Goal: Task Accomplishment & Management: Complete application form

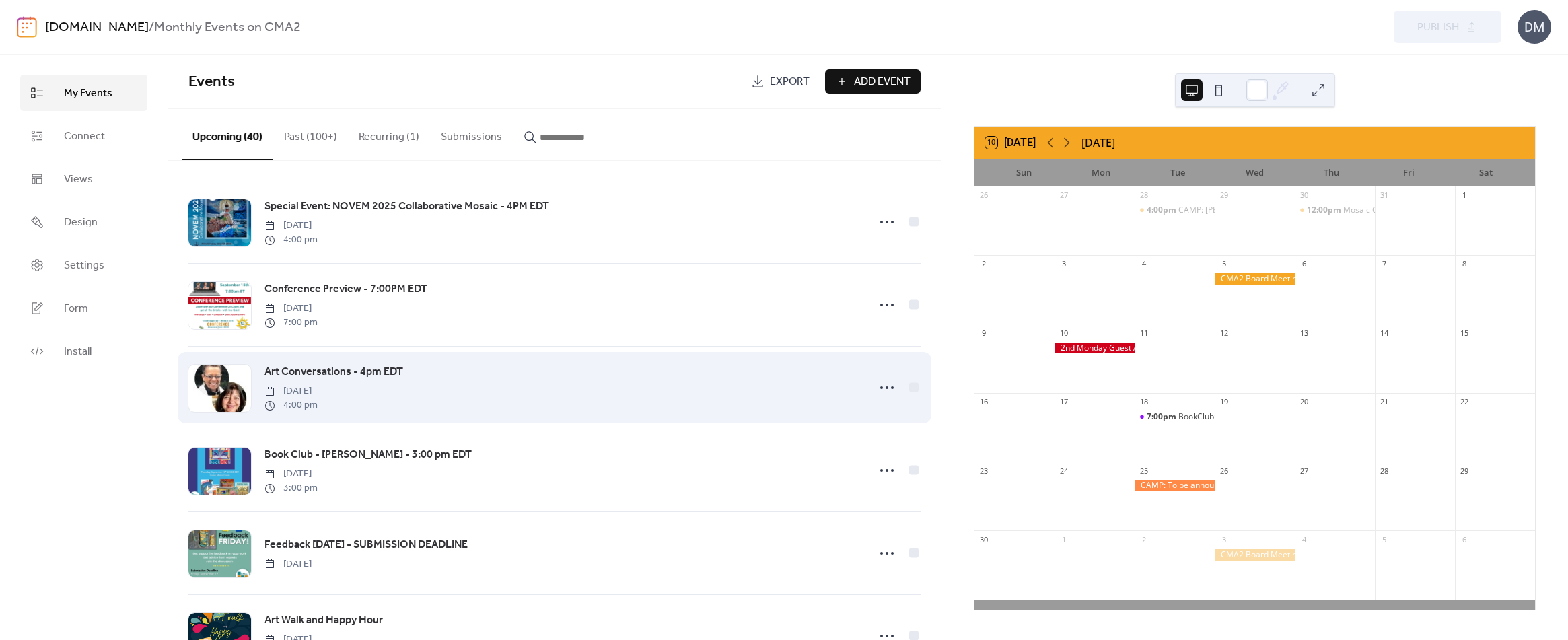
click at [318, 400] on span "4:00 pm" at bounding box center [291, 405] width 53 height 14
click at [370, 372] on span "Art Conversations - 4pm EDT" at bounding box center [334, 372] width 139 height 16
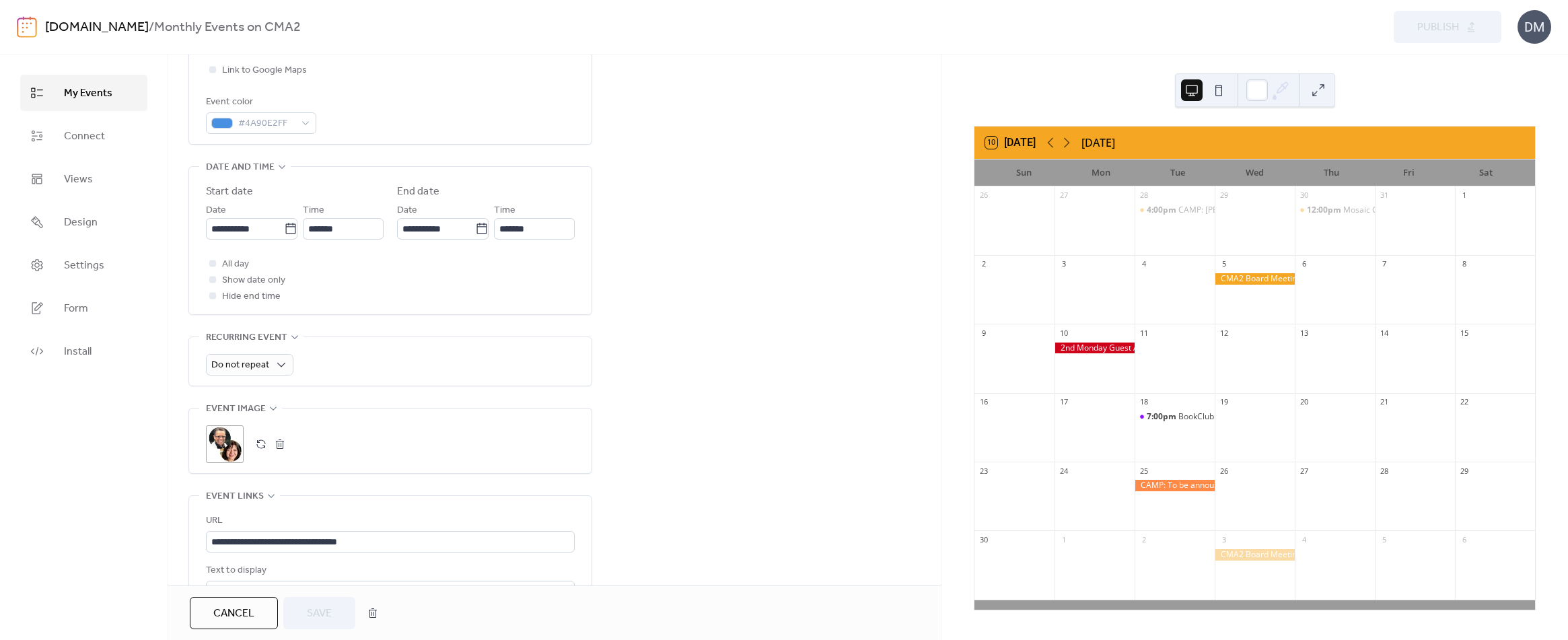
scroll to position [403, 0]
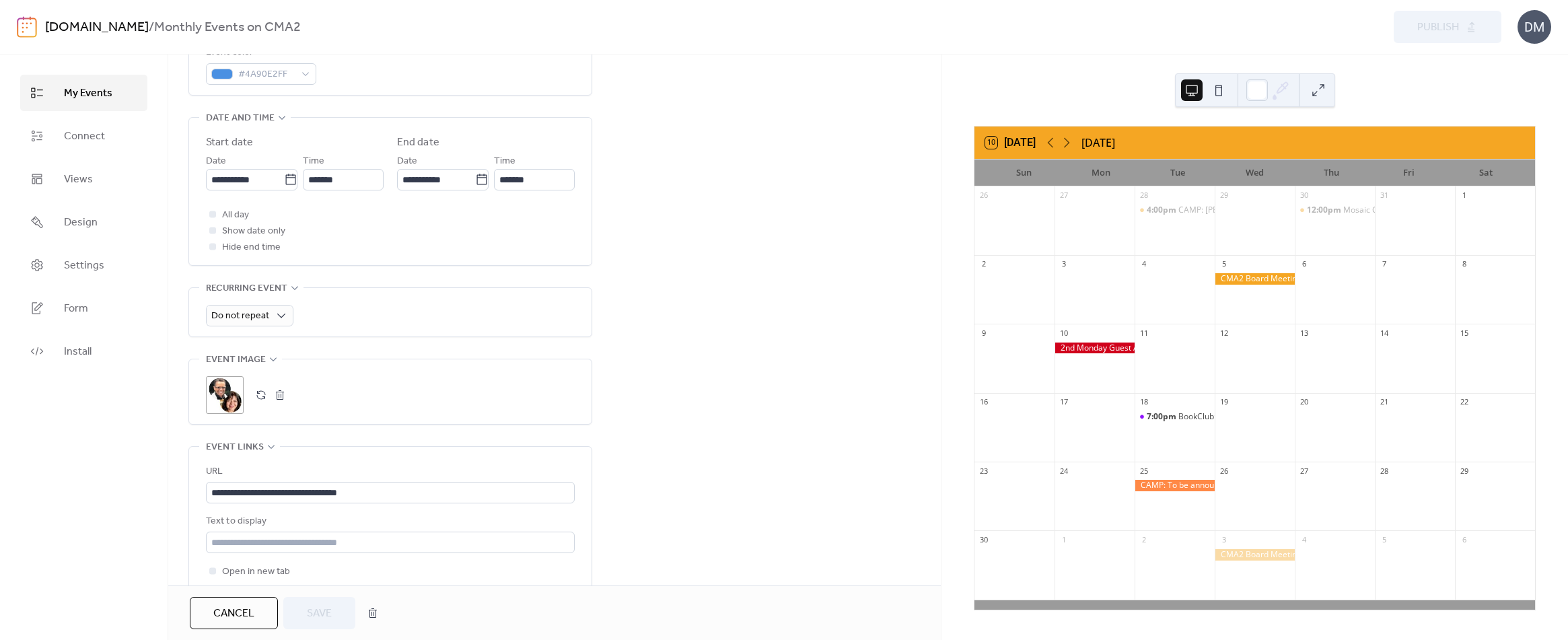
click at [227, 394] on div ";" at bounding box center [225, 395] width 38 height 38
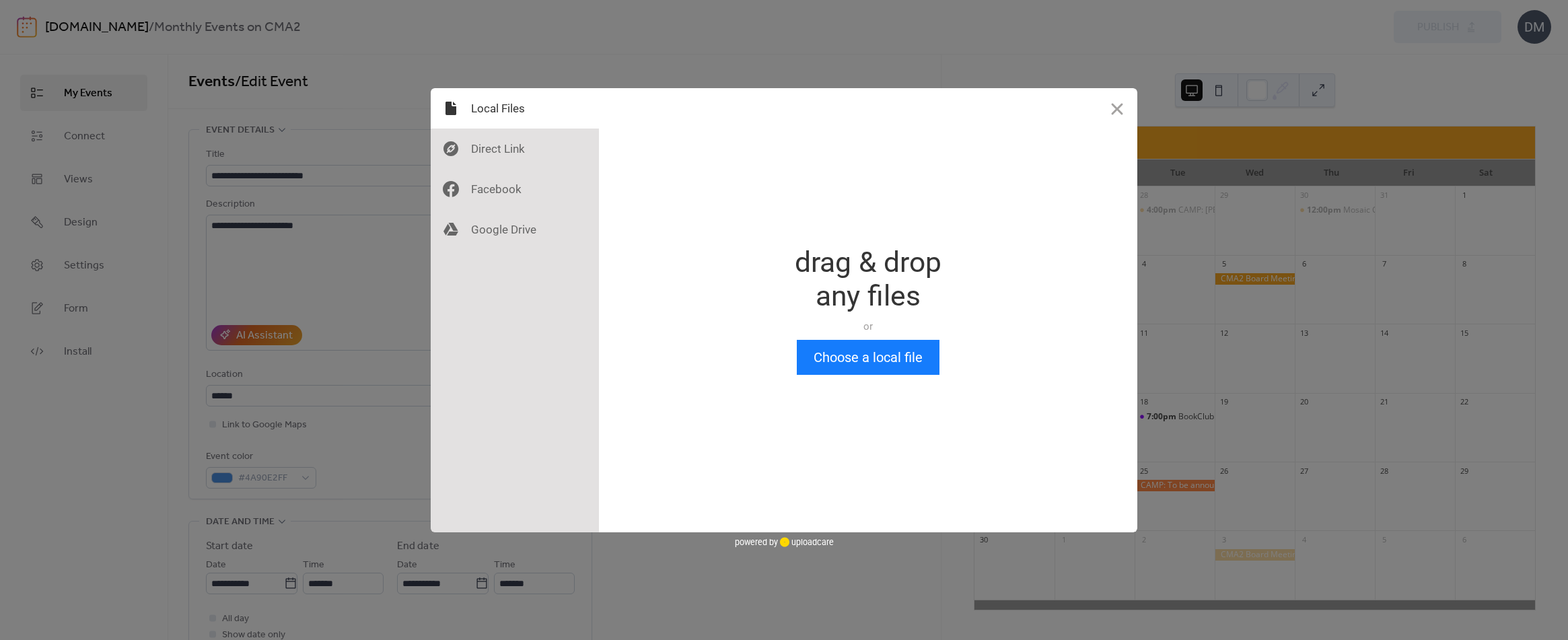
scroll to position [0, 0]
click at [1116, 115] on button "Close" at bounding box center [1117, 108] width 40 height 40
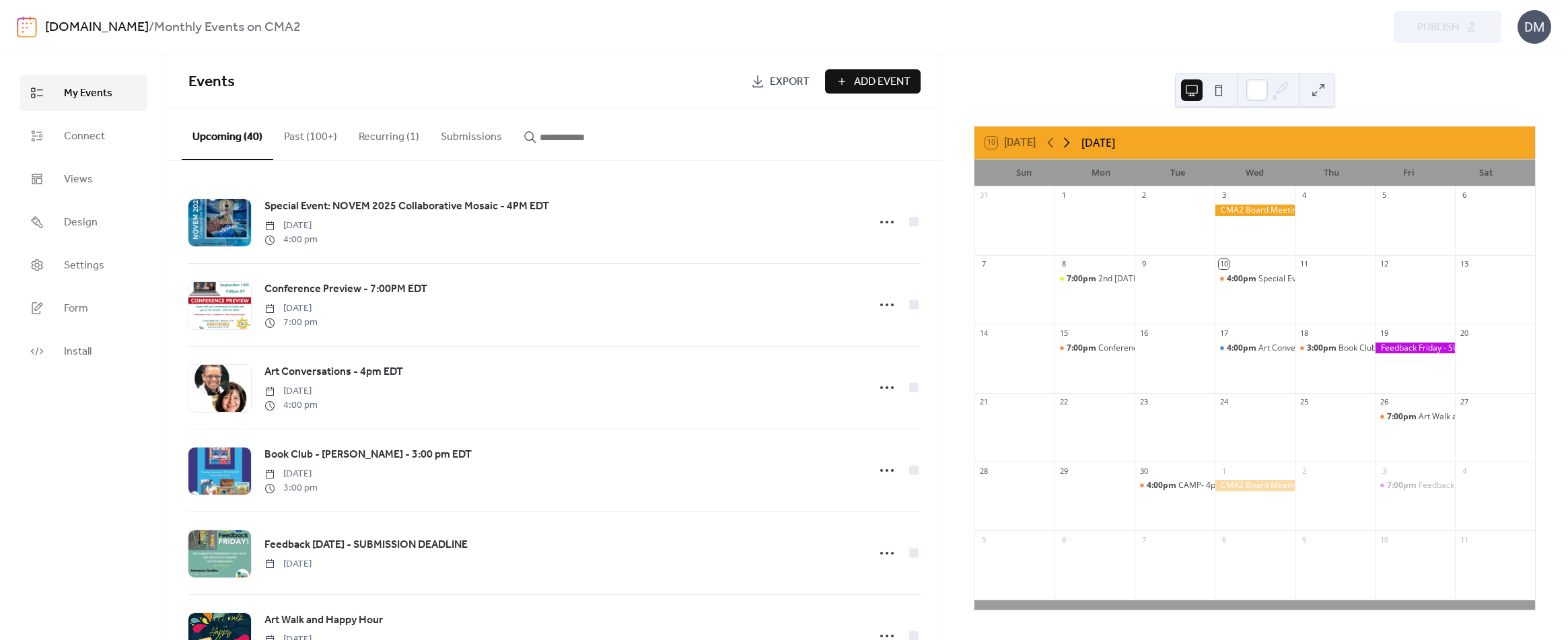
click at [1069, 143] on icon at bounding box center [1067, 143] width 6 height 10
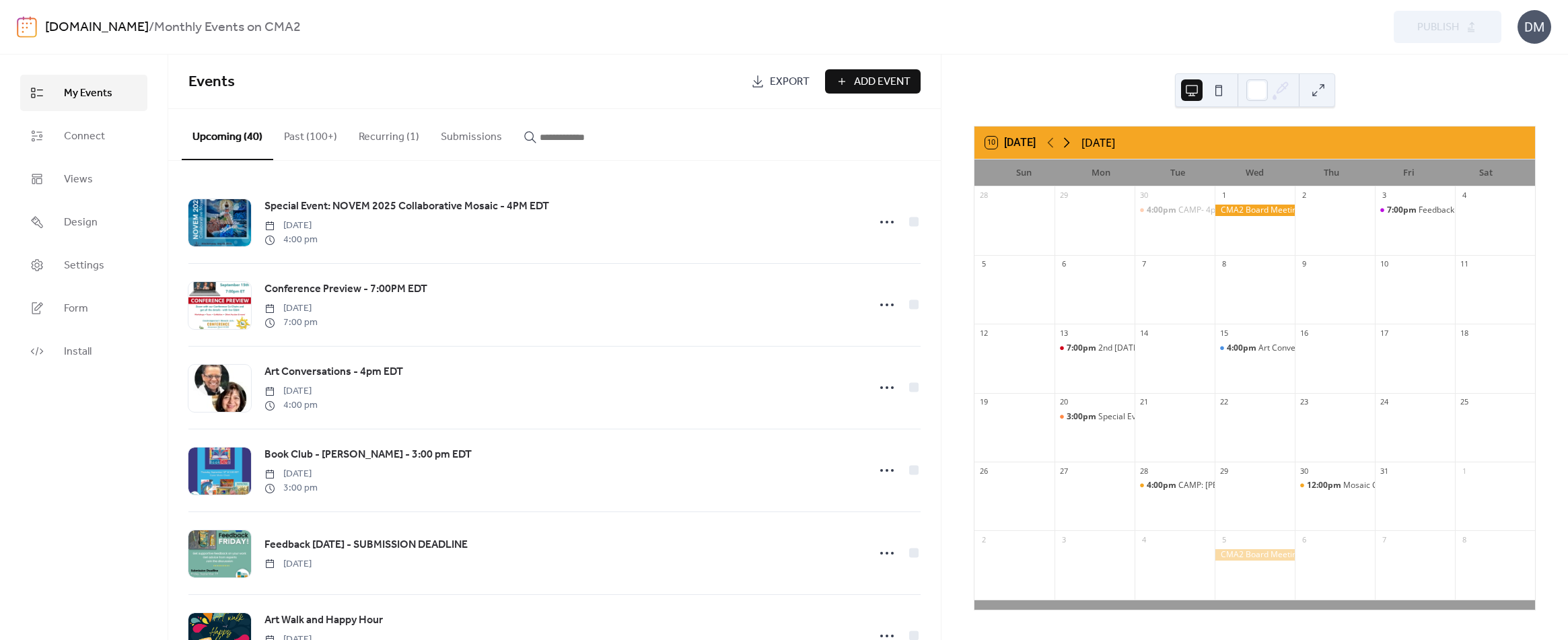
click at [1069, 143] on icon at bounding box center [1067, 143] width 6 height 10
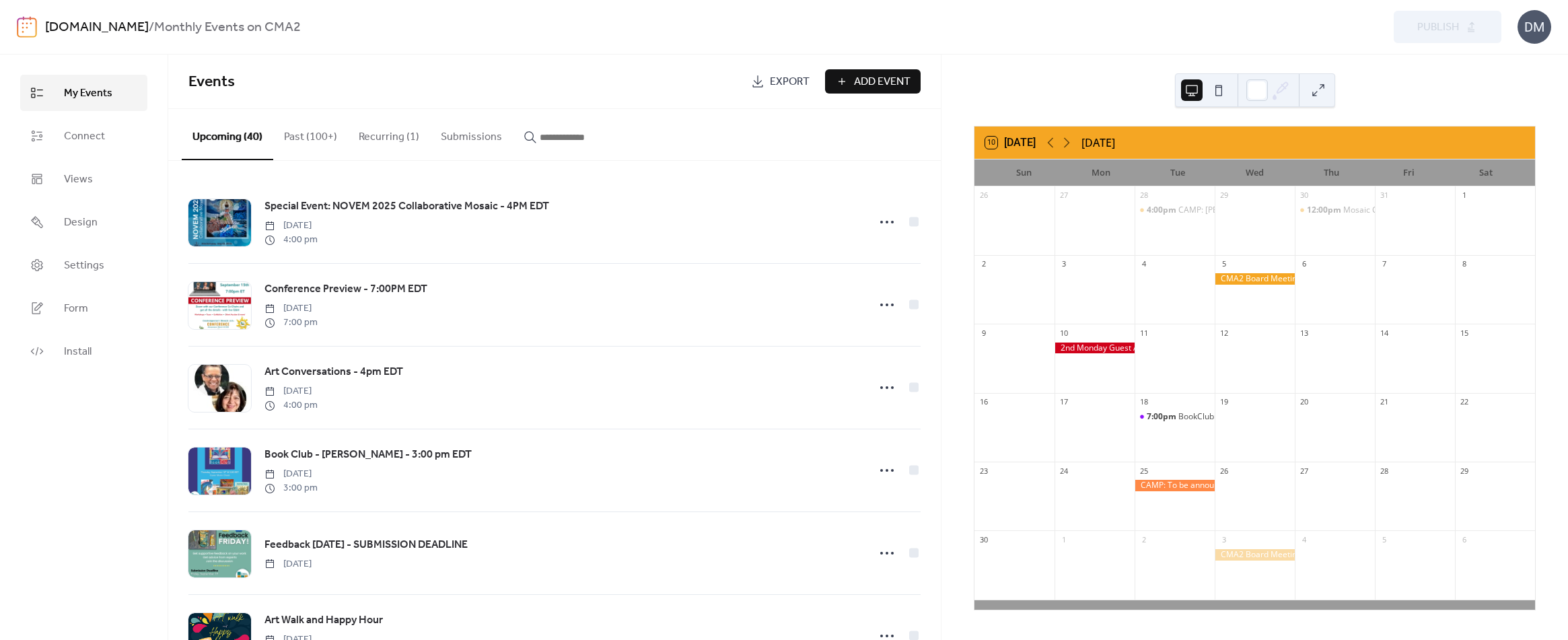
click at [861, 77] on span "Add Event" at bounding box center [882, 82] width 57 height 16
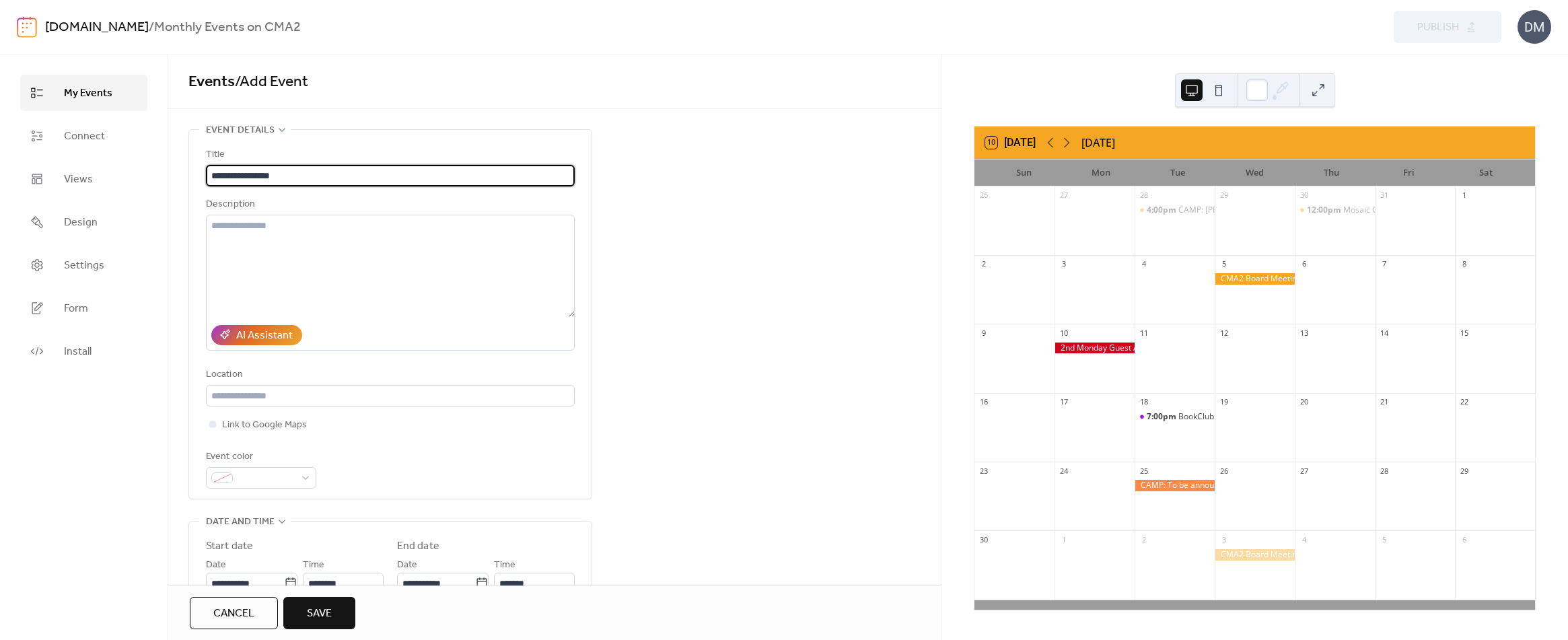
type input "**********"
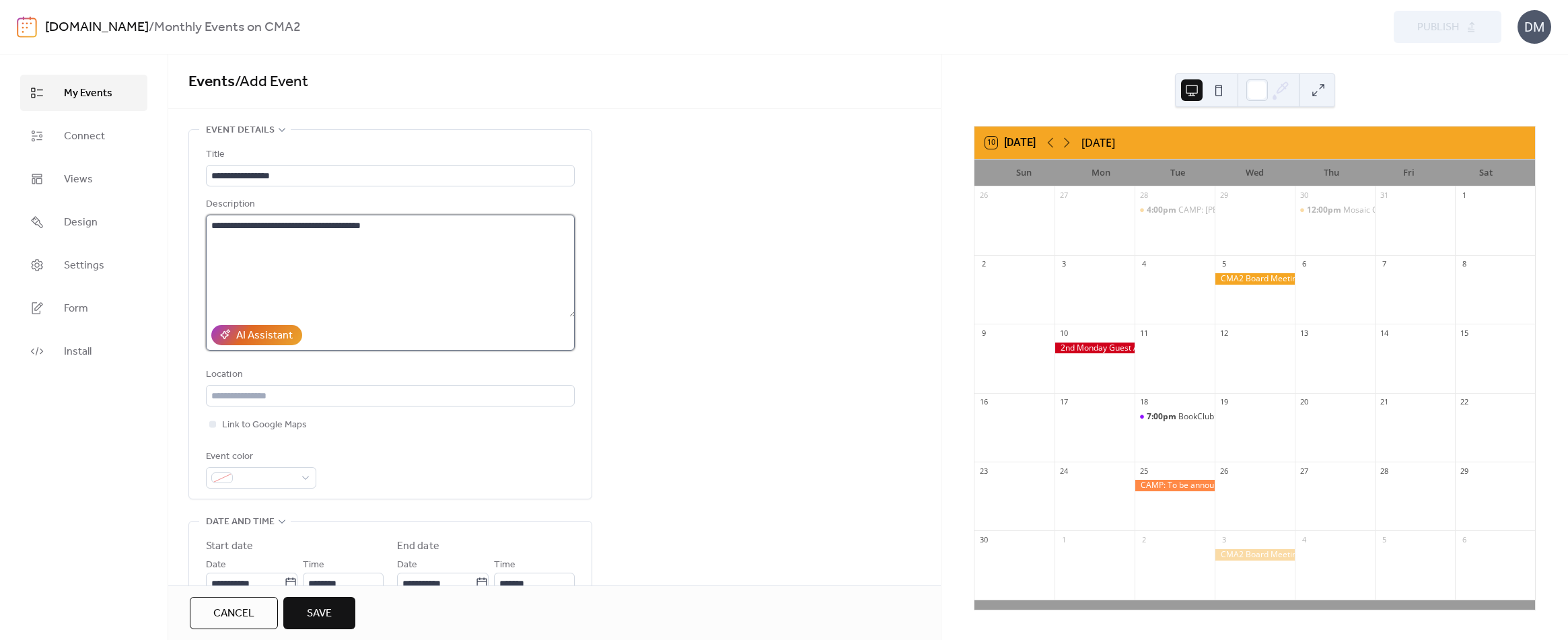
click at [423, 229] on textarea "**********" at bounding box center [390, 265] width 369 height 102
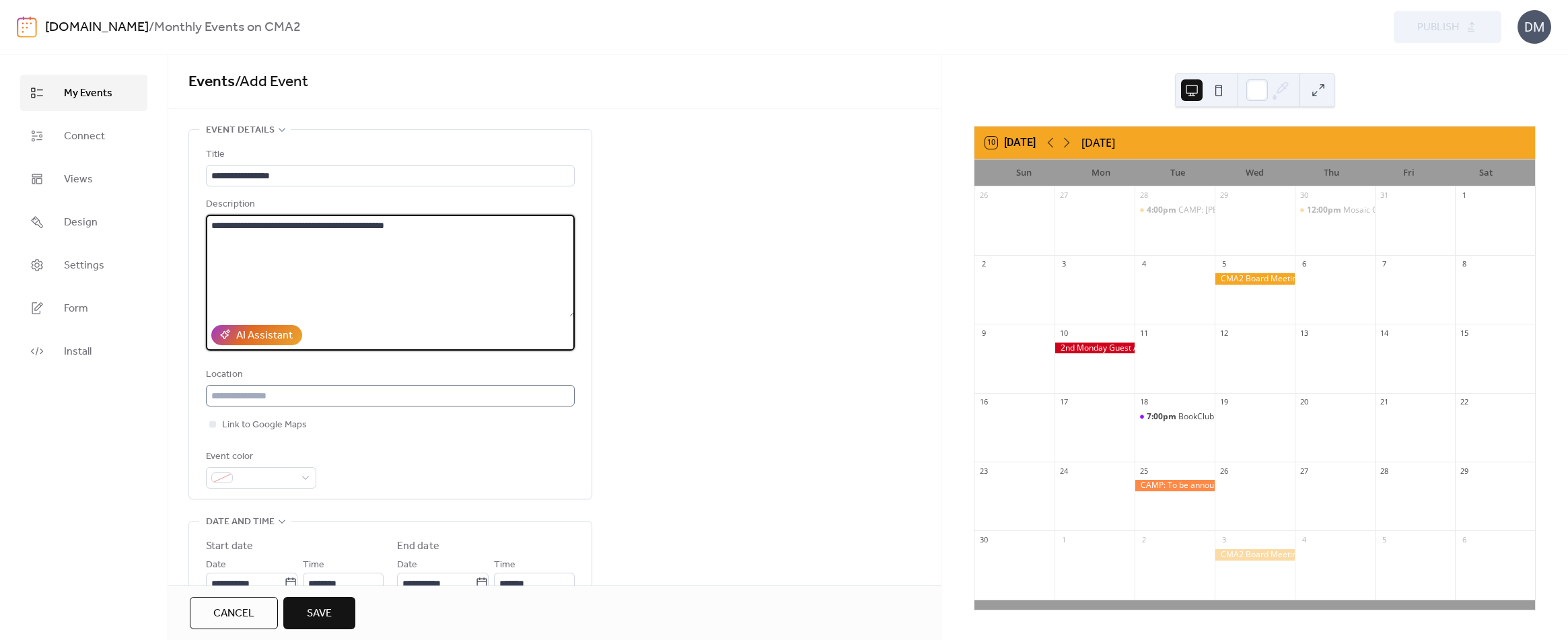
type textarea "**********"
click at [271, 397] on input "text" at bounding box center [390, 396] width 368 height 21
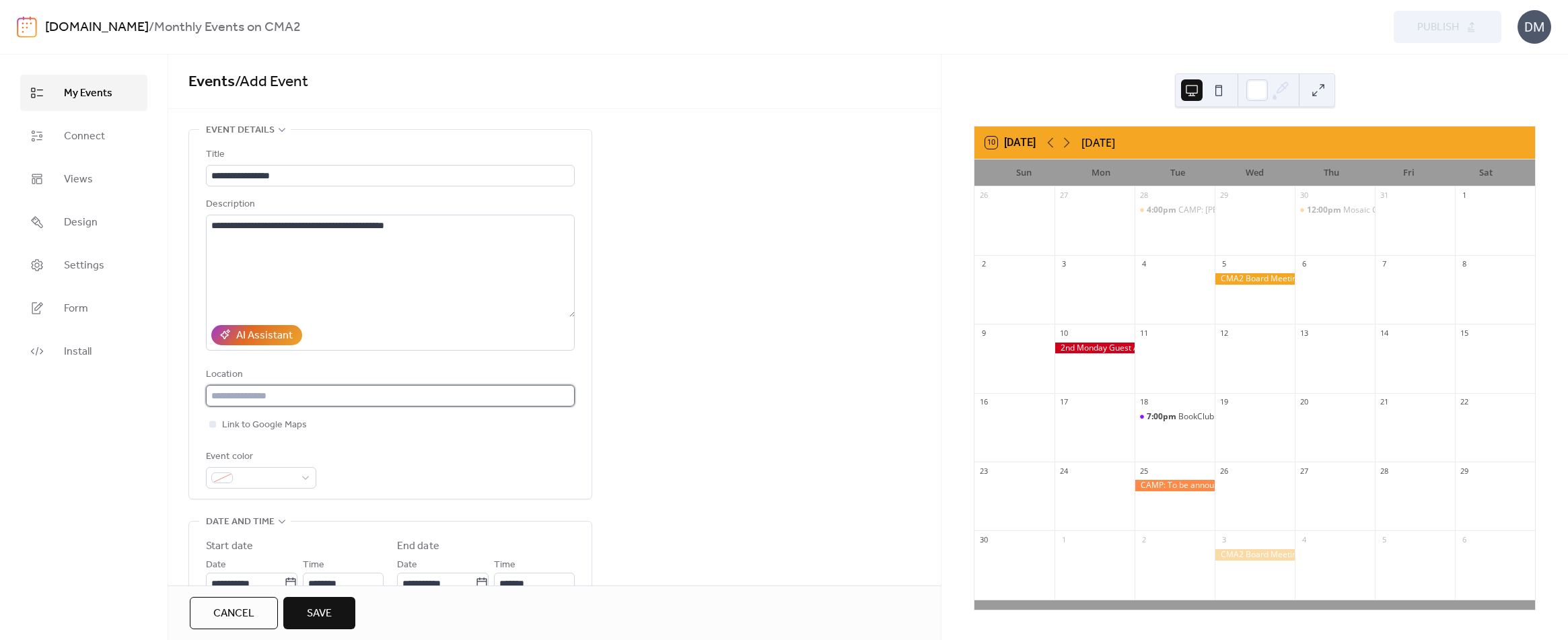
click at [290, 391] on input "text" at bounding box center [390, 396] width 368 height 21
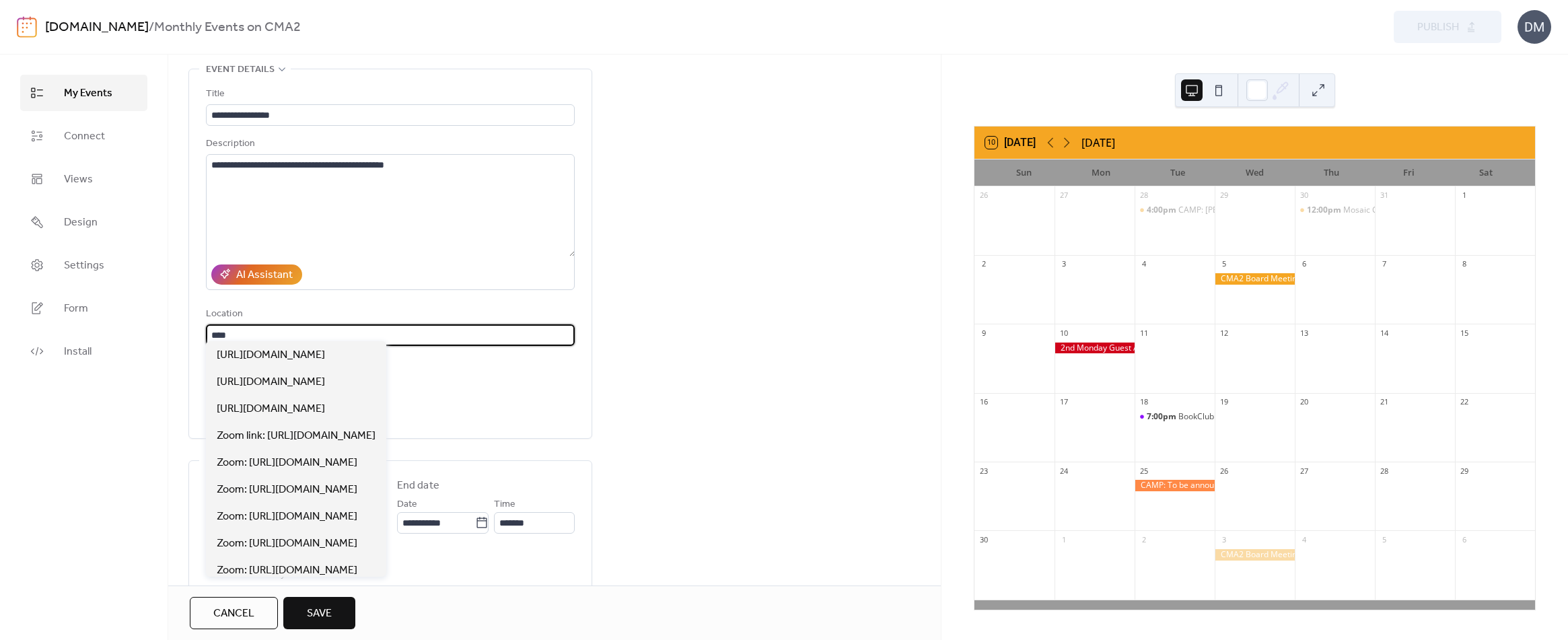
scroll to position [67, 0]
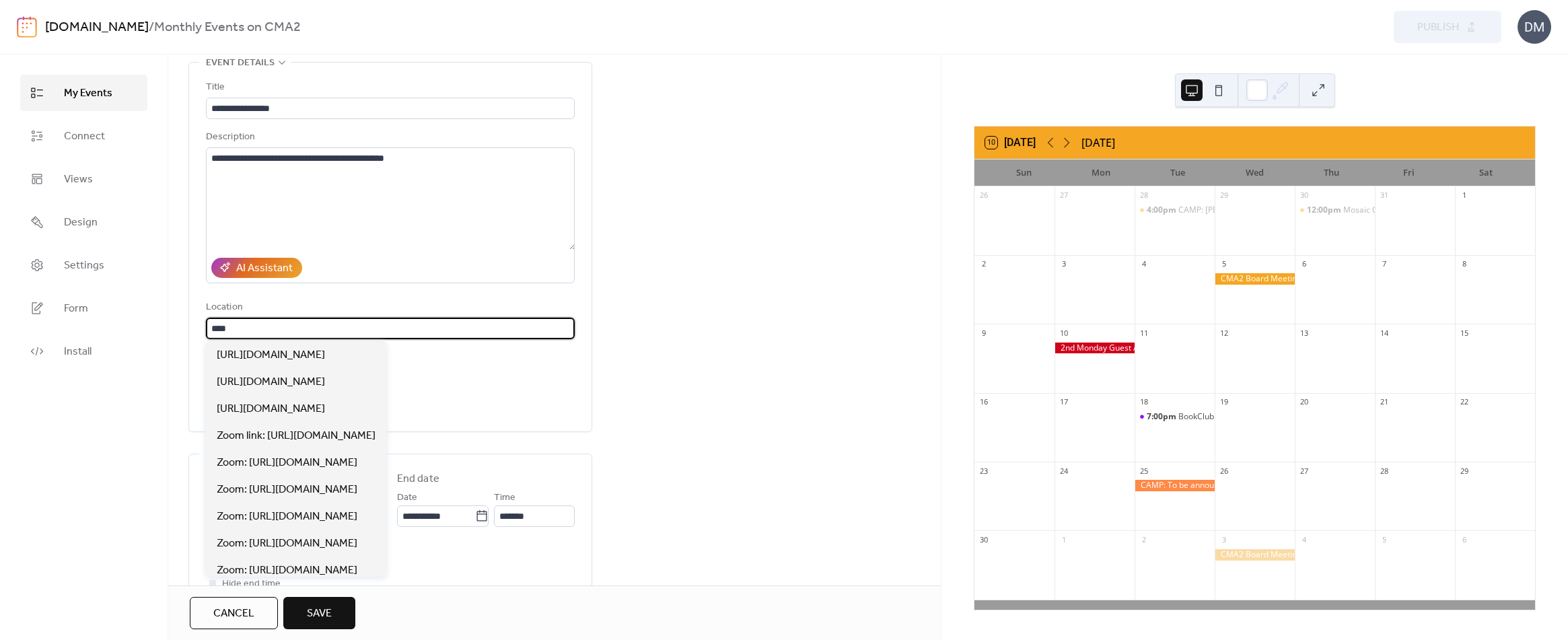
type input "****"
click at [644, 438] on div "**********" at bounding box center [554, 553] width 773 height 982
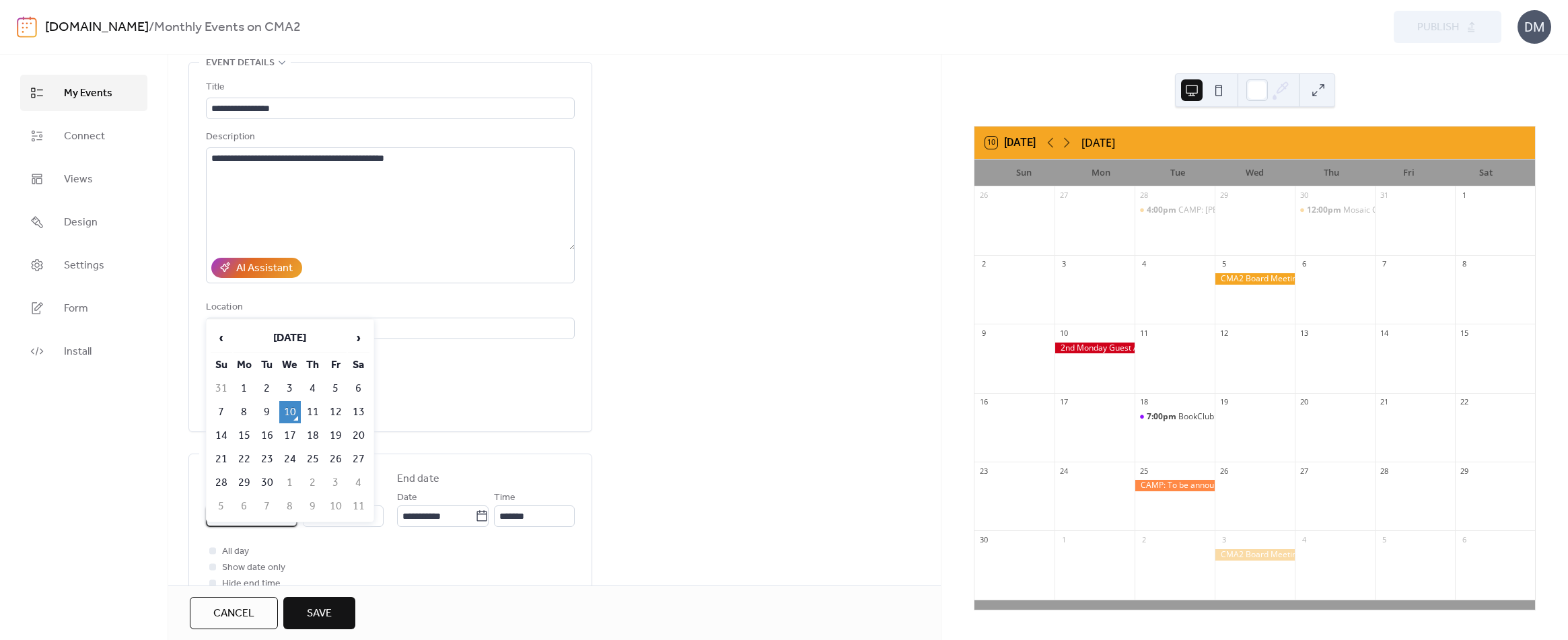
click at [260, 519] on input "**********" at bounding box center [245, 516] width 78 height 21
click at [362, 338] on span "›" at bounding box center [359, 337] width 20 height 27
click at [290, 452] on td "19" at bounding box center [290, 459] width 21 height 22
type input "**********"
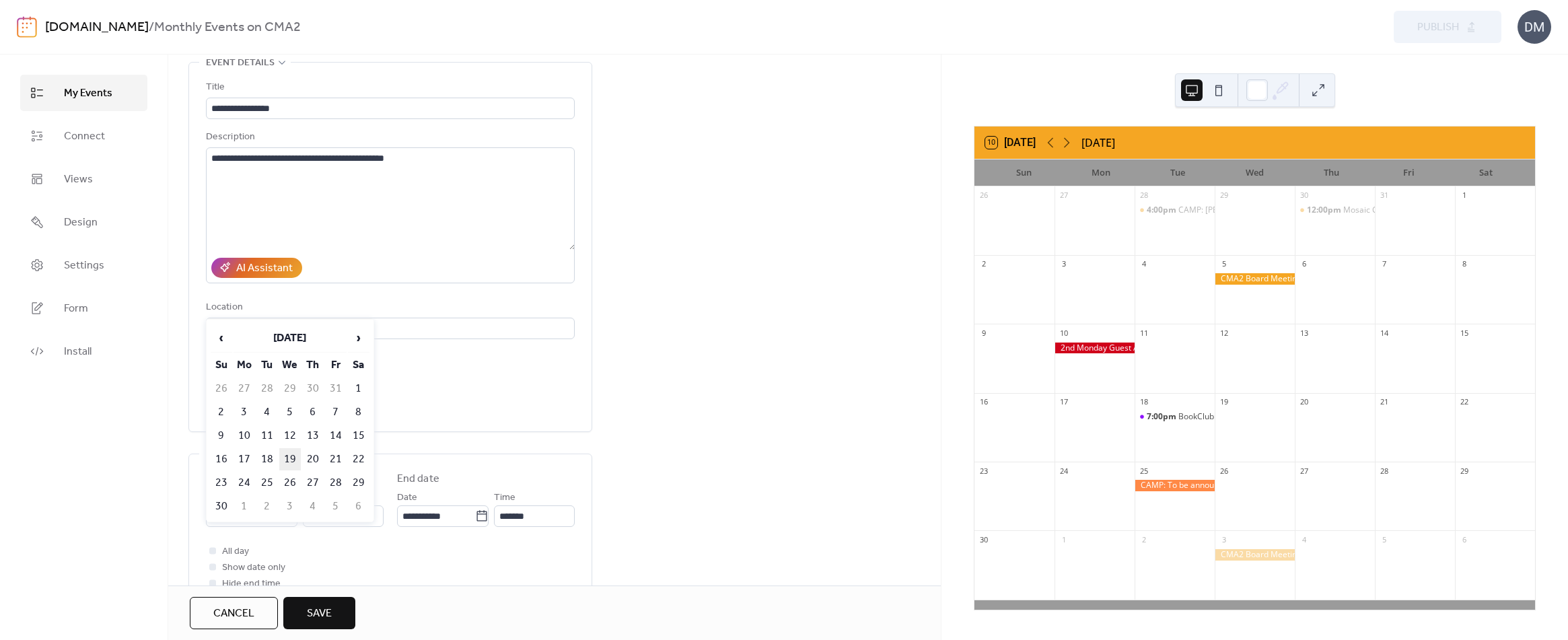
type input "**********"
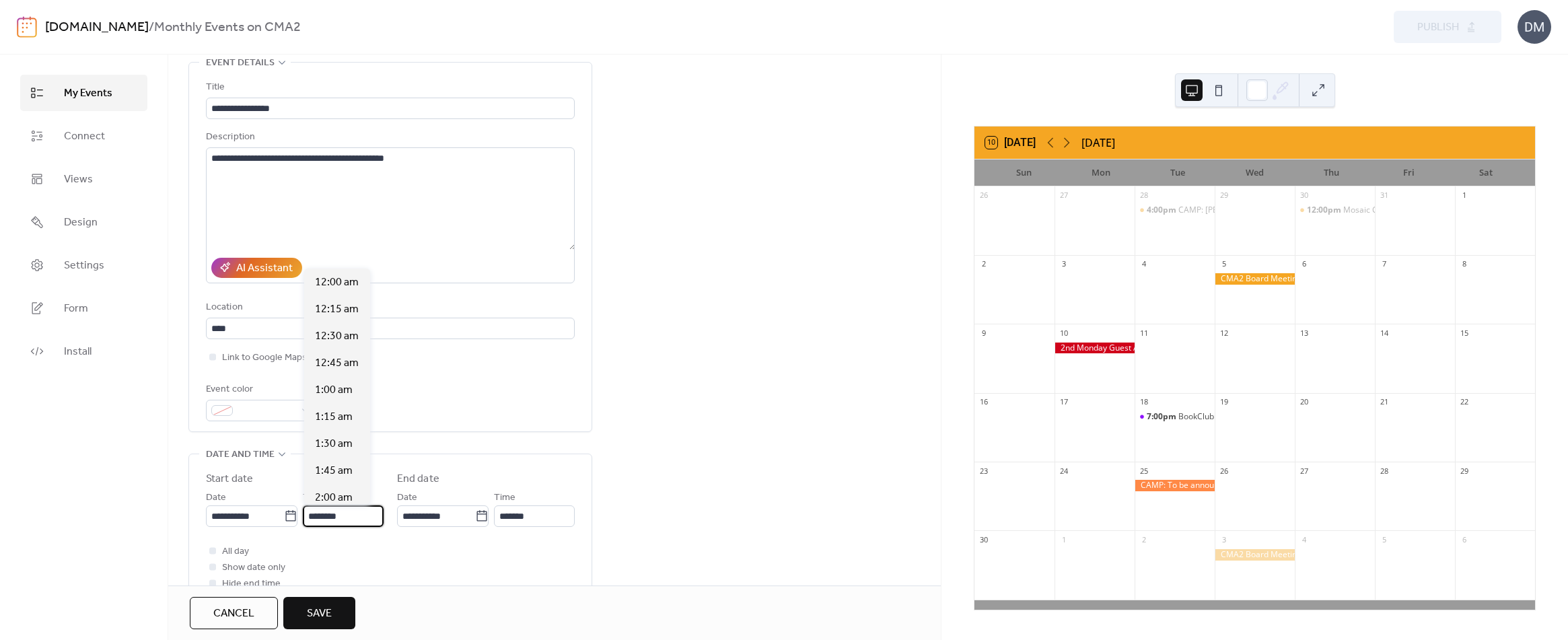
click at [335, 509] on input "********" at bounding box center [343, 516] width 80 height 21
click at [339, 308] on span "4:00 pm" at bounding box center [334, 309] width 39 height 16
type input "*******"
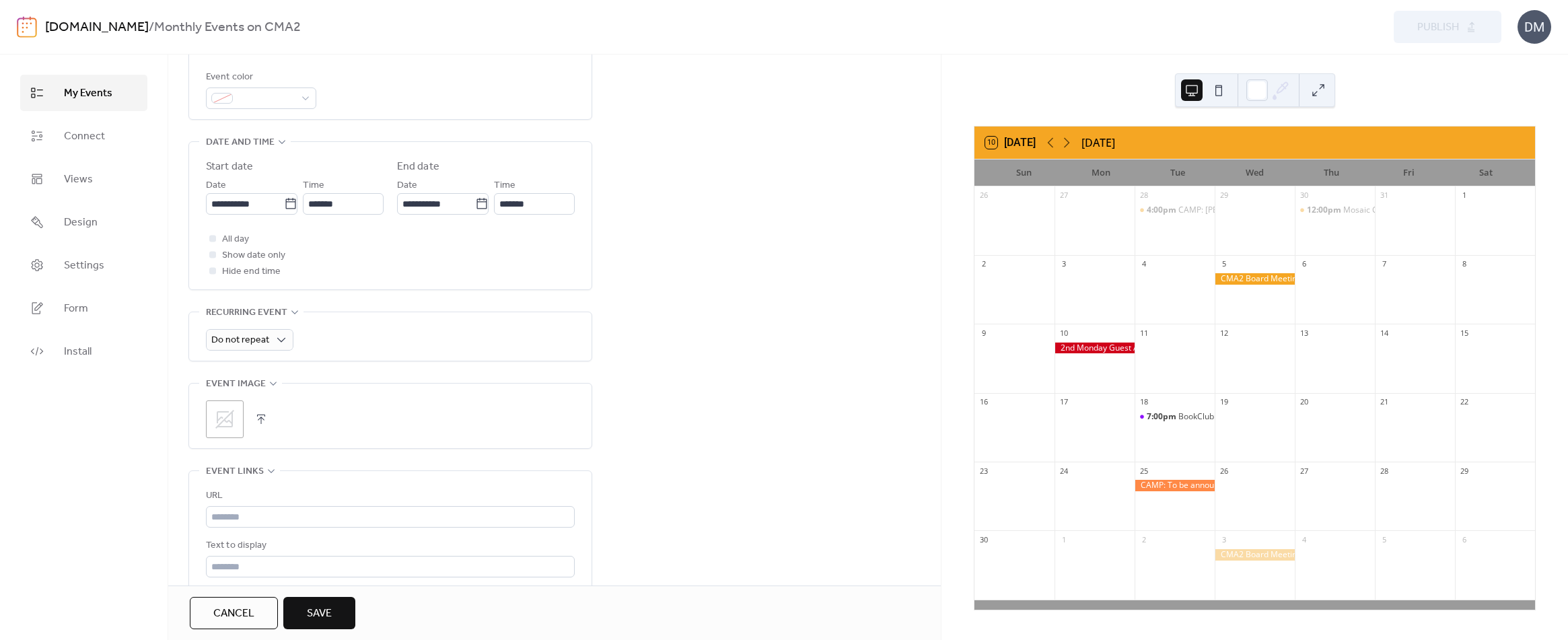
scroll to position [403, 0]
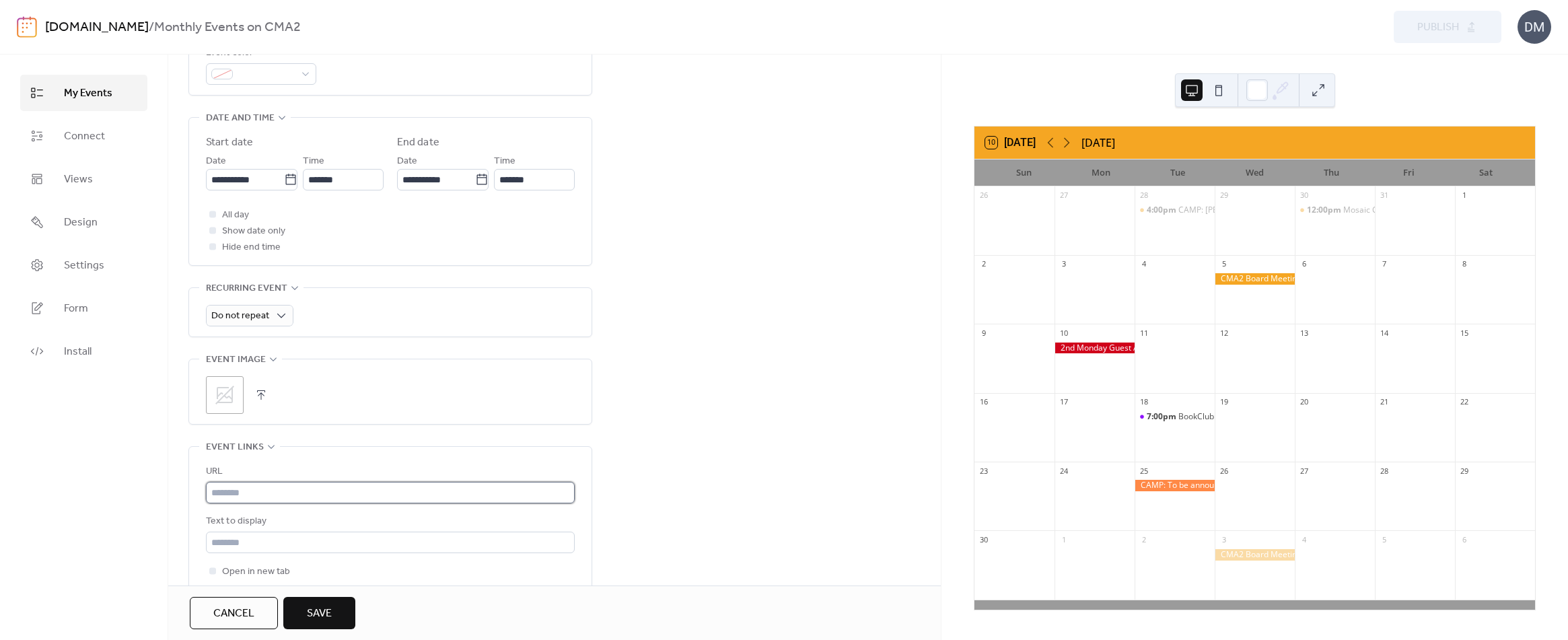
click at [273, 493] on input "text" at bounding box center [390, 492] width 368 height 21
paste input "**********"
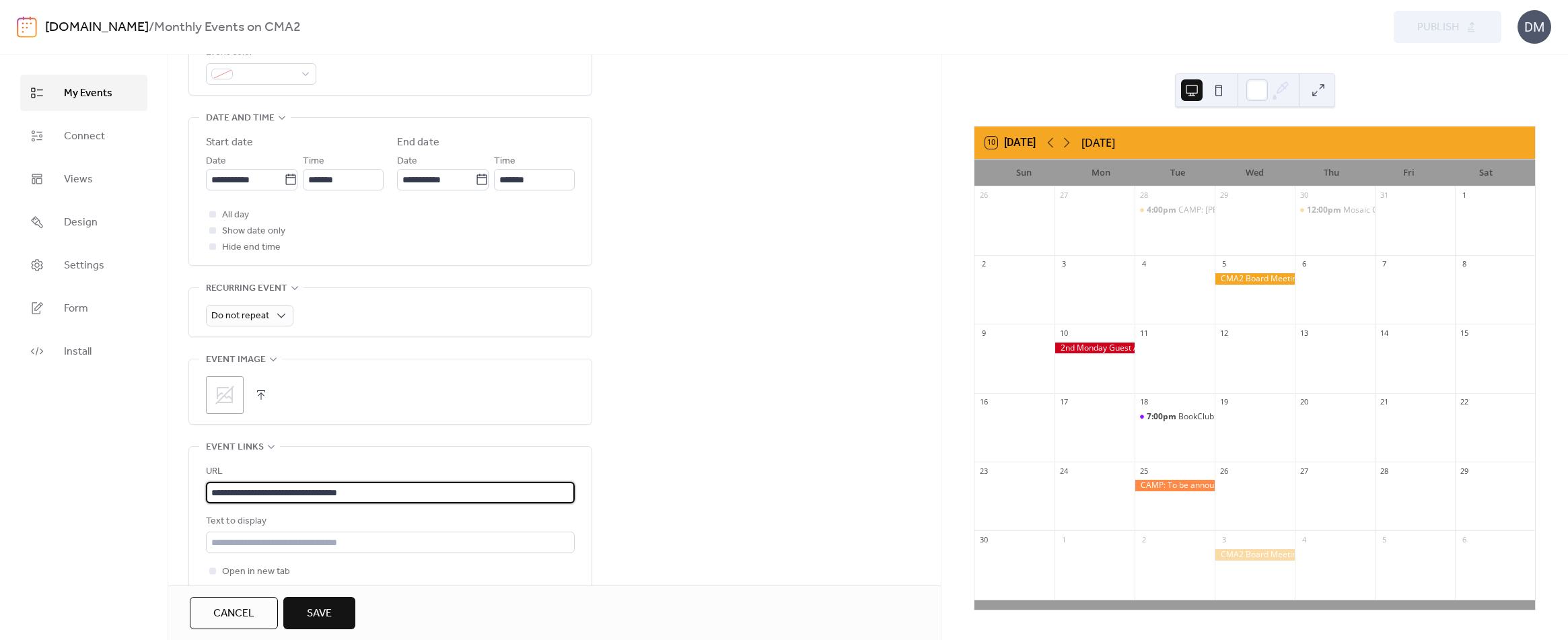
type input "**********"
click at [259, 392] on button "button" at bounding box center [261, 395] width 19 height 19
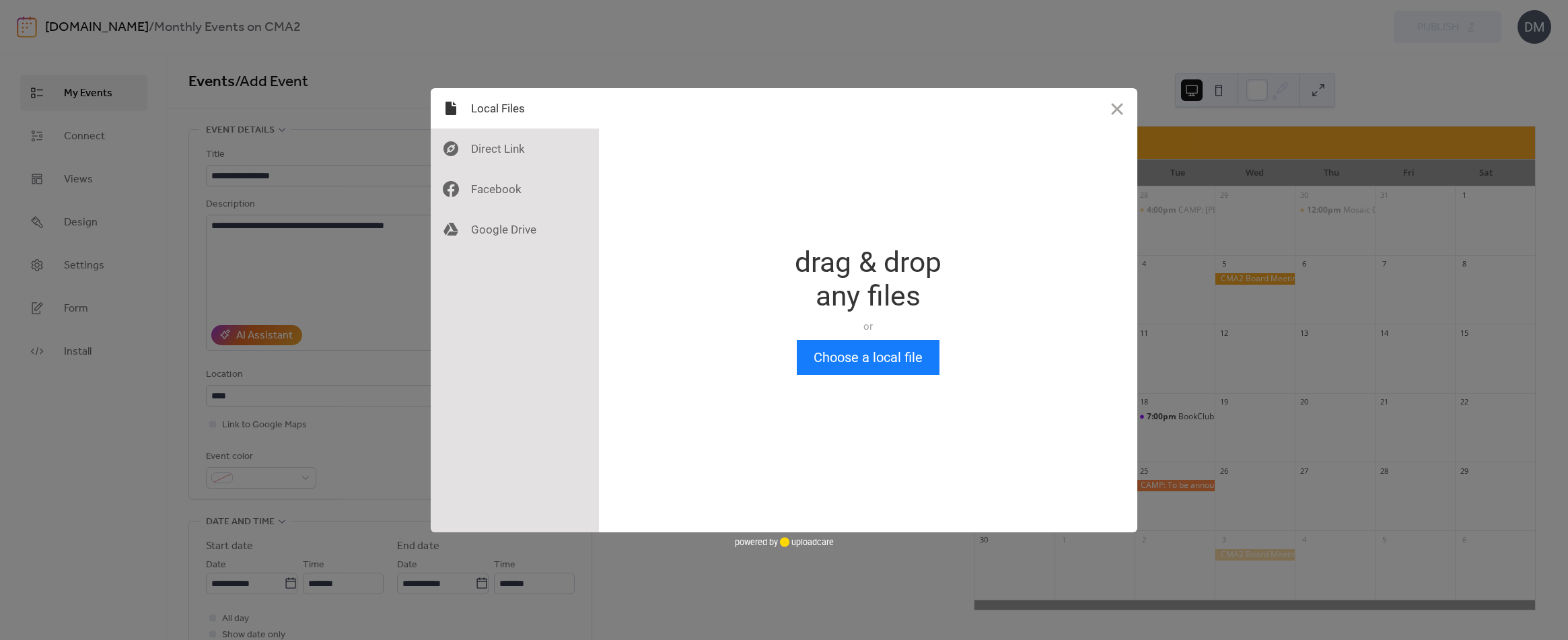
scroll to position [0, 0]
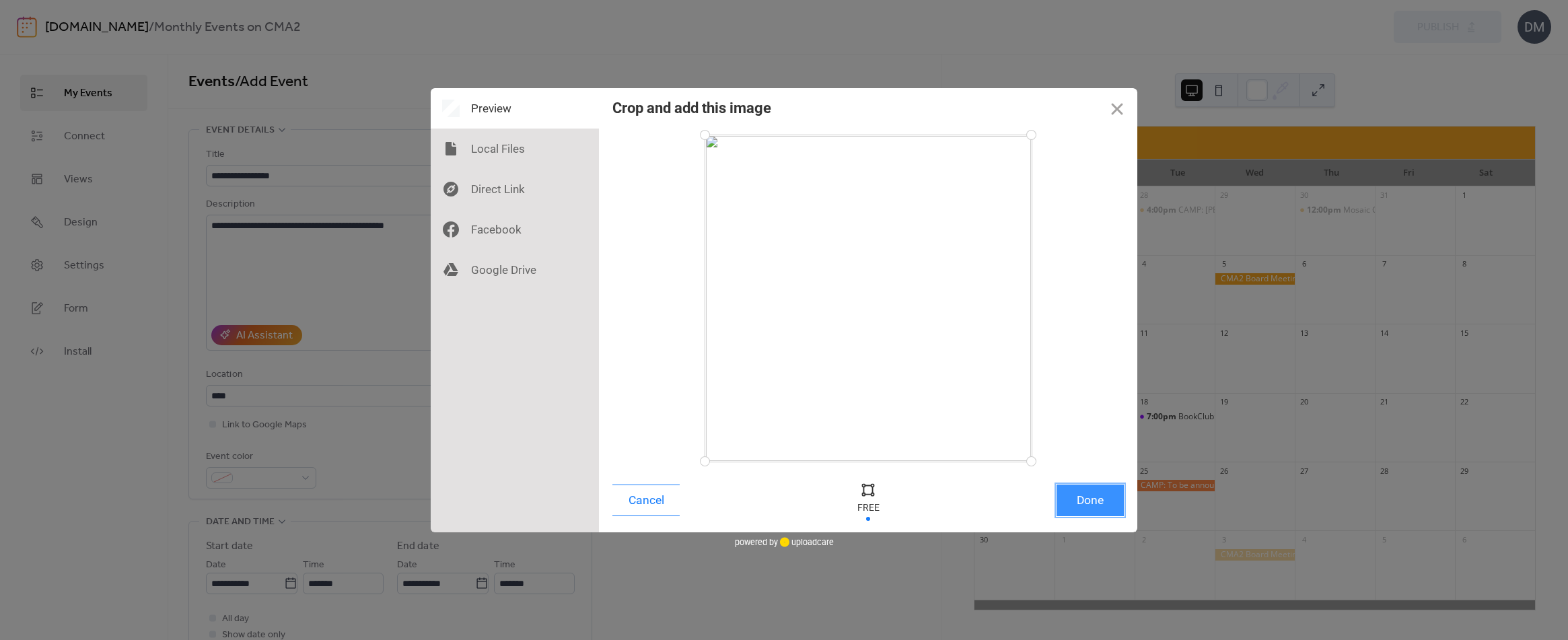
click at [1091, 503] on button "Done" at bounding box center [1090, 500] width 67 height 32
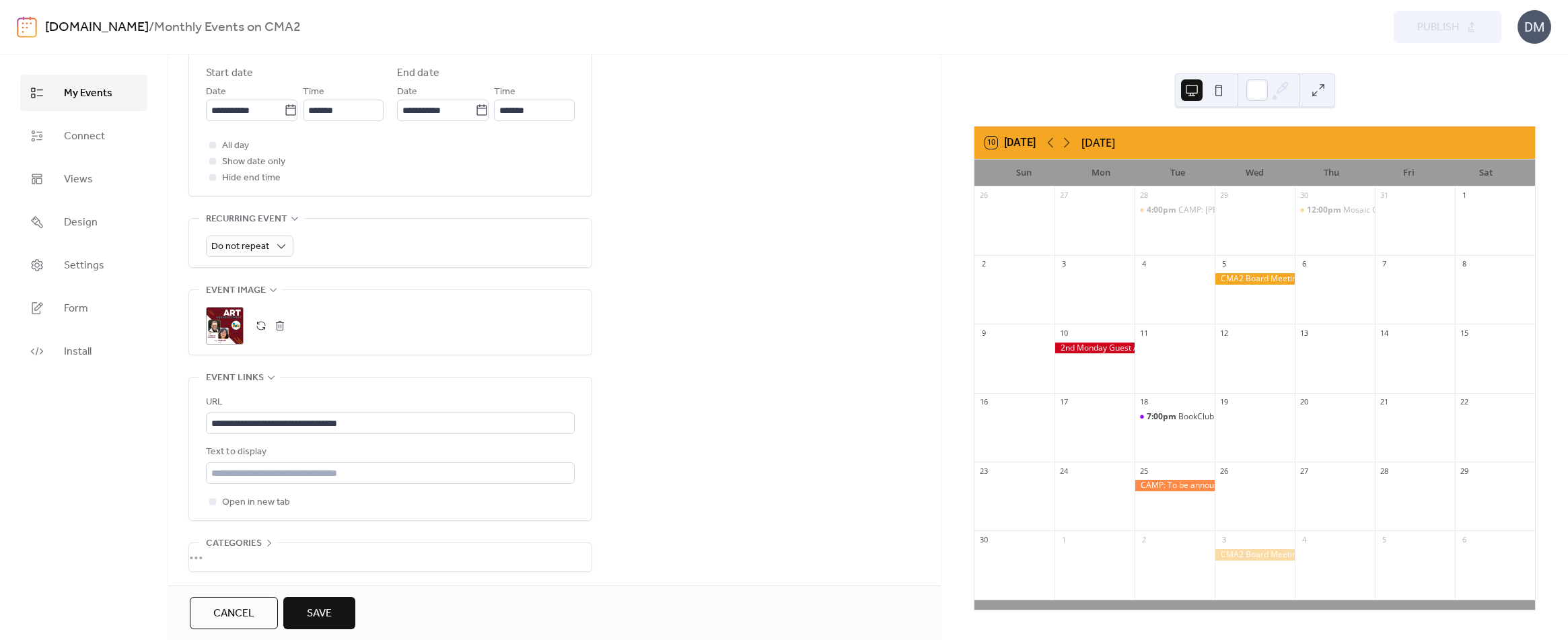
scroll to position [523, 0]
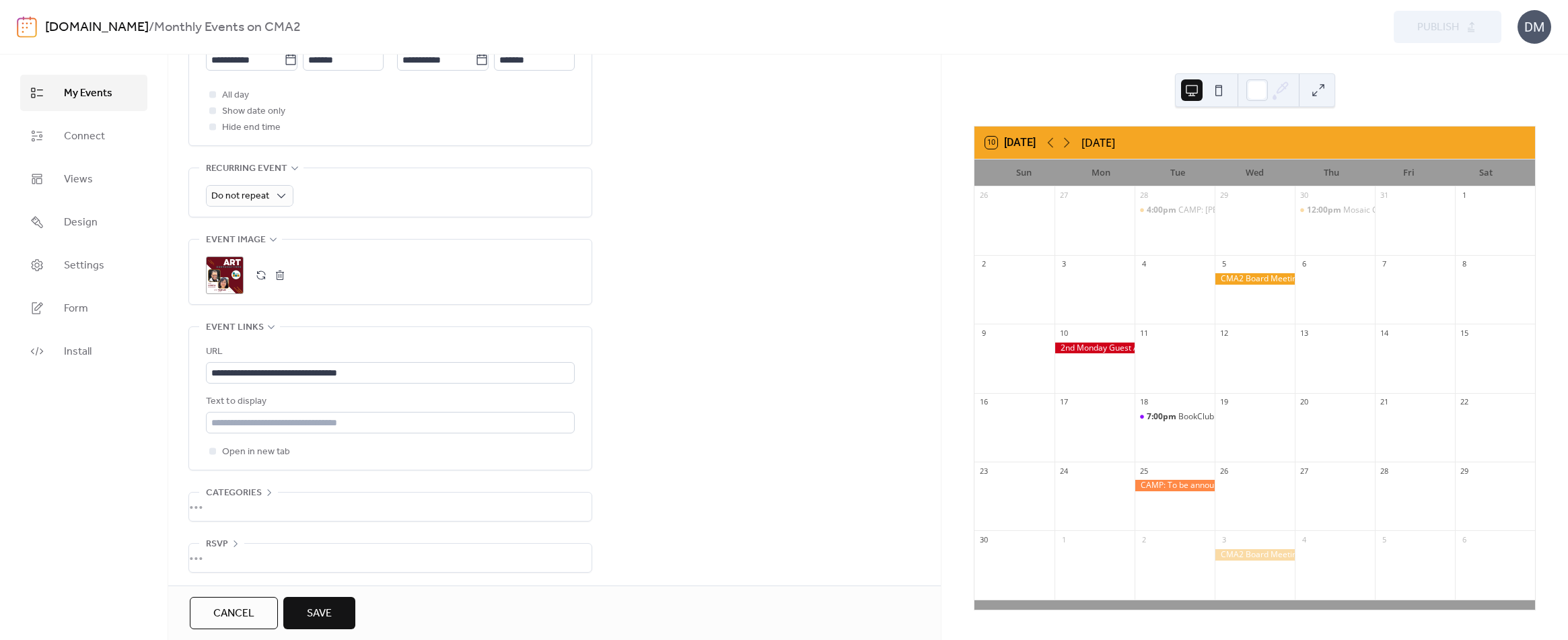
click at [332, 613] on span "Save" at bounding box center [319, 613] width 25 height 16
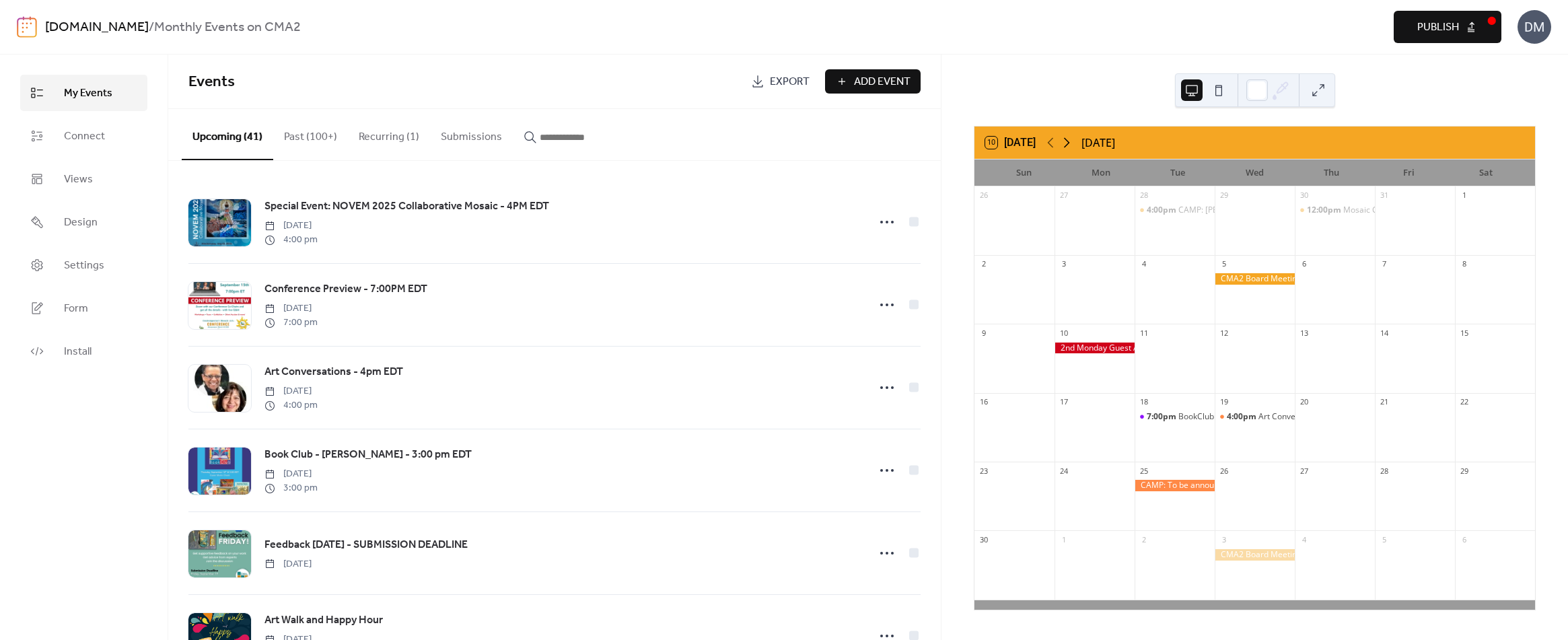
click at [1071, 143] on icon at bounding box center [1066, 142] width 16 height 16
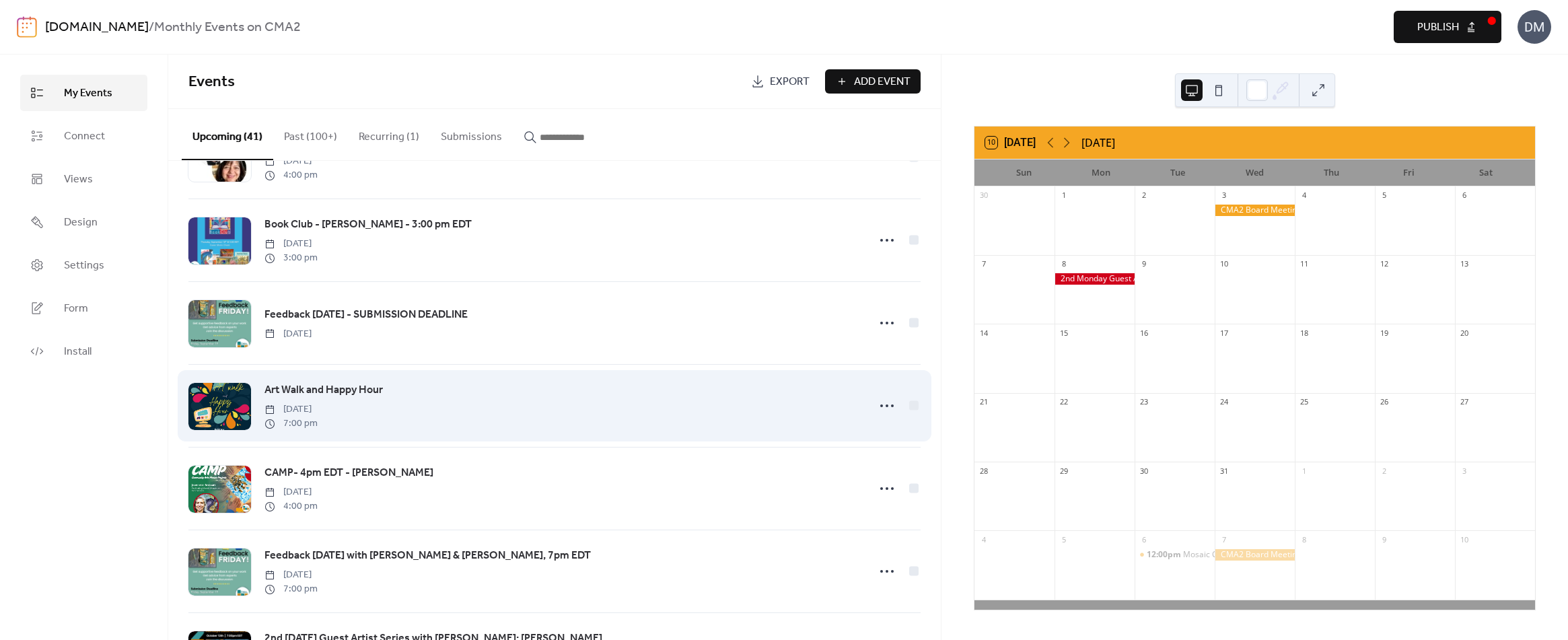
scroll to position [403, 0]
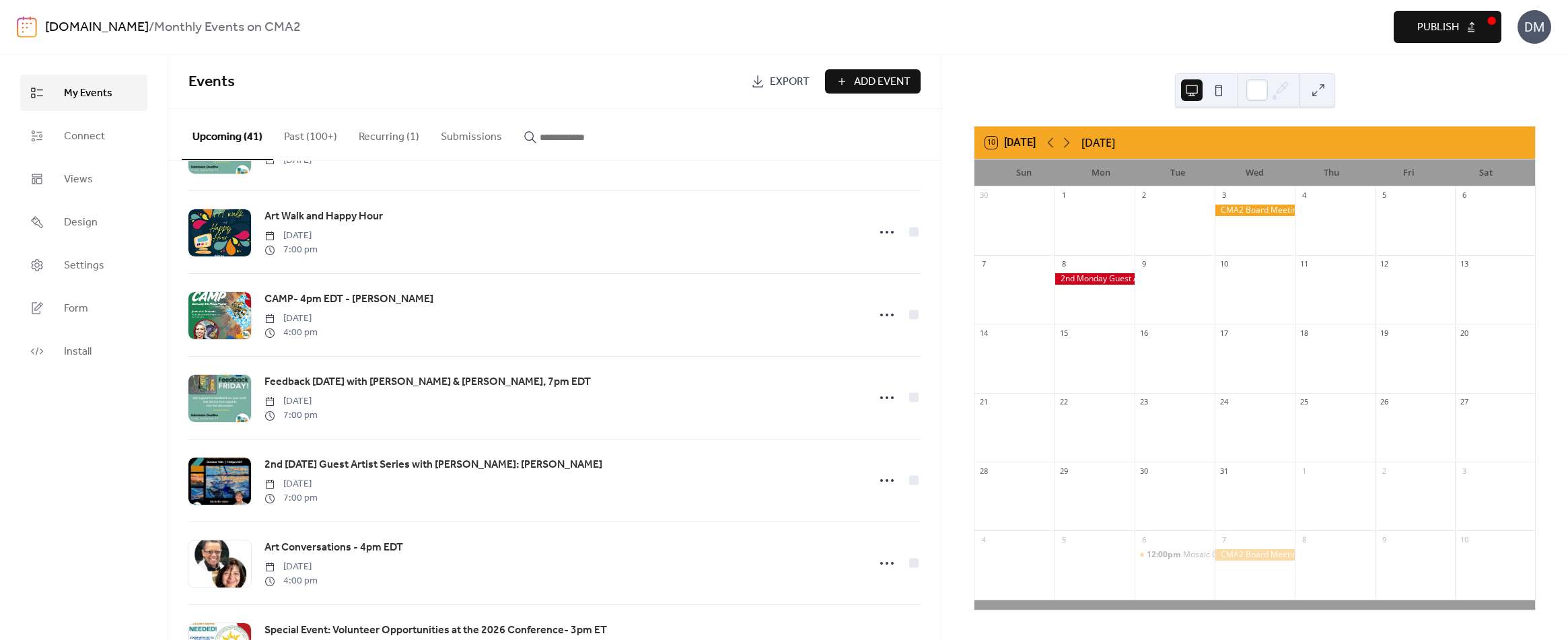
click at [873, 81] on span "Add Event" at bounding box center [882, 82] width 57 height 16
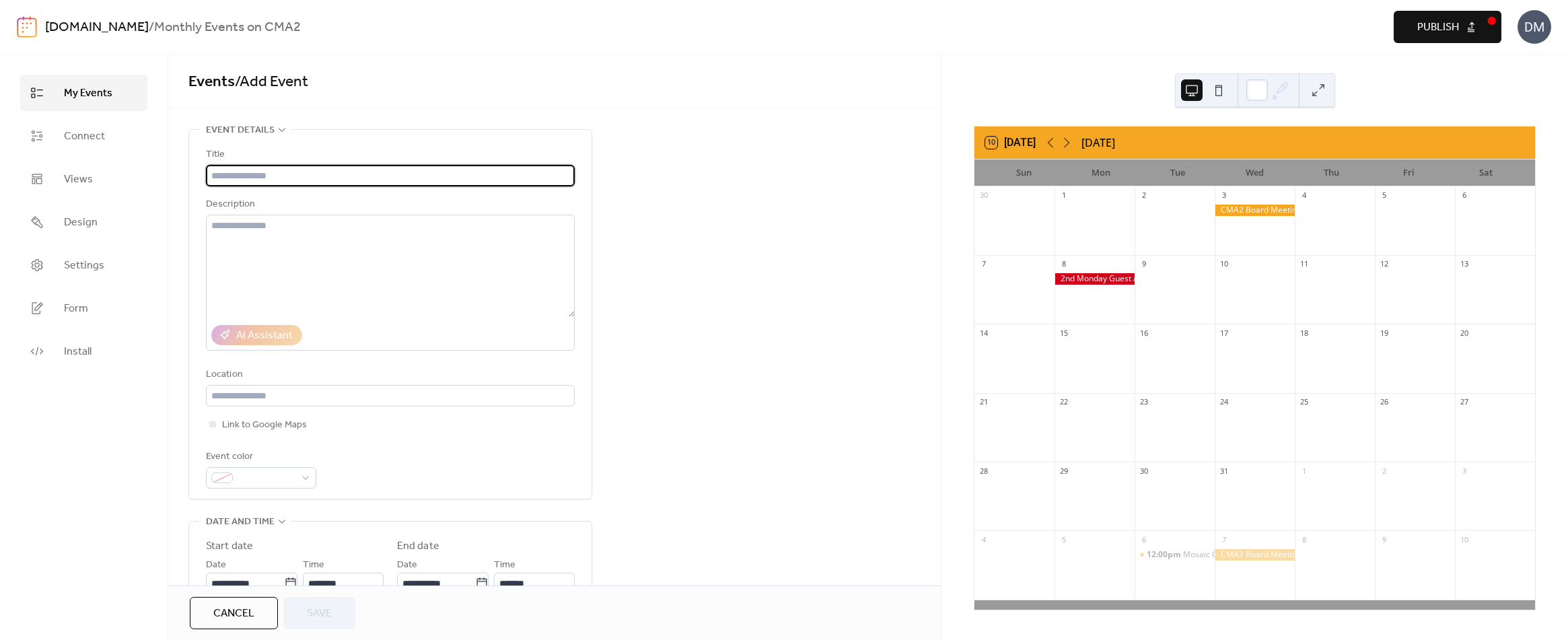
click at [117, 93] on link "My Events" at bounding box center [84, 93] width 127 height 36
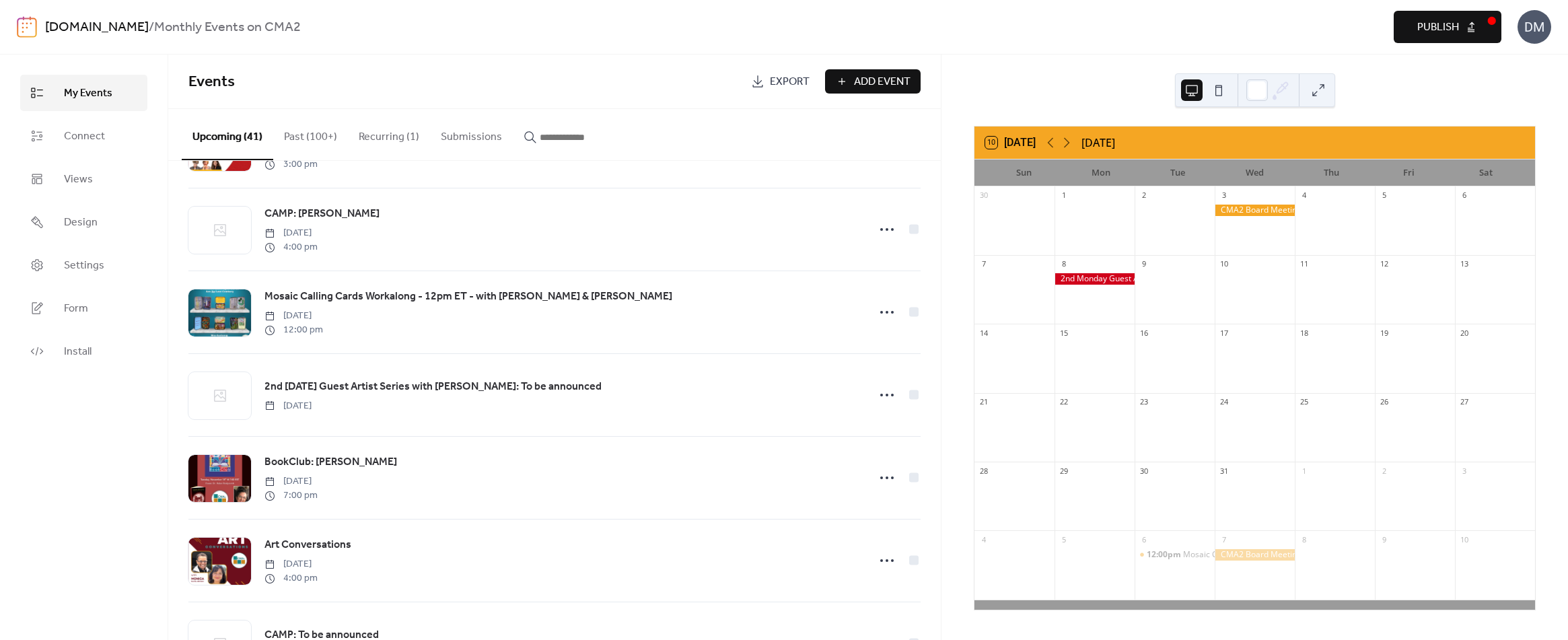
scroll to position [942, 0]
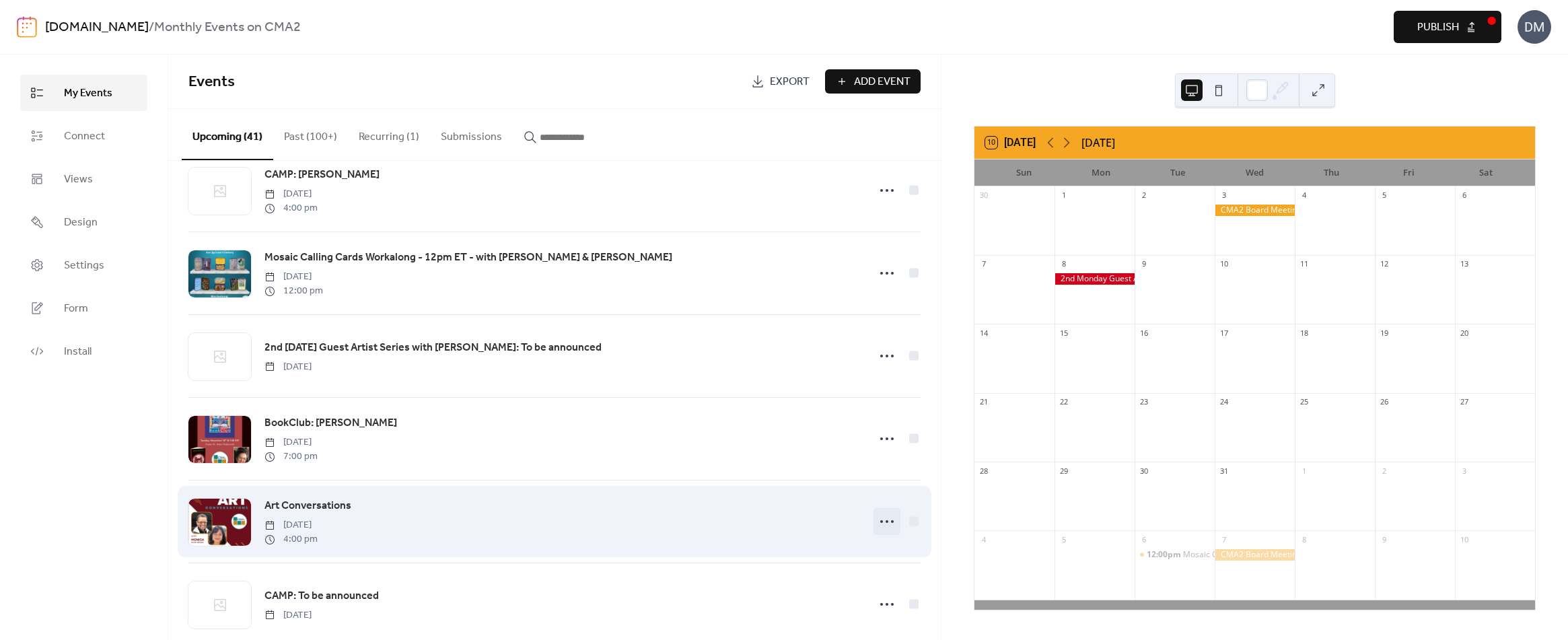
click at [886, 523] on circle at bounding box center [887, 522] width 3 height 3
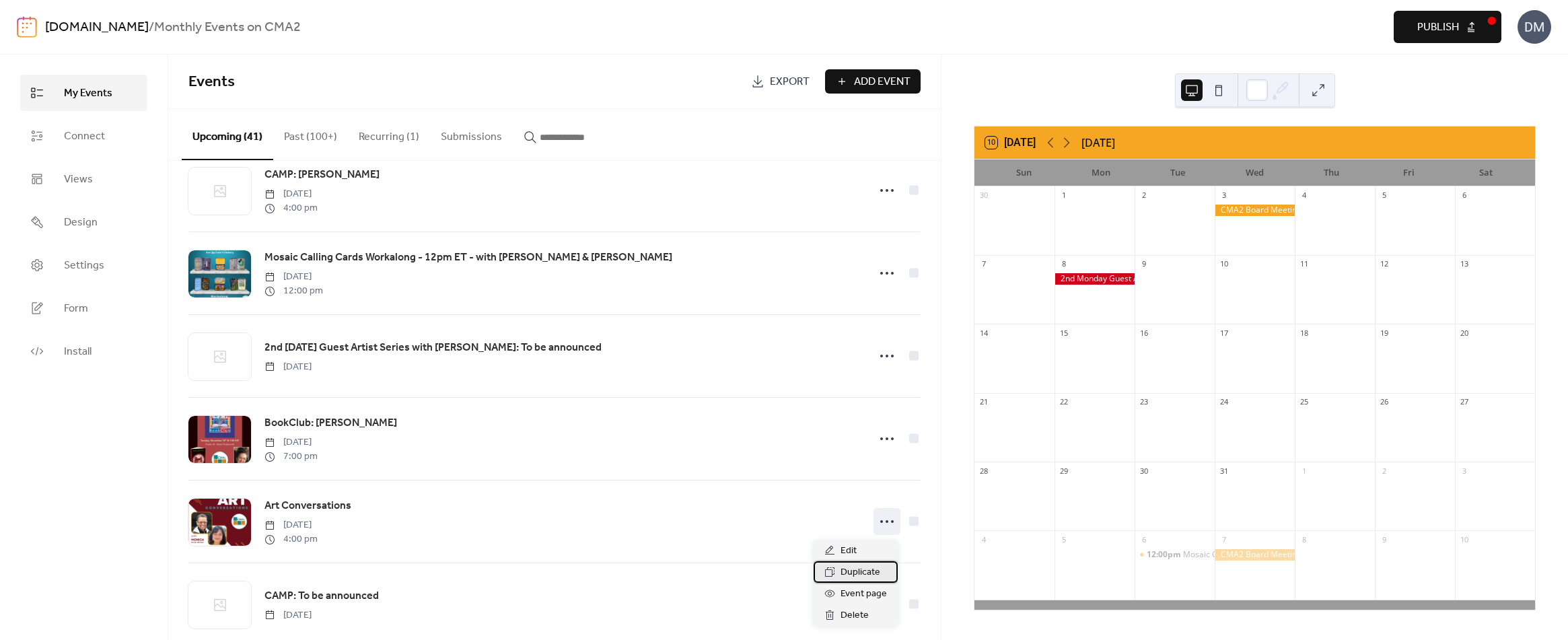
click at [861, 573] on span "Duplicate" at bounding box center [860, 573] width 39 height 16
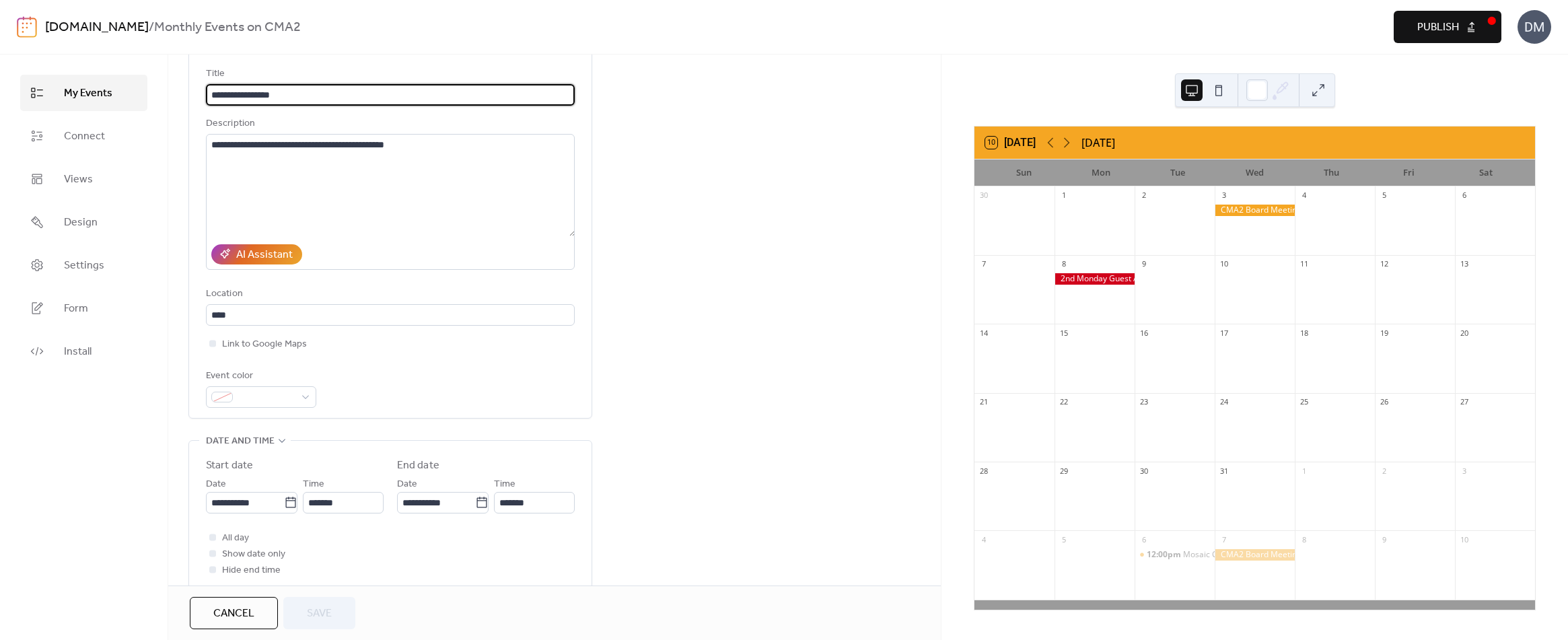
scroll to position [134, 0]
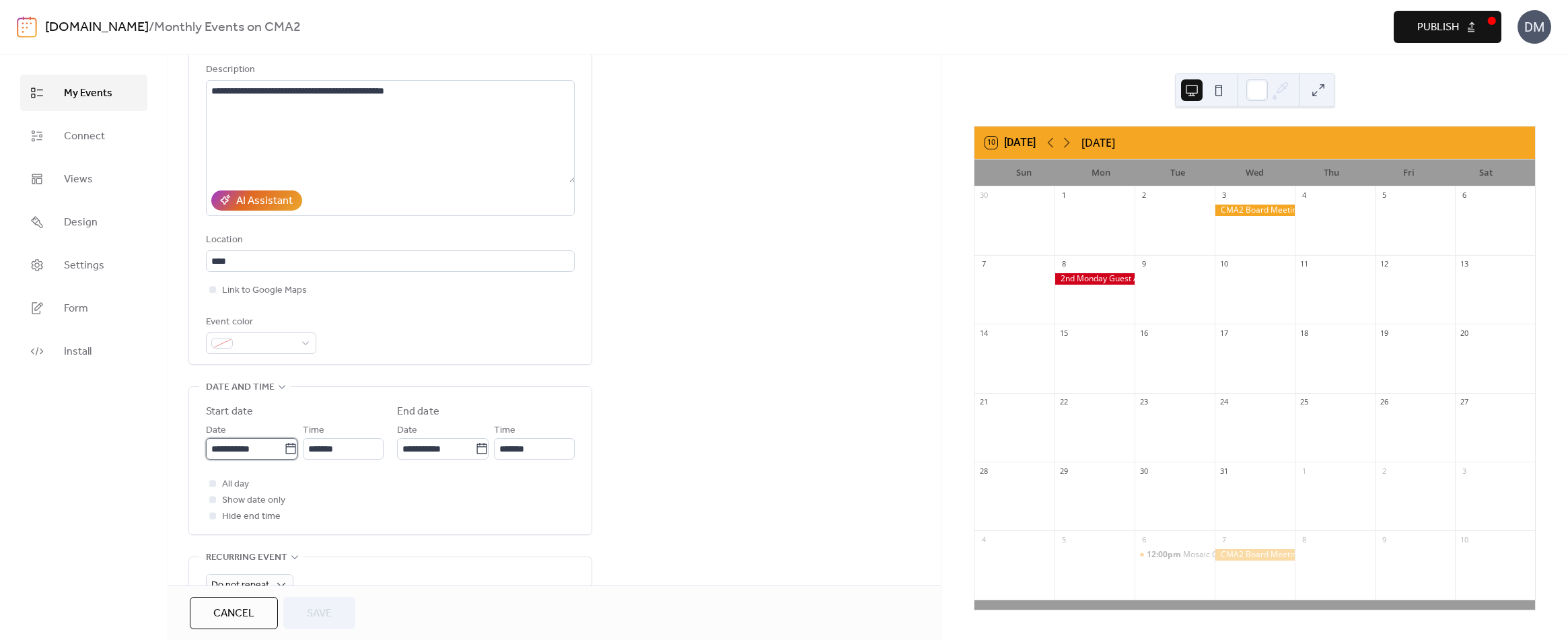
click at [245, 449] on input "**********" at bounding box center [245, 449] width 78 height 21
click at [356, 260] on span "›" at bounding box center [359, 257] width 20 height 27
click at [290, 350] on td "17" at bounding box center [290, 355] width 21 height 22
type input "**********"
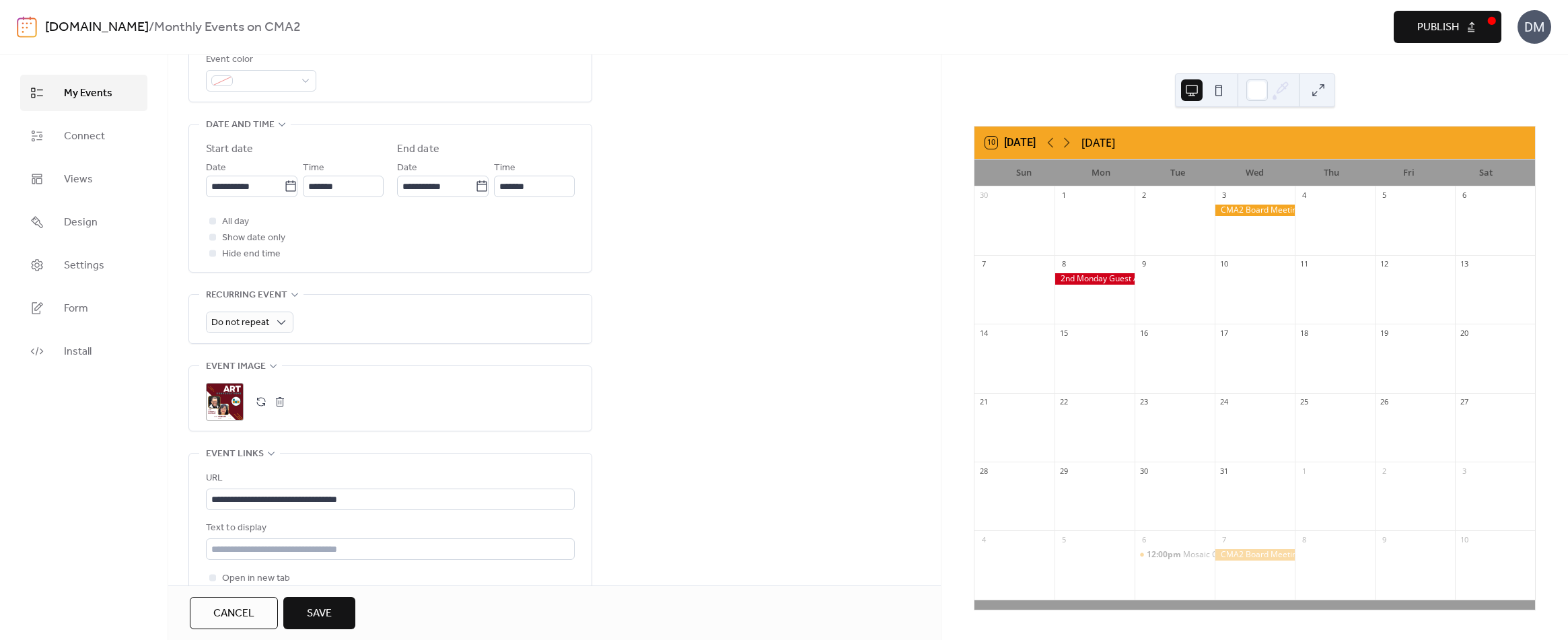
scroll to position [403, 0]
click at [319, 606] on span "Save" at bounding box center [319, 613] width 25 height 16
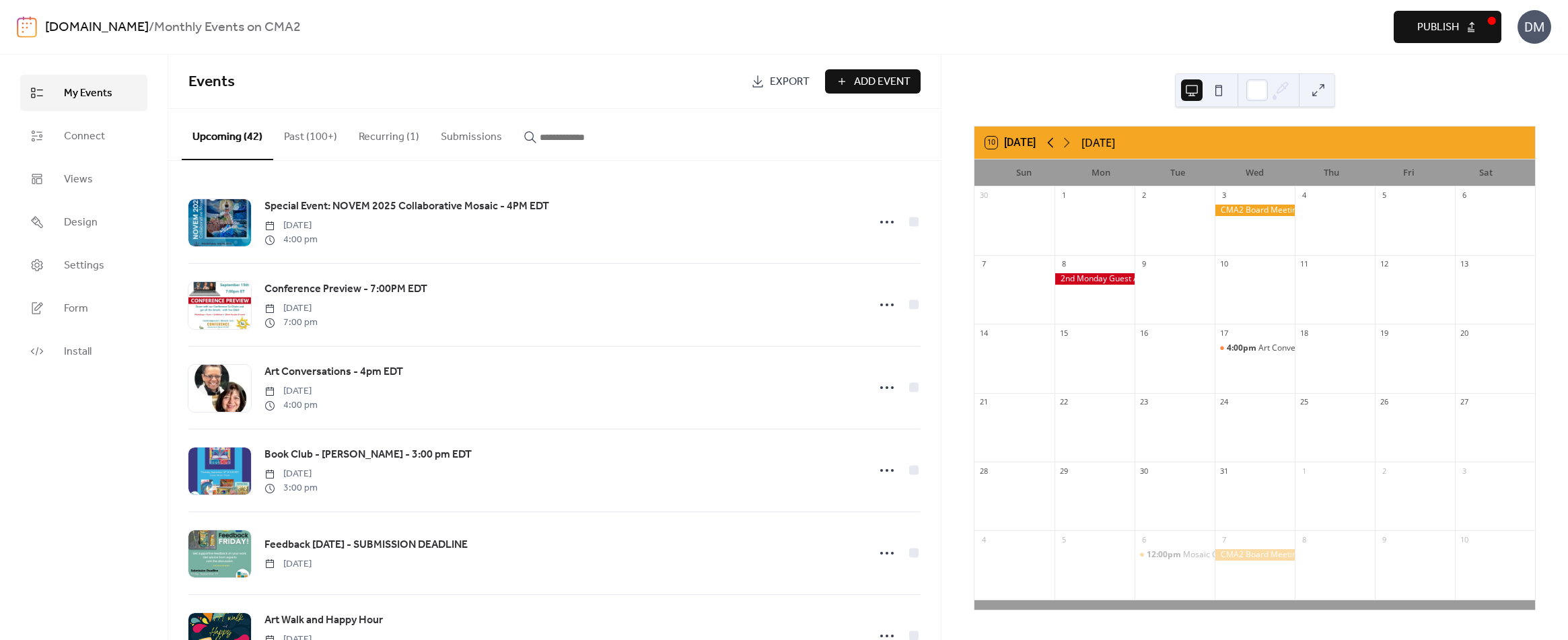
click at [1052, 145] on icon at bounding box center [1051, 143] width 6 height 10
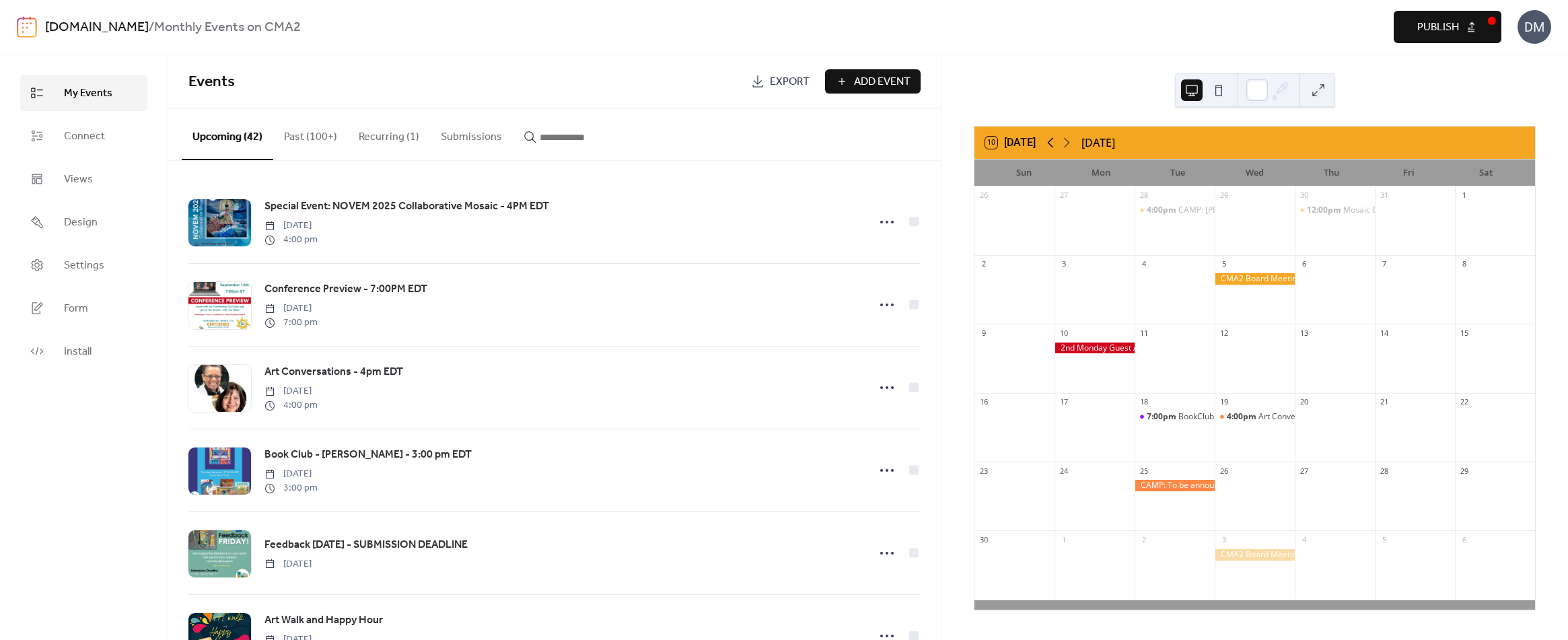
click at [1052, 145] on icon at bounding box center [1051, 143] width 6 height 10
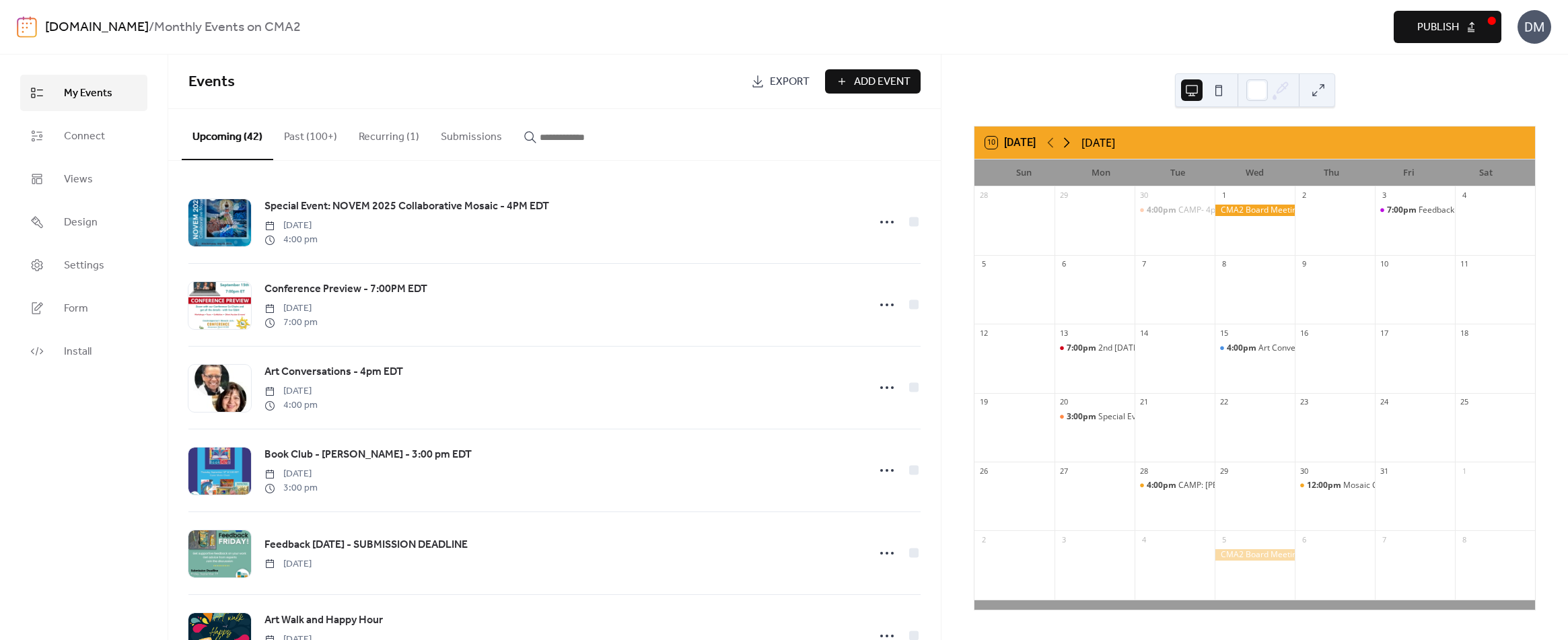
click at [1068, 145] on icon at bounding box center [1066, 142] width 16 height 16
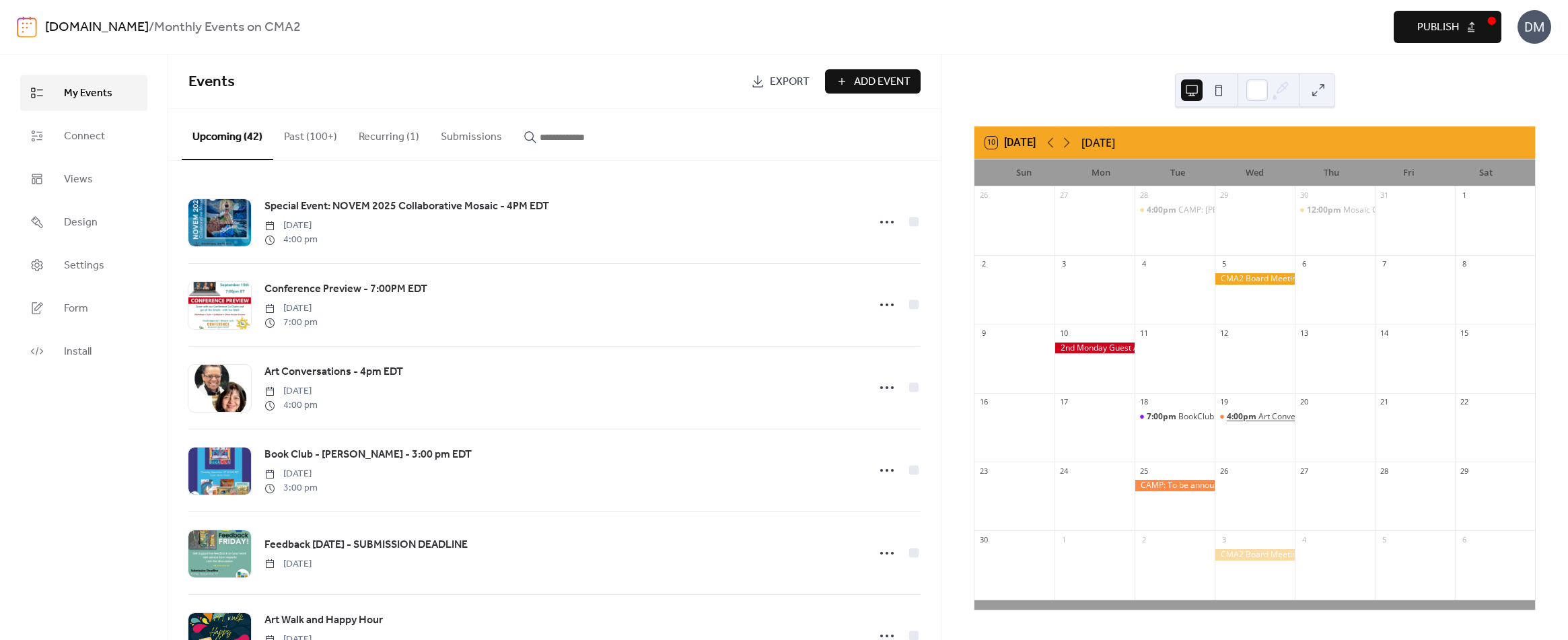
click at [1259, 415] on div "Art Conversations" at bounding box center [1292, 416] width 67 height 11
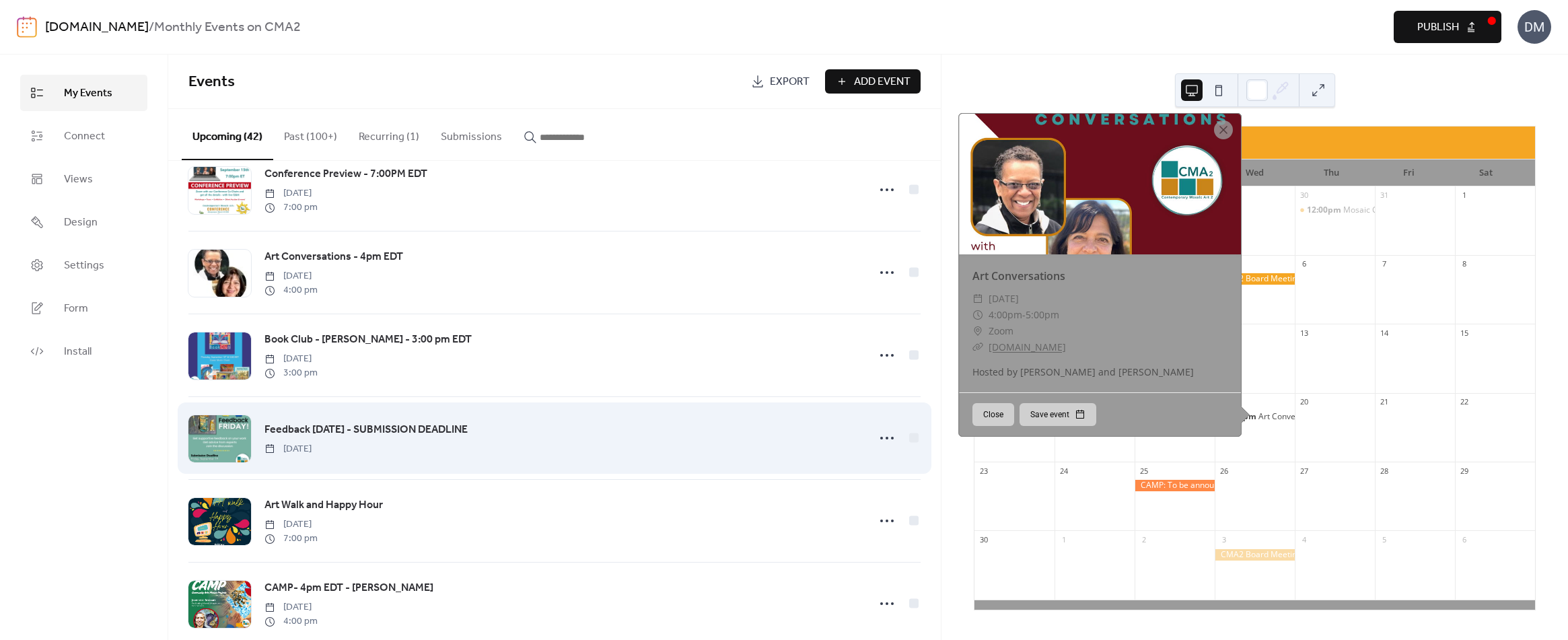
scroll to position [134, 0]
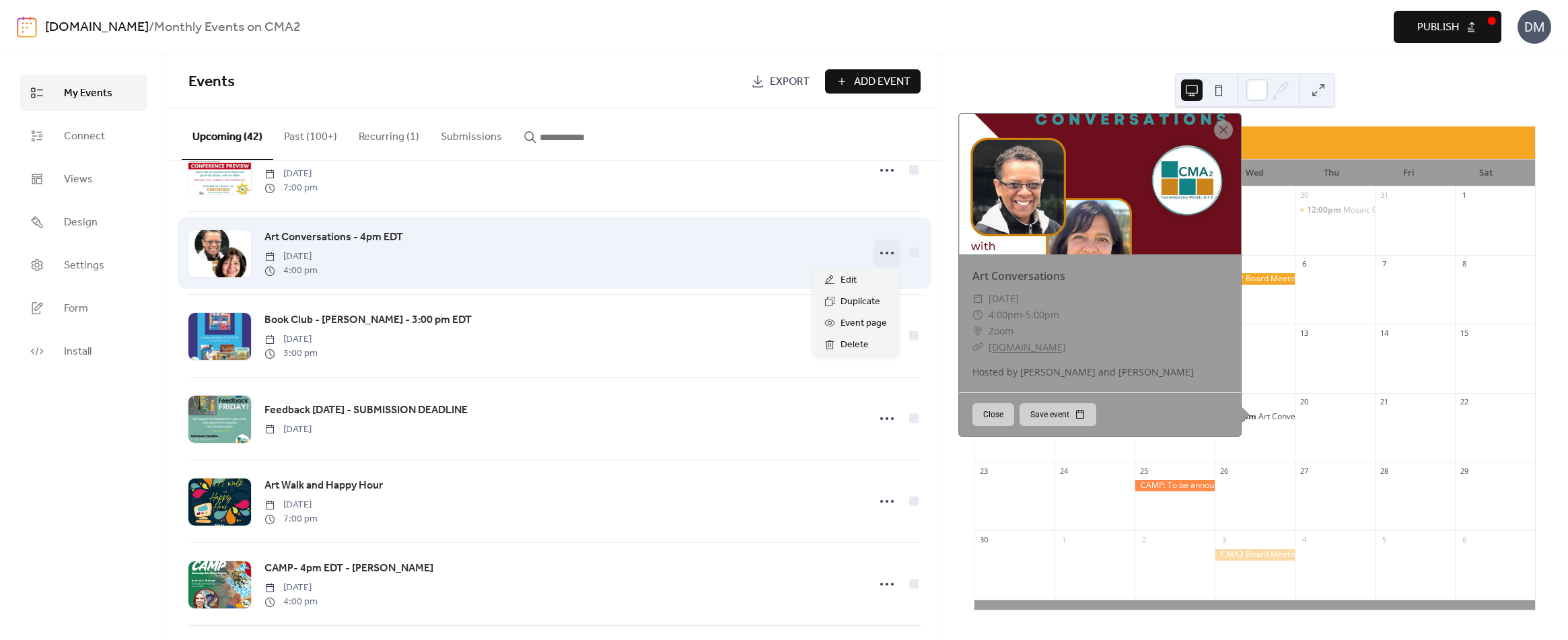
click at [880, 253] on icon at bounding box center [886, 253] width 21 height 21
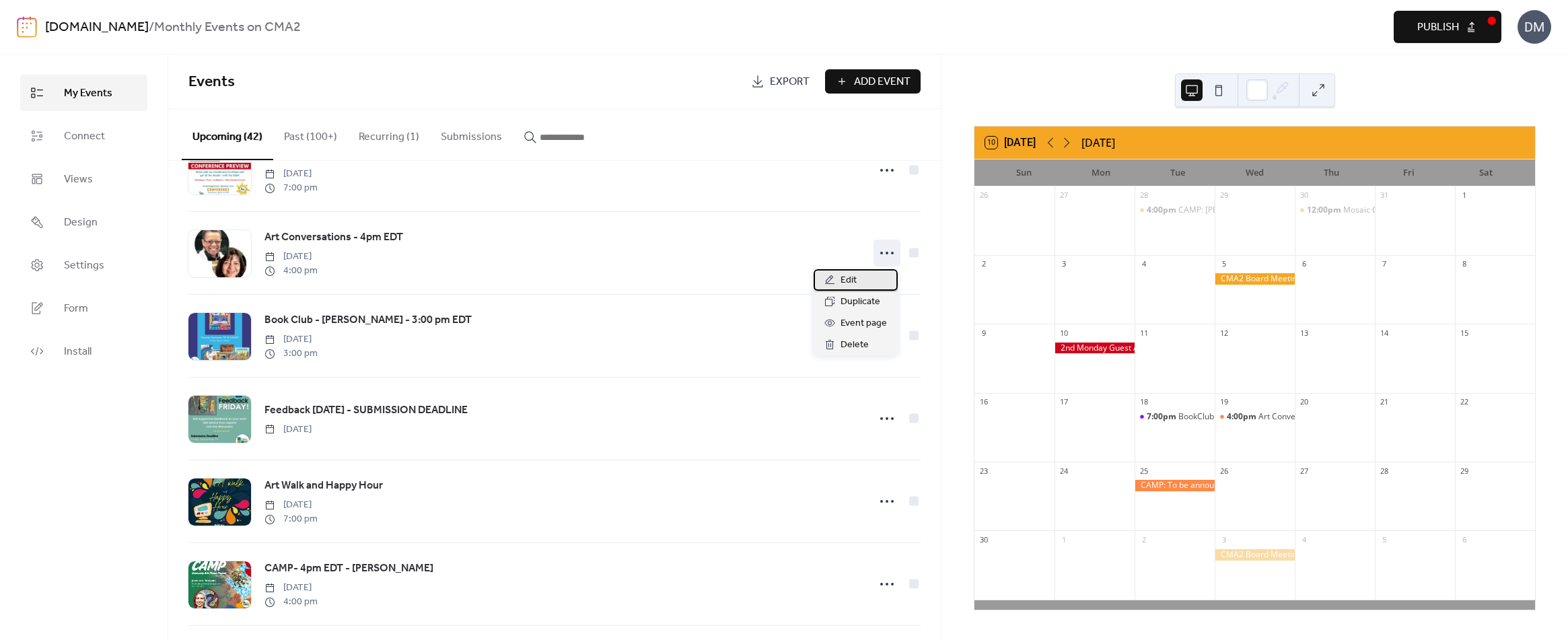
click at [851, 278] on span "Edit" at bounding box center [848, 280] width 16 height 16
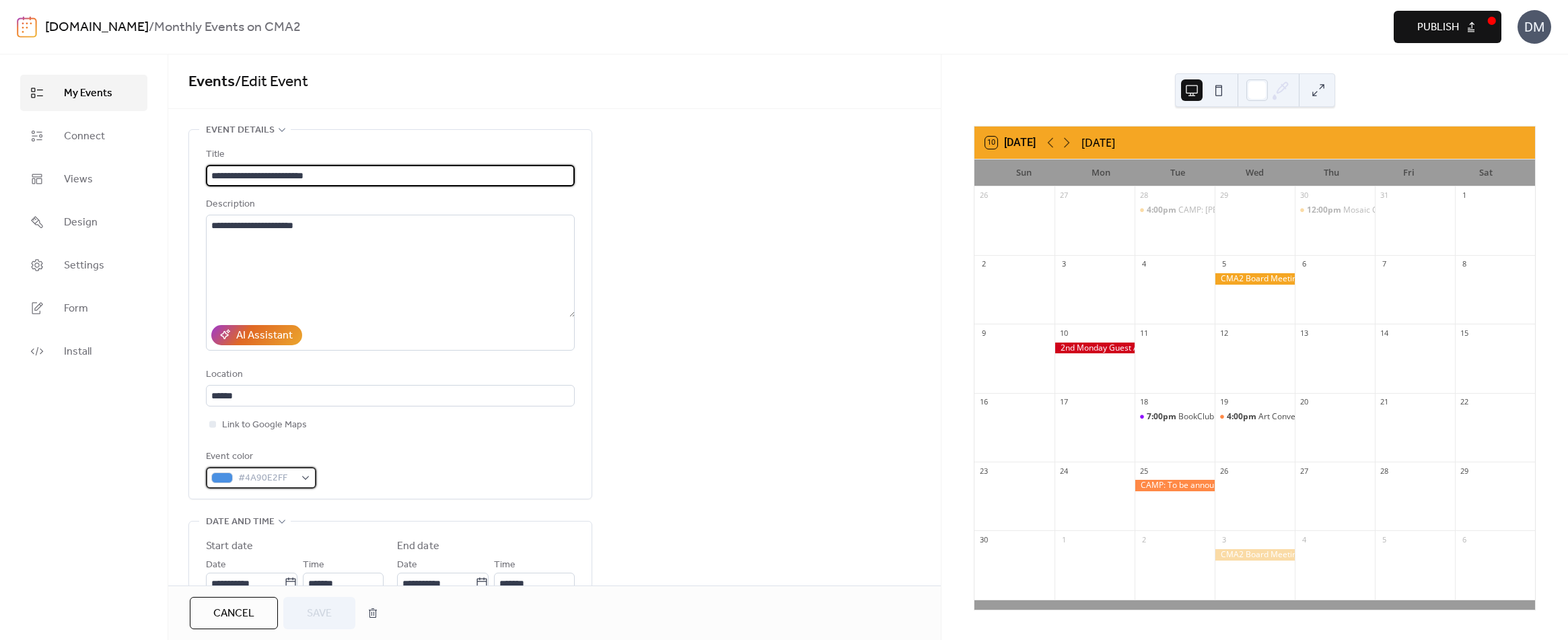
click at [250, 475] on span "#4A90E2FF" at bounding box center [266, 478] width 57 height 16
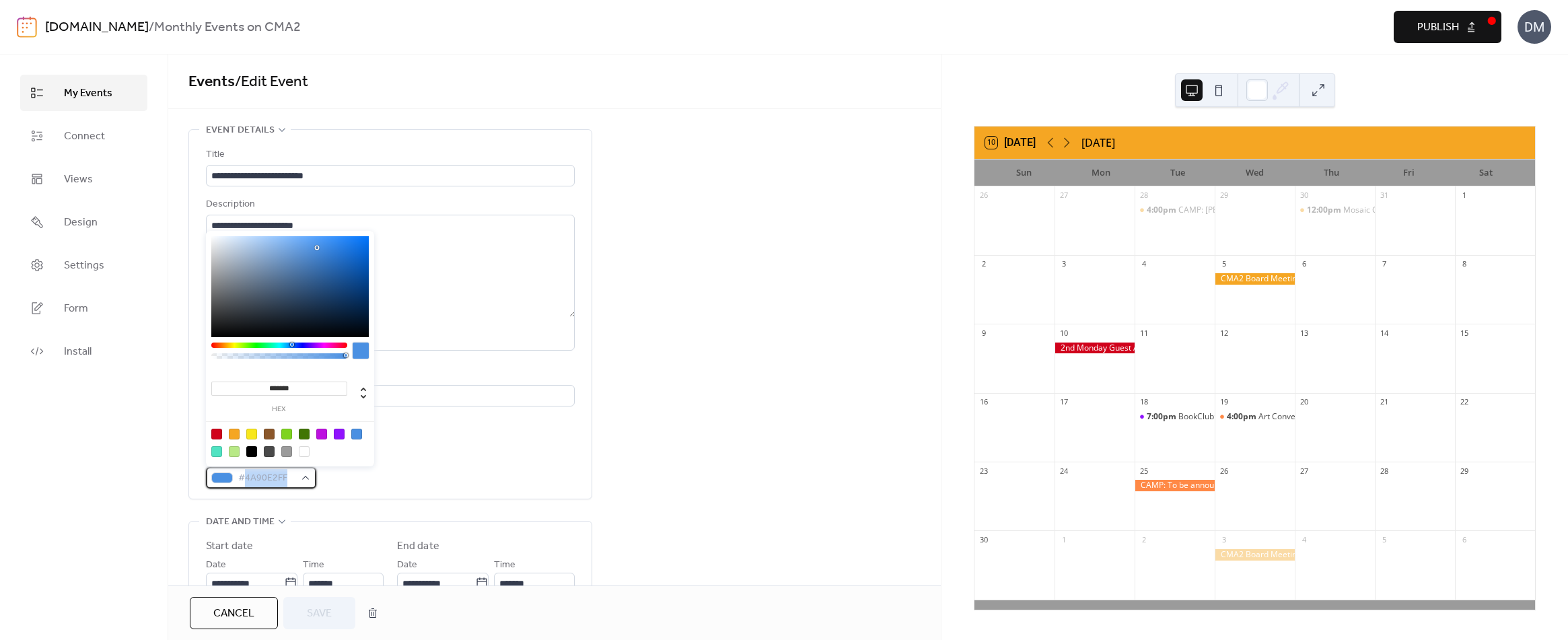
click at [250, 475] on span "#4A90E2FF" at bounding box center [266, 478] width 57 height 16
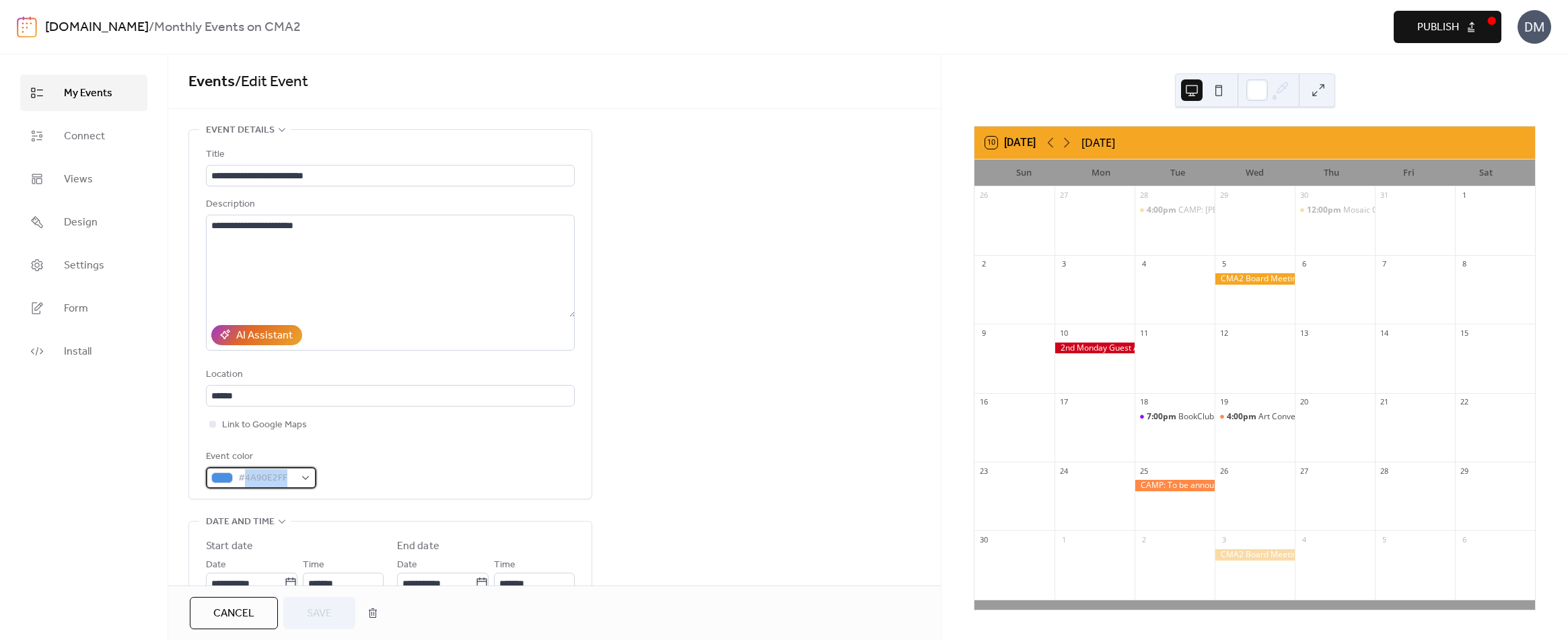
click at [250, 475] on span "#4A90E2FF" at bounding box center [266, 478] width 57 height 16
click at [670, 367] on div "**********" at bounding box center [554, 620] width 773 height 982
click at [92, 95] on span "My Events" at bounding box center [88, 93] width 49 height 16
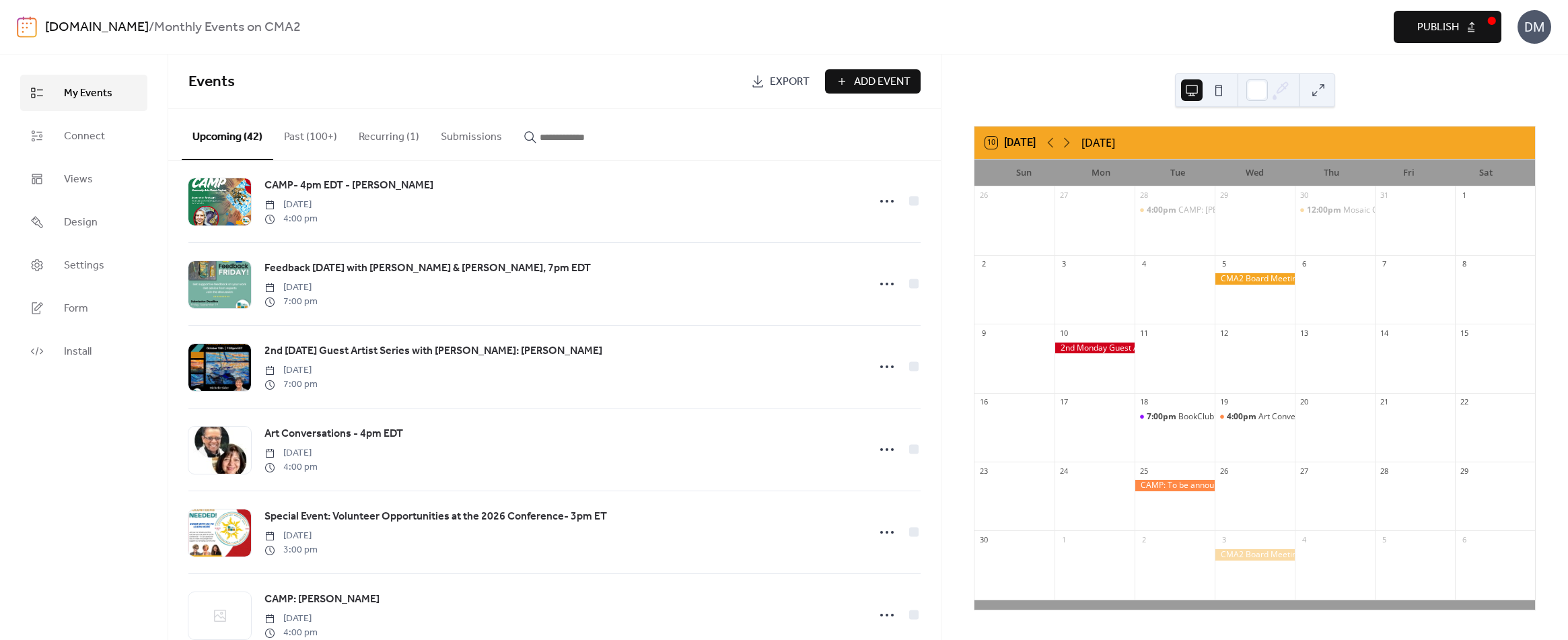
scroll to position [538, 0]
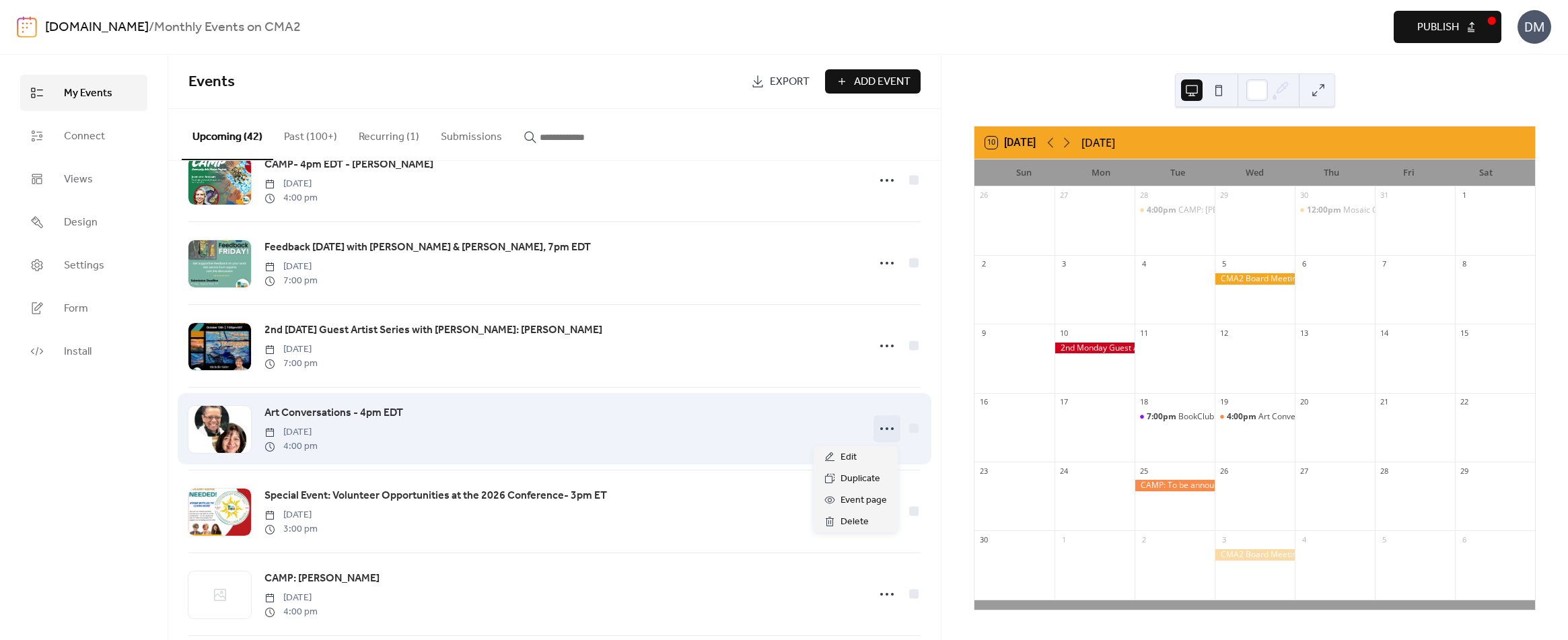
click at [883, 428] on icon at bounding box center [886, 428] width 21 height 21
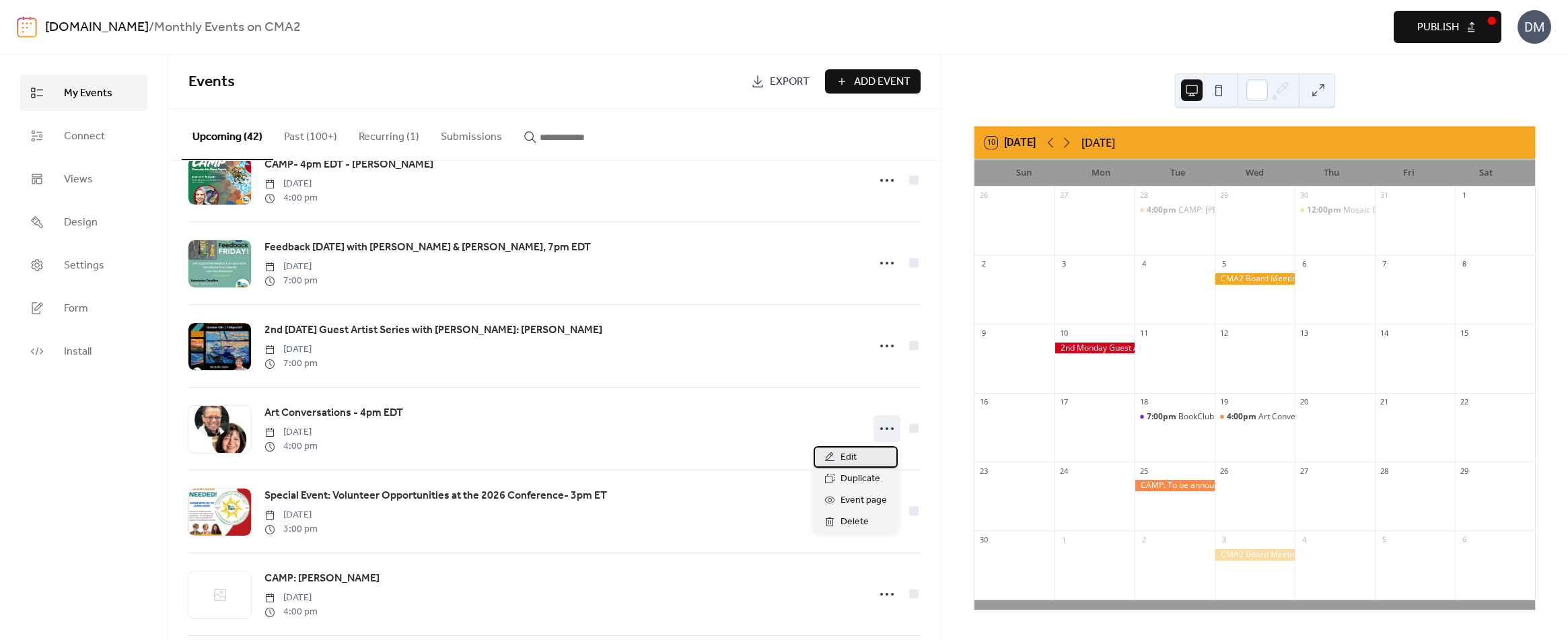
click at [855, 456] on span "Edit" at bounding box center [848, 457] width 16 height 16
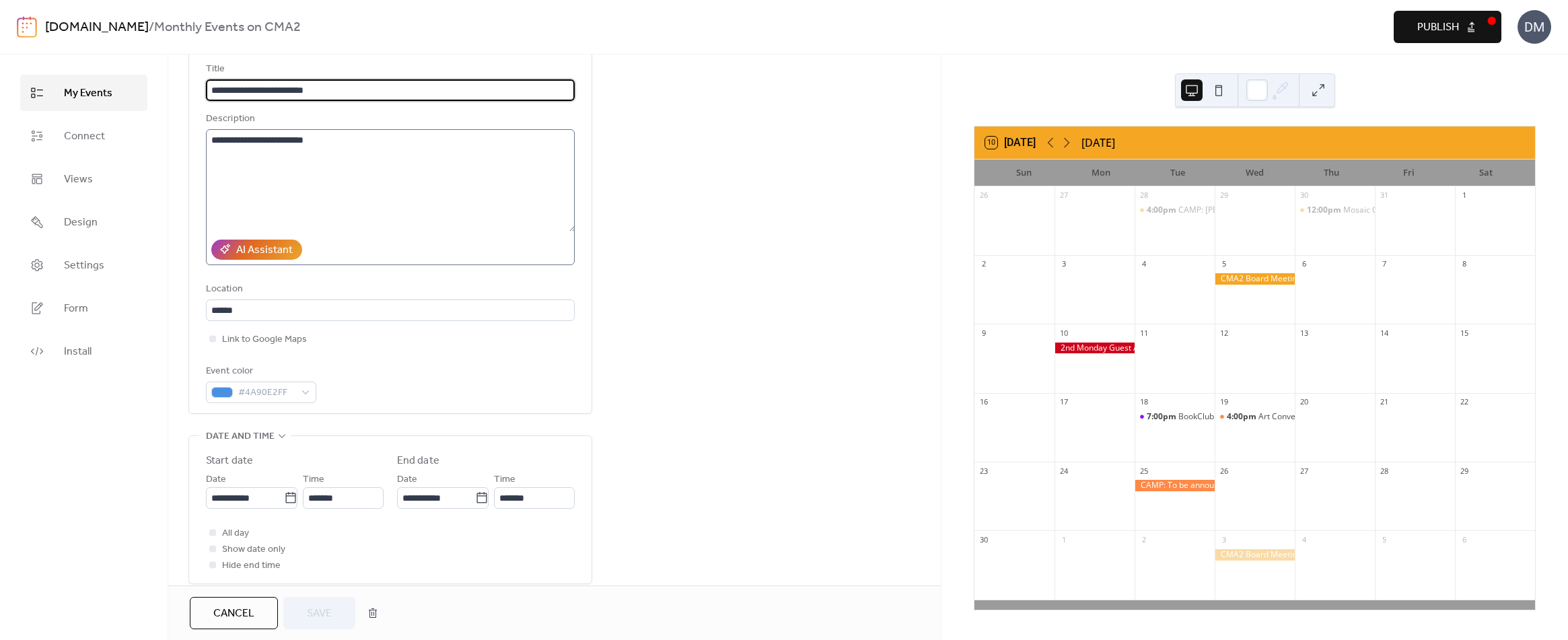
scroll to position [134, 0]
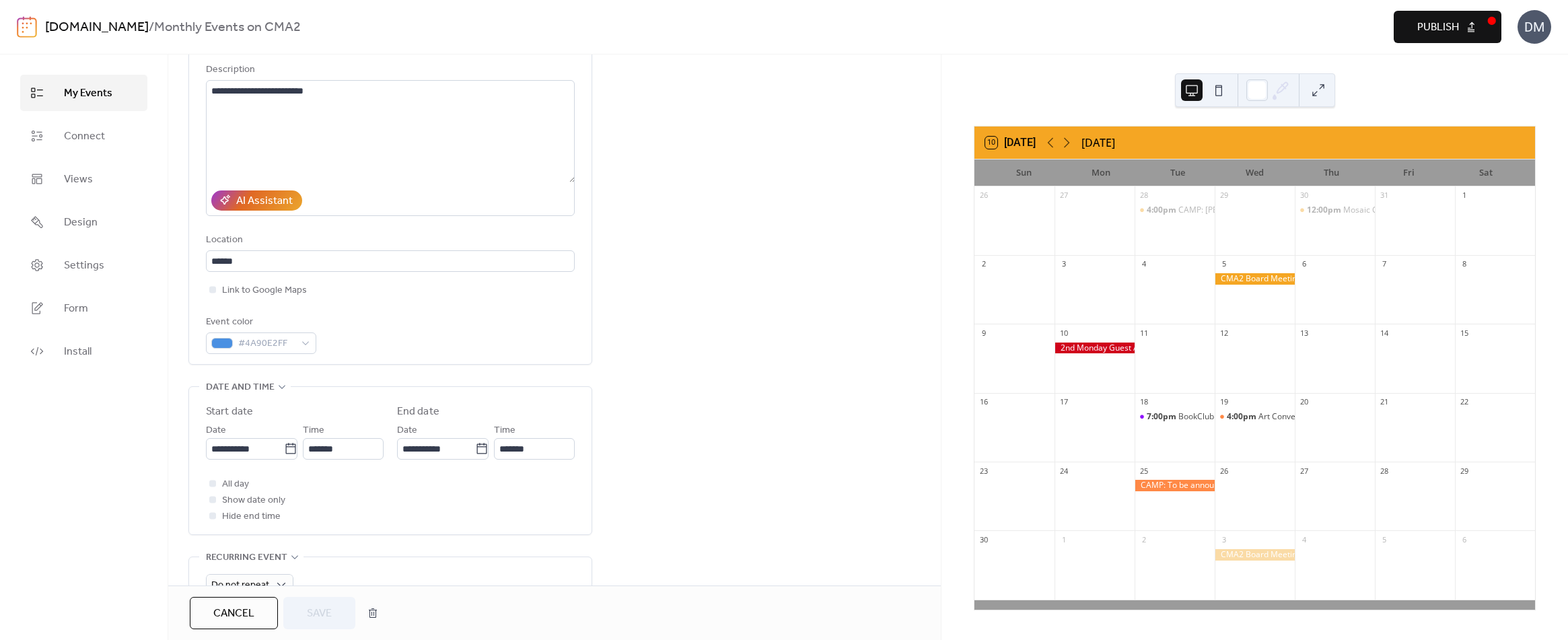
drag, startPoint x: 248, startPoint y: 607, endPoint x: 287, endPoint y: 576, distance: 49.8
click at [248, 607] on span "Cancel" at bounding box center [234, 613] width 41 height 16
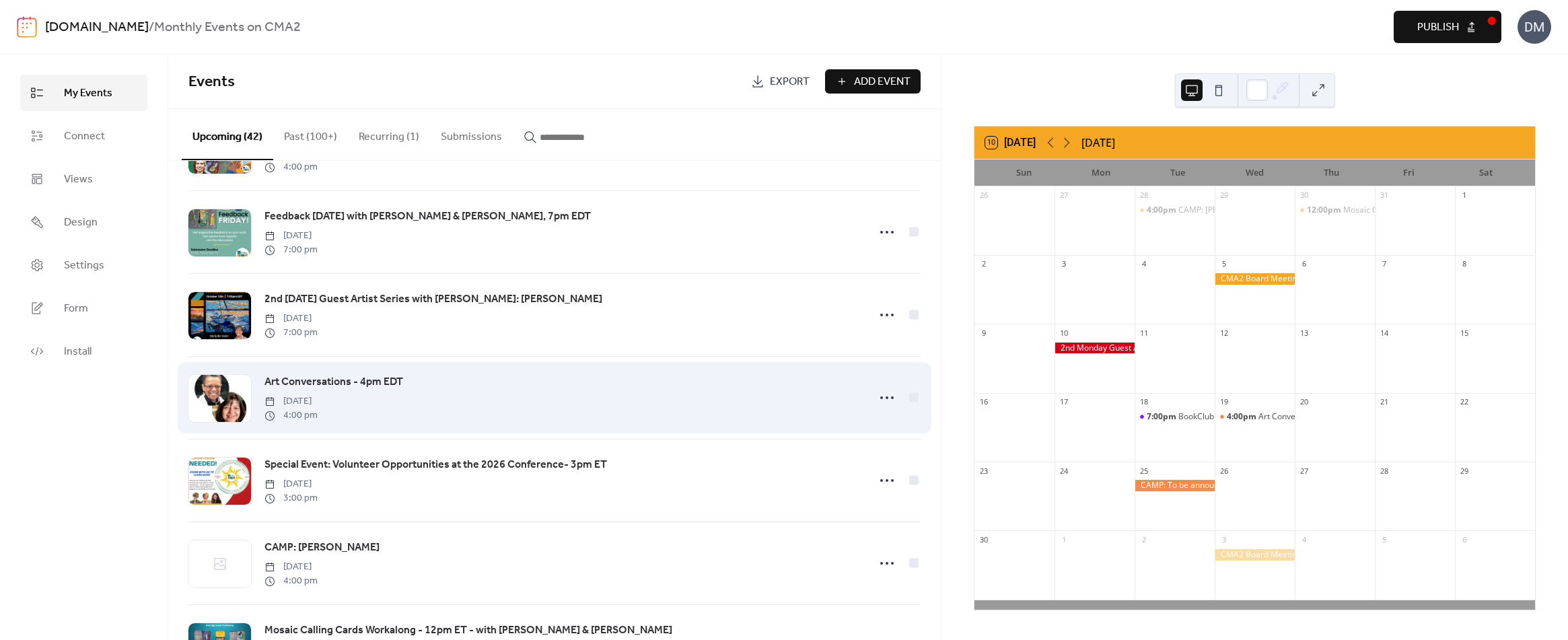
scroll to position [606, 0]
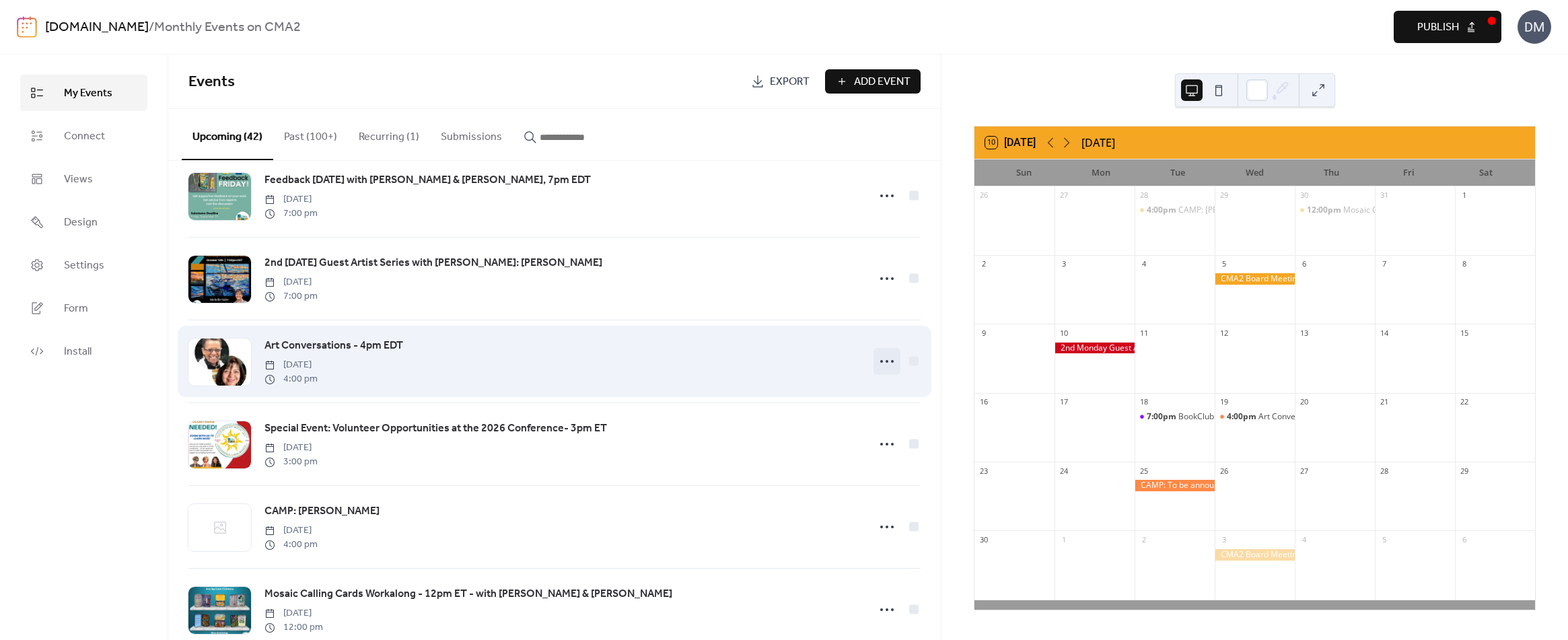
click at [883, 362] on icon at bounding box center [886, 361] width 21 height 21
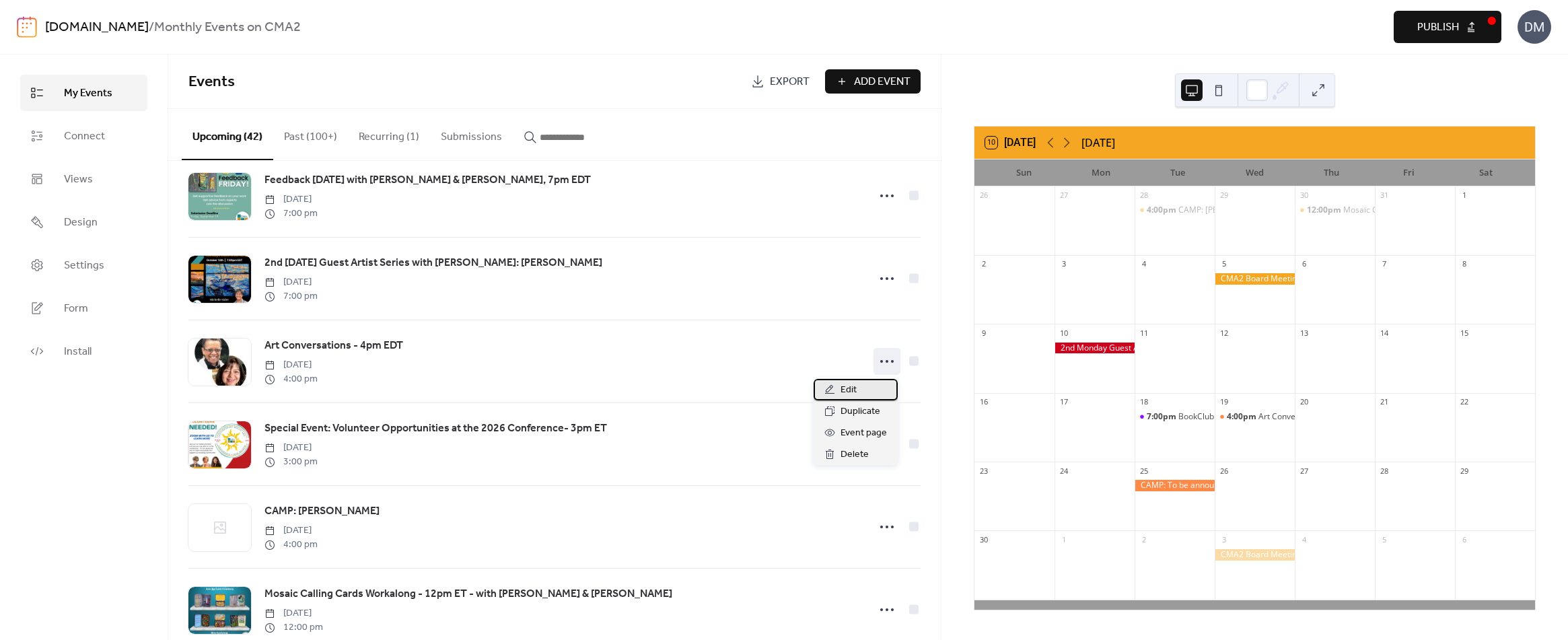
click at [842, 387] on span "Edit" at bounding box center [848, 390] width 16 height 16
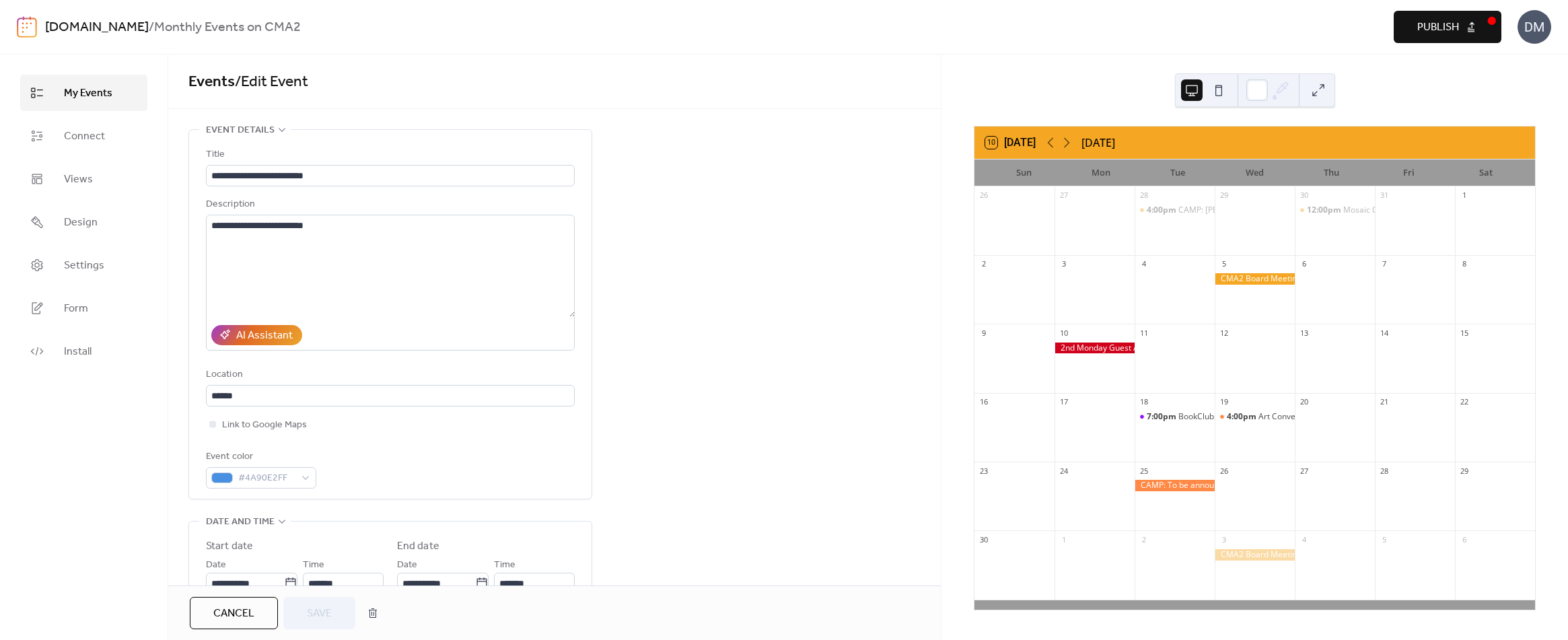
click at [240, 613] on span "Cancel" at bounding box center [234, 613] width 41 height 16
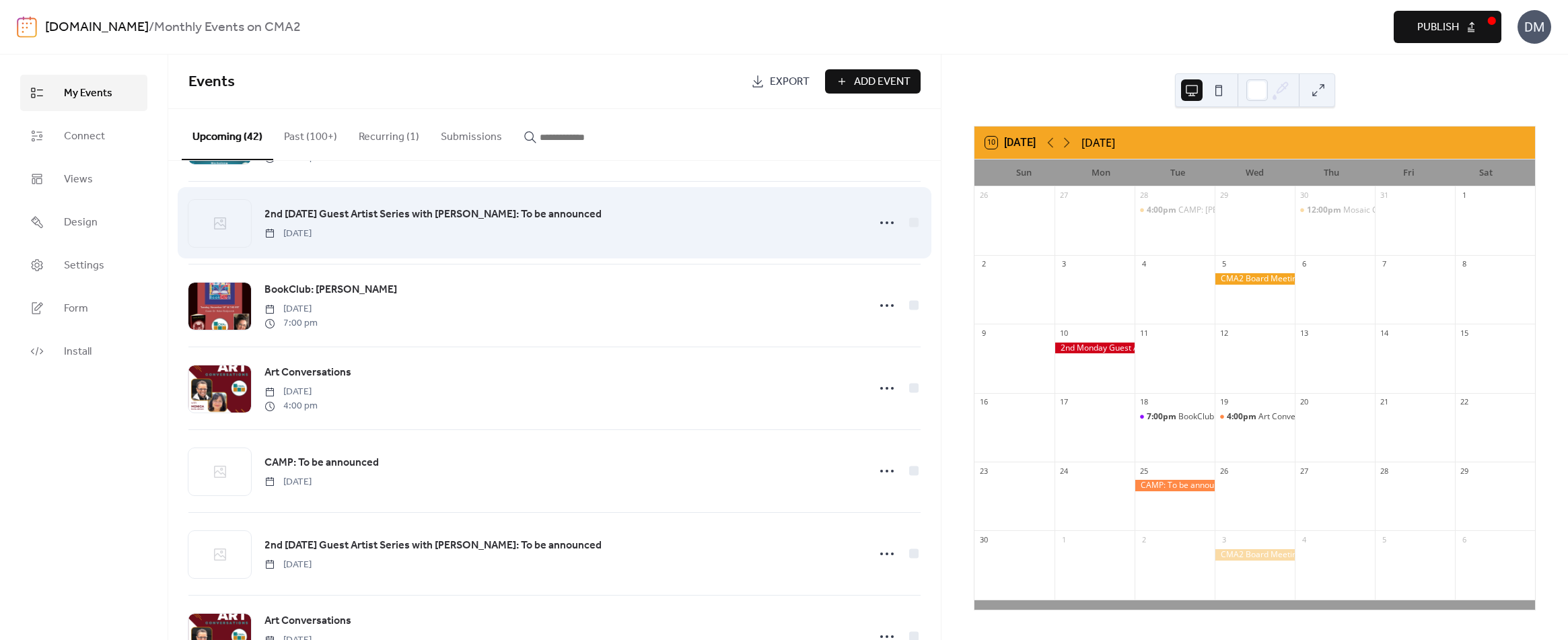
scroll to position [1077, 0]
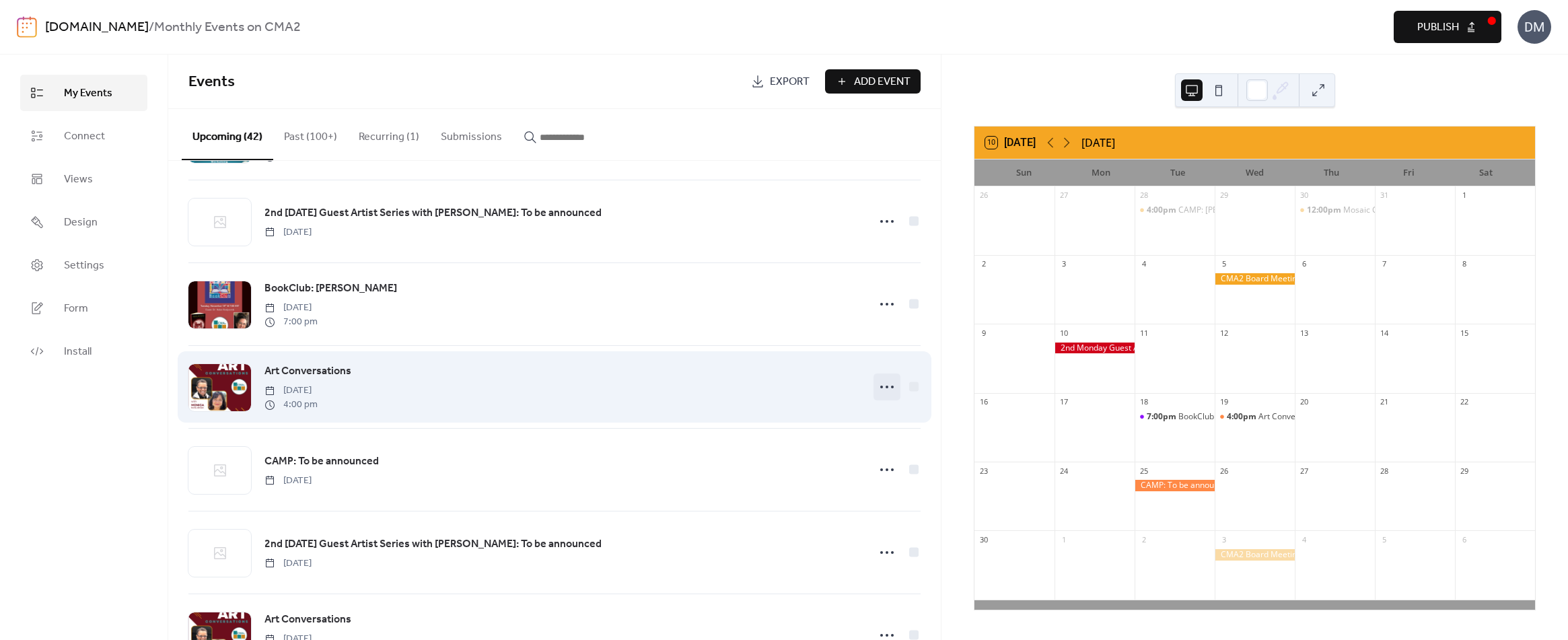
click at [882, 386] on icon at bounding box center [886, 387] width 21 height 21
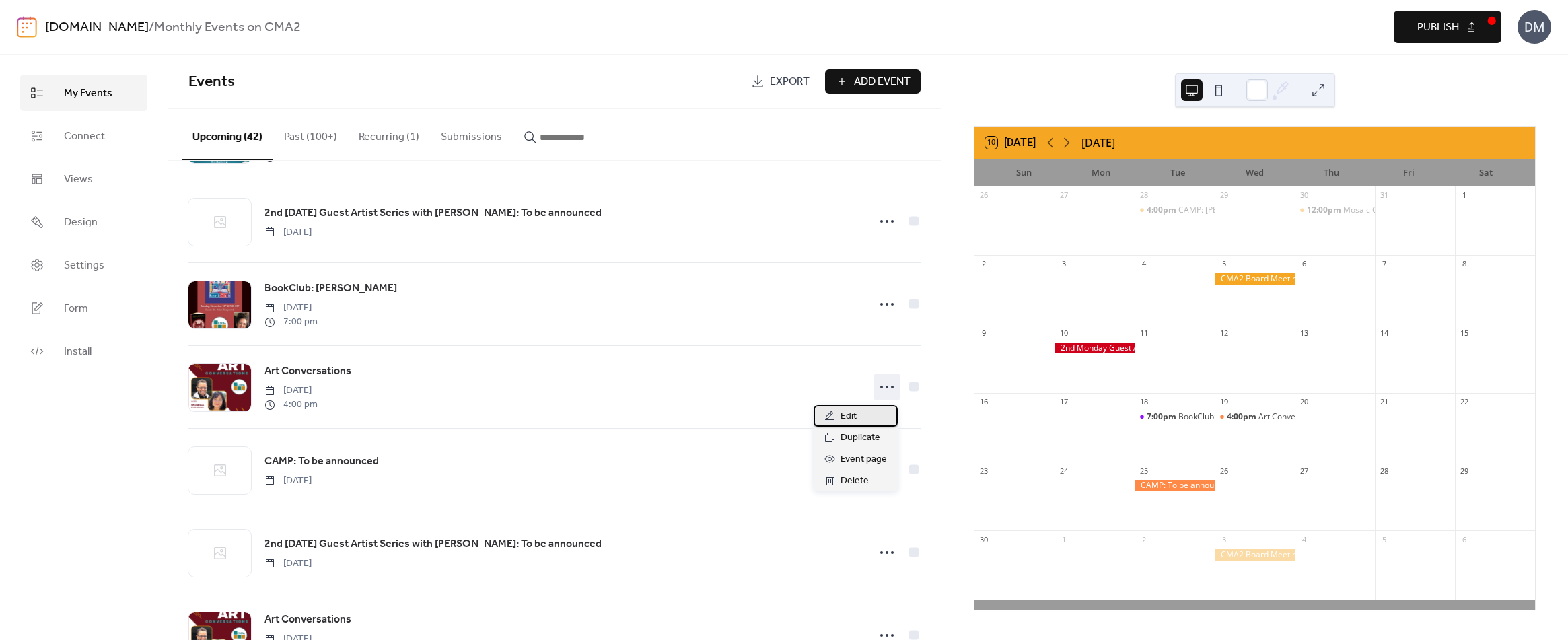
click at [849, 415] on span "Edit" at bounding box center [848, 416] width 16 height 16
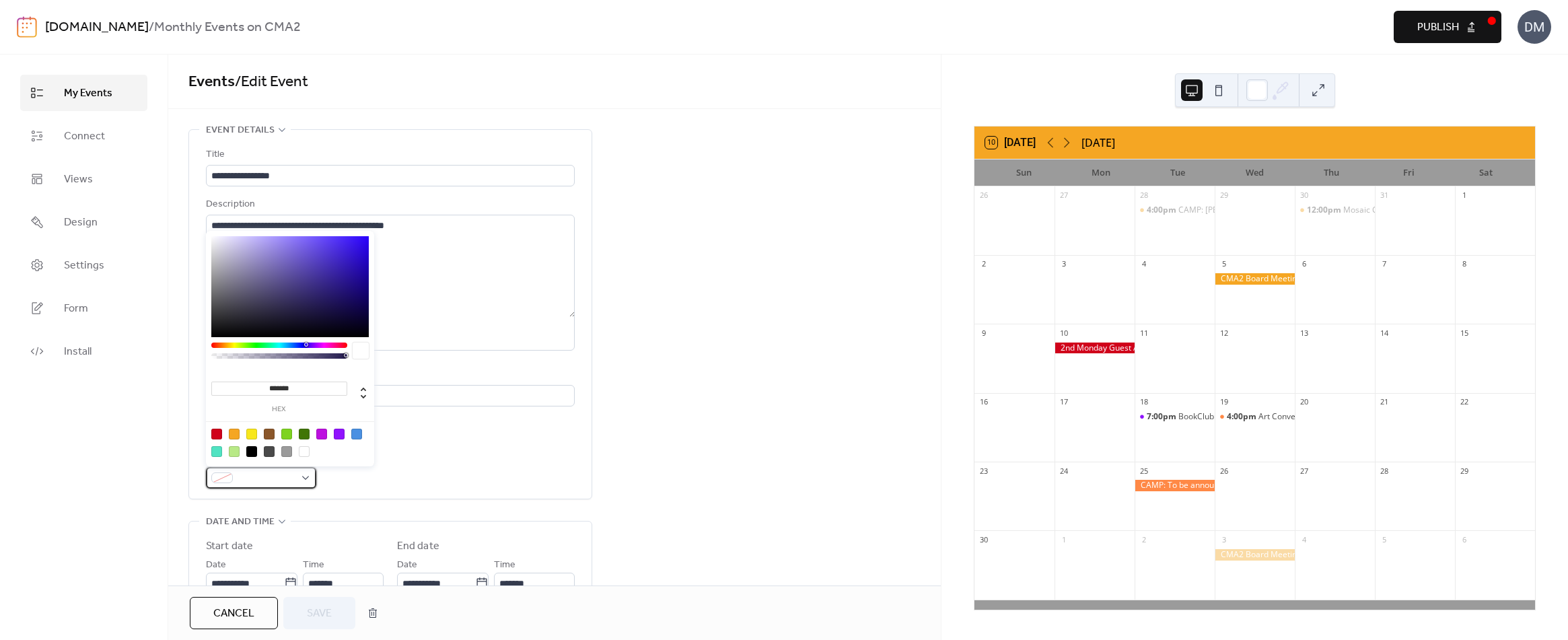
click at [242, 471] on span at bounding box center [266, 478] width 57 height 16
click at [359, 431] on div at bounding box center [356, 434] width 11 height 11
type input "*******"
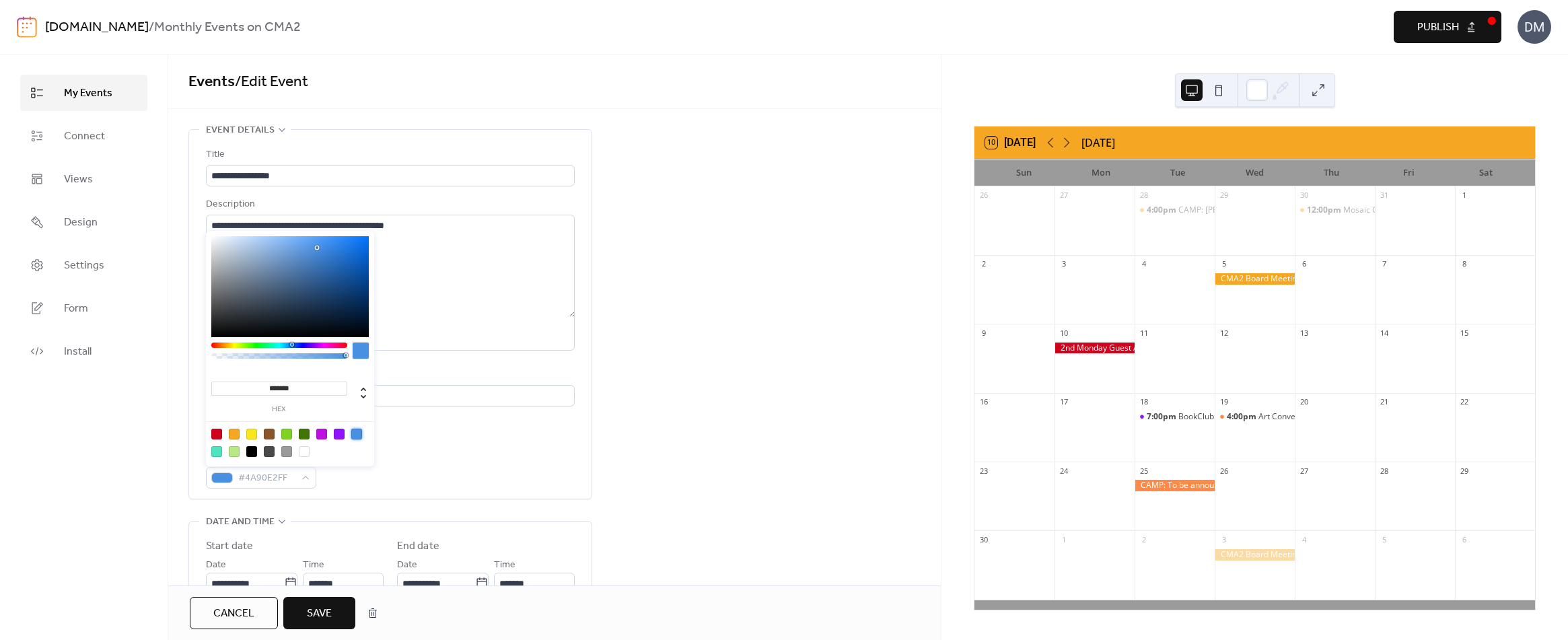
click at [320, 607] on span "Save" at bounding box center [319, 613] width 25 height 16
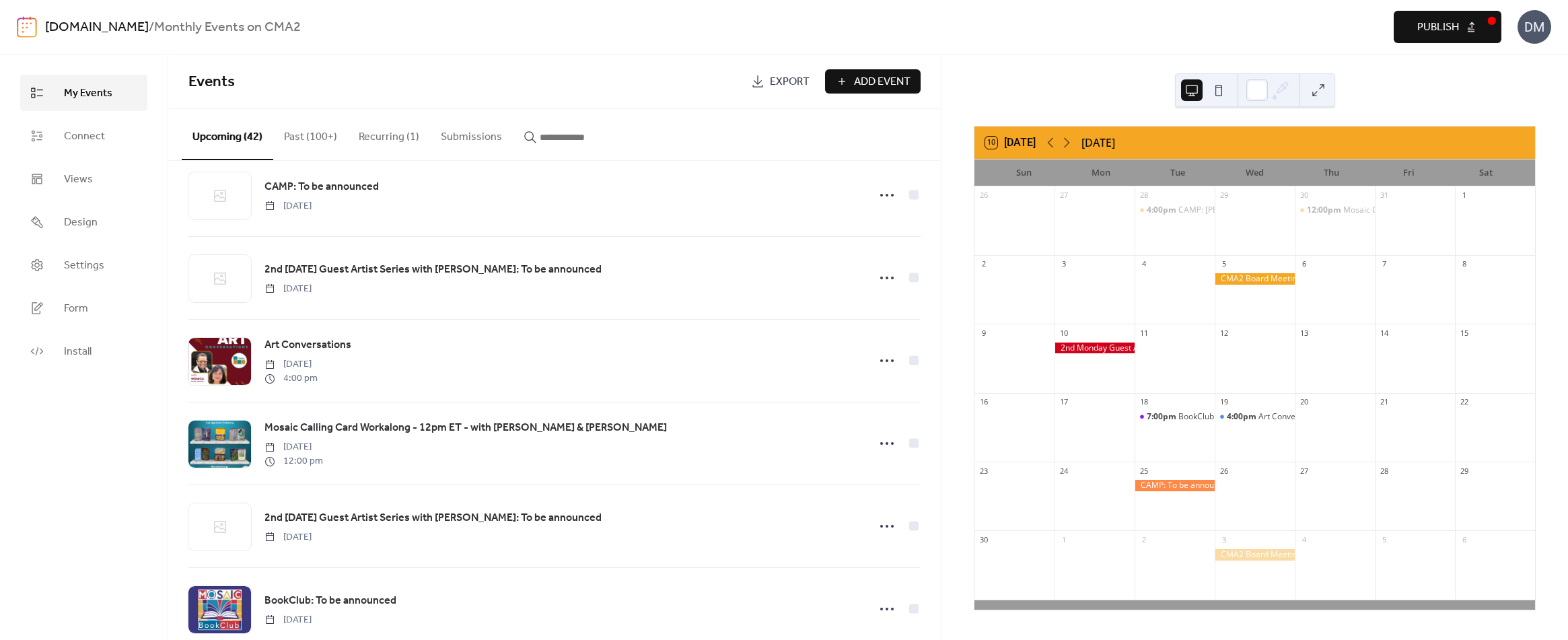
scroll to position [1346, 0]
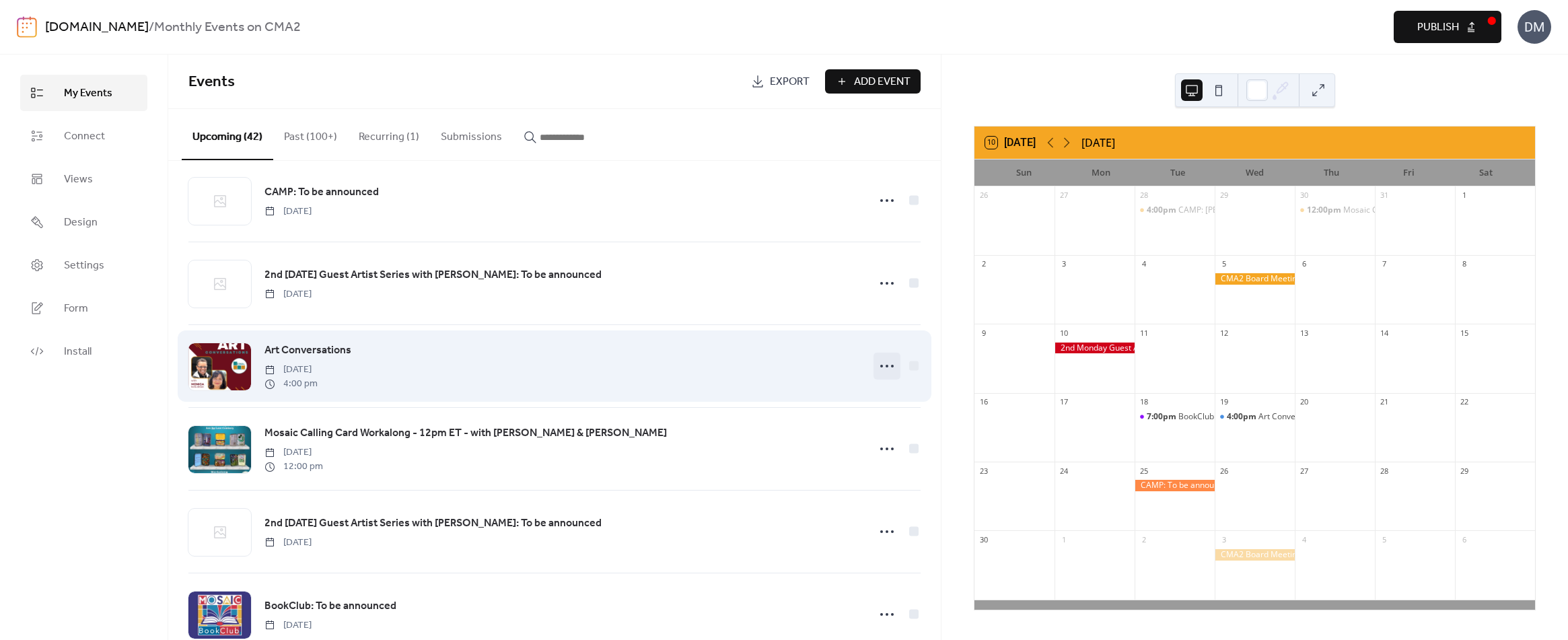
click at [880, 367] on circle at bounding box center [882, 366] width 3 height 3
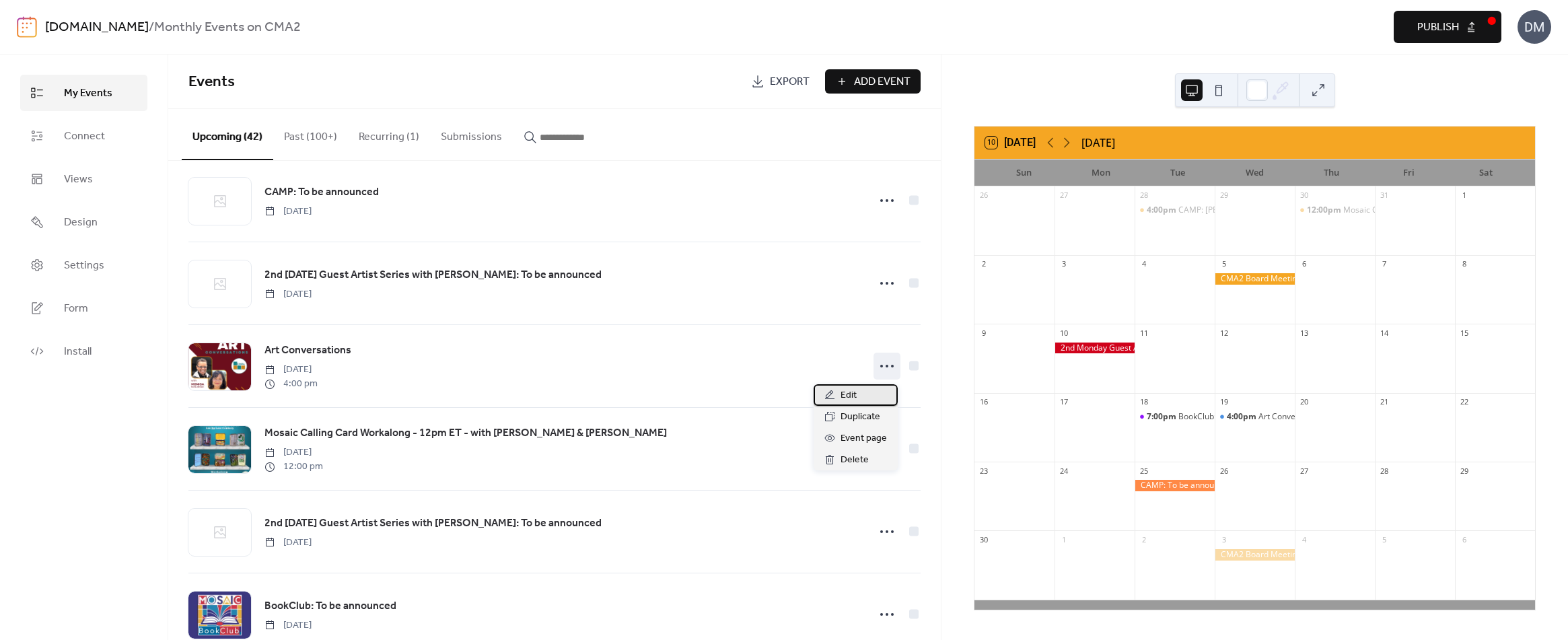
click at [844, 395] on span "Edit" at bounding box center [848, 395] width 16 height 16
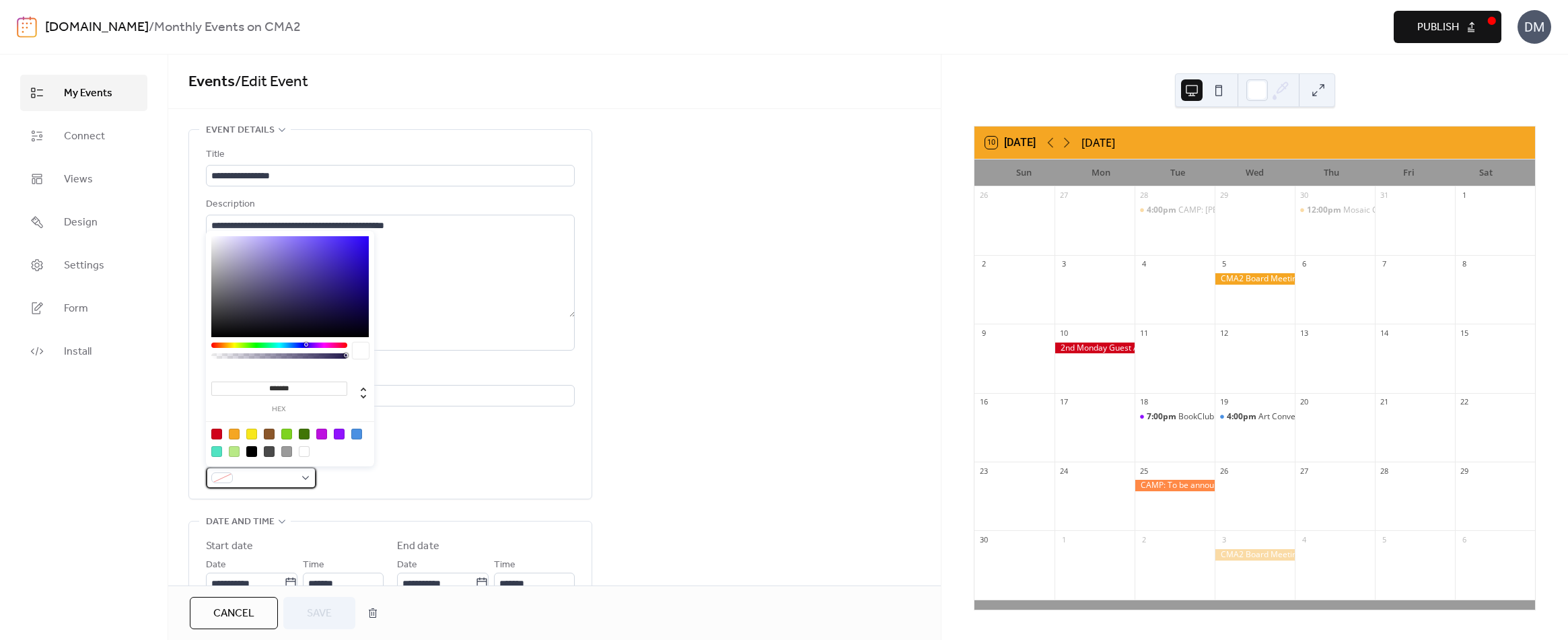
click at [268, 476] on span at bounding box center [266, 478] width 57 height 16
click at [358, 429] on div at bounding box center [356, 434] width 11 height 11
type input "*******"
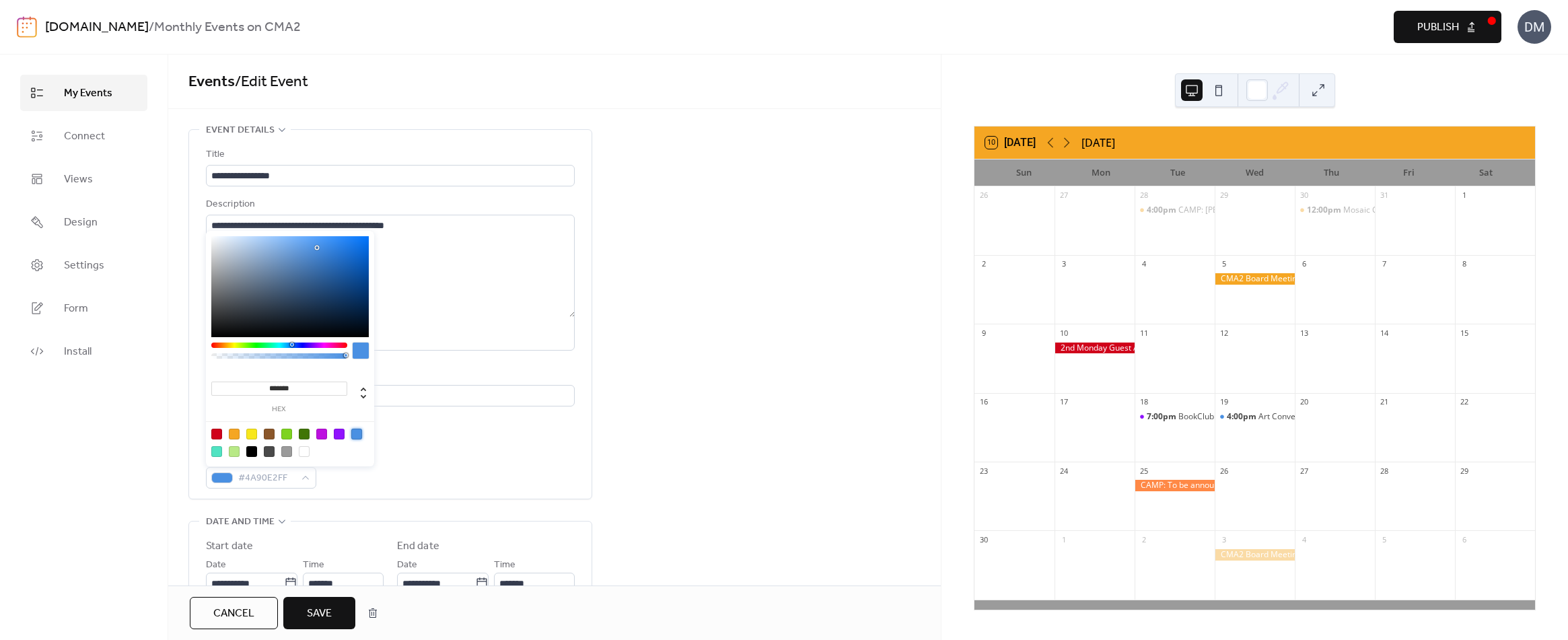
click at [326, 606] on span "Save" at bounding box center [319, 613] width 25 height 16
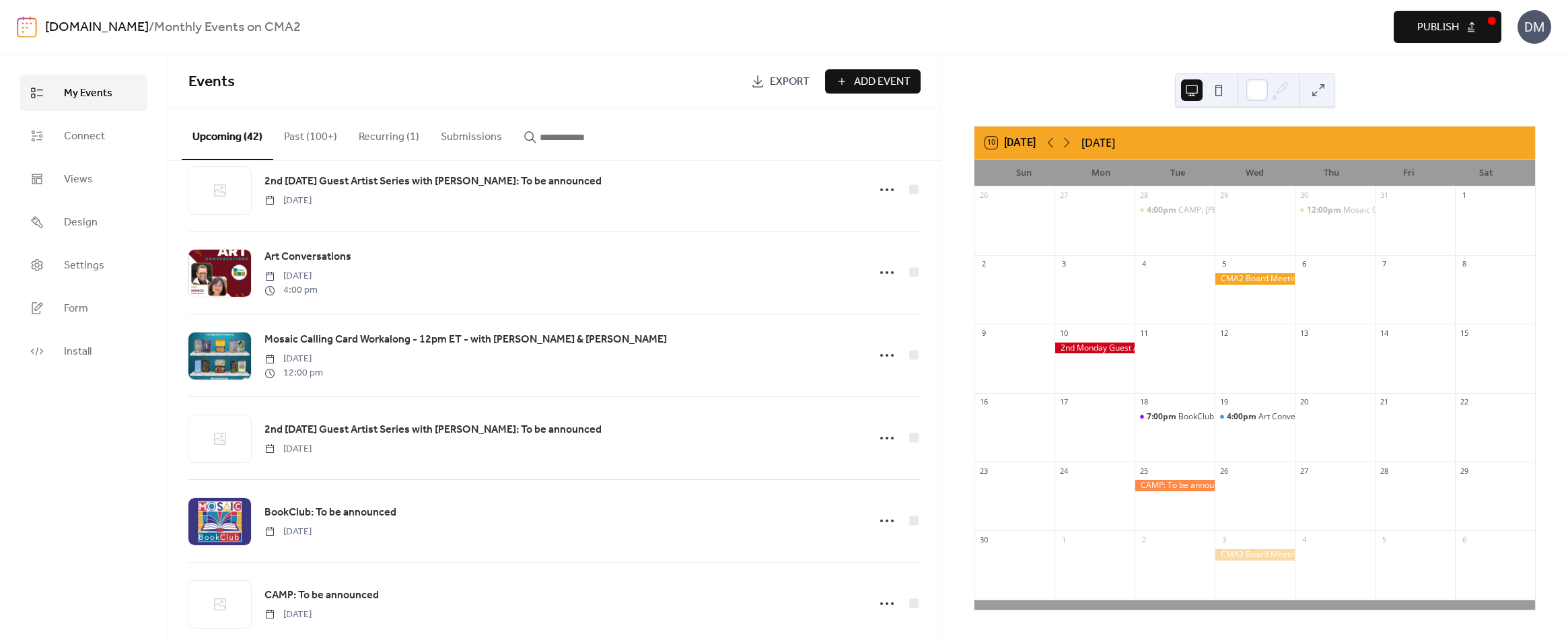
scroll to position [1370, 0]
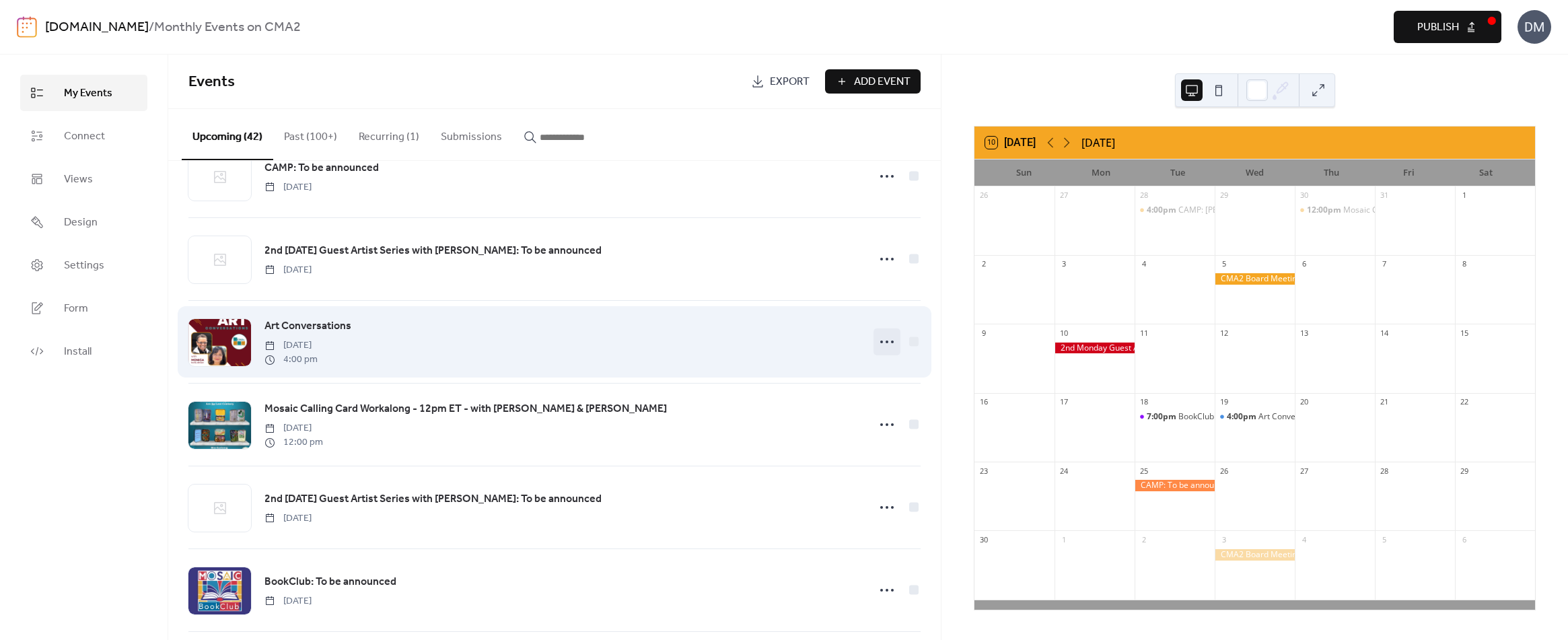
click at [880, 343] on icon at bounding box center [886, 342] width 21 height 21
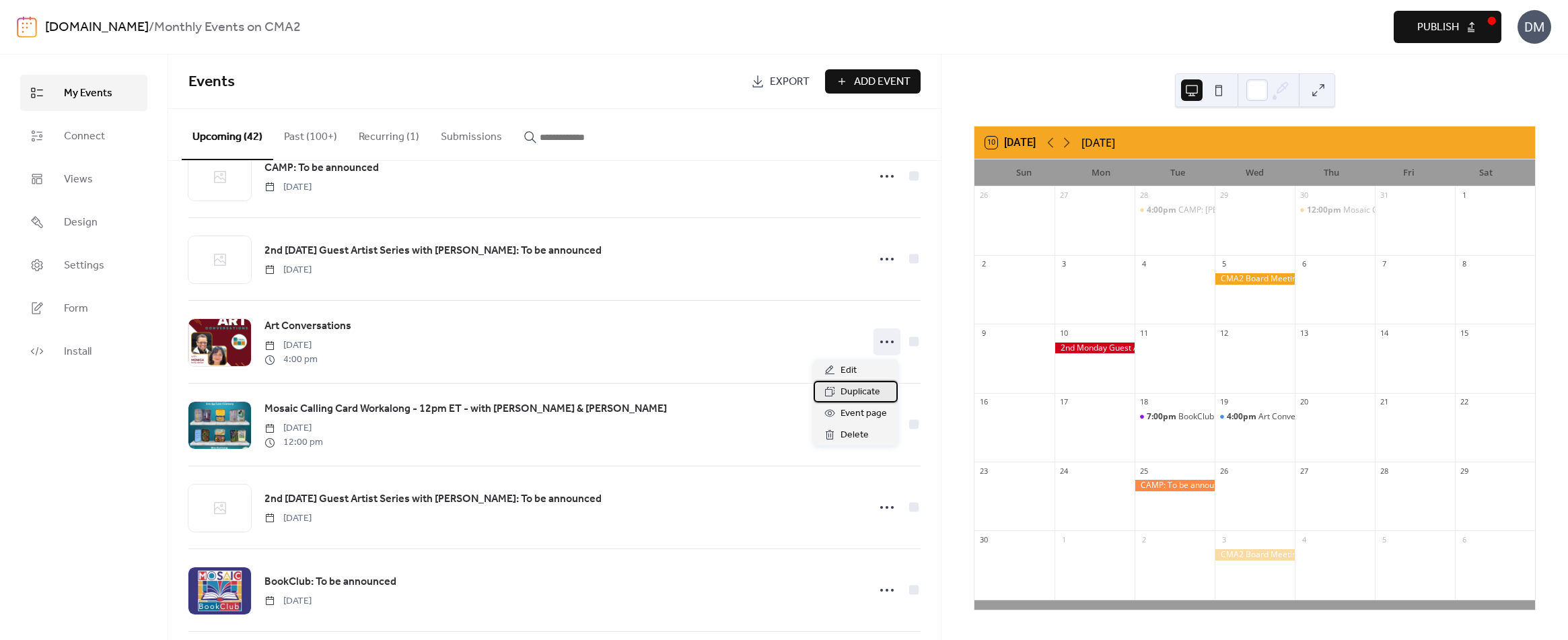
click at [858, 392] on span "Duplicate" at bounding box center [860, 392] width 39 height 16
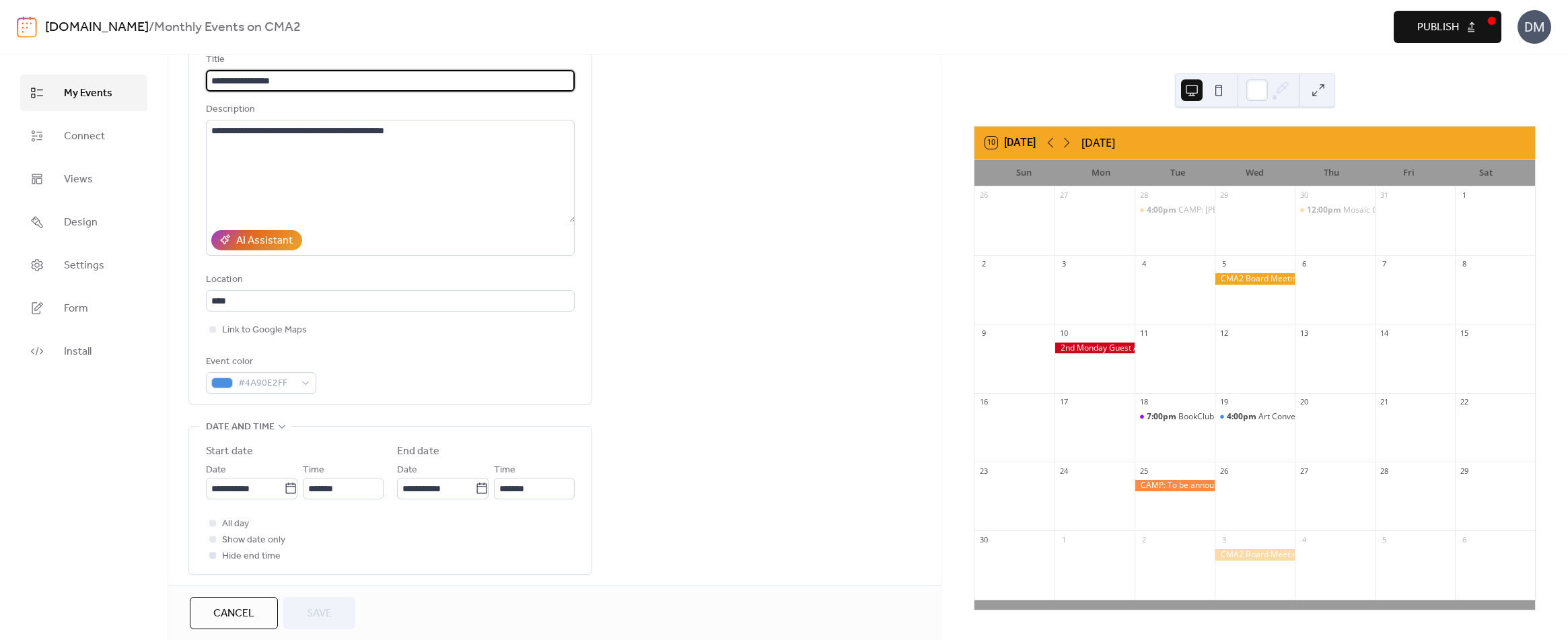
scroll to position [134, 0]
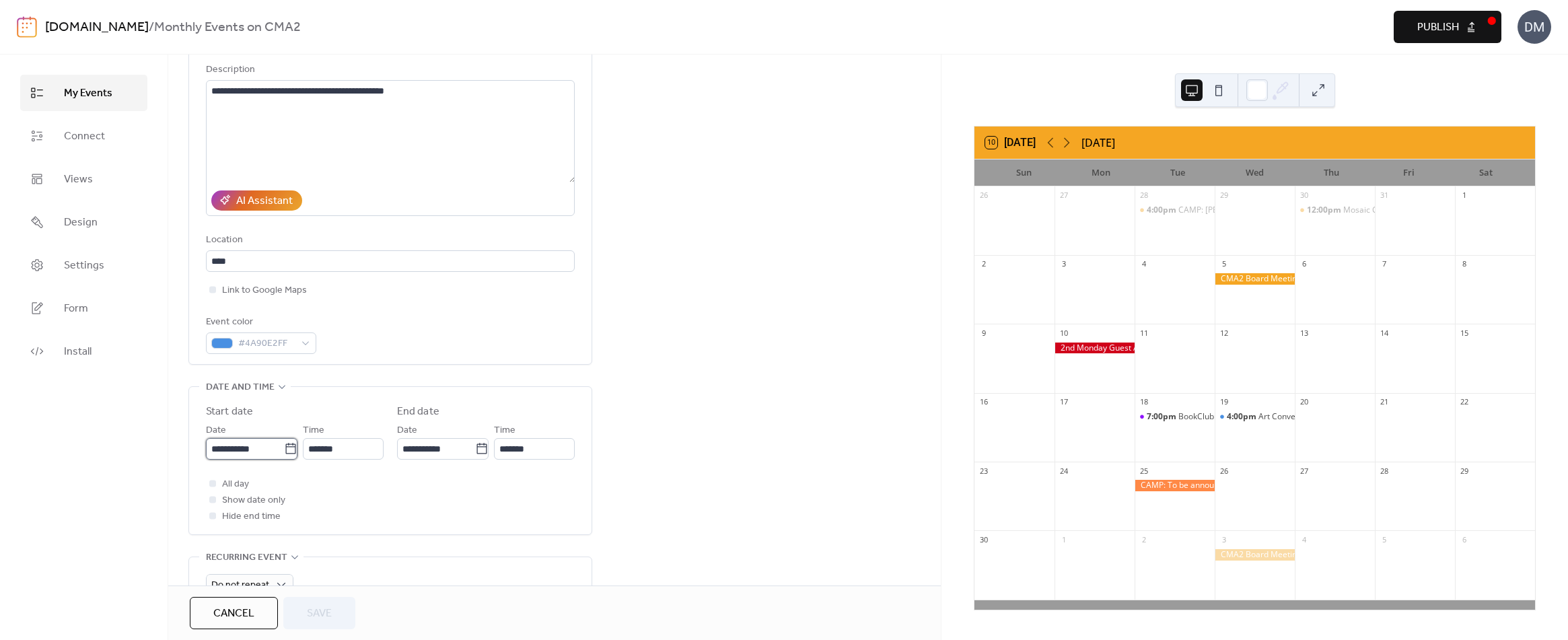
click at [253, 446] on input "**********" at bounding box center [245, 449] width 78 height 21
click at [362, 263] on span "›" at bounding box center [359, 257] width 20 height 27
click at [290, 376] on td "21" at bounding box center [290, 378] width 21 height 22
type input "**********"
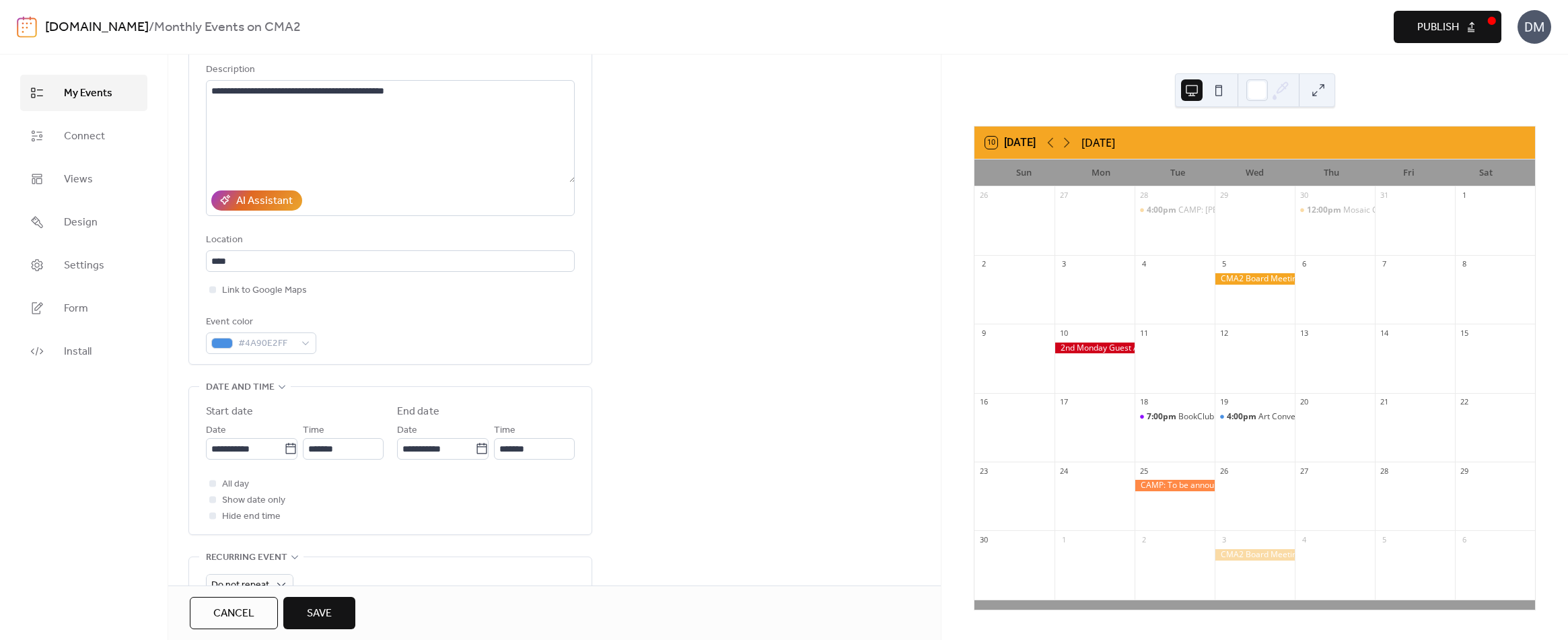
click at [322, 610] on span "Save" at bounding box center [319, 613] width 25 height 16
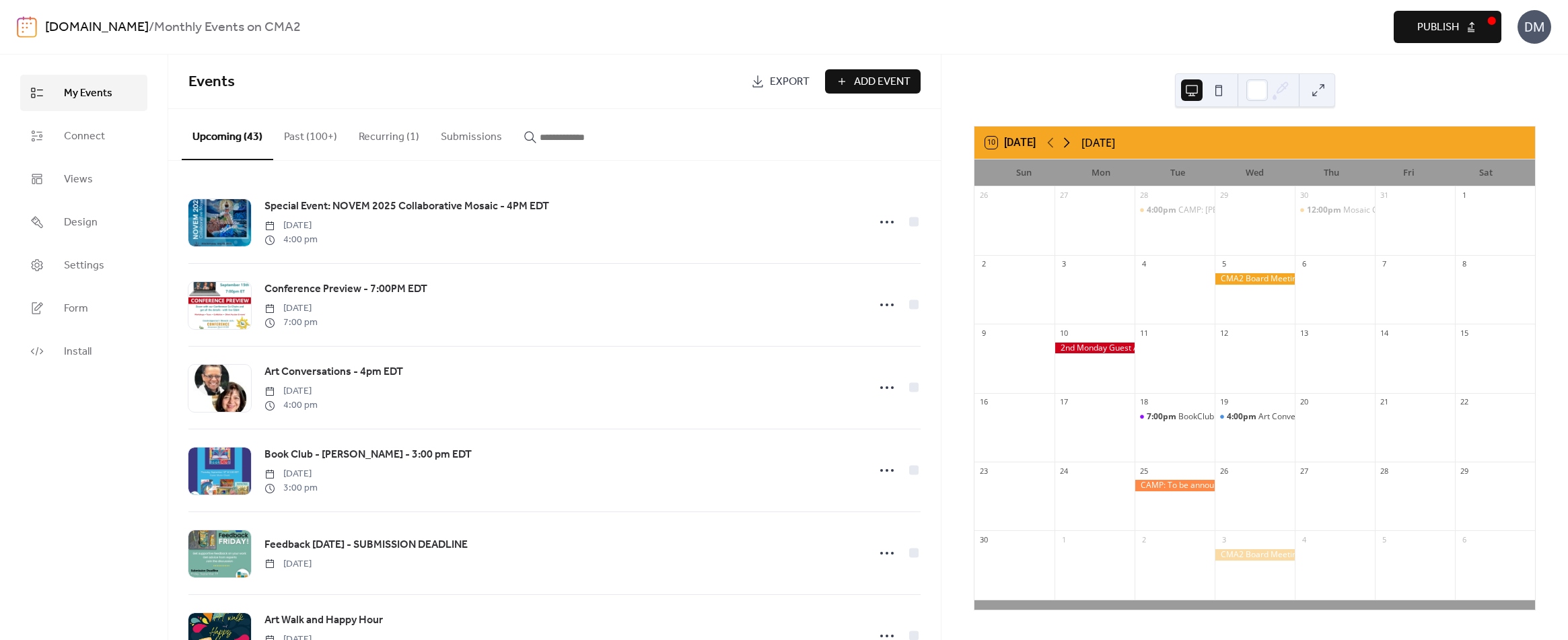
click at [1073, 146] on icon at bounding box center [1066, 142] width 16 height 16
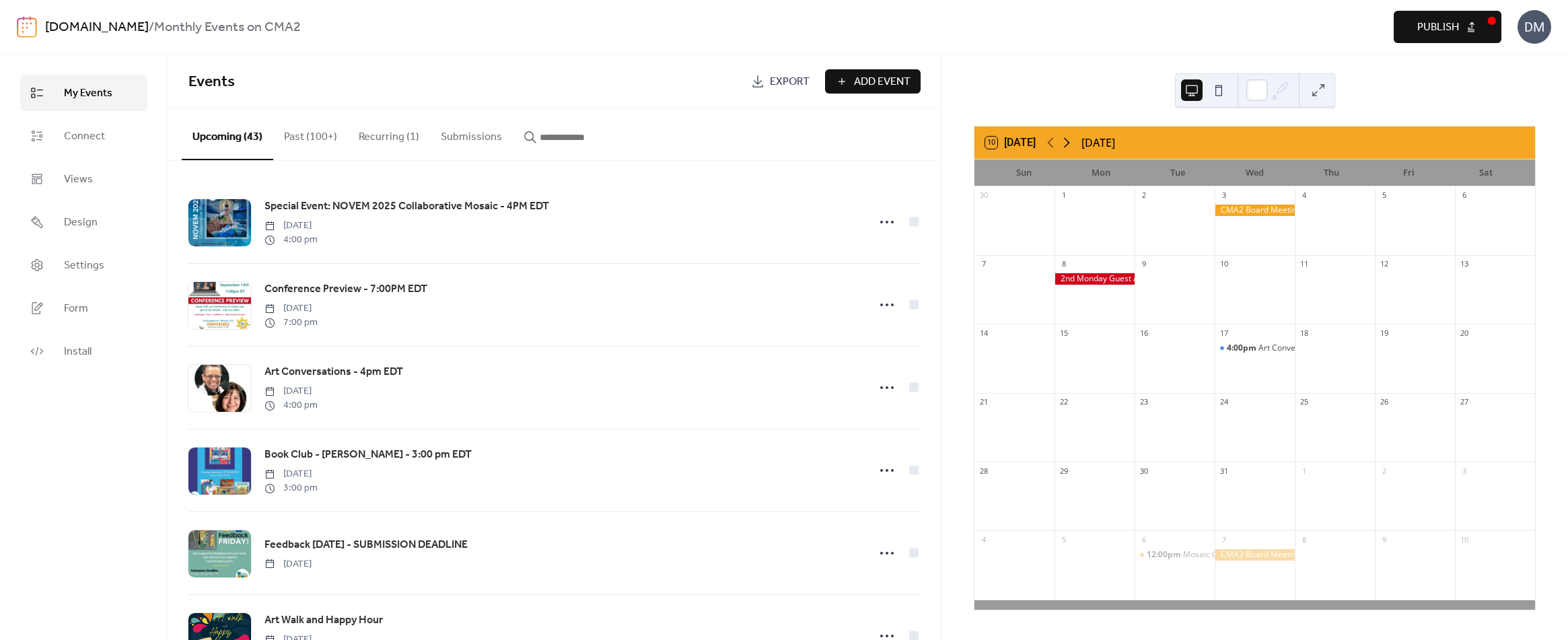
click at [1073, 146] on icon at bounding box center [1066, 142] width 16 height 16
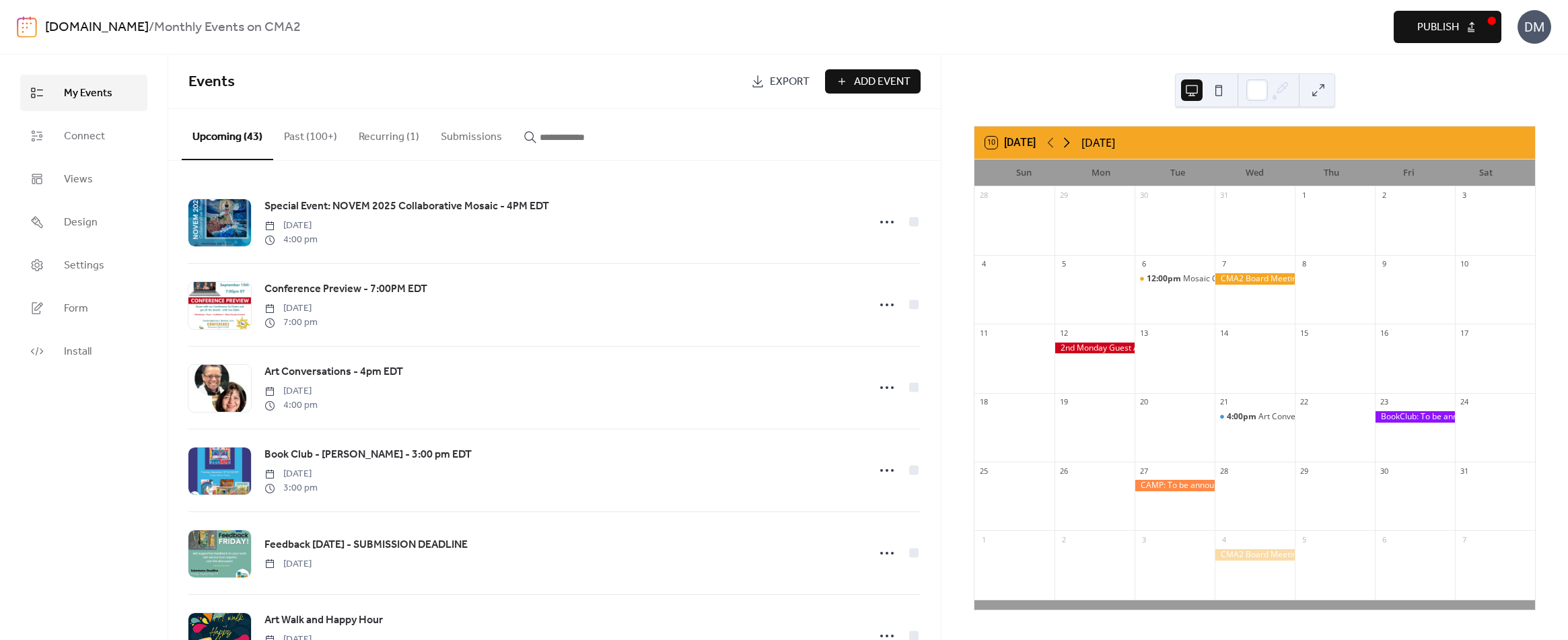
click at [1073, 146] on icon at bounding box center [1066, 142] width 16 height 16
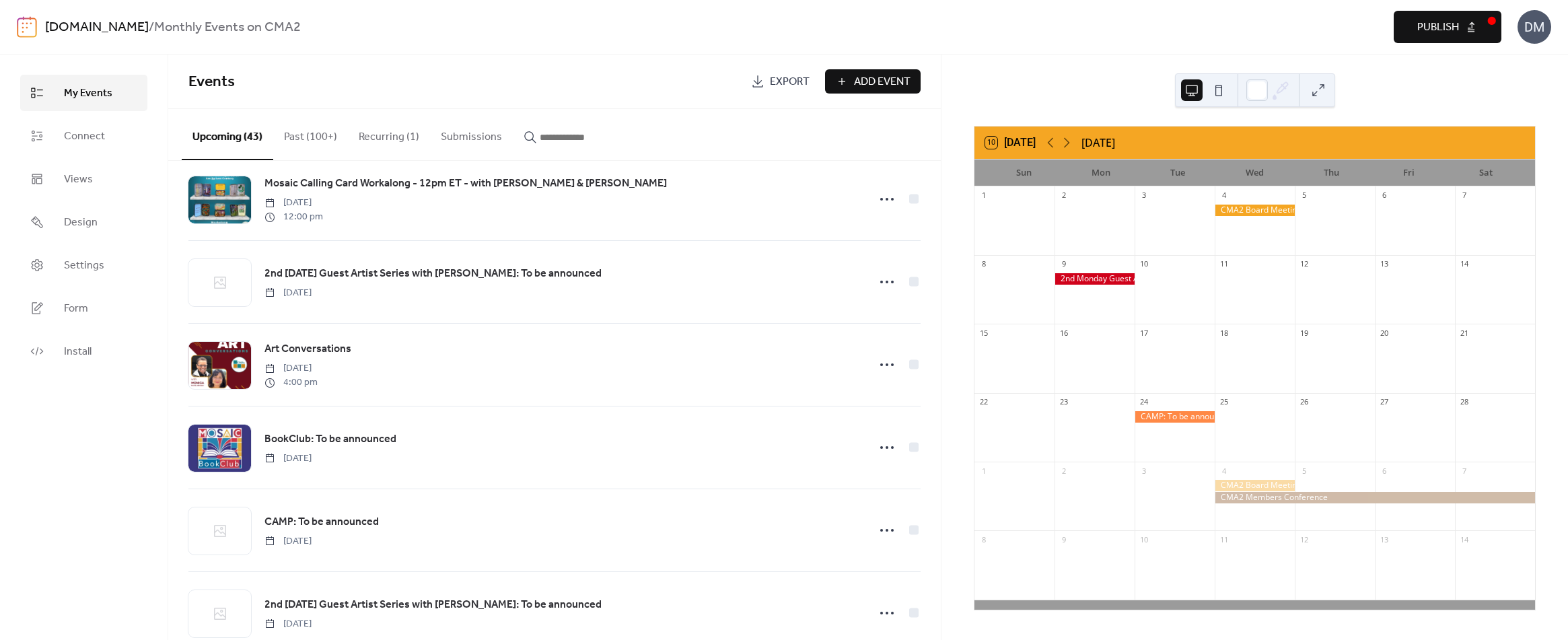
scroll to position [1683, 0]
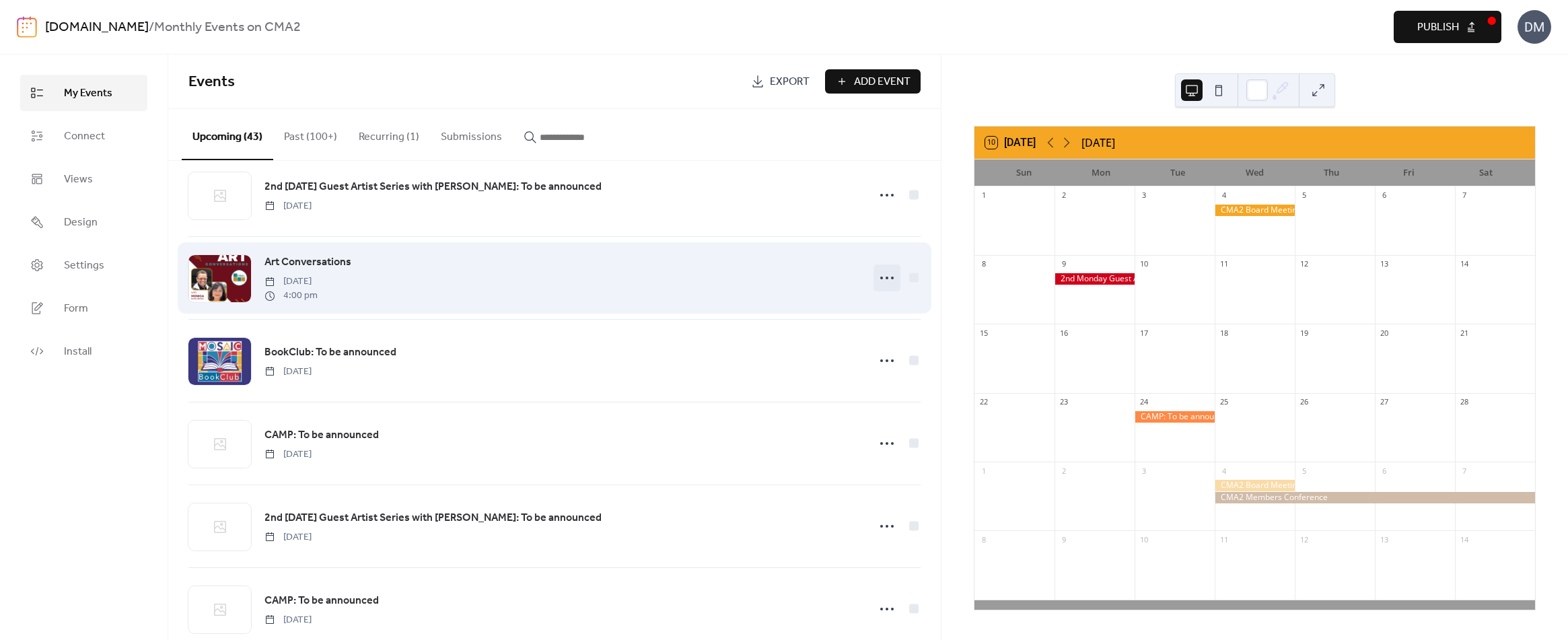
click at [882, 278] on icon at bounding box center [886, 278] width 21 height 21
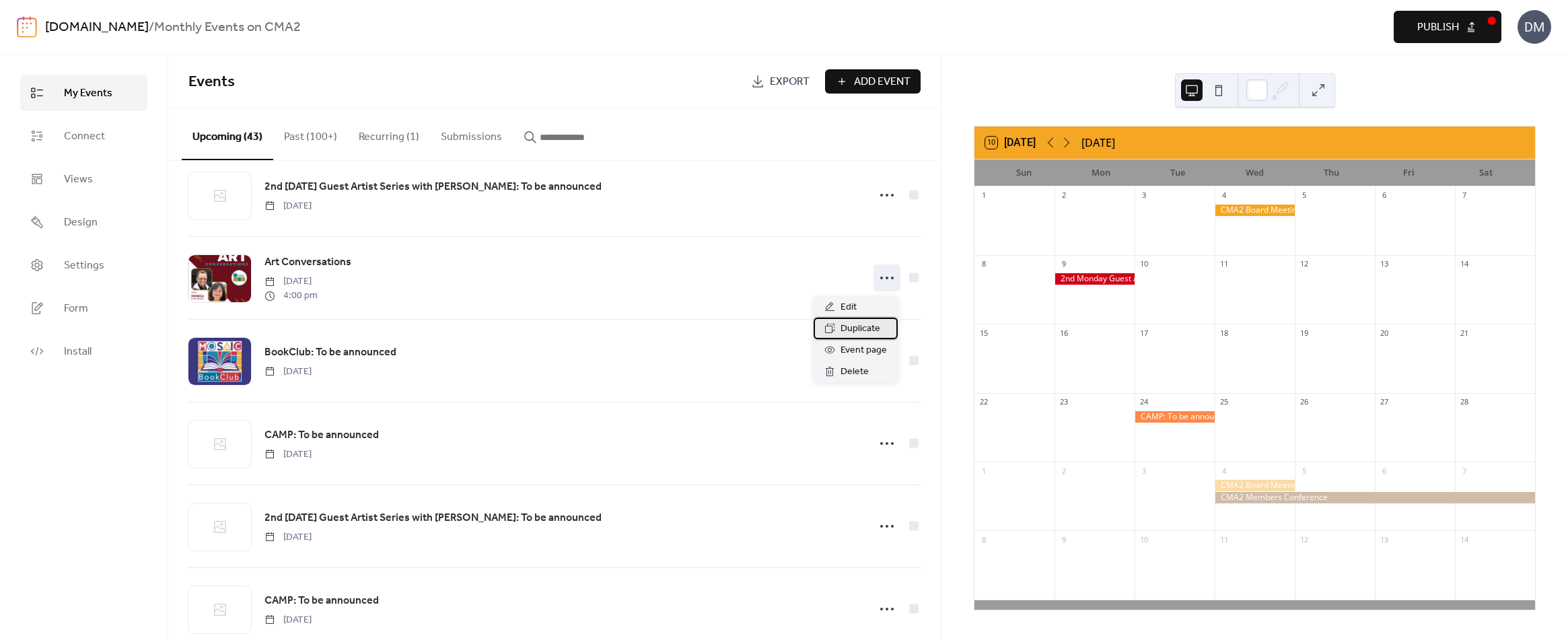
click at [863, 328] on span "Duplicate" at bounding box center [860, 328] width 39 height 16
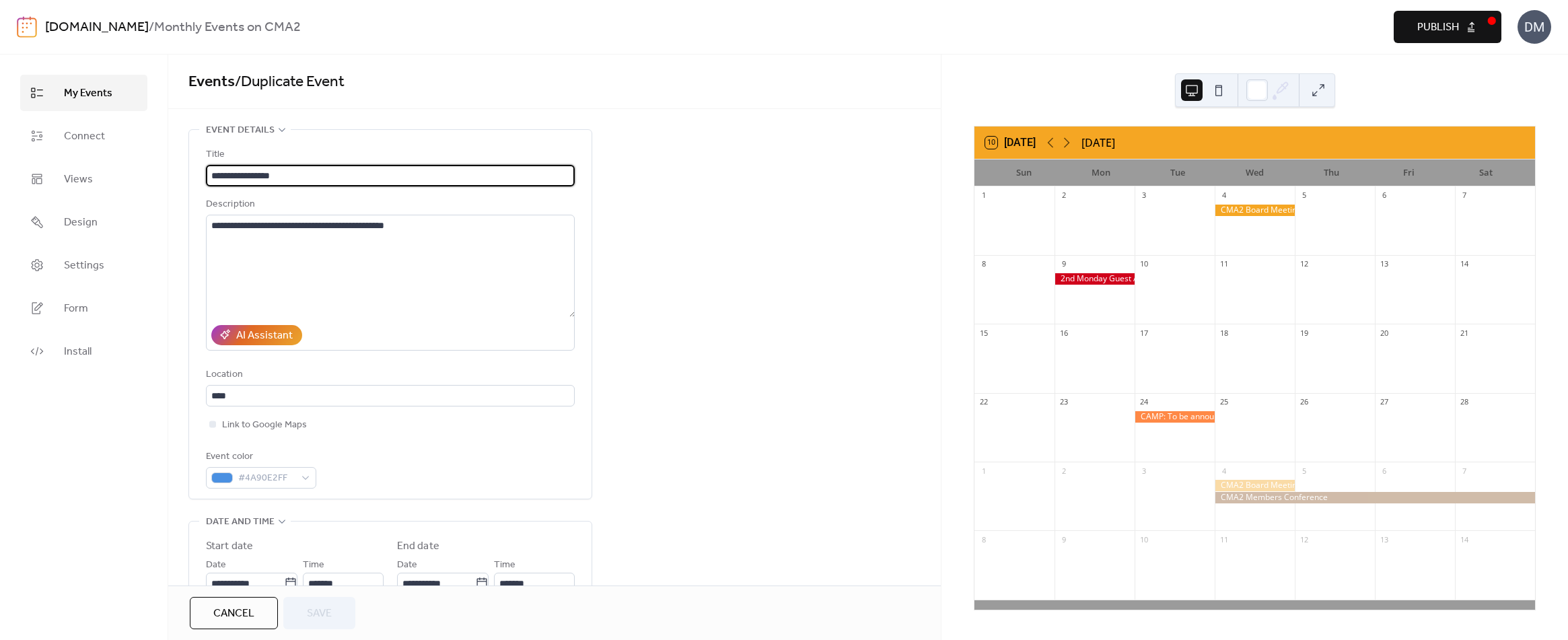
scroll to position [134, 0]
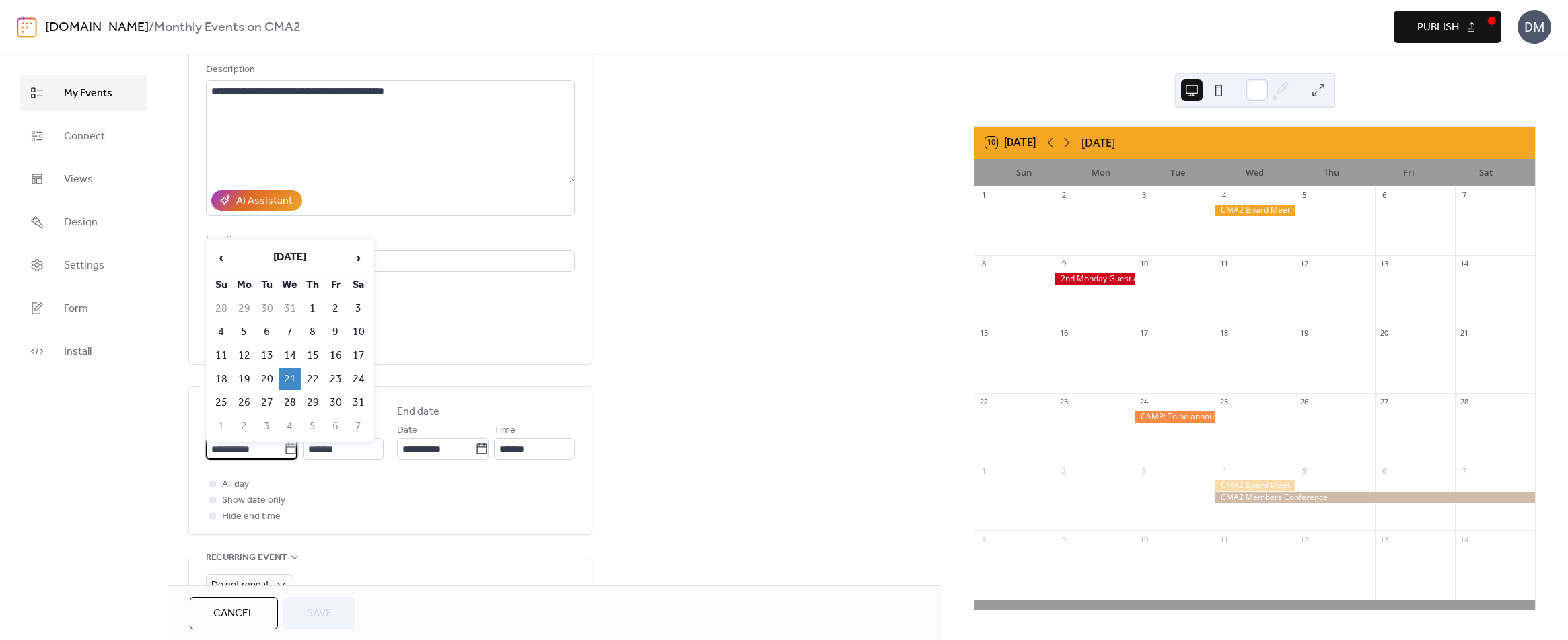
click at [252, 447] on input "**********" at bounding box center [245, 449] width 78 height 21
click at [362, 259] on span "›" at bounding box center [359, 257] width 20 height 27
click at [292, 374] on td "18" at bounding box center [290, 378] width 21 height 22
type input "**********"
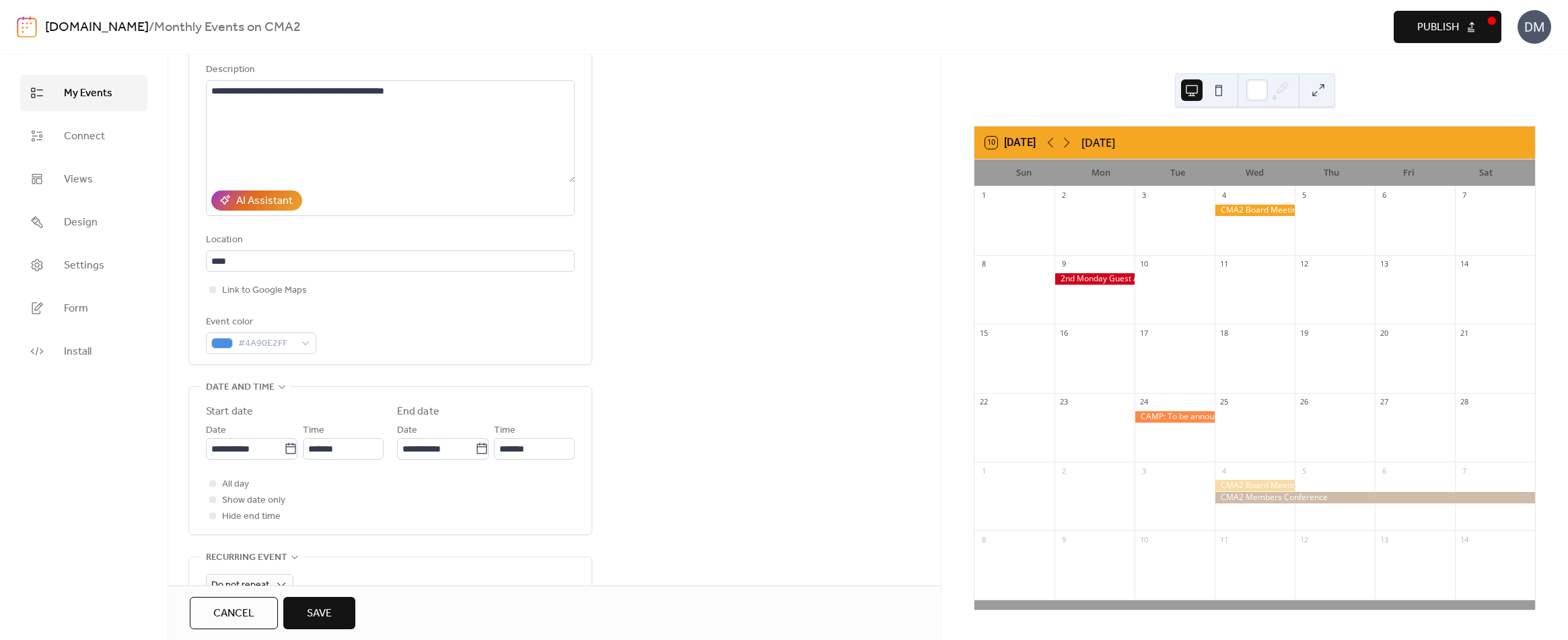
click at [326, 607] on span "Save" at bounding box center [319, 613] width 25 height 16
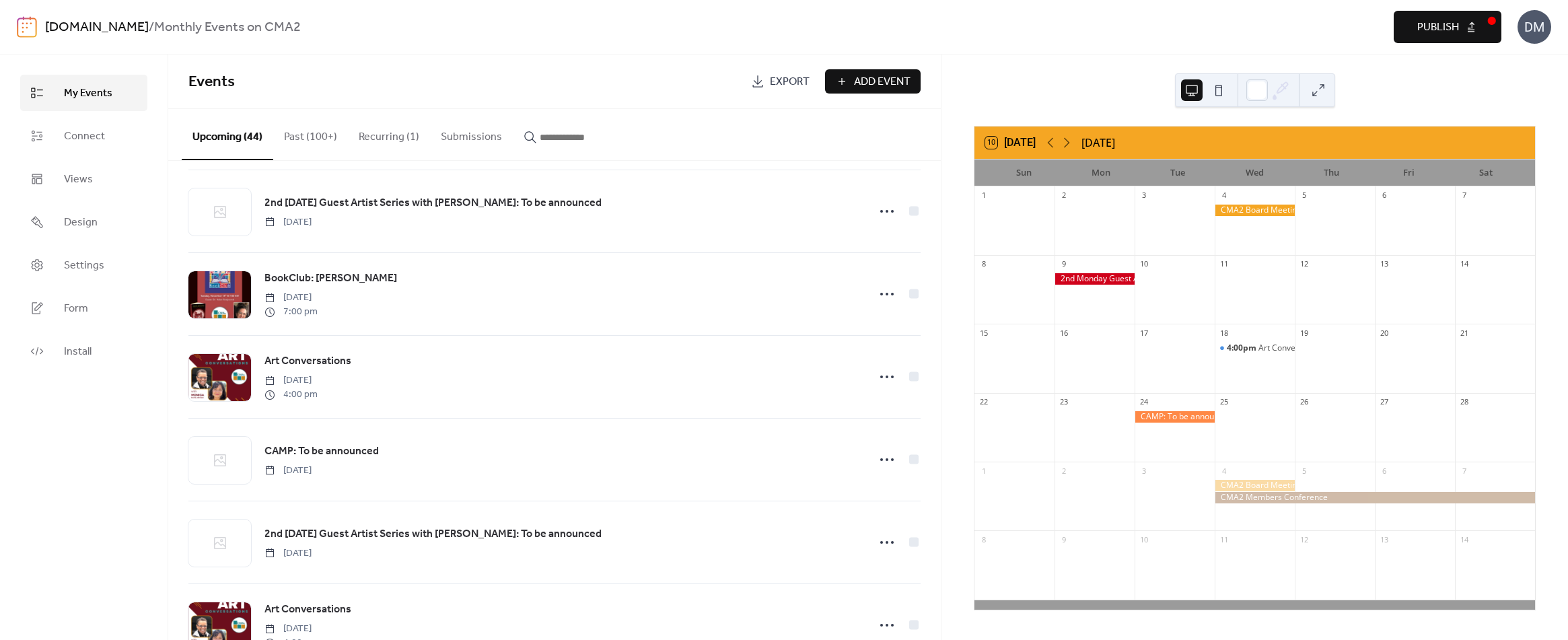
scroll to position [1077, 0]
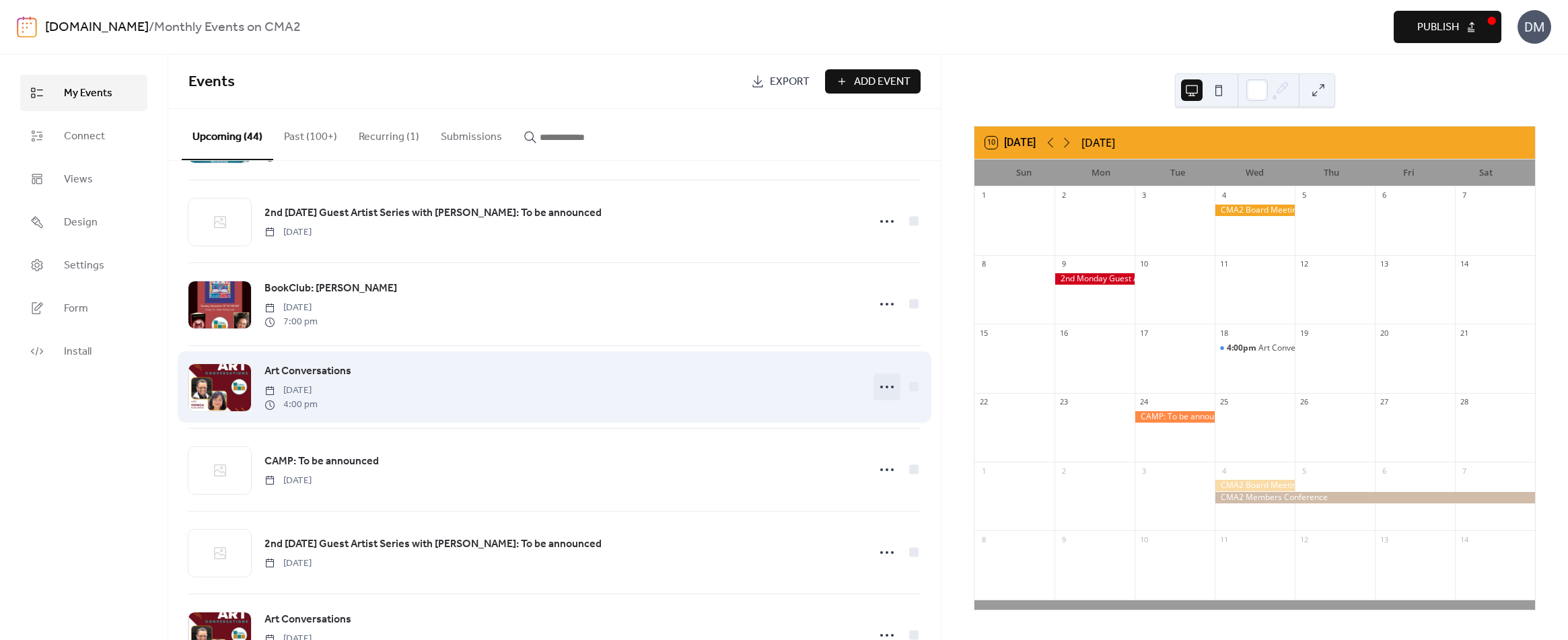
click at [886, 387] on icon at bounding box center [886, 387] width 21 height 21
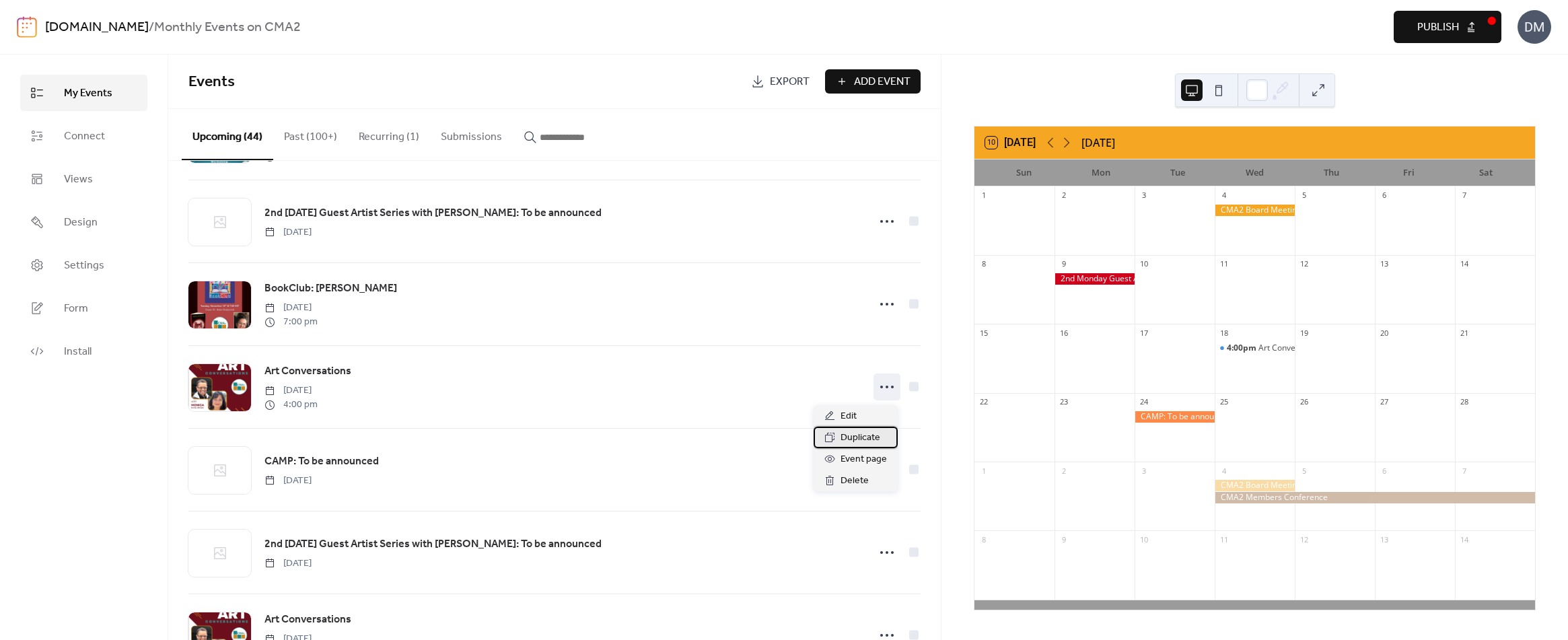
click at [856, 439] on span "Duplicate" at bounding box center [860, 438] width 39 height 16
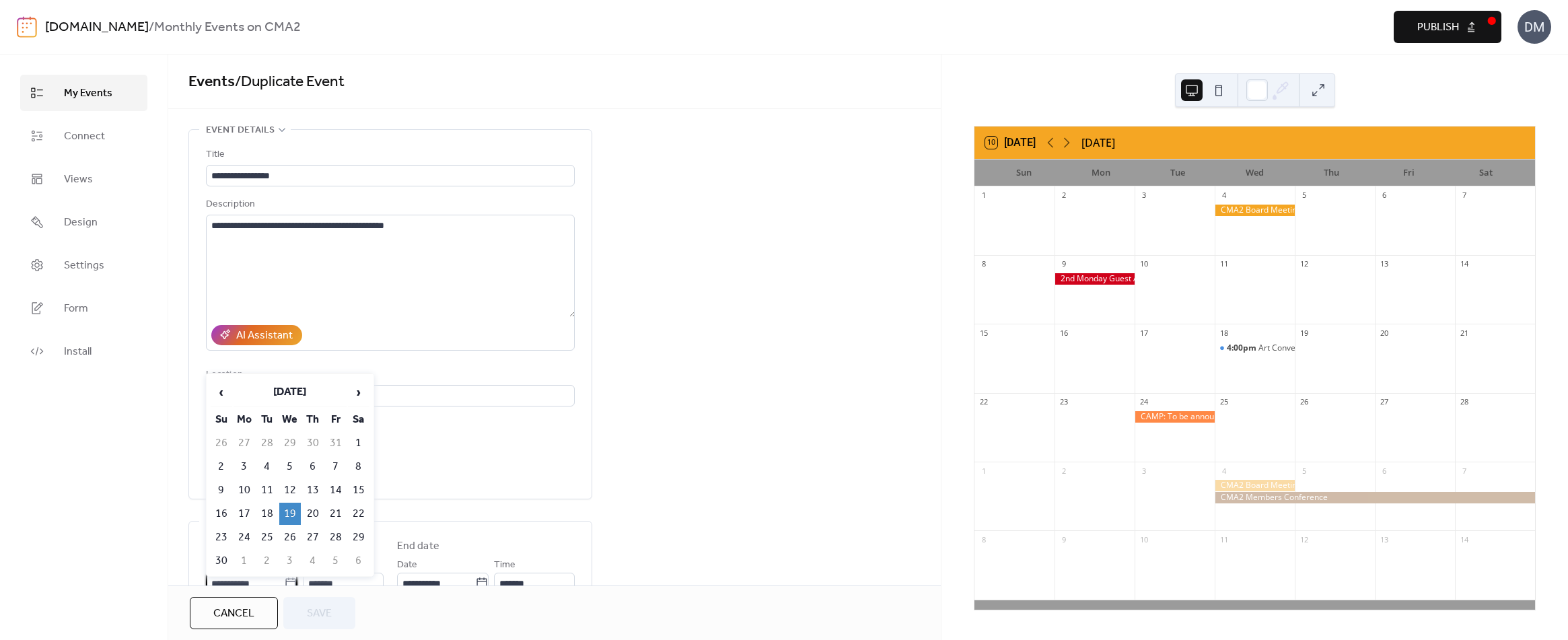
click at [248, 579] on input "**********" at bounding box center [245, 583] width 78 height 21
click at [356, 394] on span "›" at bounding box center [359, 392] width 20 height 27
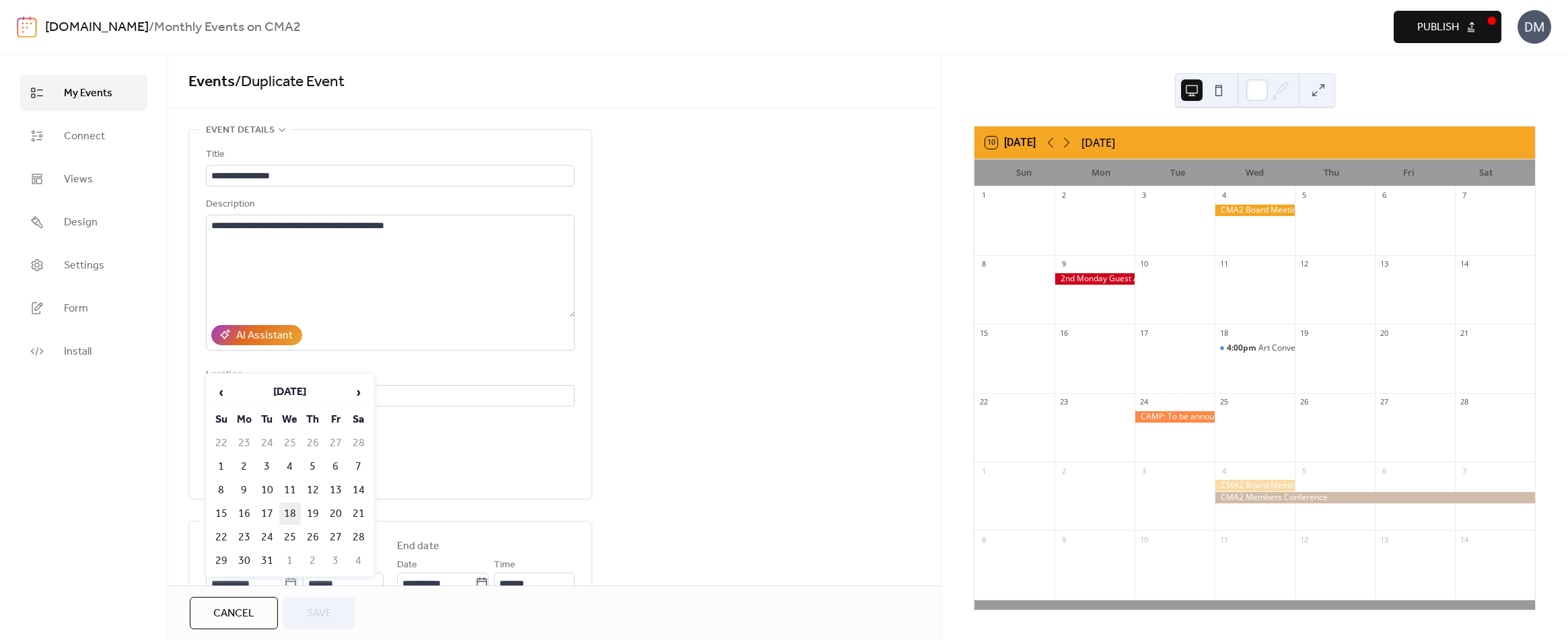
click at [290, 509] on td "18" at bounding box center [290, 513] width 21 height 22
type input "**********"
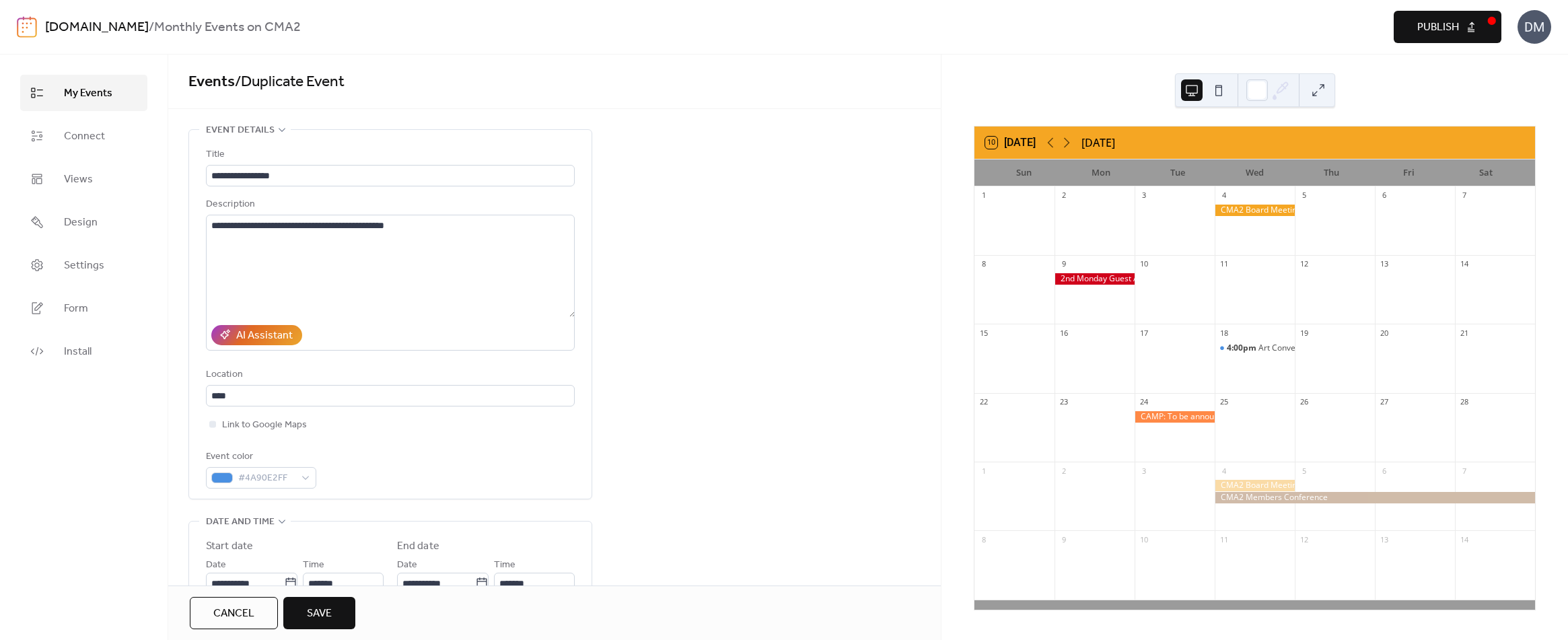
click at [330, 608] on span "Save" at bounding box center [319, 613] width 25 height 16
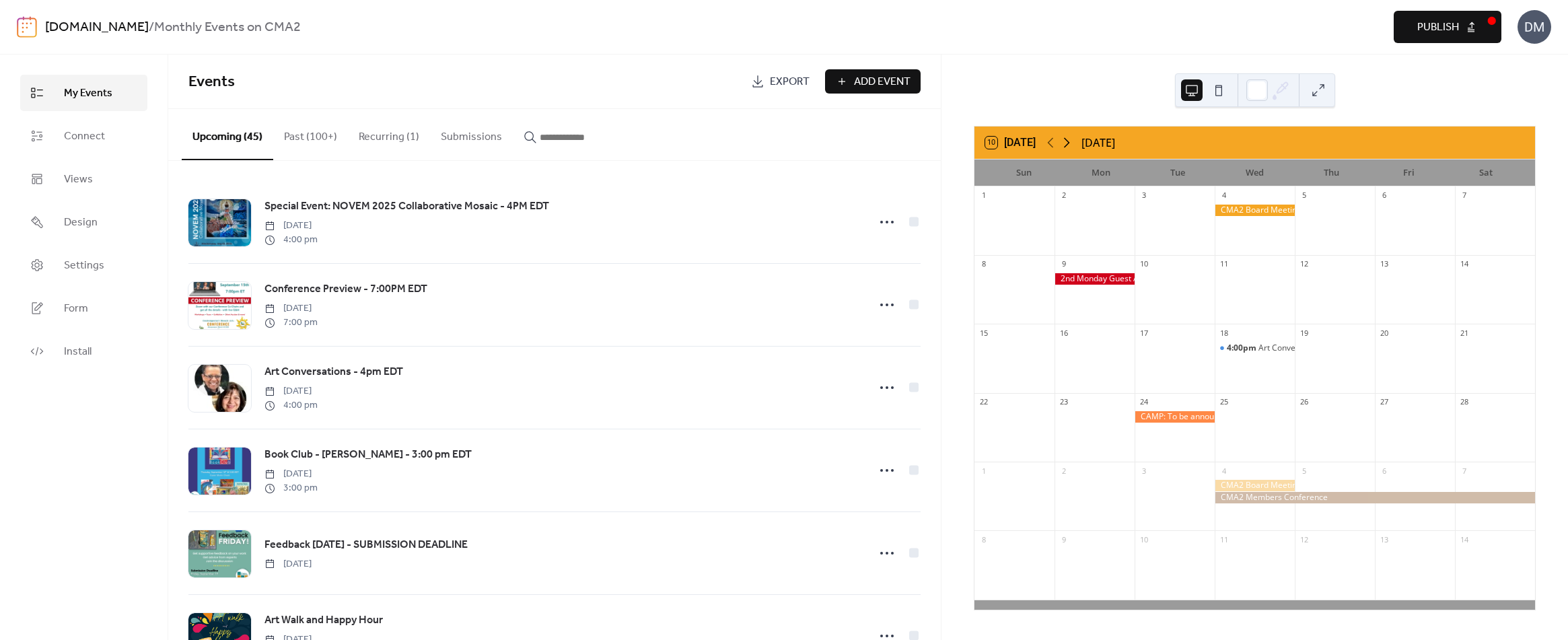
click at [1071, 144] on icon at bounding box center [1066, 142] width 16 height 16
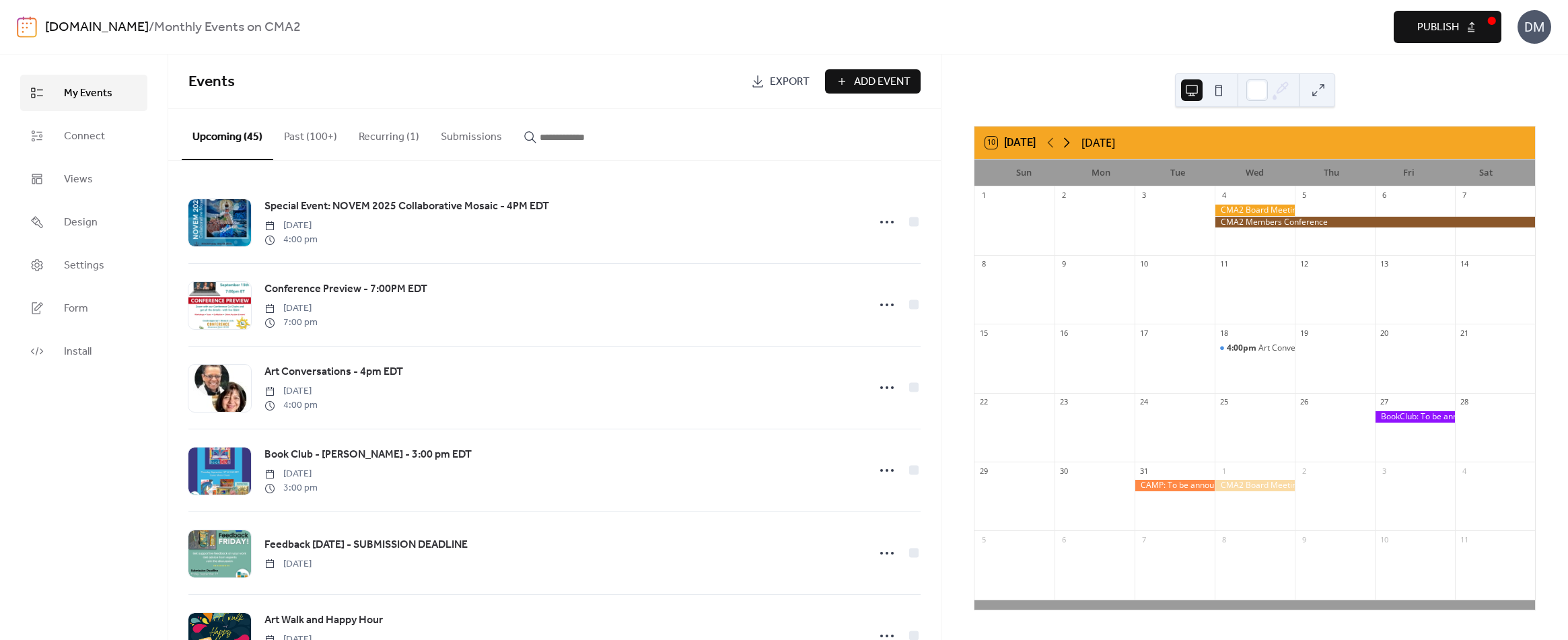
click at [1071, 144] on icon at bounding box center [1066, 142] width 16 height 16
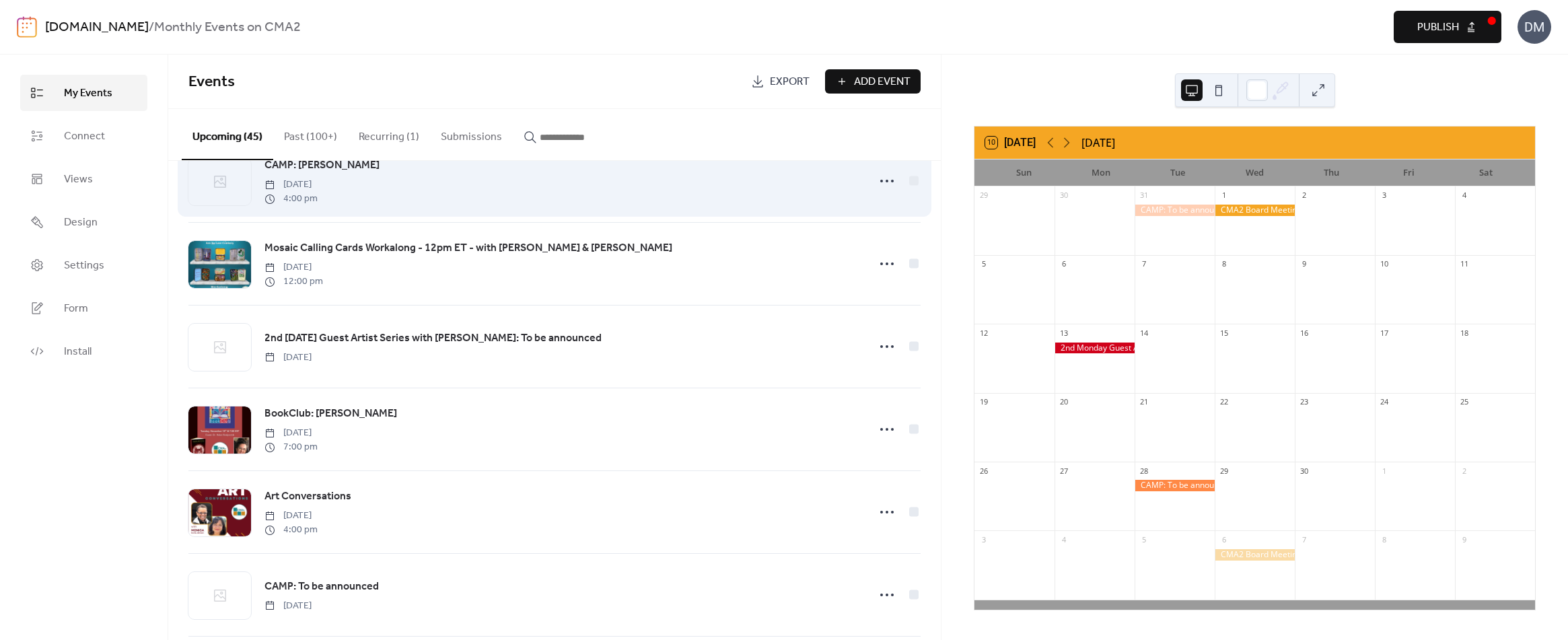
scroll to position [1077, 0]
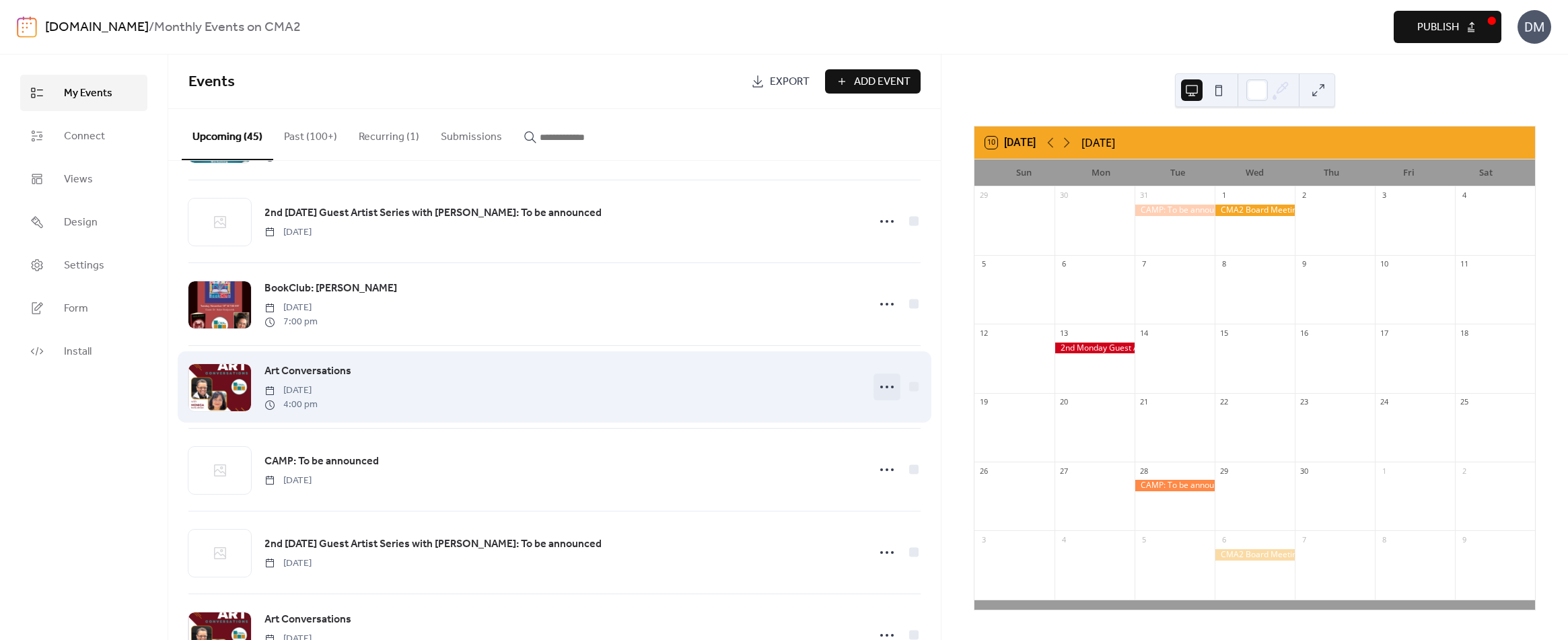
click at [882, 387] on icon at bounding box center [886, 387] width 21 height 21
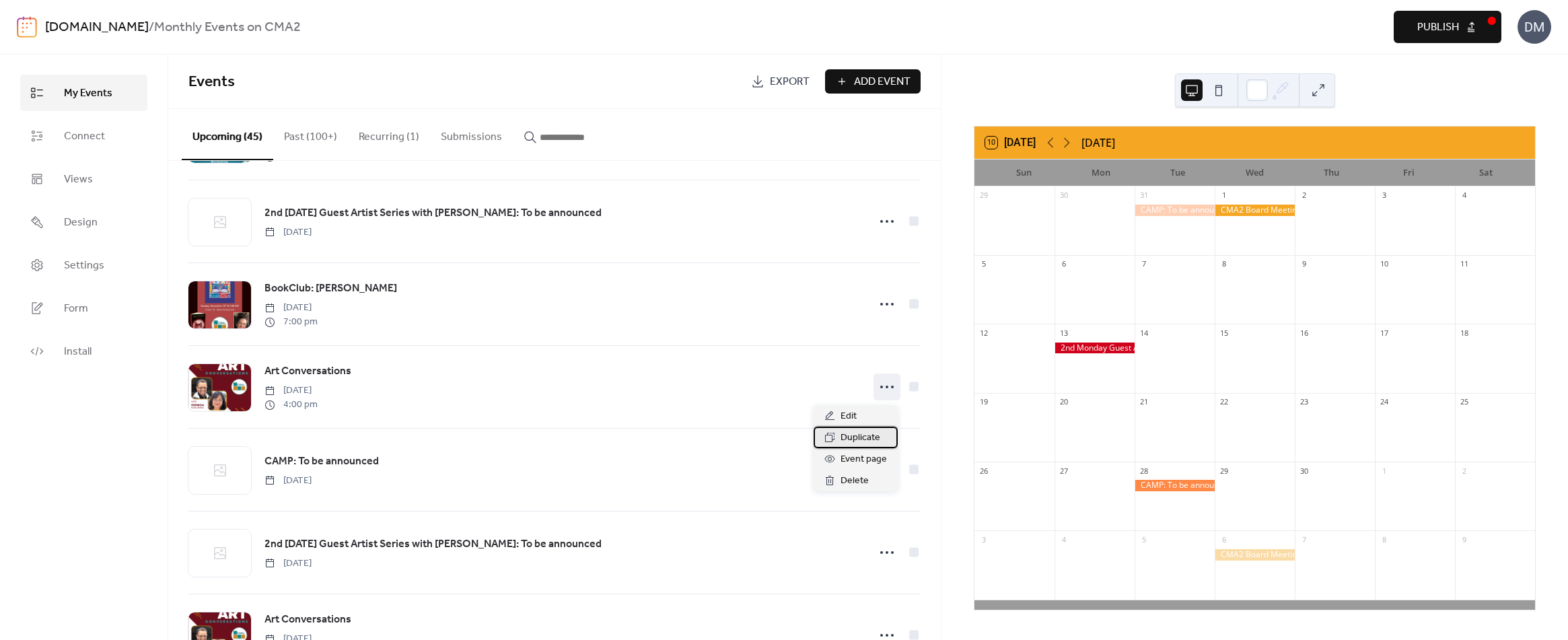
click at [852, 441] on span "Duplicate" at bounding box center [860, 438] width 39 height 16
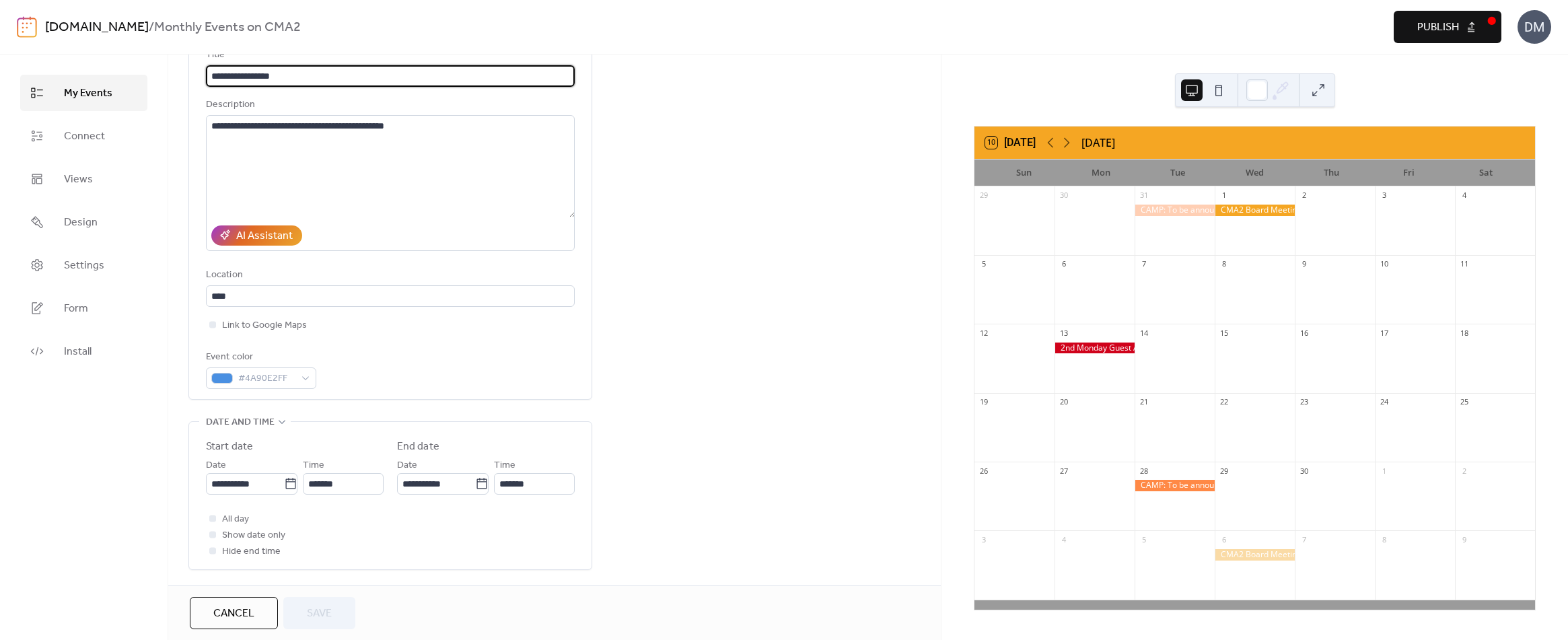
scroll to position [134, 0]
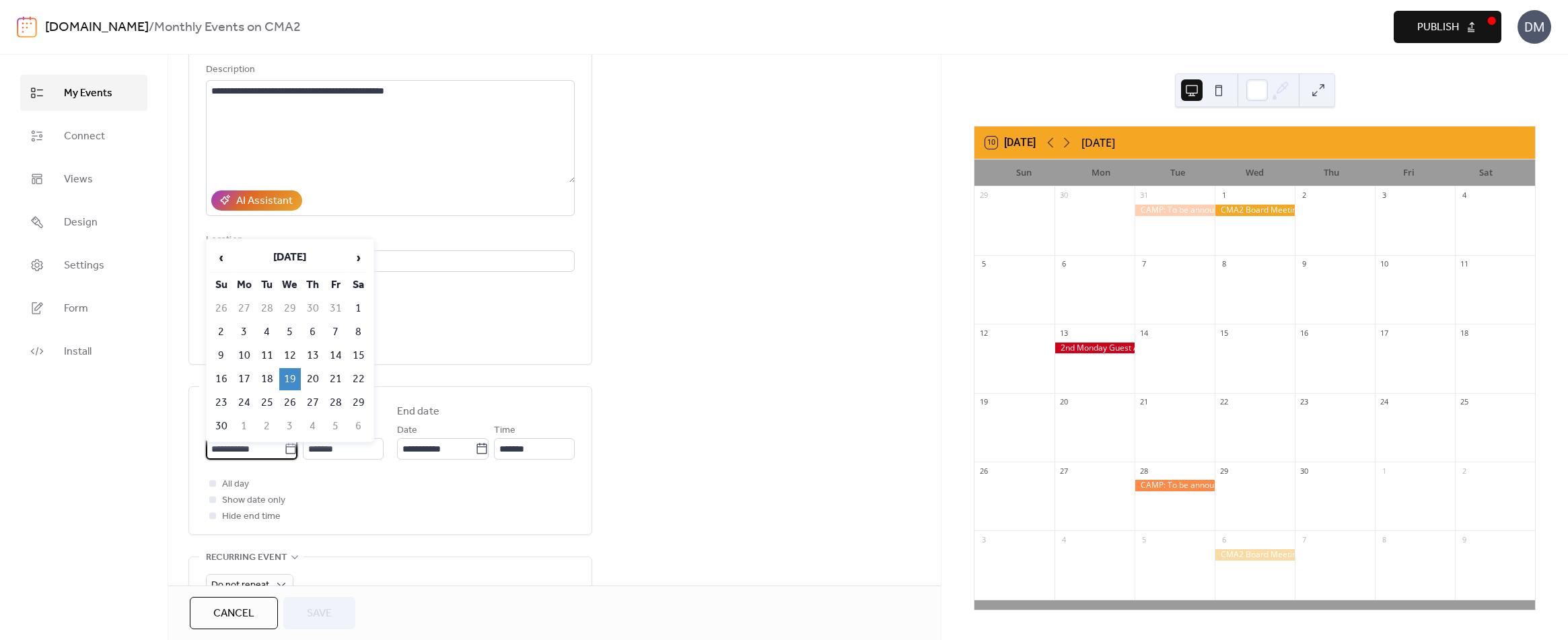
click at [253, 441] on input "**********" at bounding box center [245, 449] width 78 height 21
click at [357, 258] on span "›" at bounding box center [359, 257] width 20 height 27
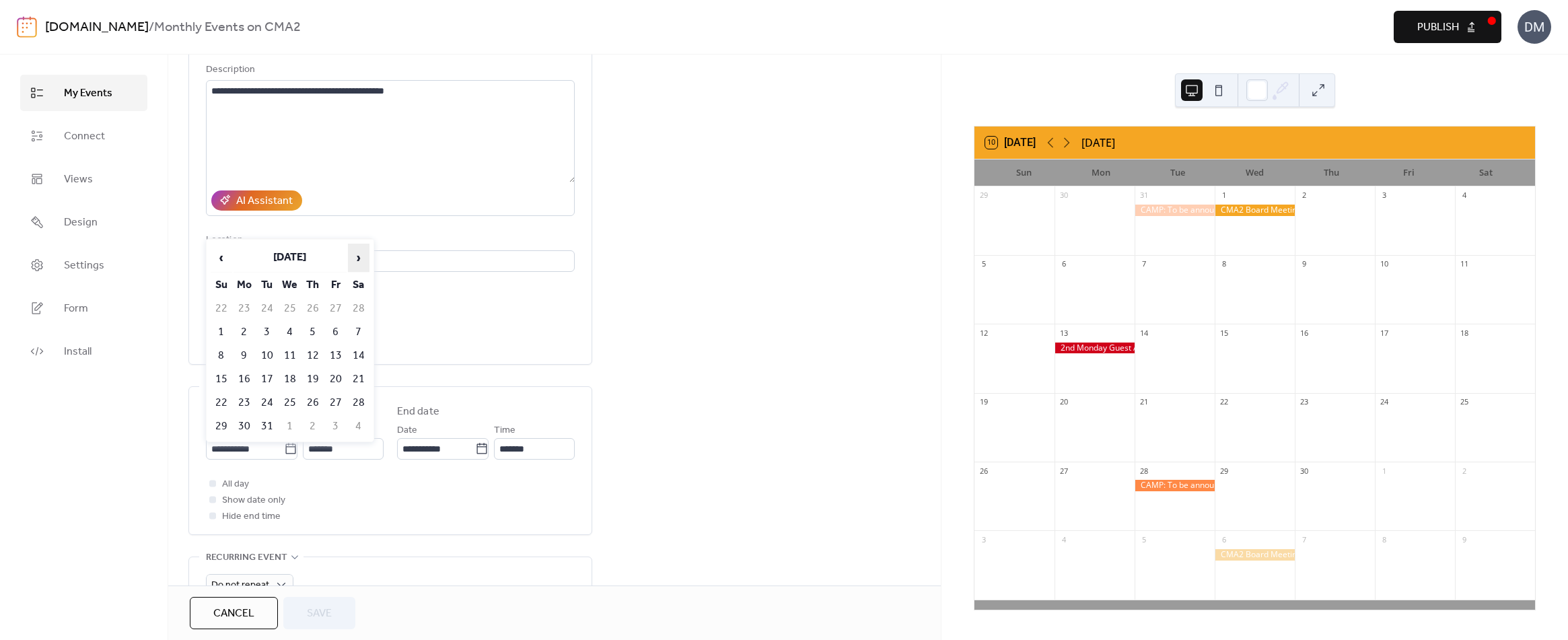
click at [357, 258] on span "›" at bounding box center [359, 257] width 20 height 27
click at [290, 353] on td "15" at bounding box center [290, 355] width 21 height 22
type input "**********"
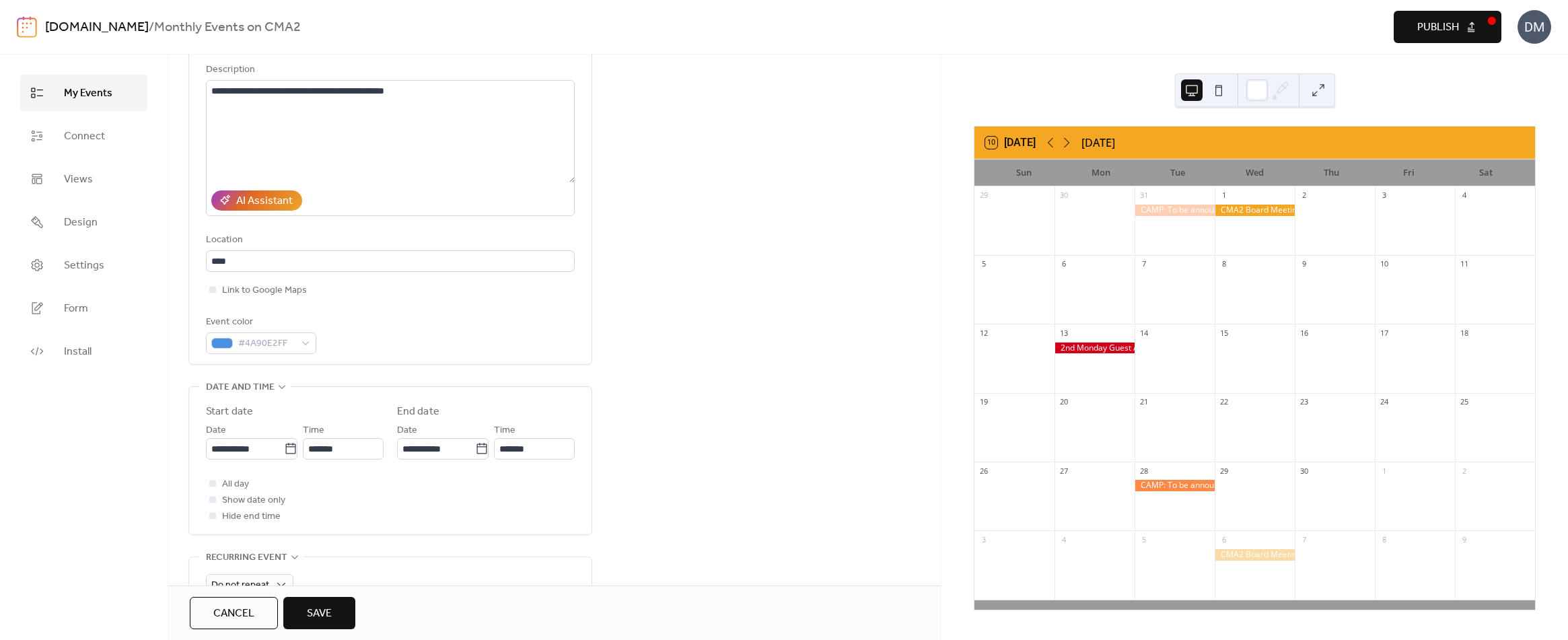
click at [309, 613] on span "Save" at bounding box center [319, 613] width 25 height 16
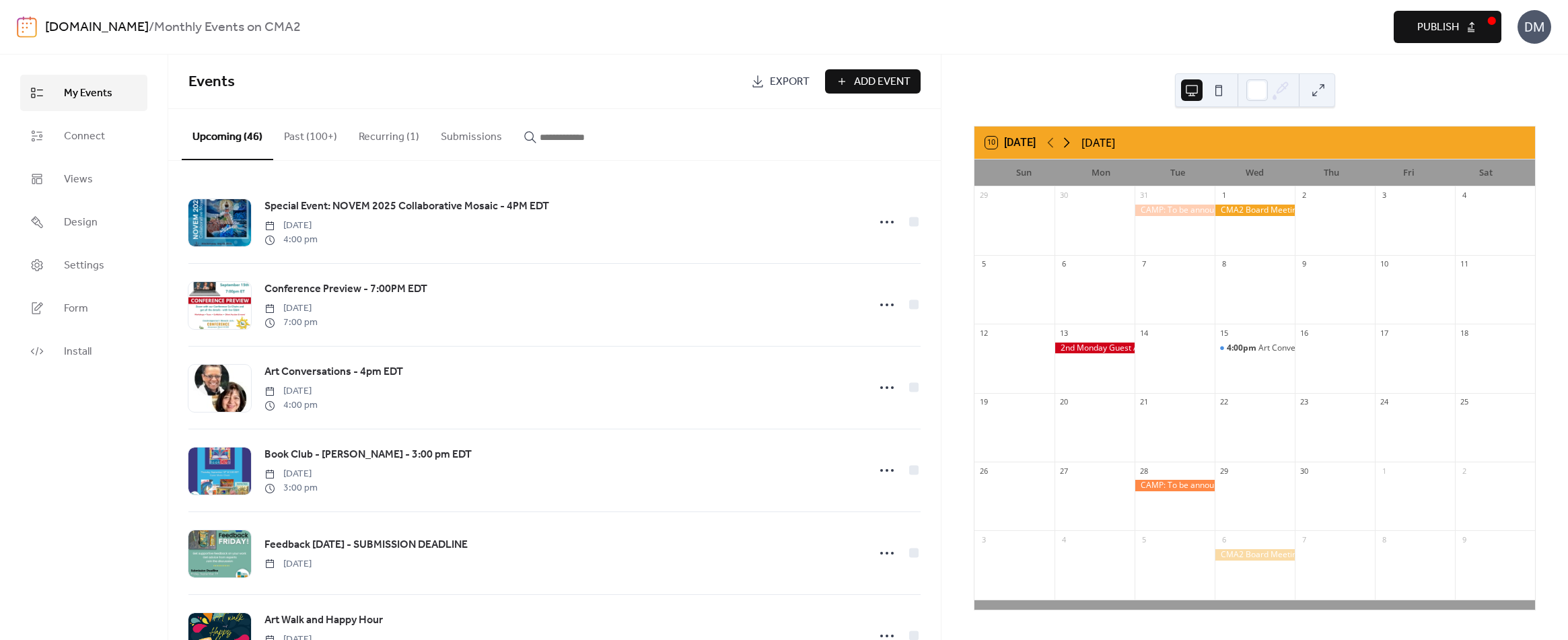
click at [1071, 140] on icon at bounding box center [1066, 142] width 16 height 16
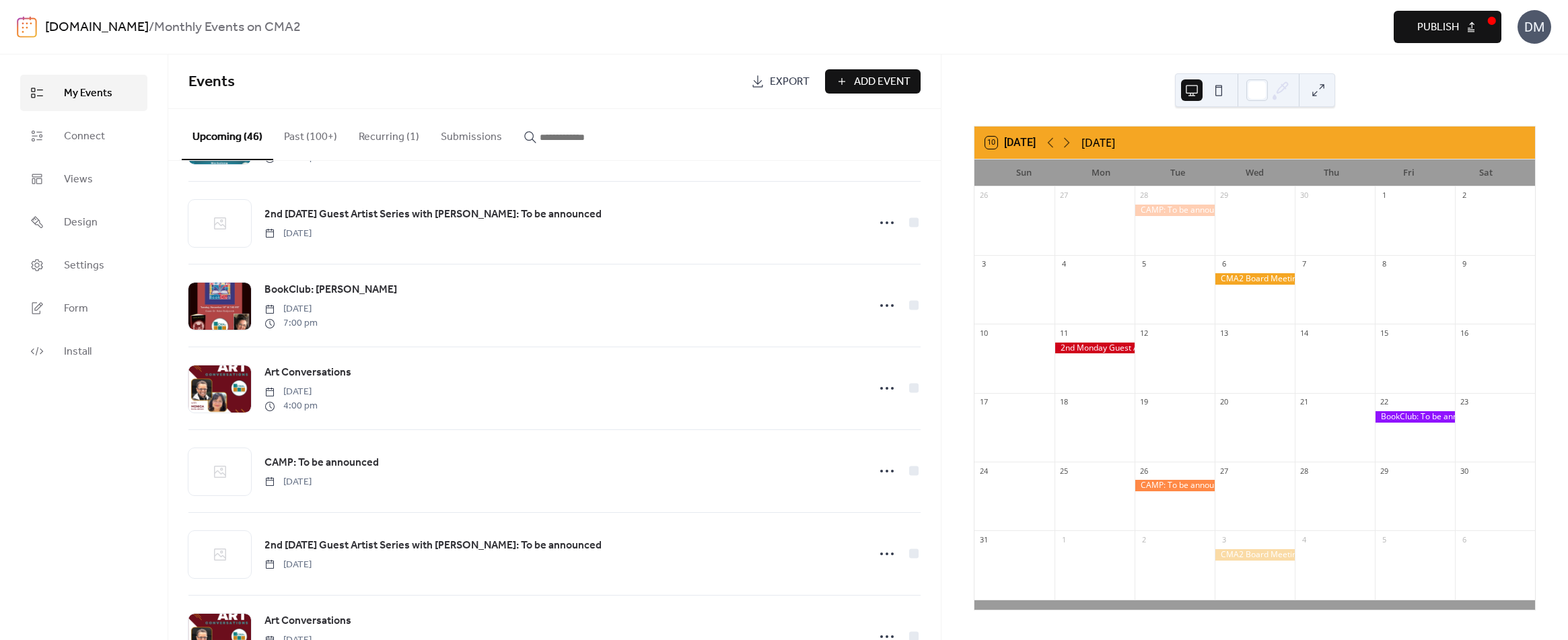
scroll to position [1077, 0]
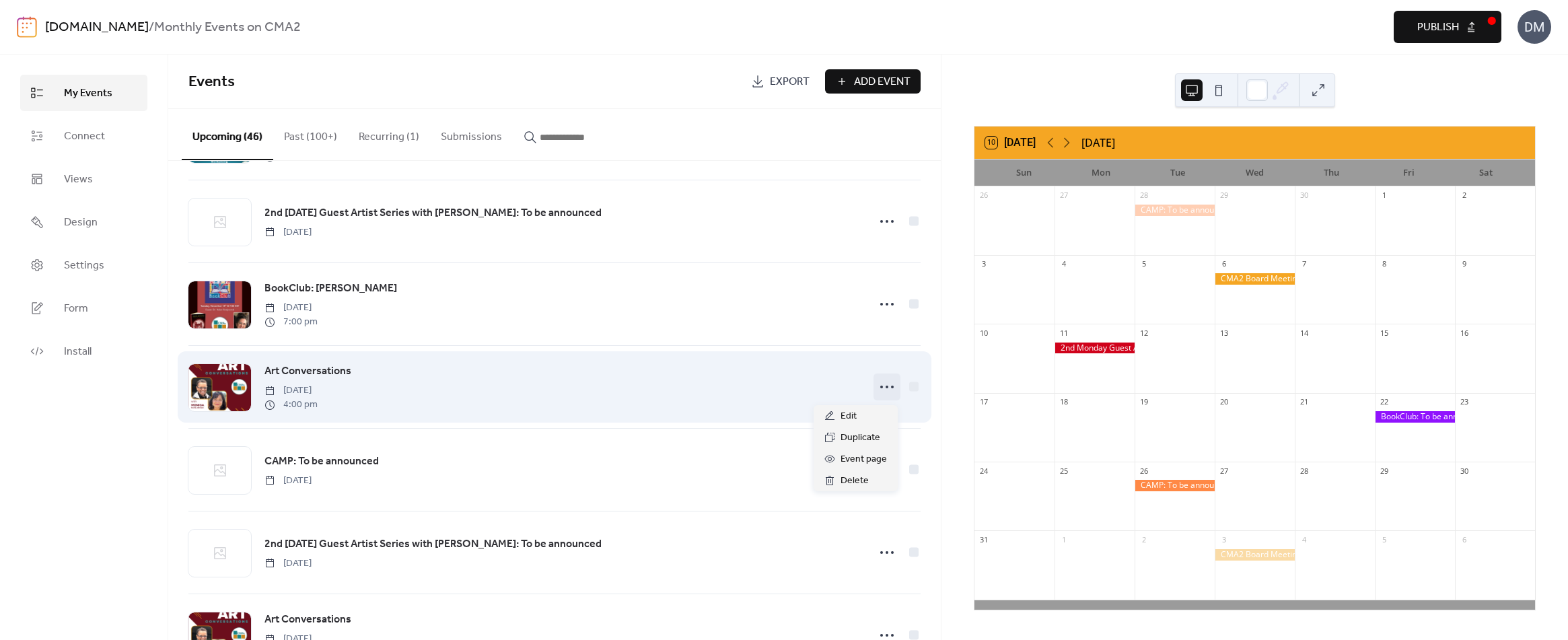
click at [880, 387] on icon at bounding box center [886, 387] width 21 height 21
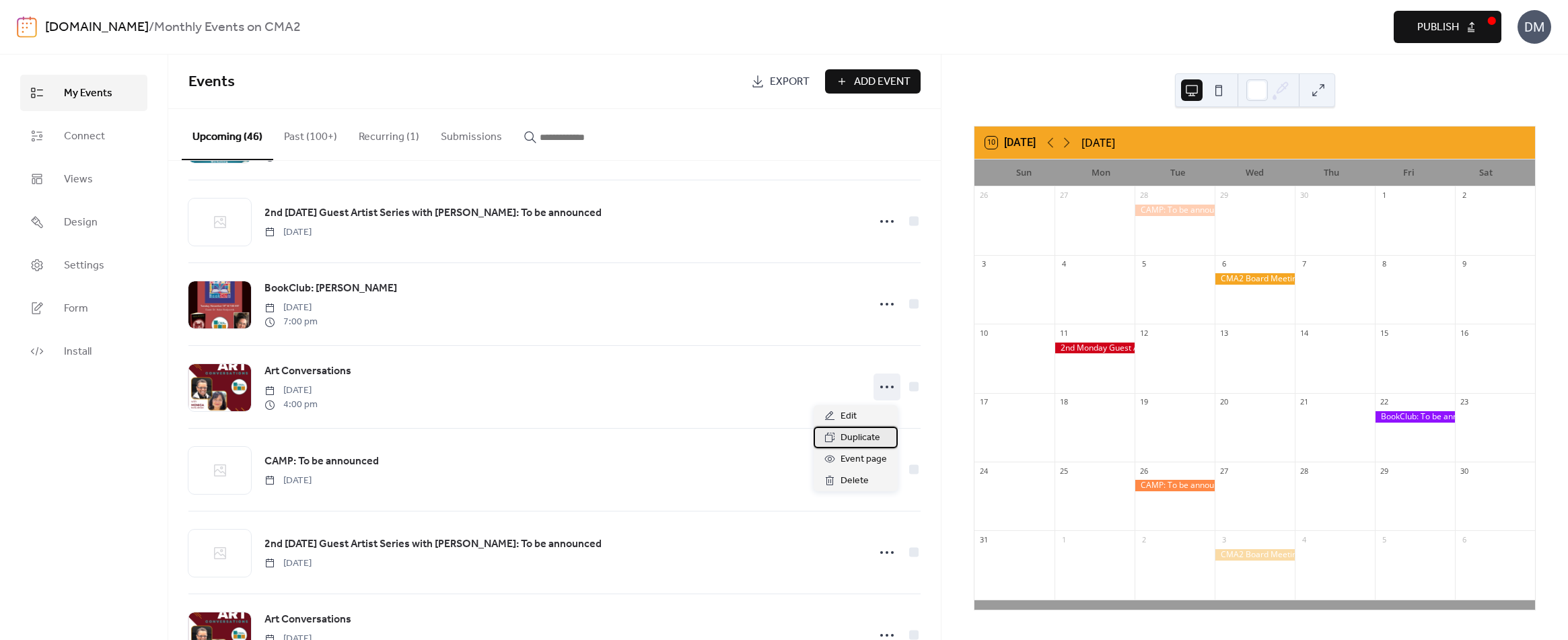
click at [846, 436] on span "Duplicate" at bounding box center [860, 438] width 39 height 16
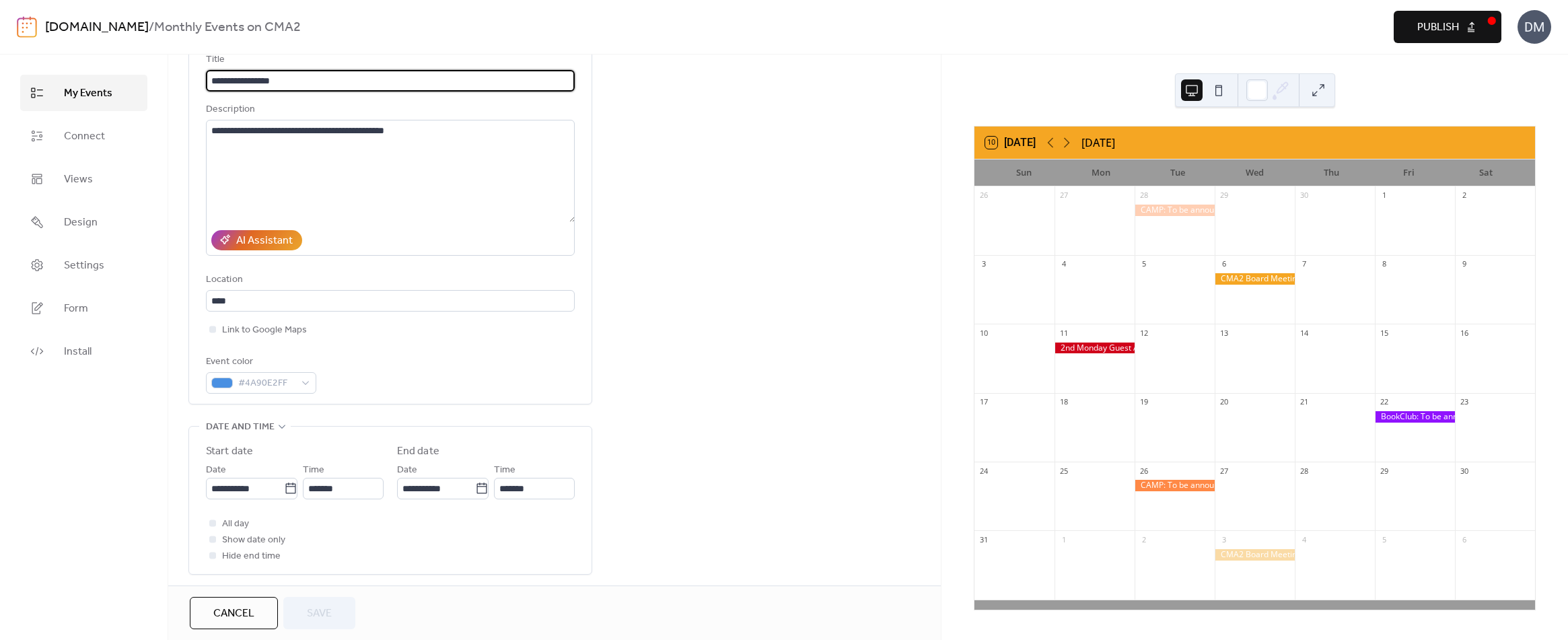
scroll to position [134, 0]
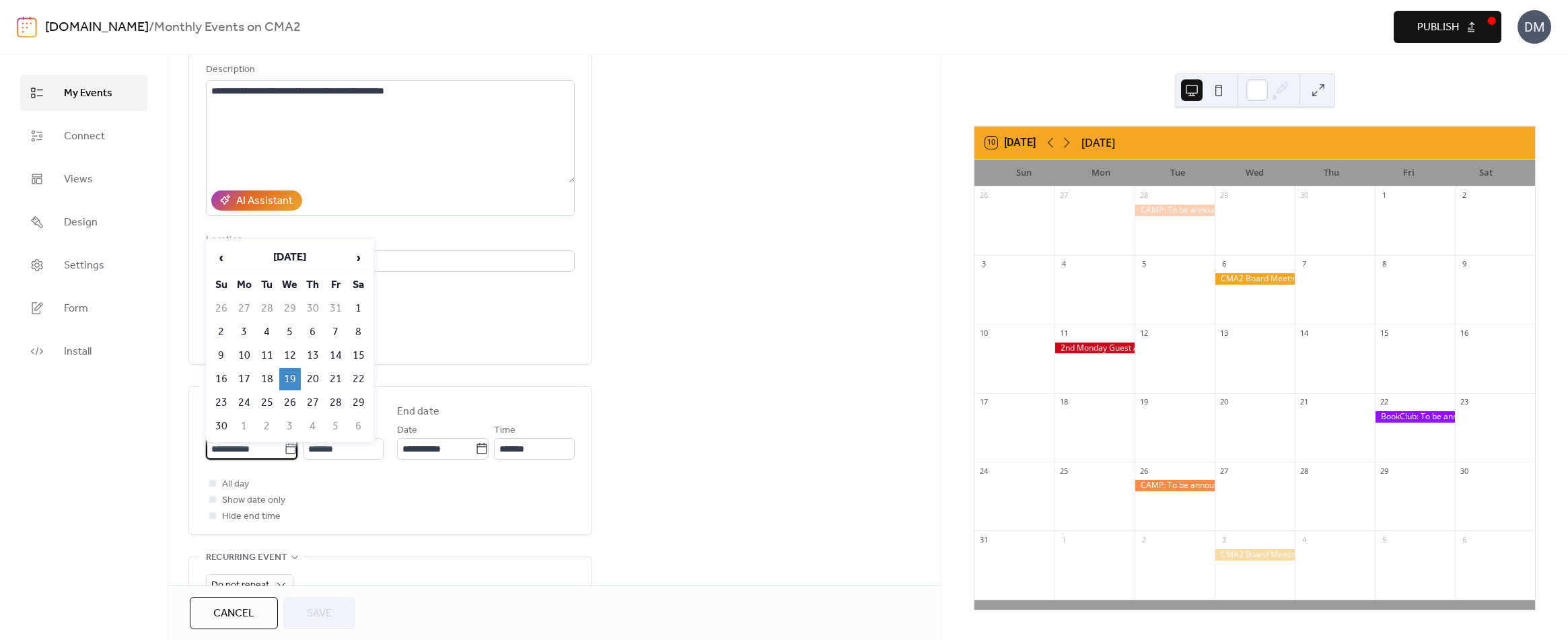
click at [250, 455] on input "**********" at bounding box center [245, 449] width 78 height 21
click at [362, 259] on span "›" at bounding box center [359, 257] width 20 height 27
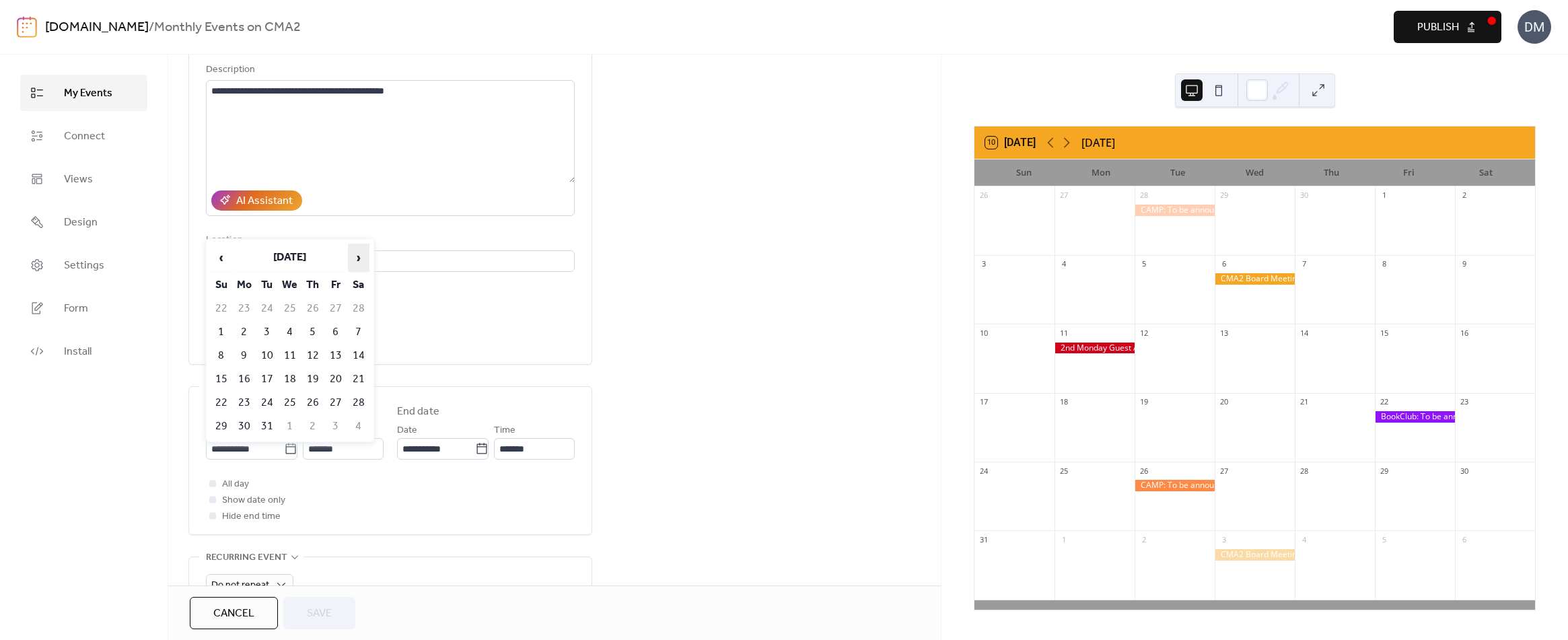
click at [362, 259] on span "›" at bounding box center [359, 257] width 20 height 27
click at [284, 377] on td "20" at bounding box center [290, 378] width 21 height 22
type input "**********"
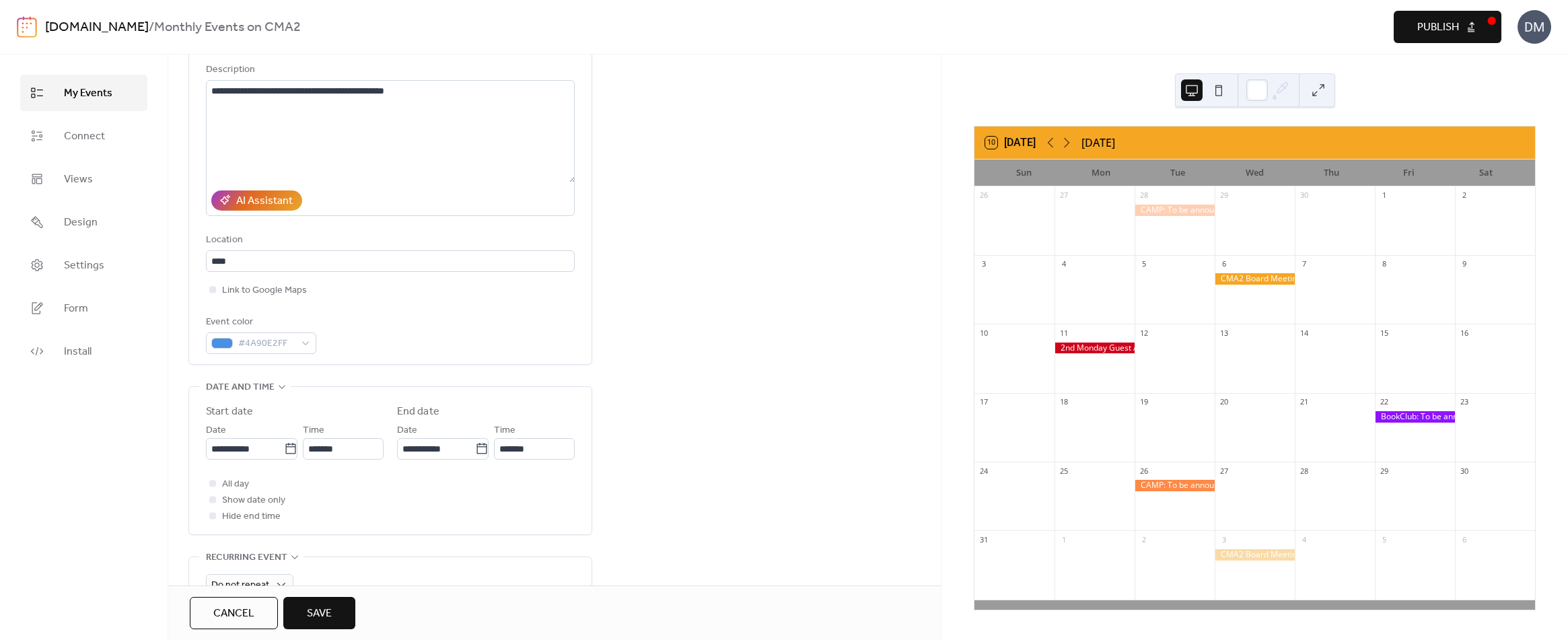
click at [318, 611] on span "Save" at bounding box center [319, 613] width 25 height 16
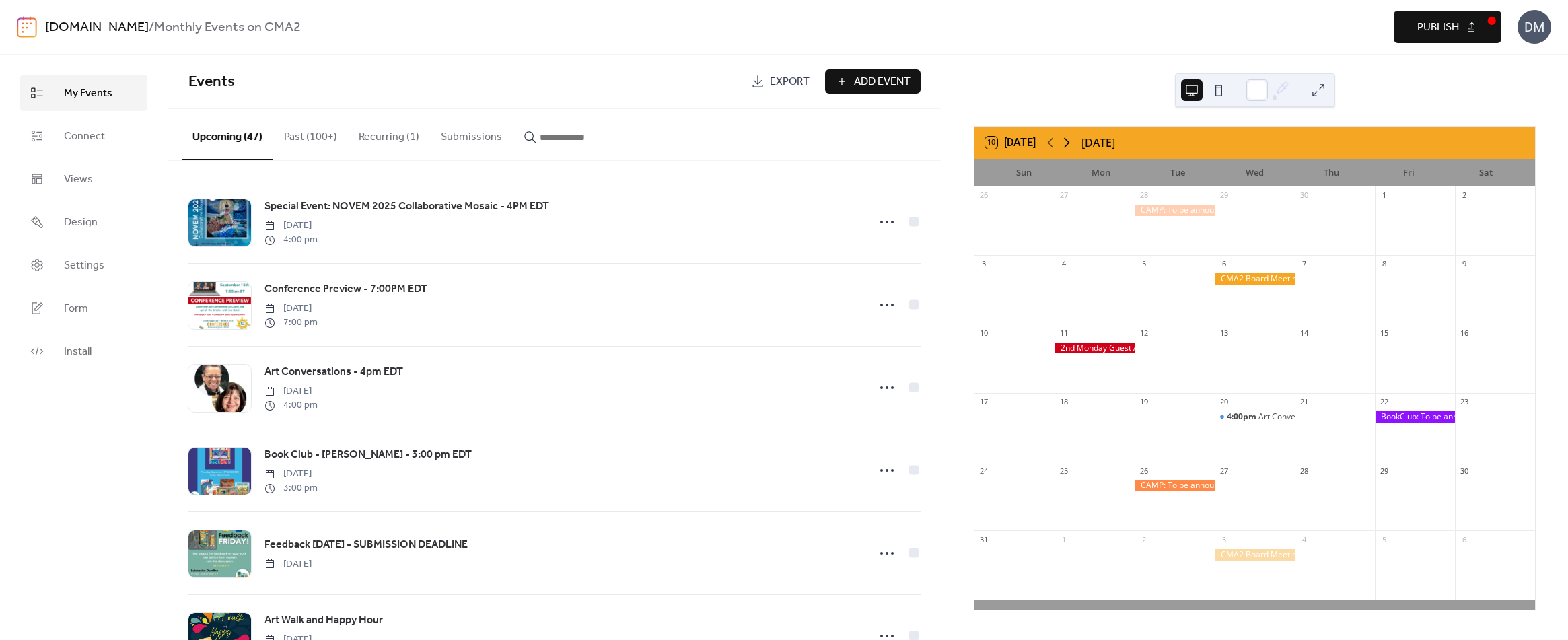
click at [1073, 143] on icon at bounding box center [1066, 142] width 16 height 16
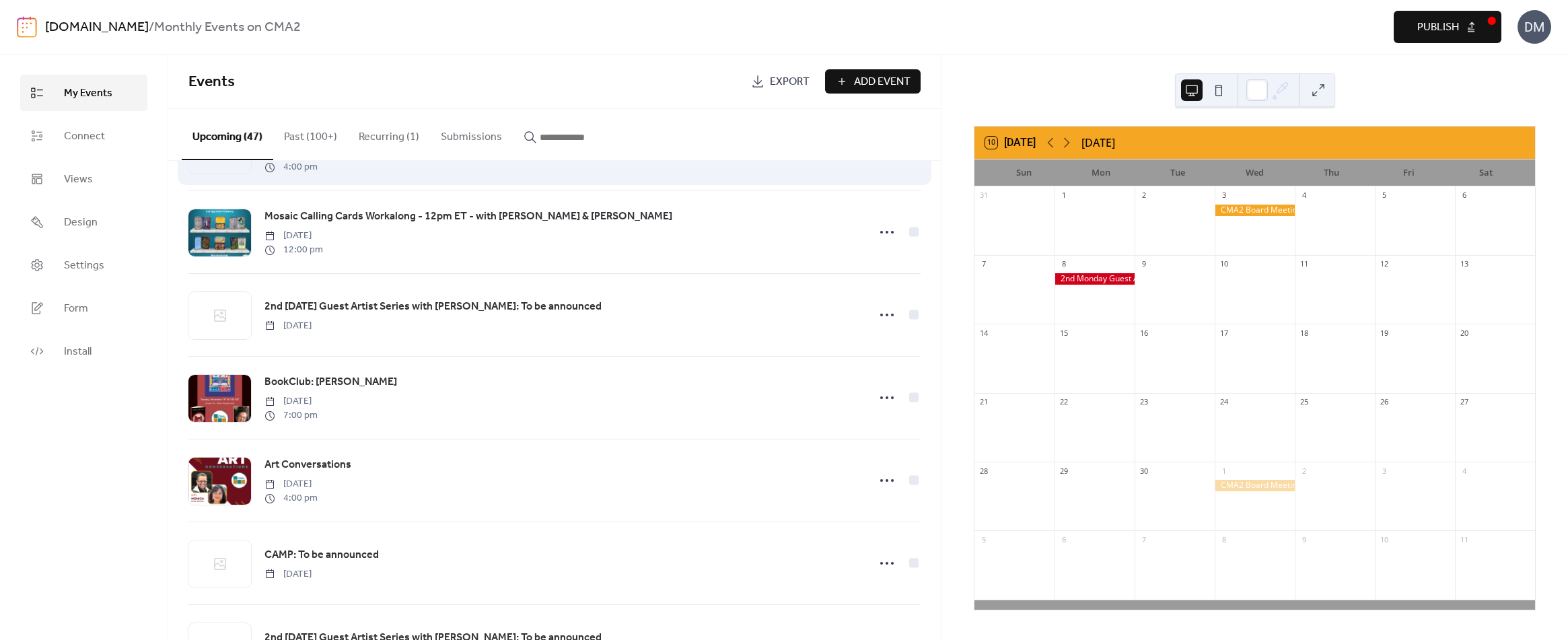
scroll to position [1009, 0]
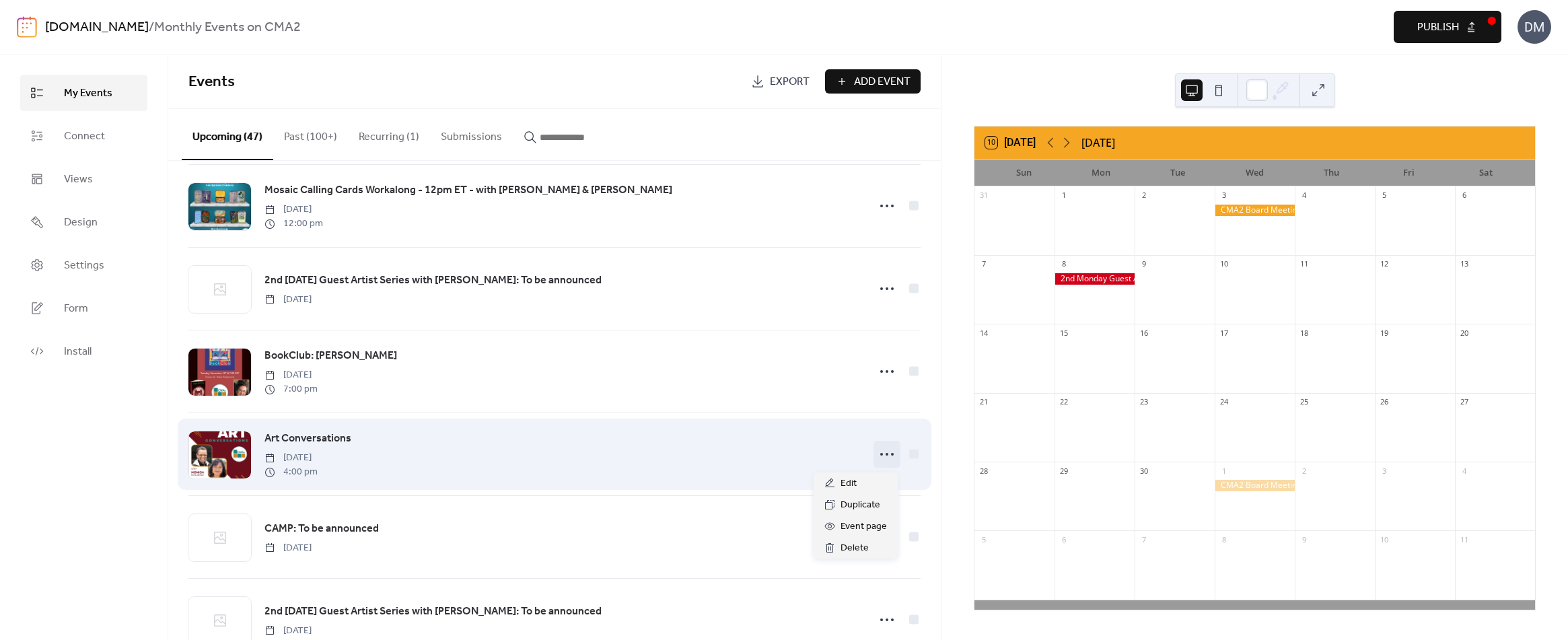
click at [880, 456] on circle at bounding box center [882, 454] width 3 height 3
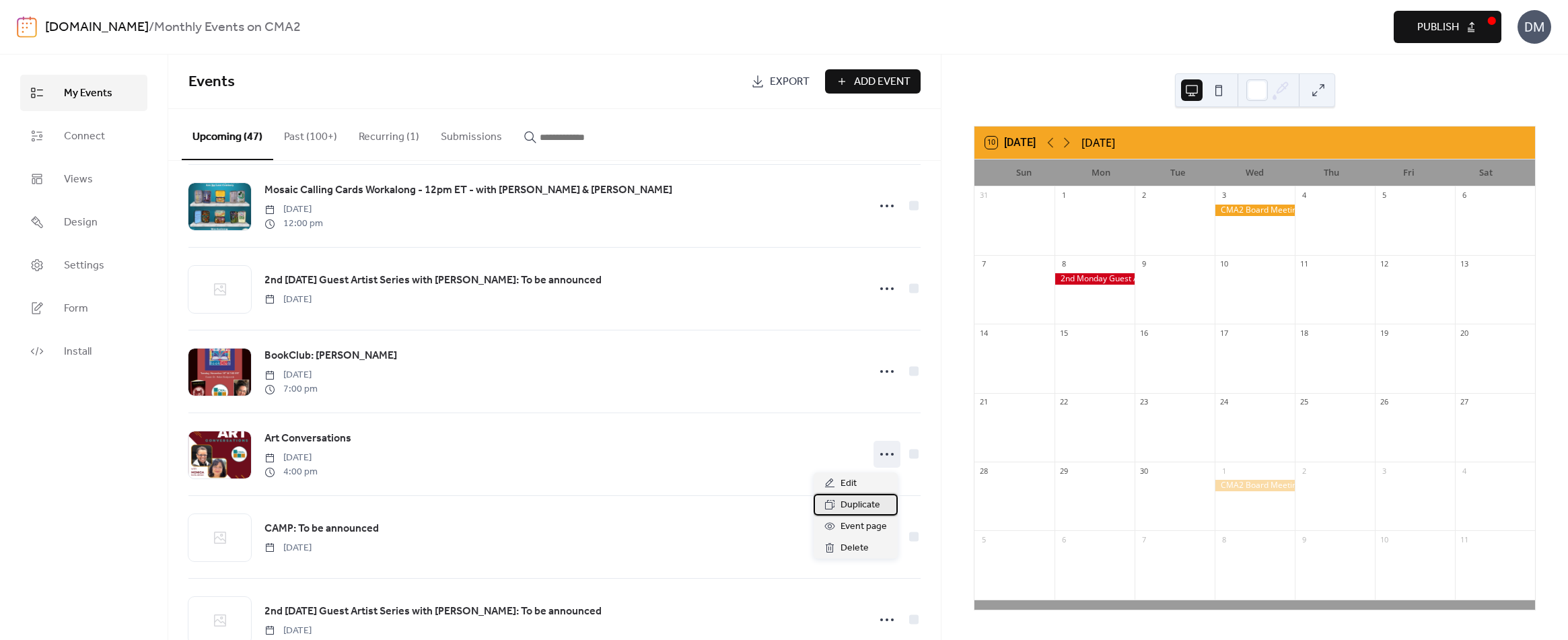
click at [852, 505] on span "Duplicate" at bounding box center [860, 505] width 39 height 16
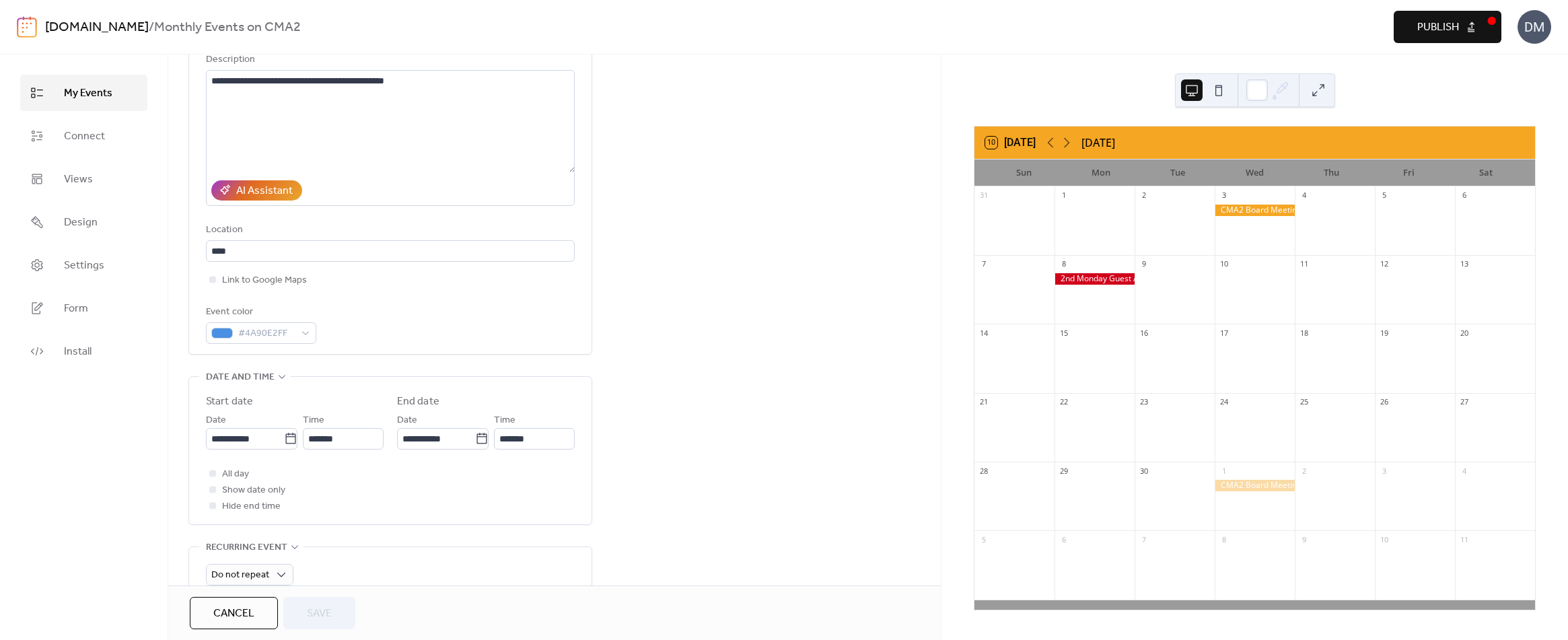
scroll to position [202, 0]
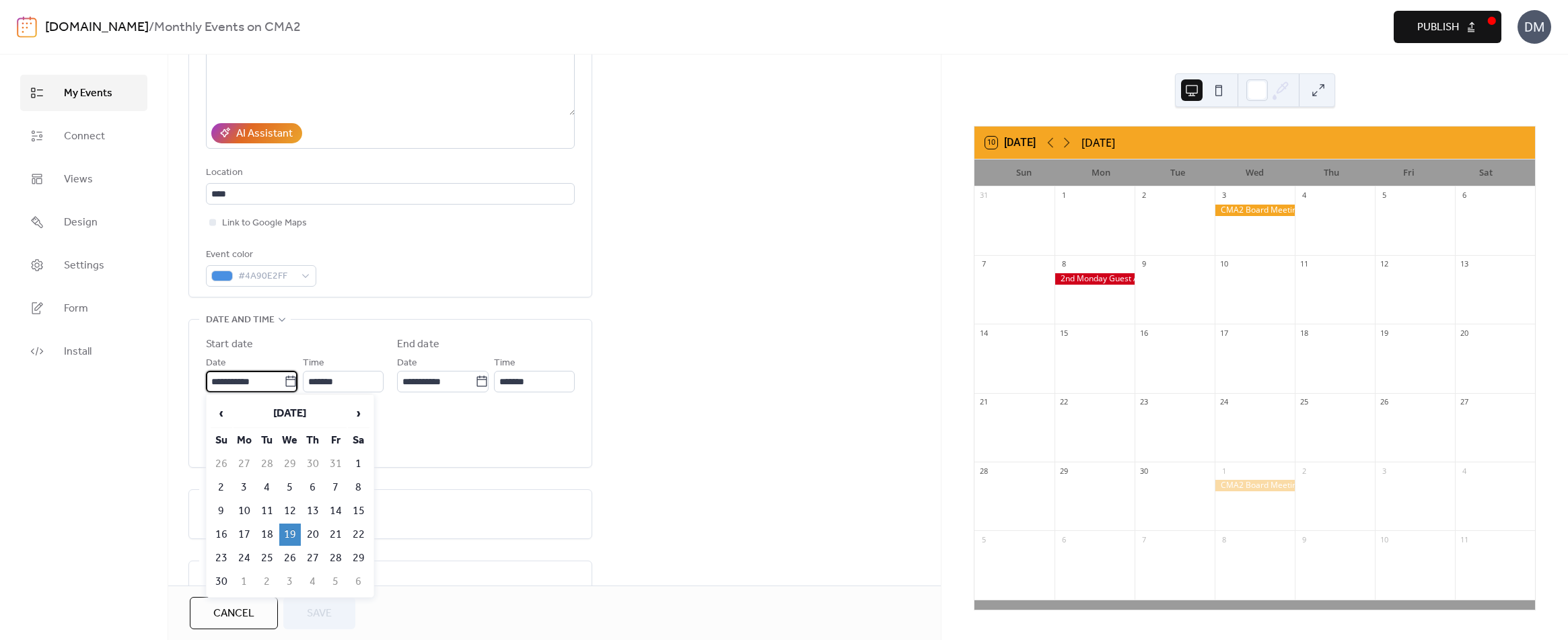
click at [248, 378] on input "**********" at bounding box center [245, 381] width 78 height 21
click at [361, 411] on span "›" at bounding box center [359, 413] width 20 height 27
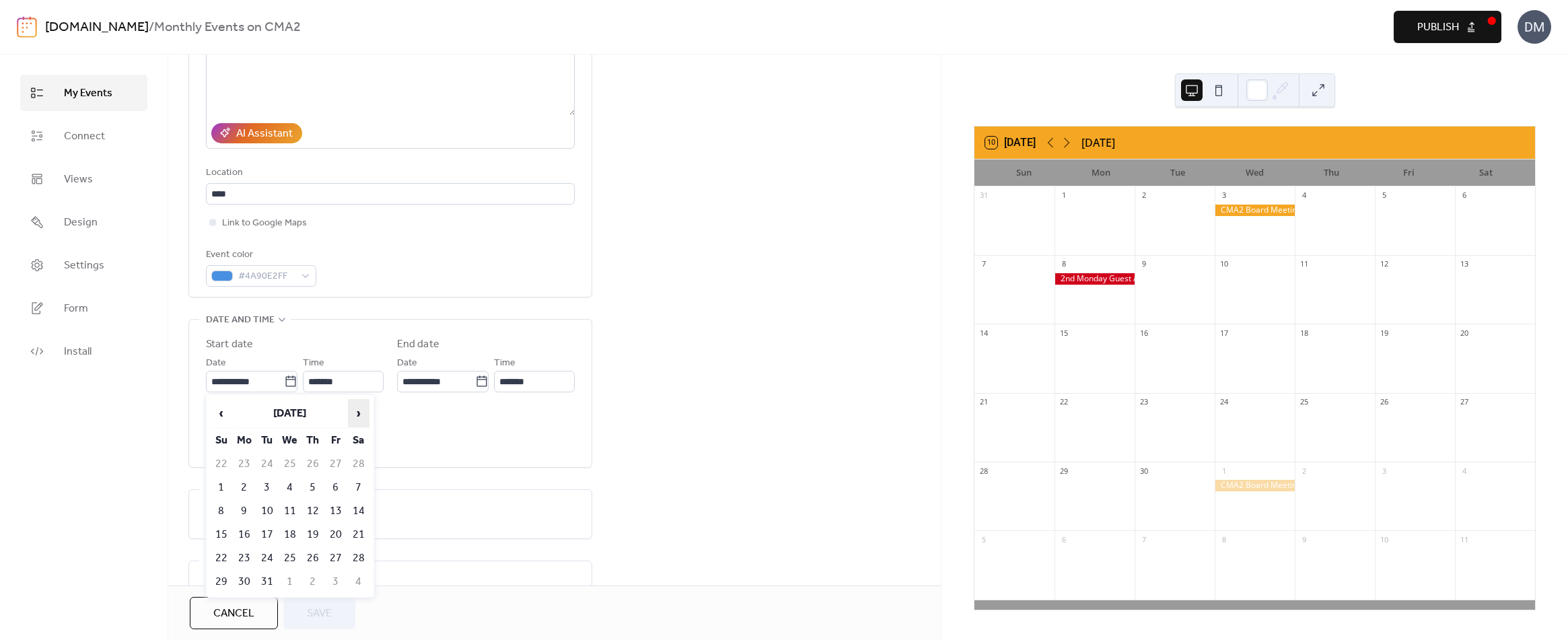
click at [361, 411] on span "›" at bounding box center [359, 413] width 20 height 27
click at [293, 510] on td "17" at bounding box center [290, 510] width 21 height 22
type input "**********"
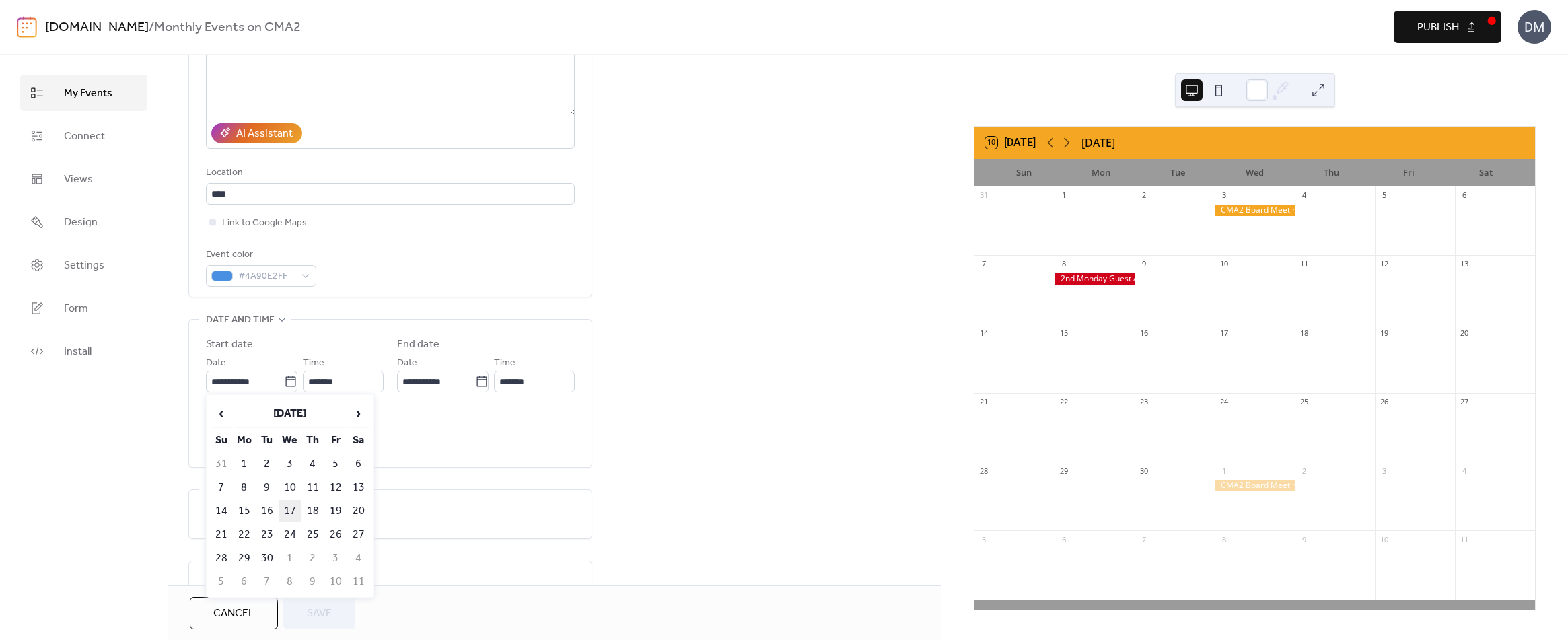
type input "**********"
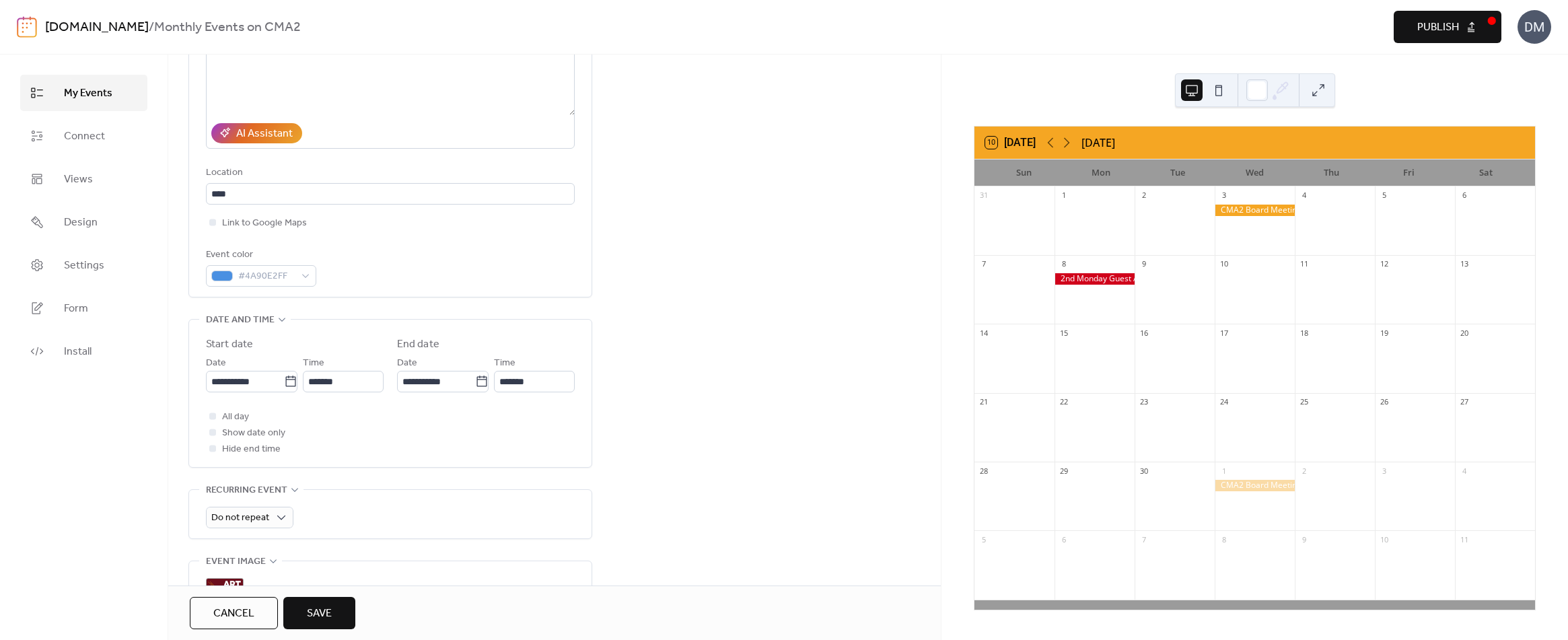
click at [321, 613] on span "Save" at bounding box center [319, 613] width 25 height 16
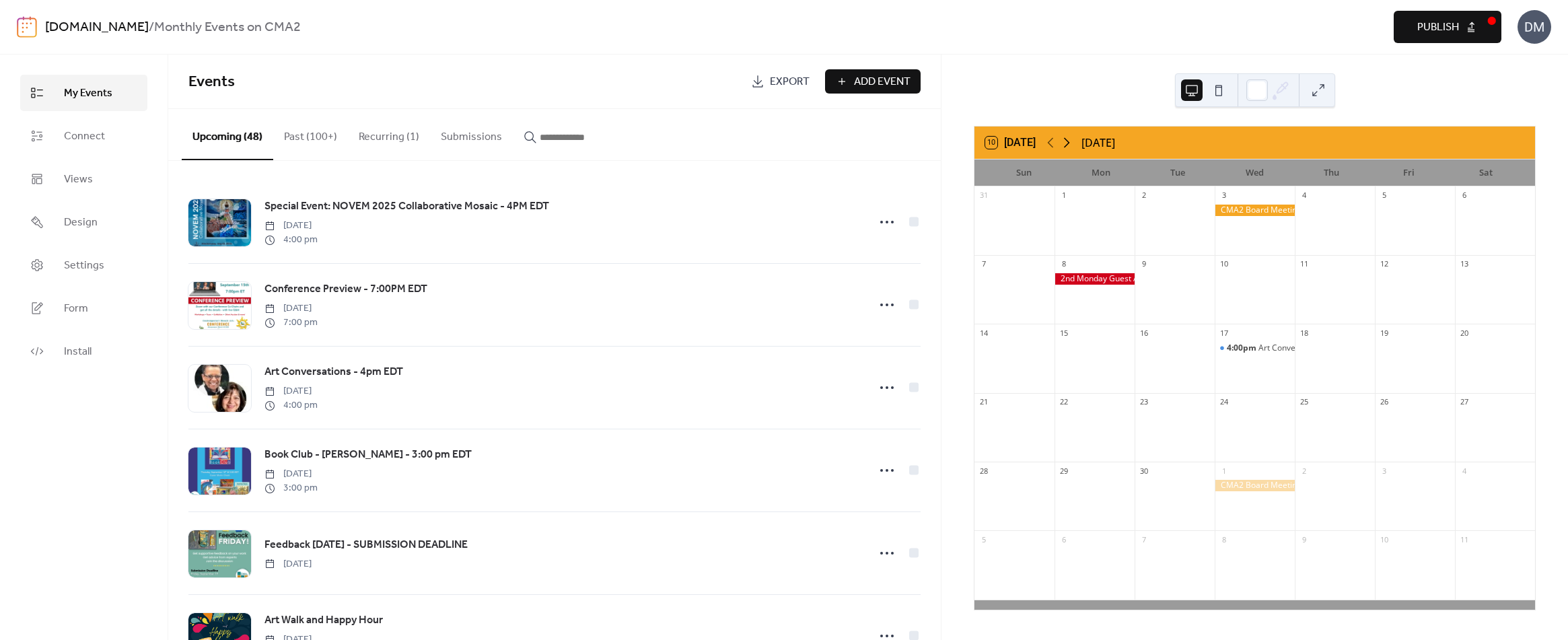
click at [1071, 144] on icon at bounding box center [1066, 142] width 16 height 16
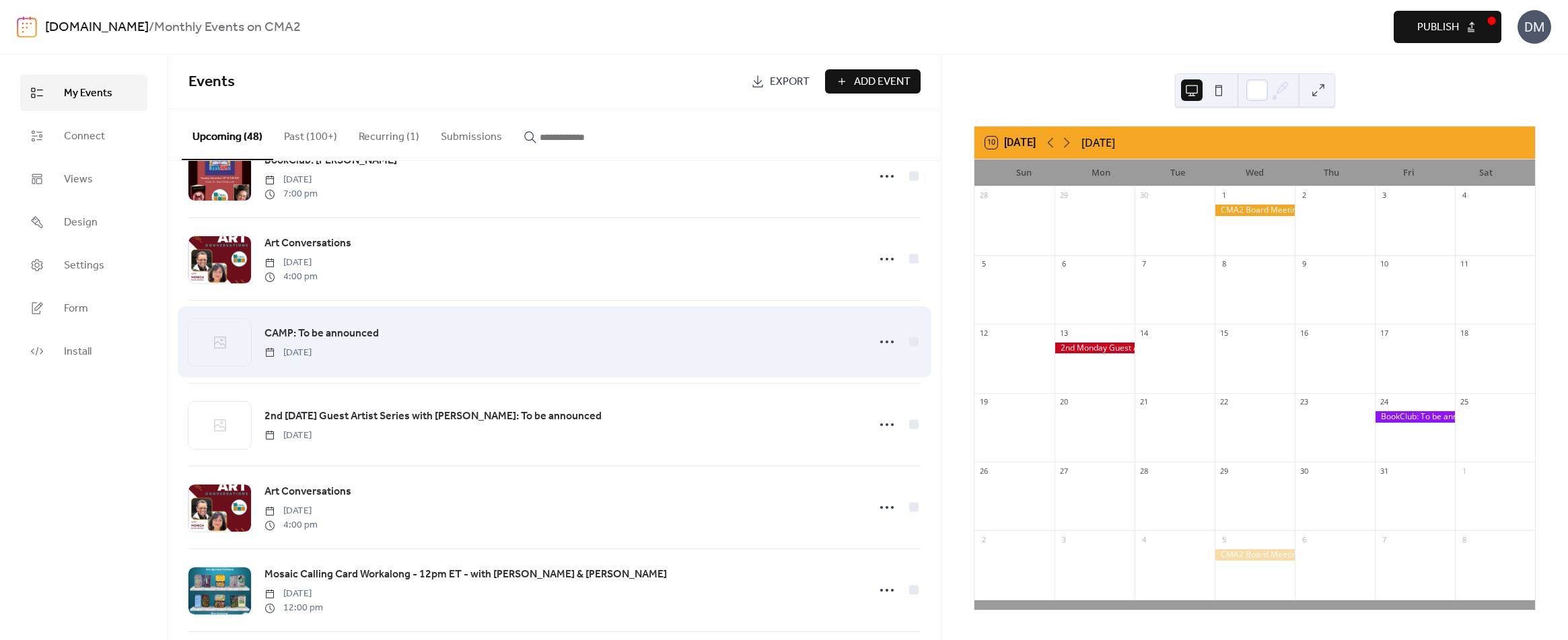
scroll to position [1211, 0]
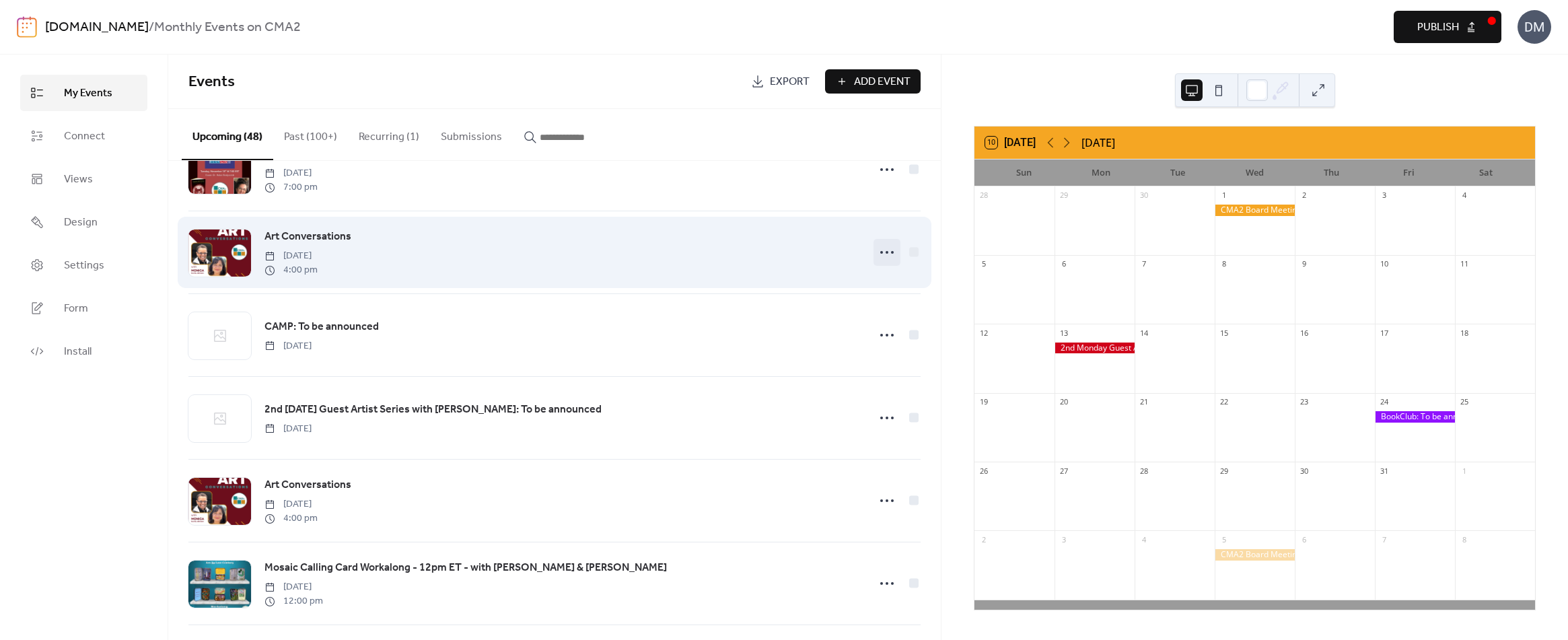
click at [880, 253] on icon at bounding box center [886, 253] width 21 height 21
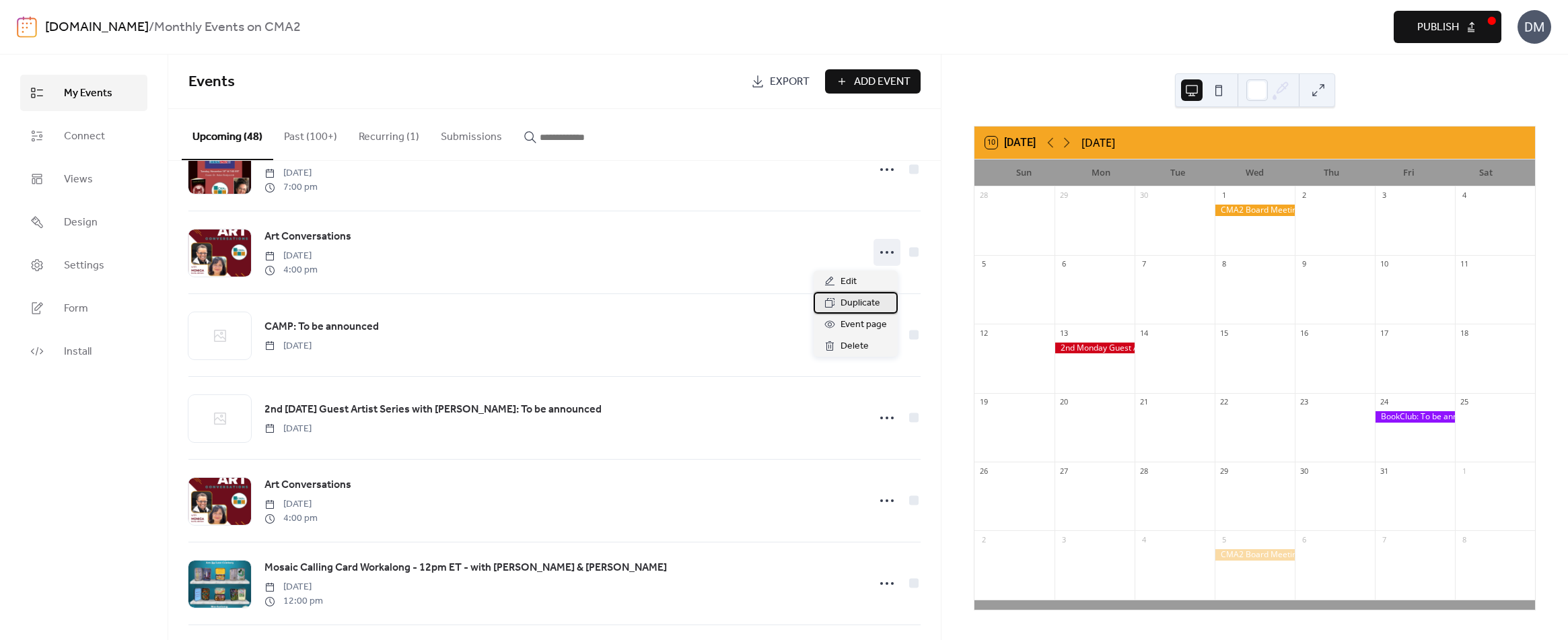
click at [855, 298] on span "Duplicate" at bounding box center [860, 303] width 39 height 16
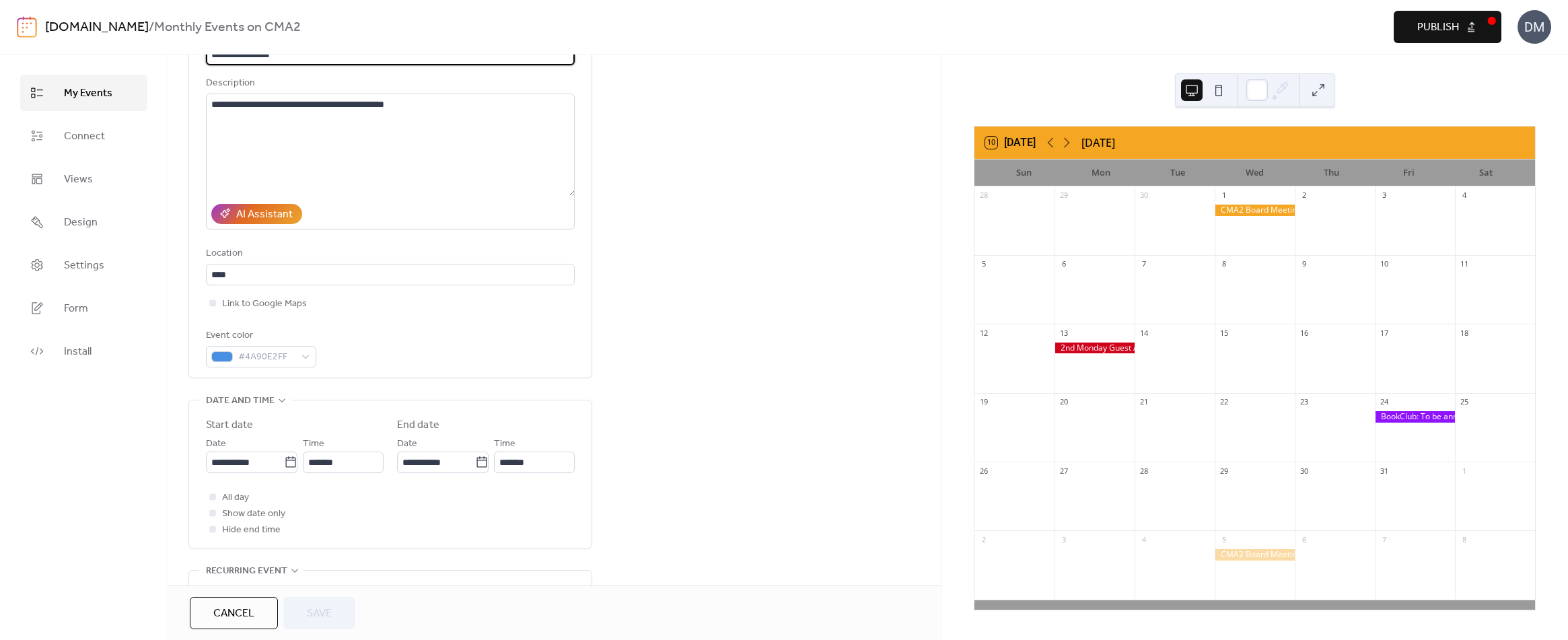
scroll to position [134, 0]
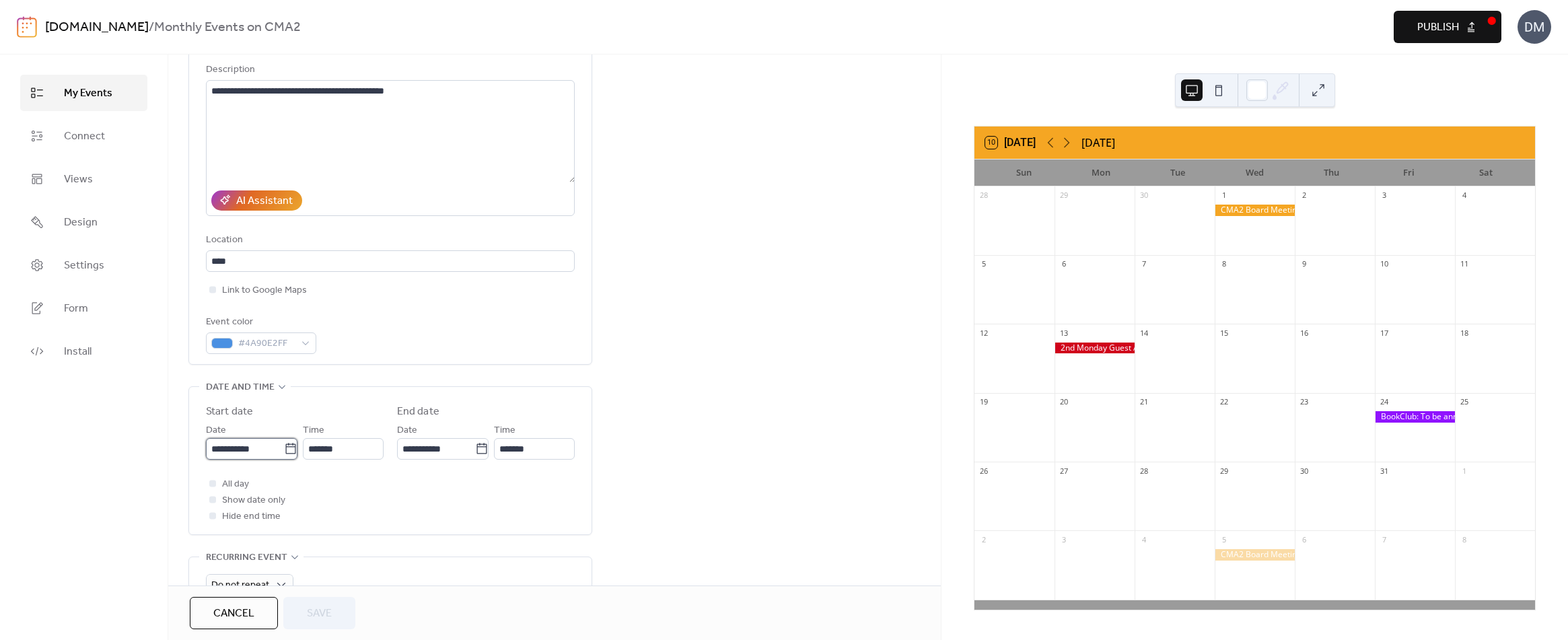
click at [256, 447] on input "**********" at bounding box center [245, 449] width 78 height 21
click at [357, 256] on span "›" at bounding box center [359, 257] width 20 height 27
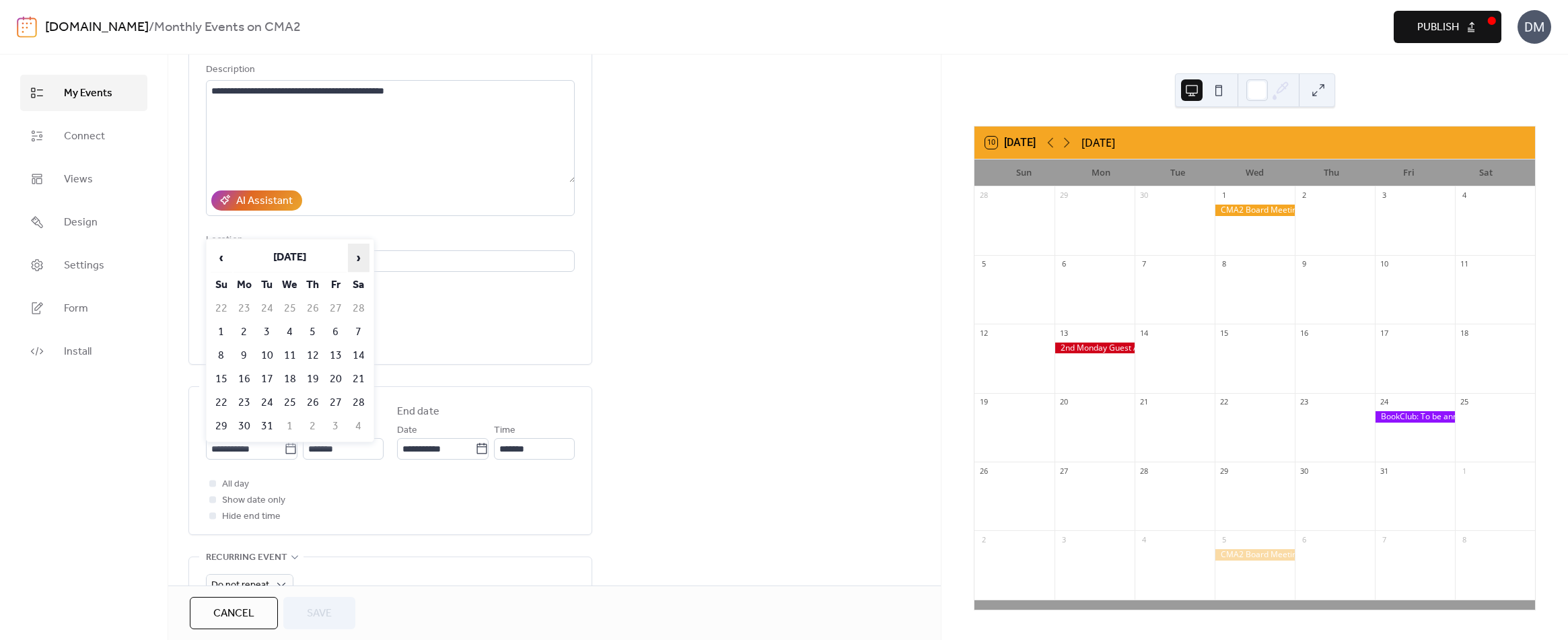
click at [357, 256] on span "›" at bounding box center [359, 257] width 20 height 27
click at [288, 350] on td "15" at bounding box center [290, 355] width 21 height 22
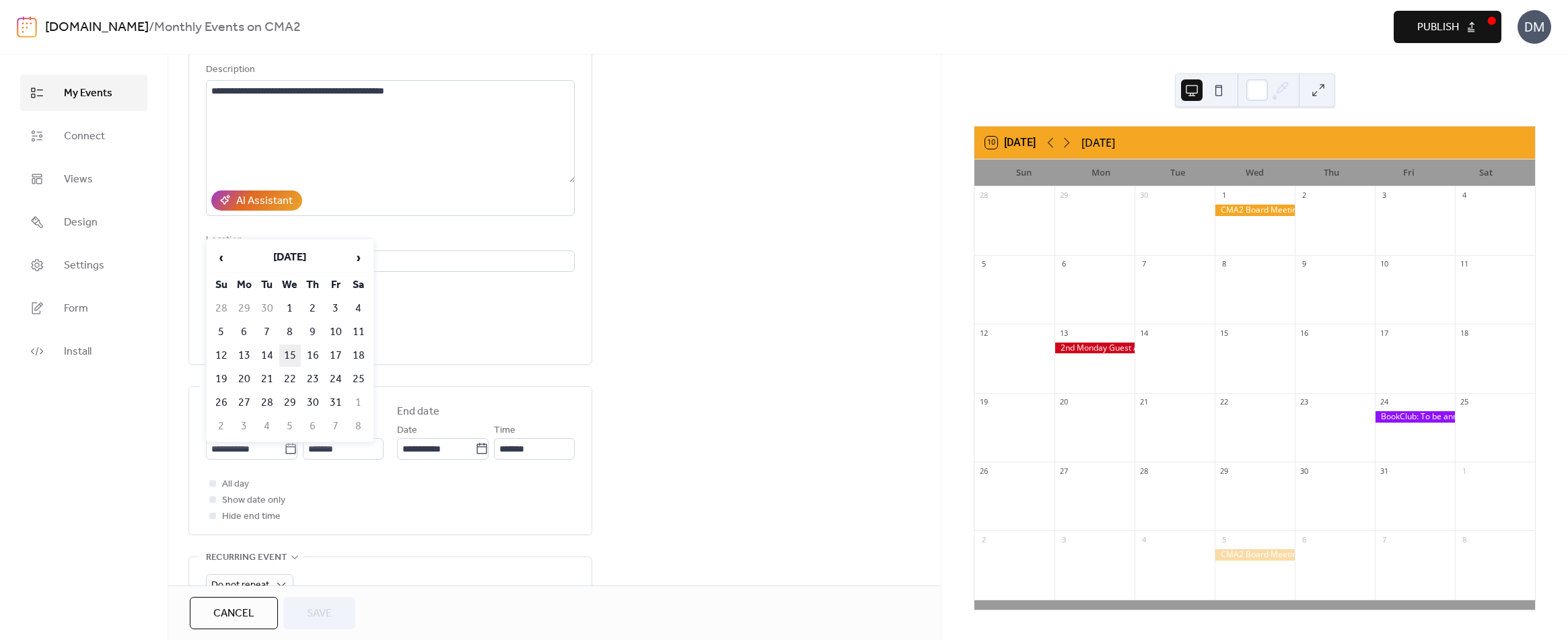
type input "**********"
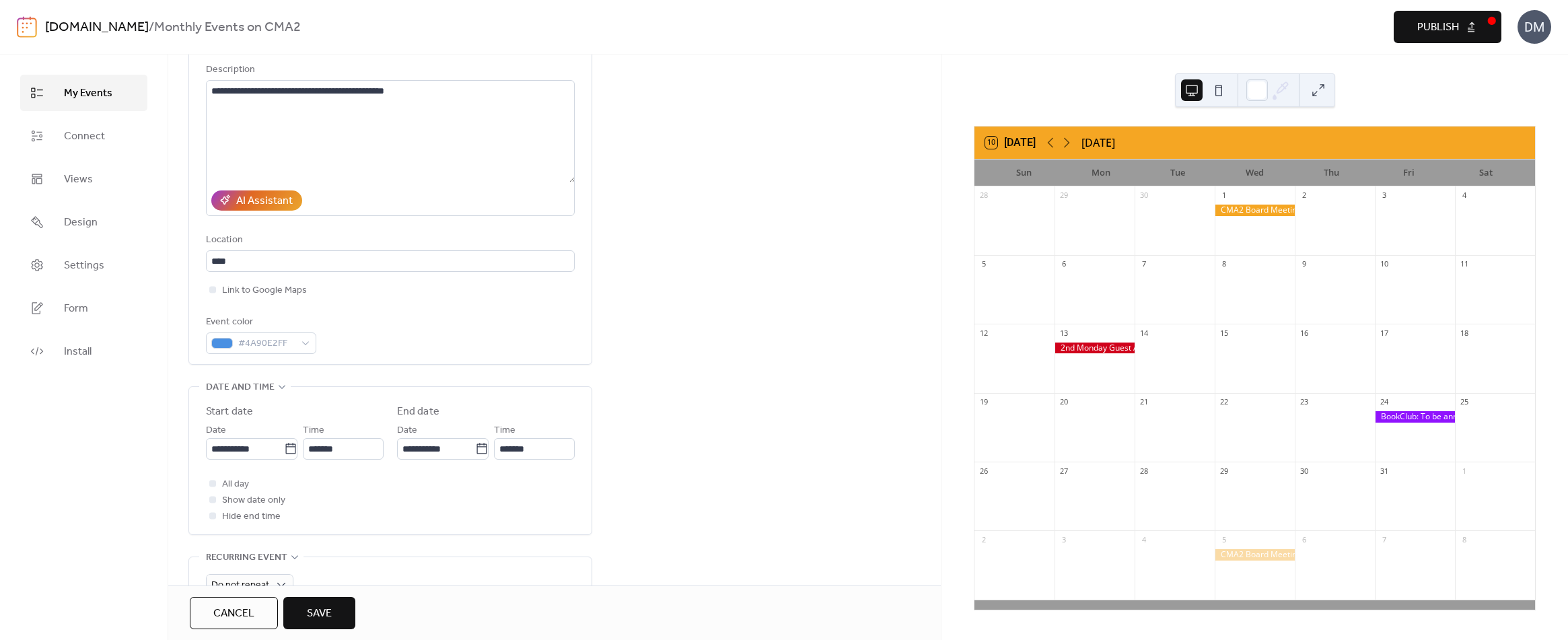
click at [317, 610] on span "Save" at bounding box center [319, 613] width 25 height 16
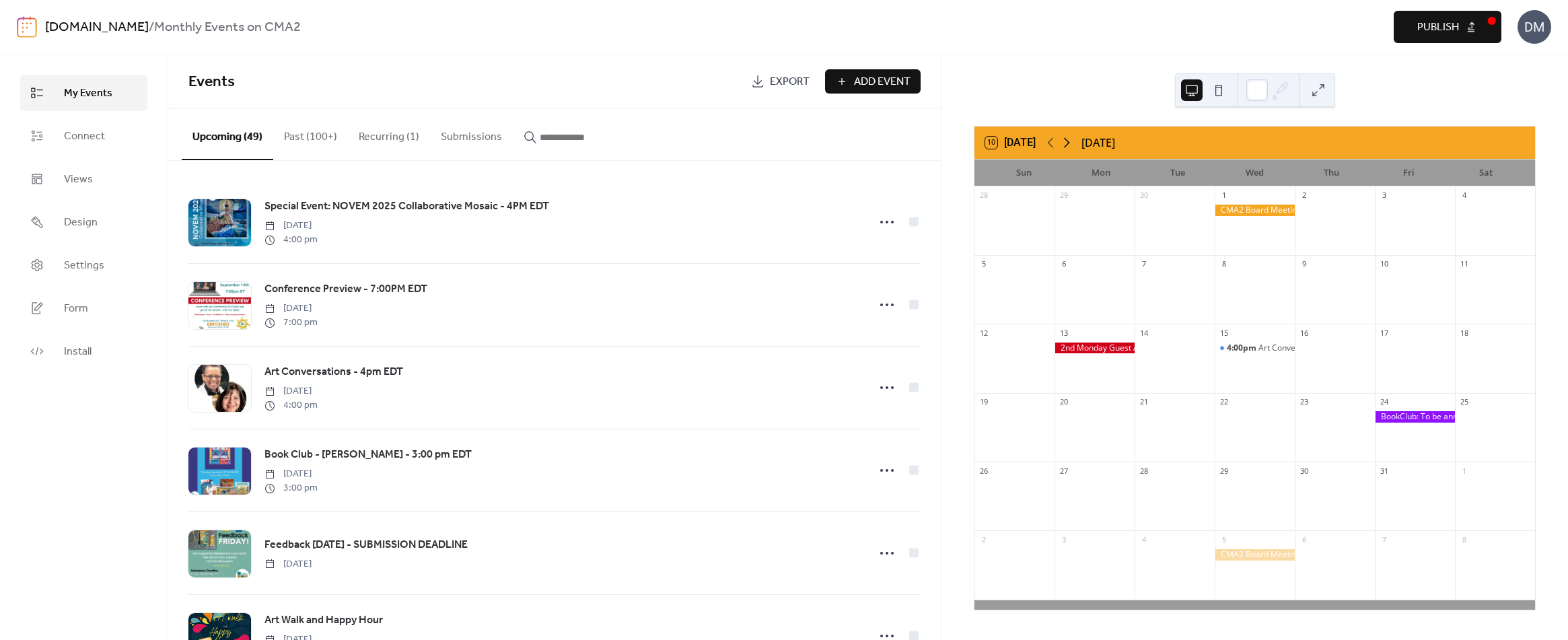
click at [1071, 143] on icon at bounding box center [1066, 142] width 16 height 16
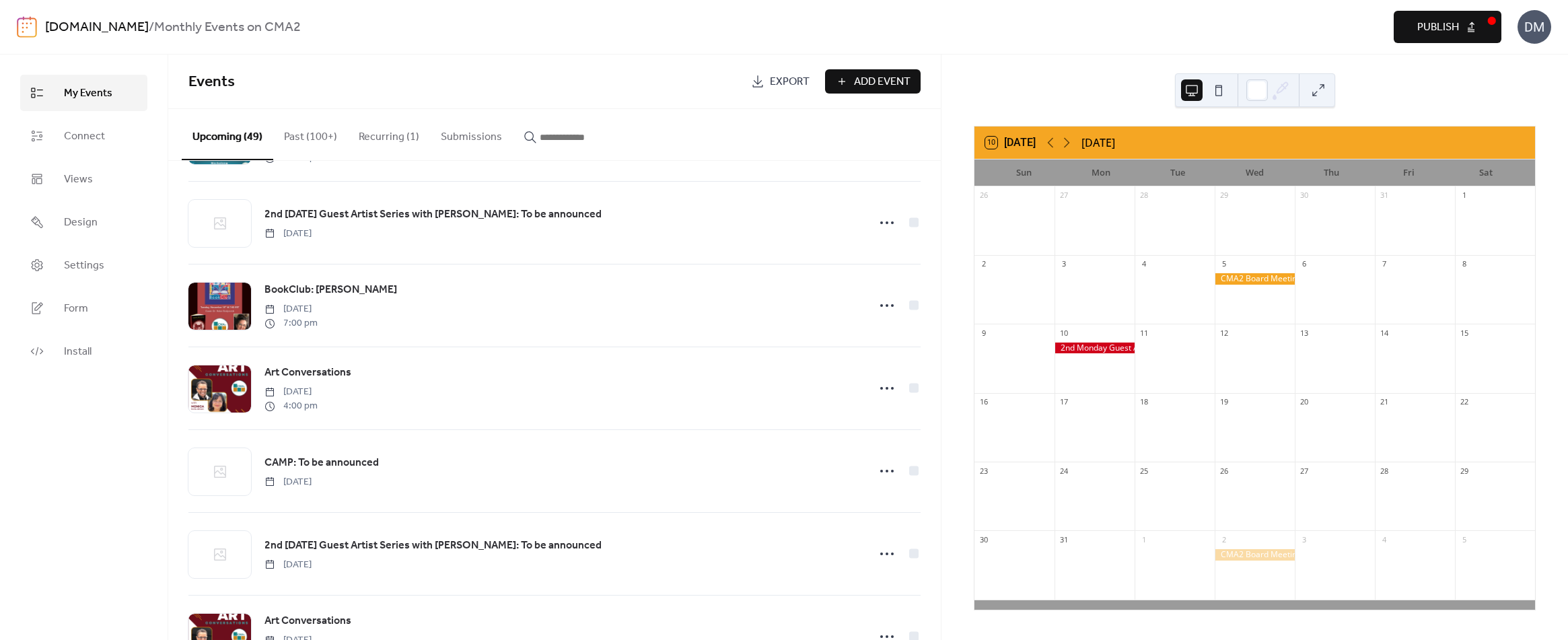
scroll to position [1077, 0]
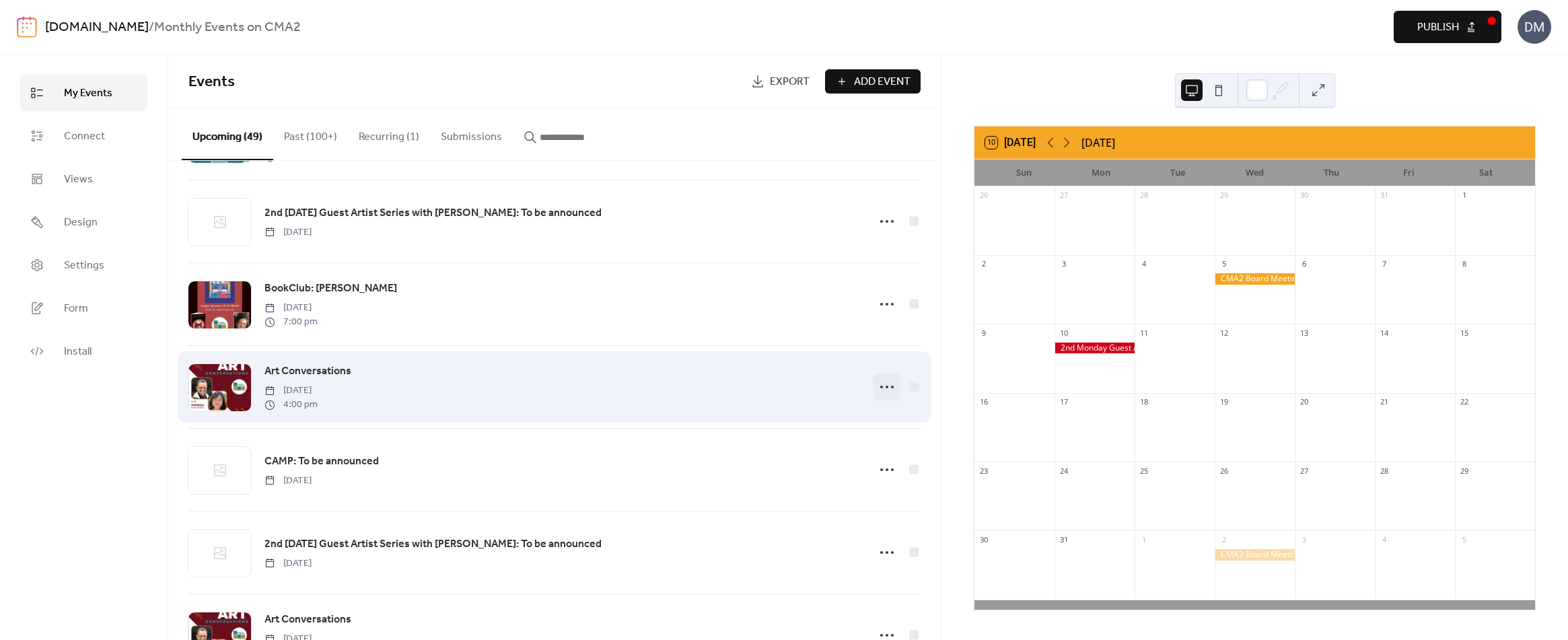
click at [881, 386] on icon at bounding box center [886, 387] width 21 height 21
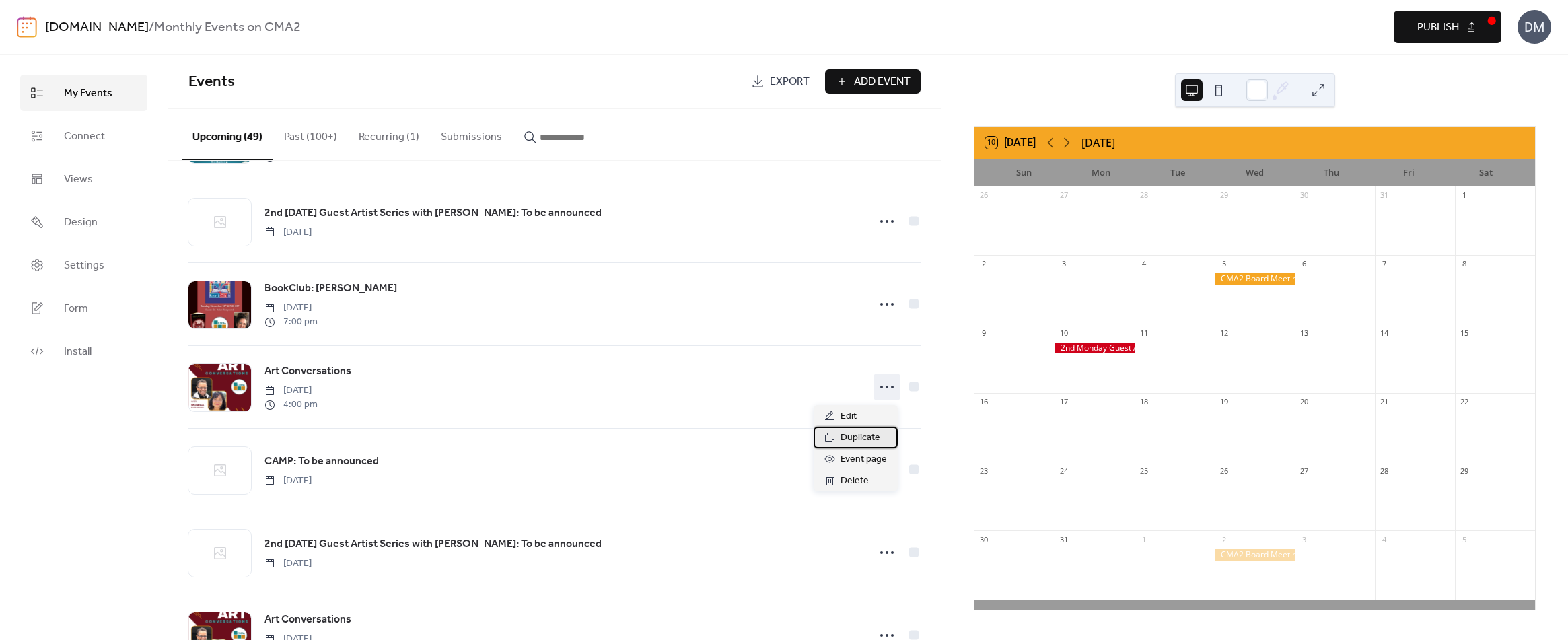
click at [864, 438] on span "Duplicate" at bounding box center [860, 438] width 39 height 16
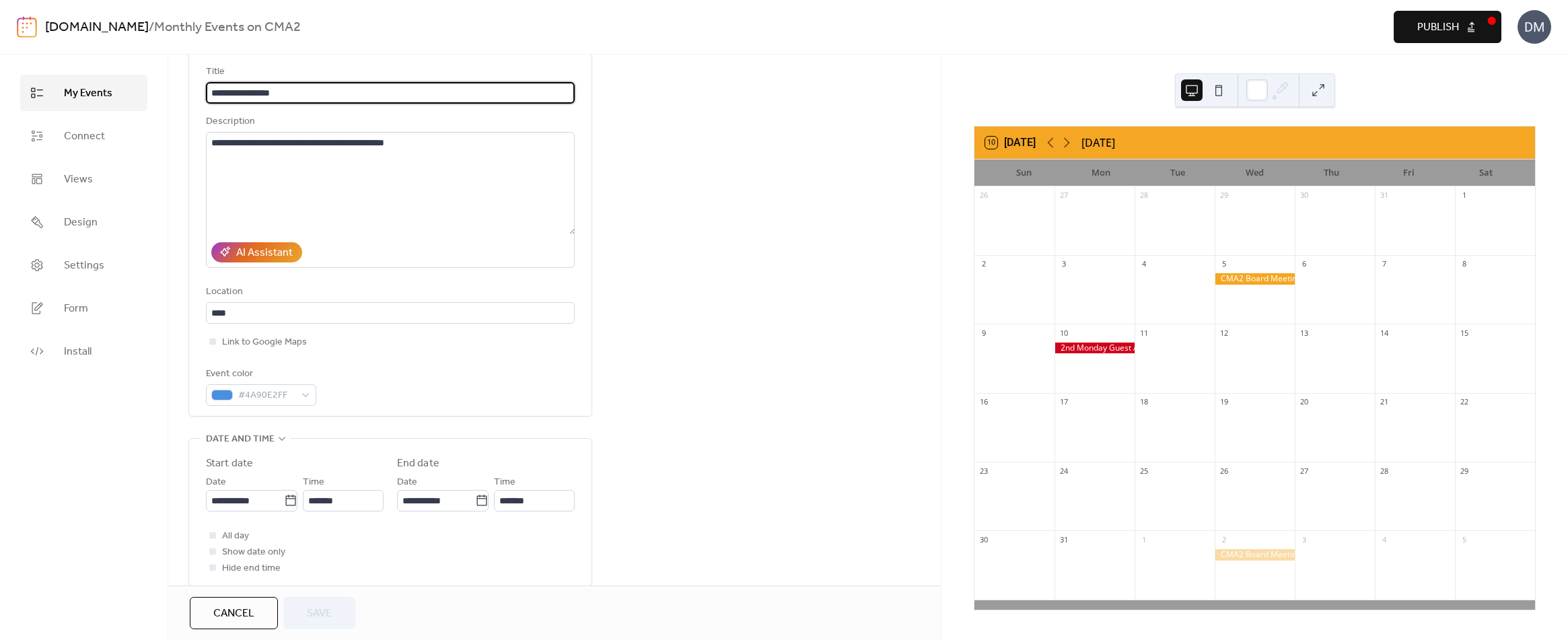
scroll to position [134, 0]
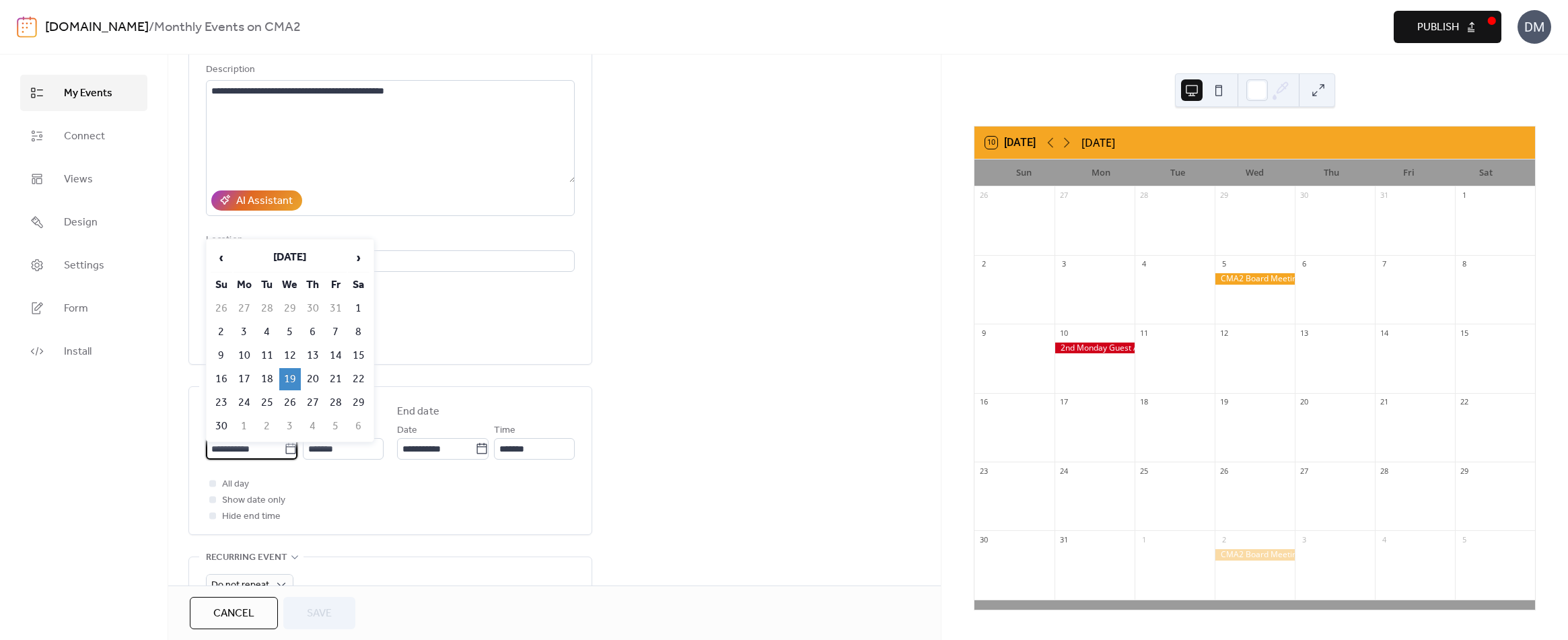
click at [259, 447] on input "**********" at bounding box center [245, 449] width 78 height 21
click at [358, 261] on span "›" at bounding box center [359, 257] width 20 height 27
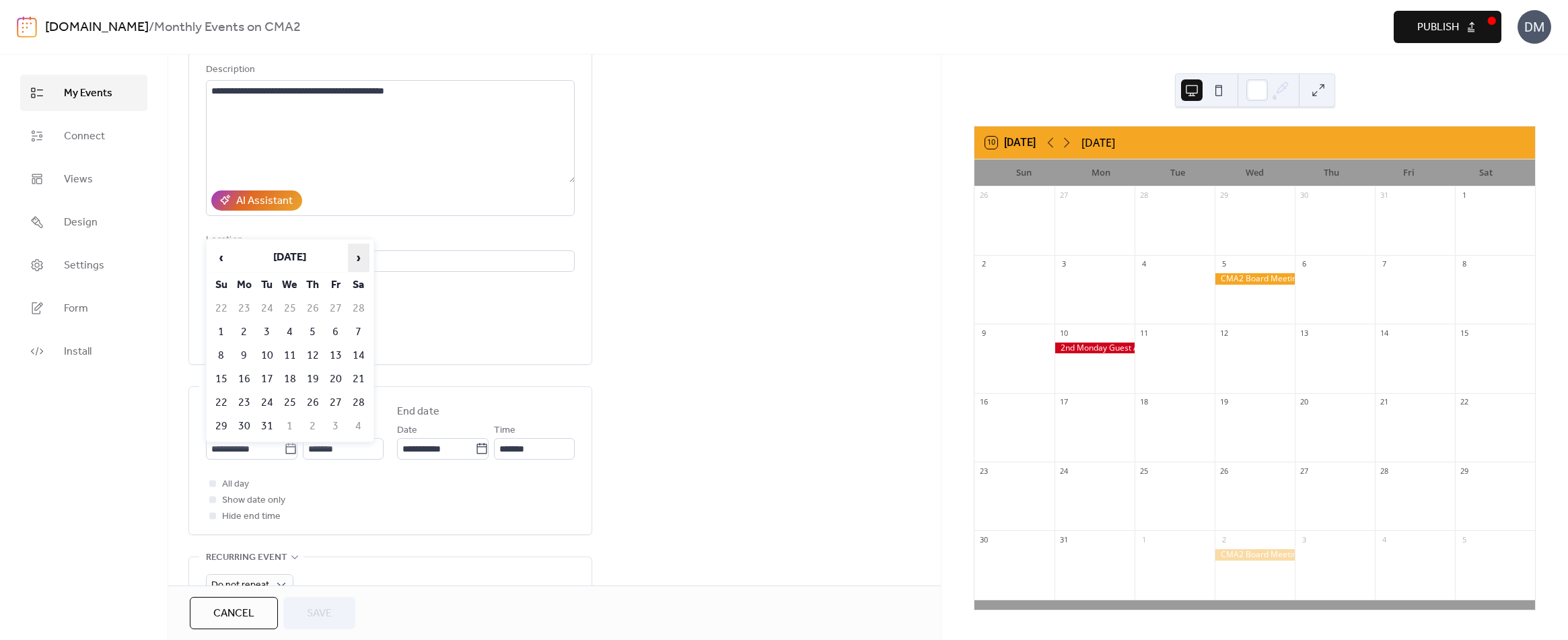
click at [358, 261] on span "›" at bounding box center [359, 257] width 20 height 27
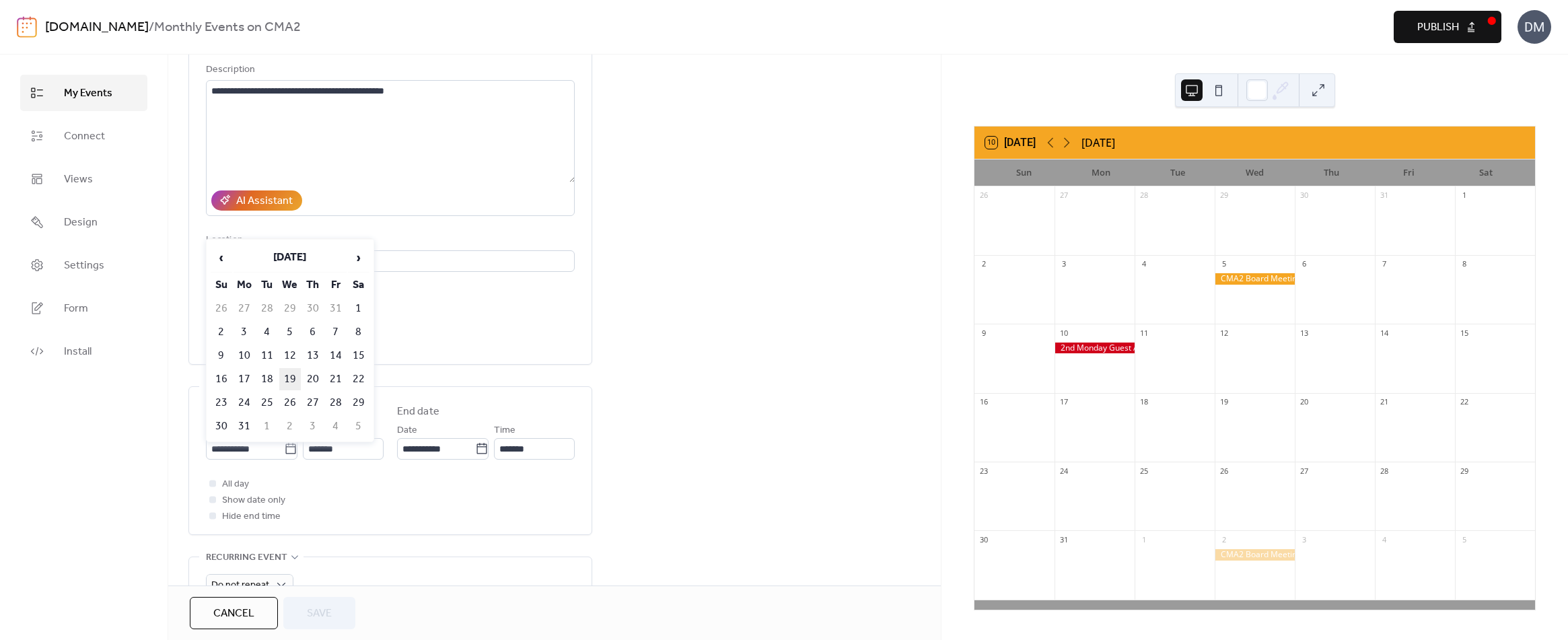
click at [290, 378] on td "19" at bounding box center [290, 378] width 21 height 22
type input "**********"
click at [326, 609] on span "Save" at bounding box center [319, 613] width 25 height 16
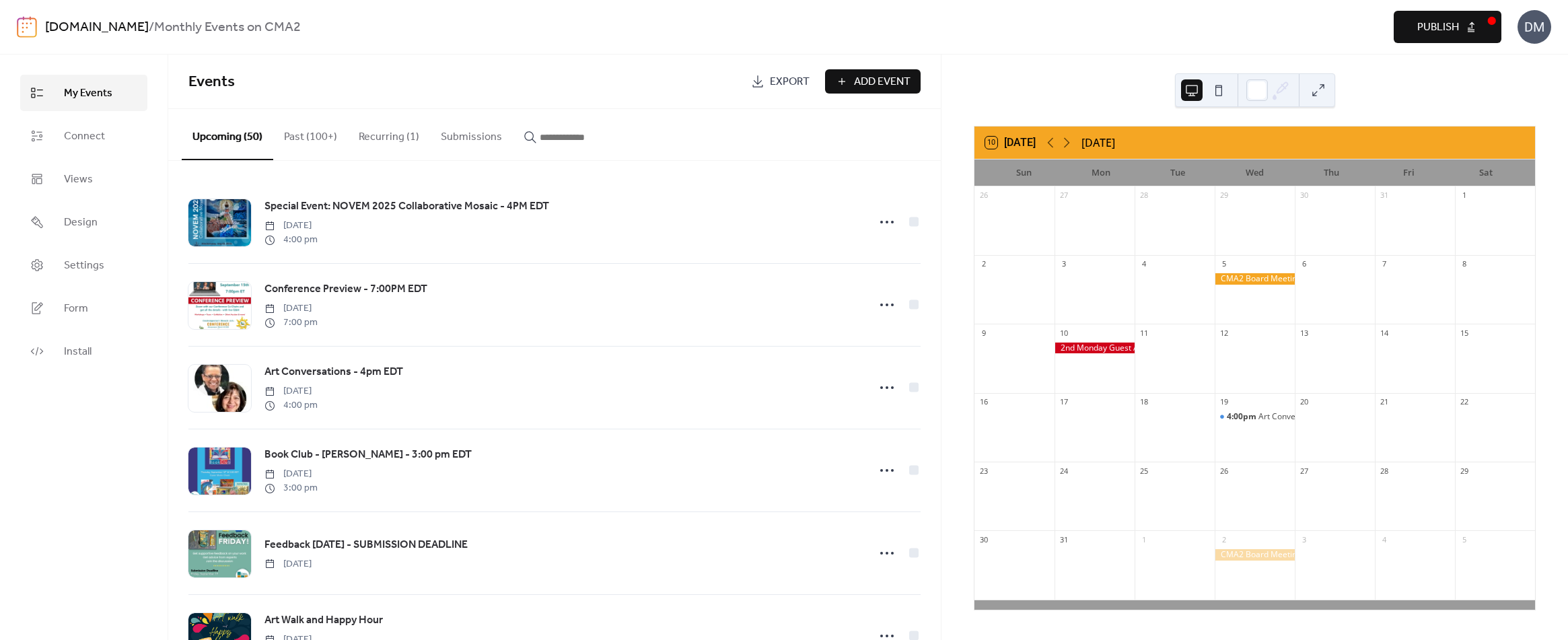
click at [1433, 28] on span "Publish" at bounding box center [1438, 27] width 42 height 16
click at [1068, 145] on icon at bounding box center [1066, 142] width 16 height 16
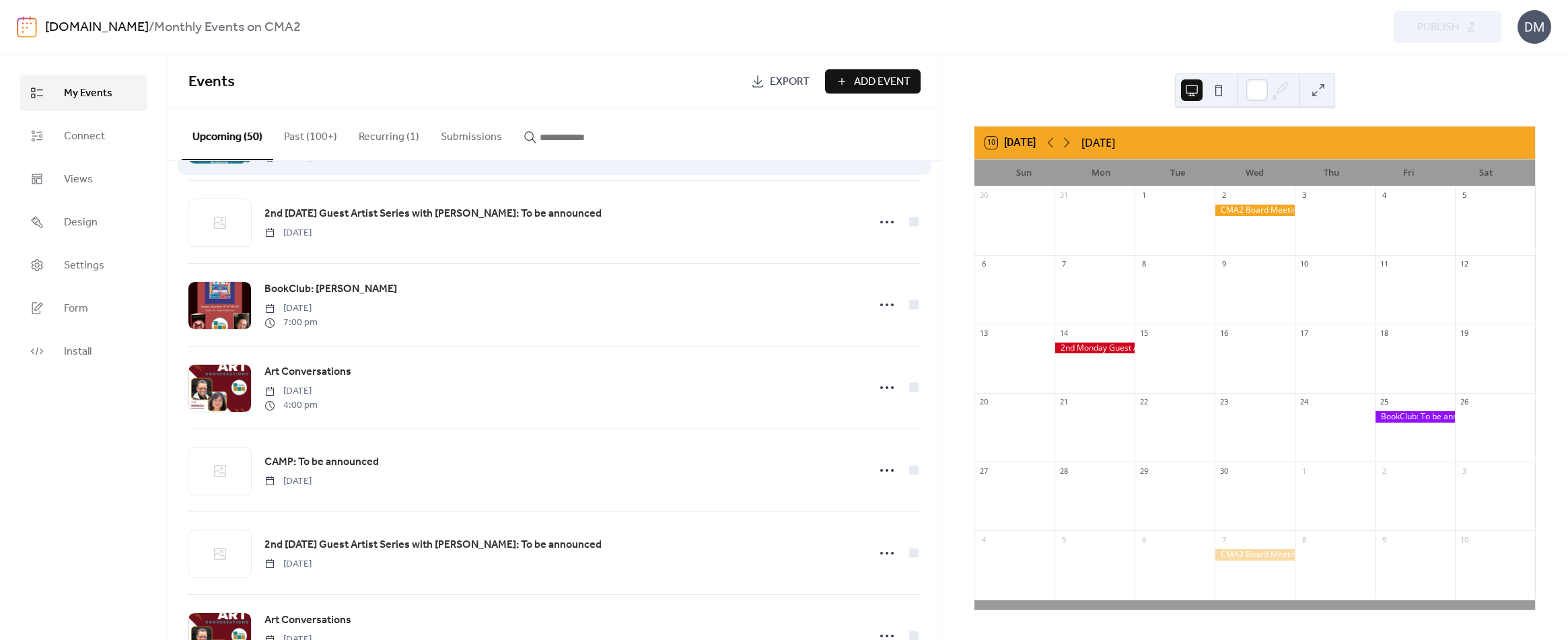
scroll to position [1077, 0]
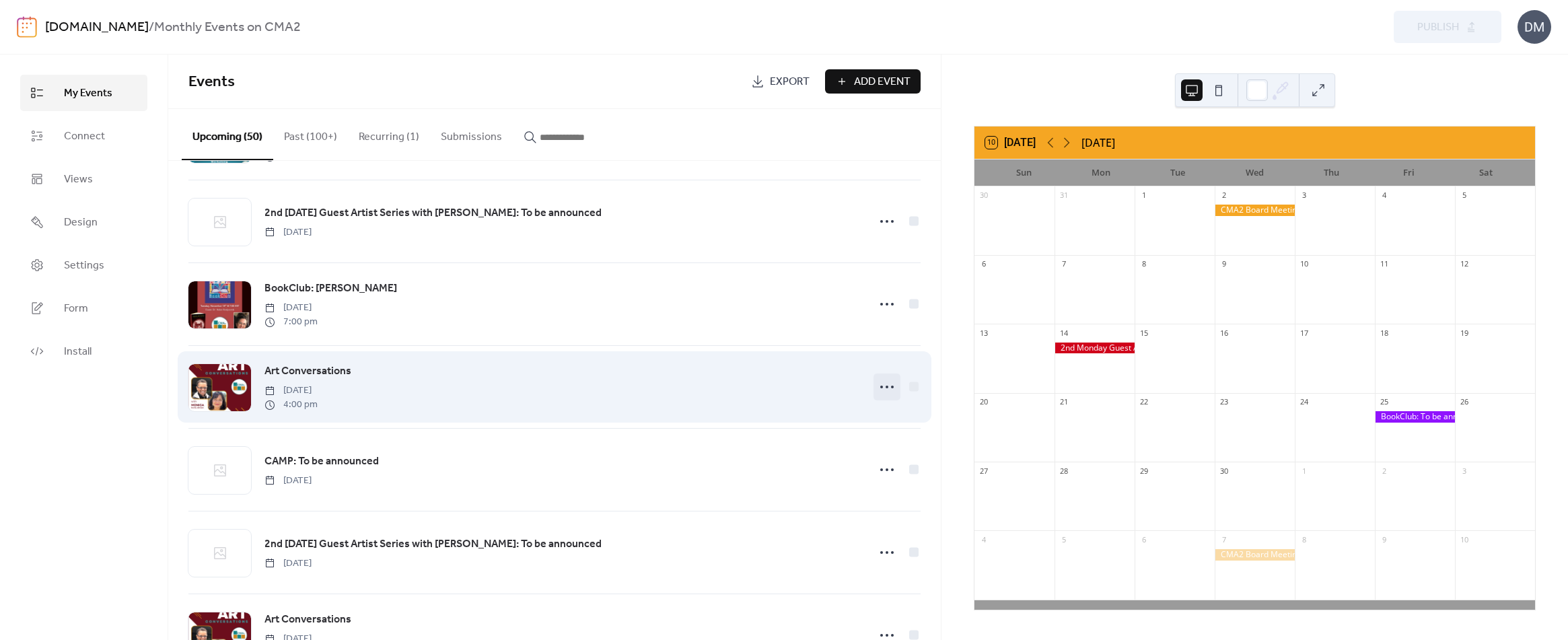
click at [880, 387] on circle at bounding box center [882, 387] width 3 height 3
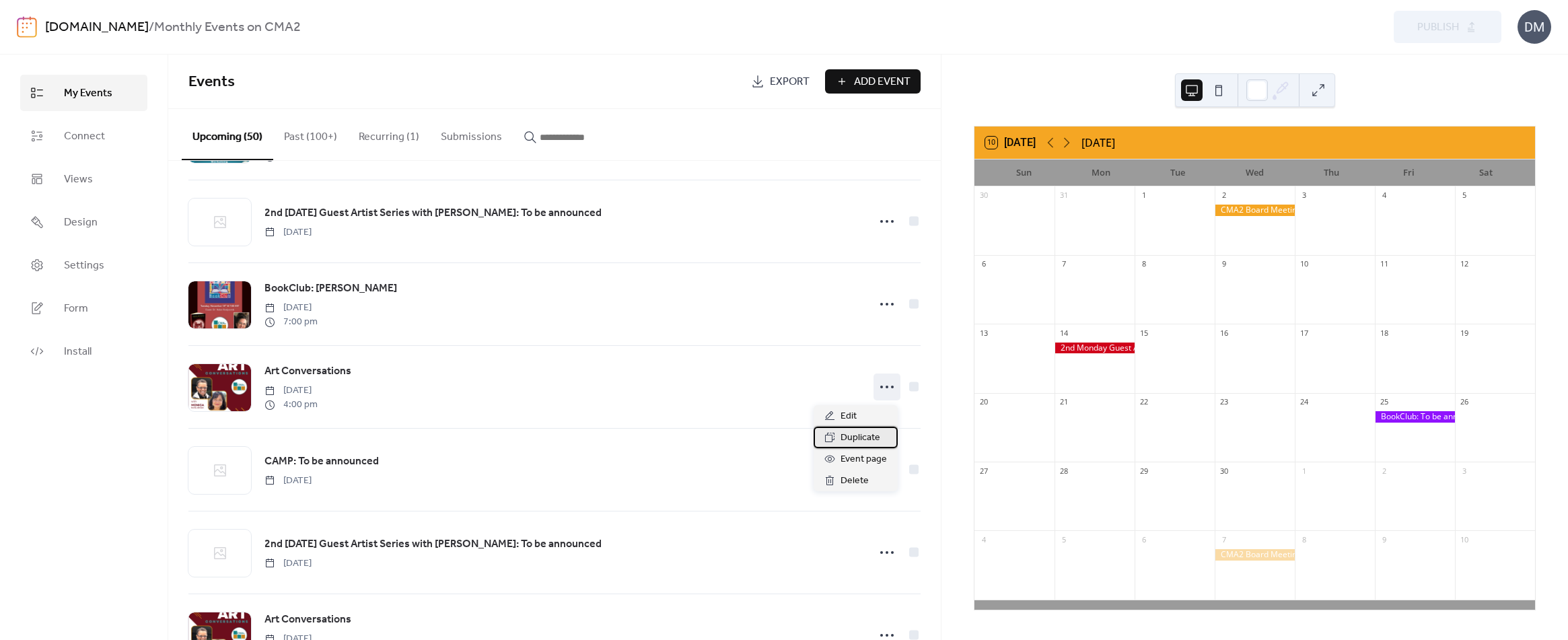
click at [861, 434] on span "Duplicate" at bounding box center [860, 438] width 39 height 16
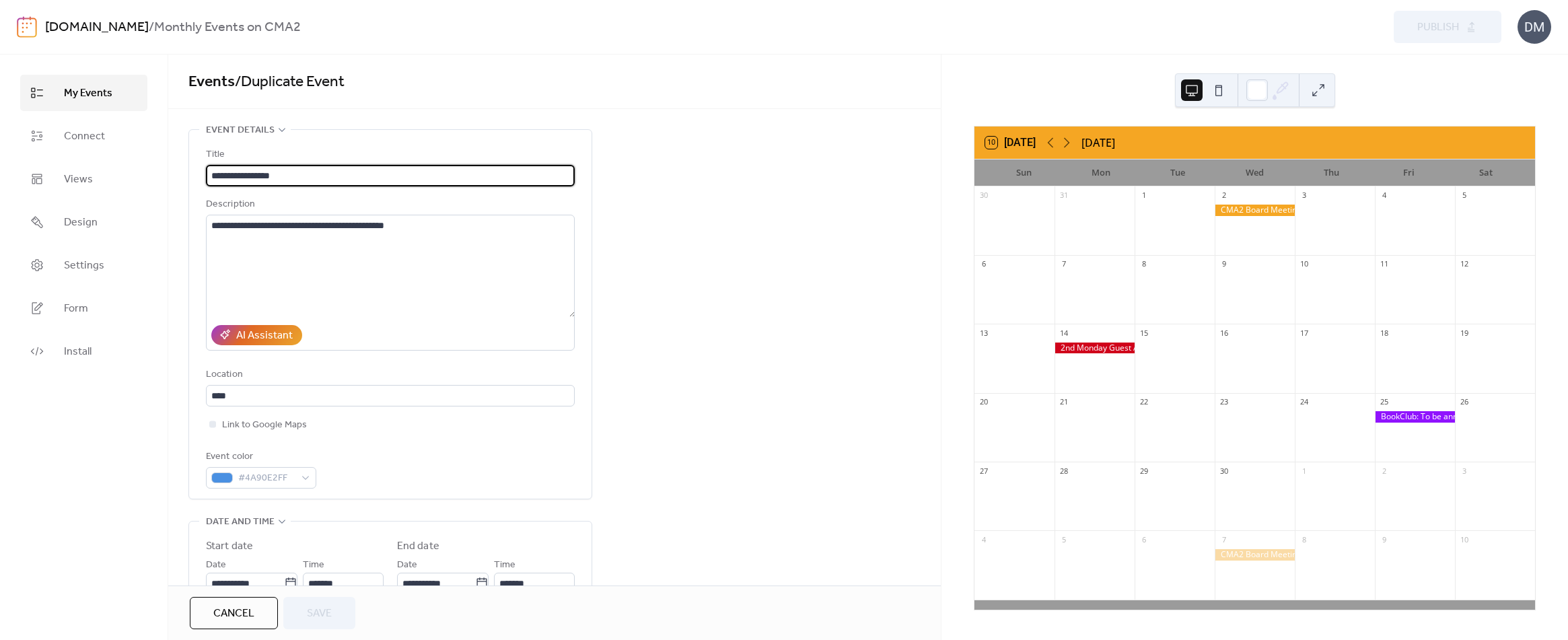
scroll to position [134, 0]
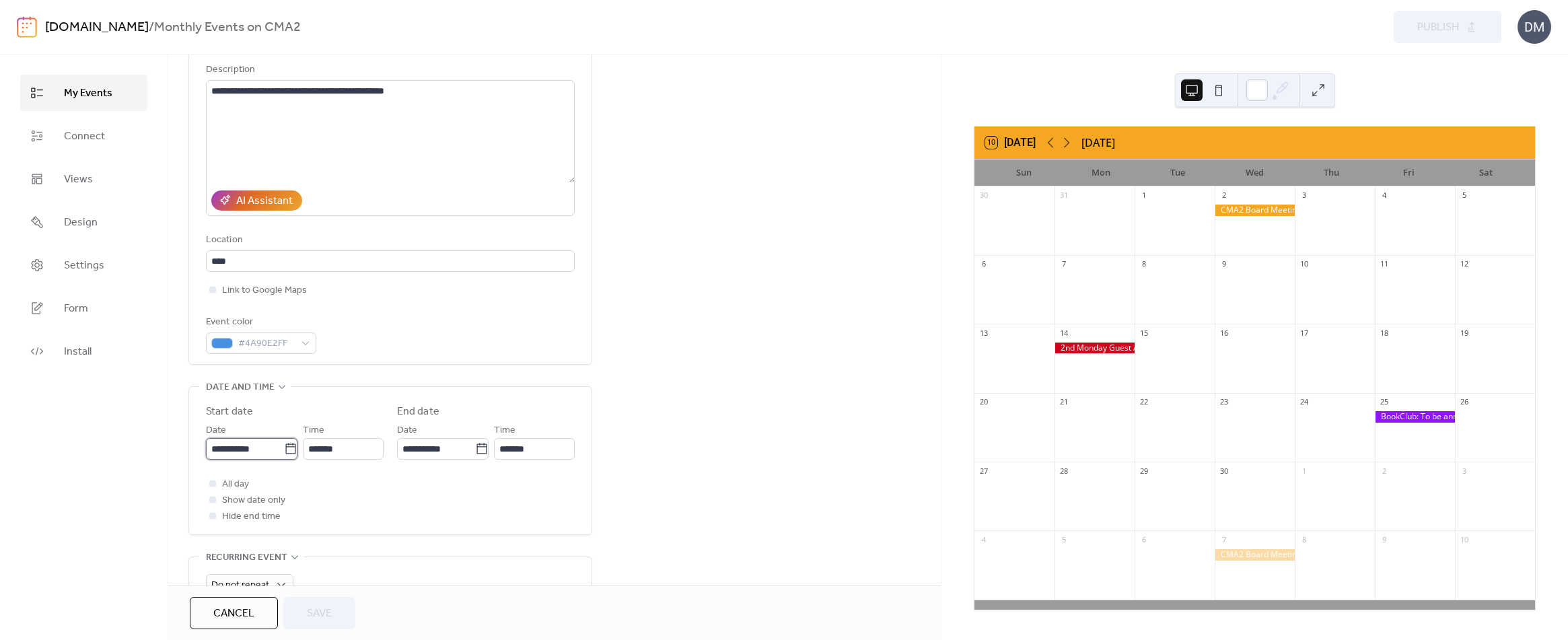
click at [249, 447] on input "**********" at bounding box center [245, 449] width 78 height 21
click at [358, 260] on span "›" at bounding box center [359, 257] width 20 height 27
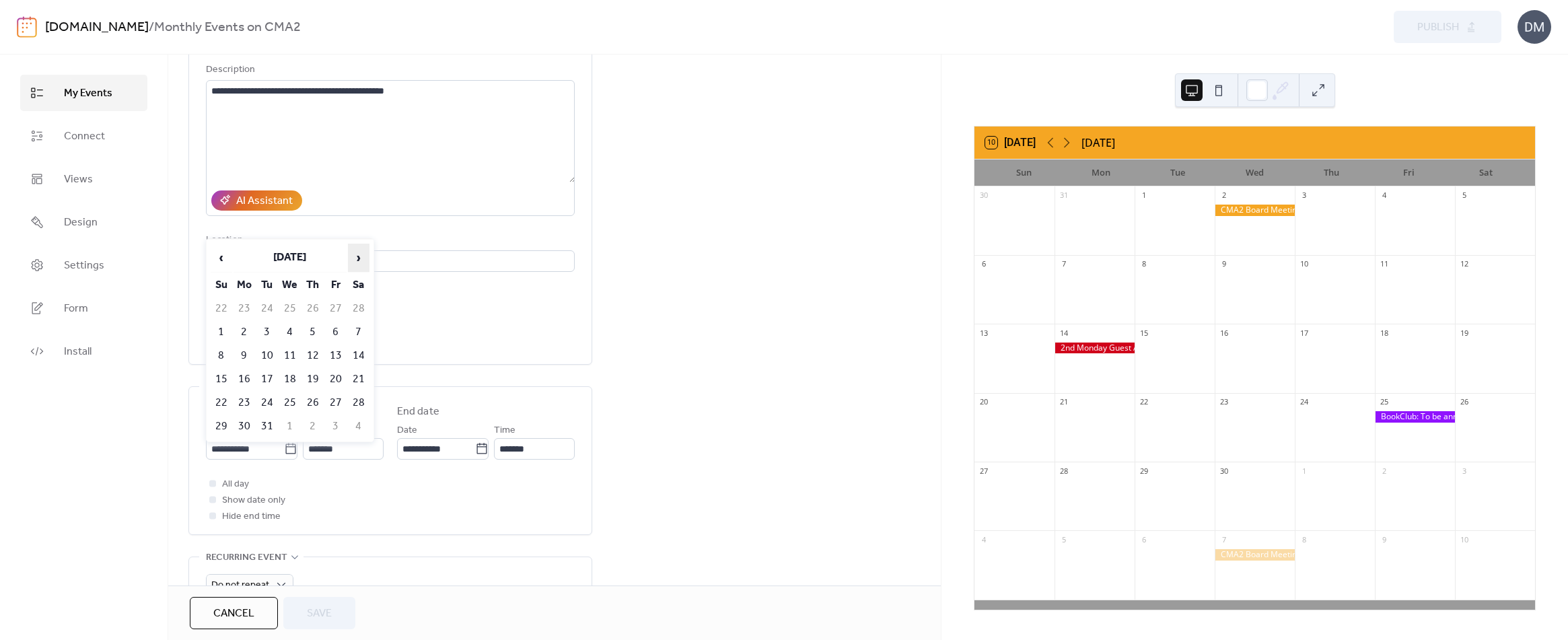
click at [358, 260] on span "›" at bounding box center [359, 257] width 20 height 27
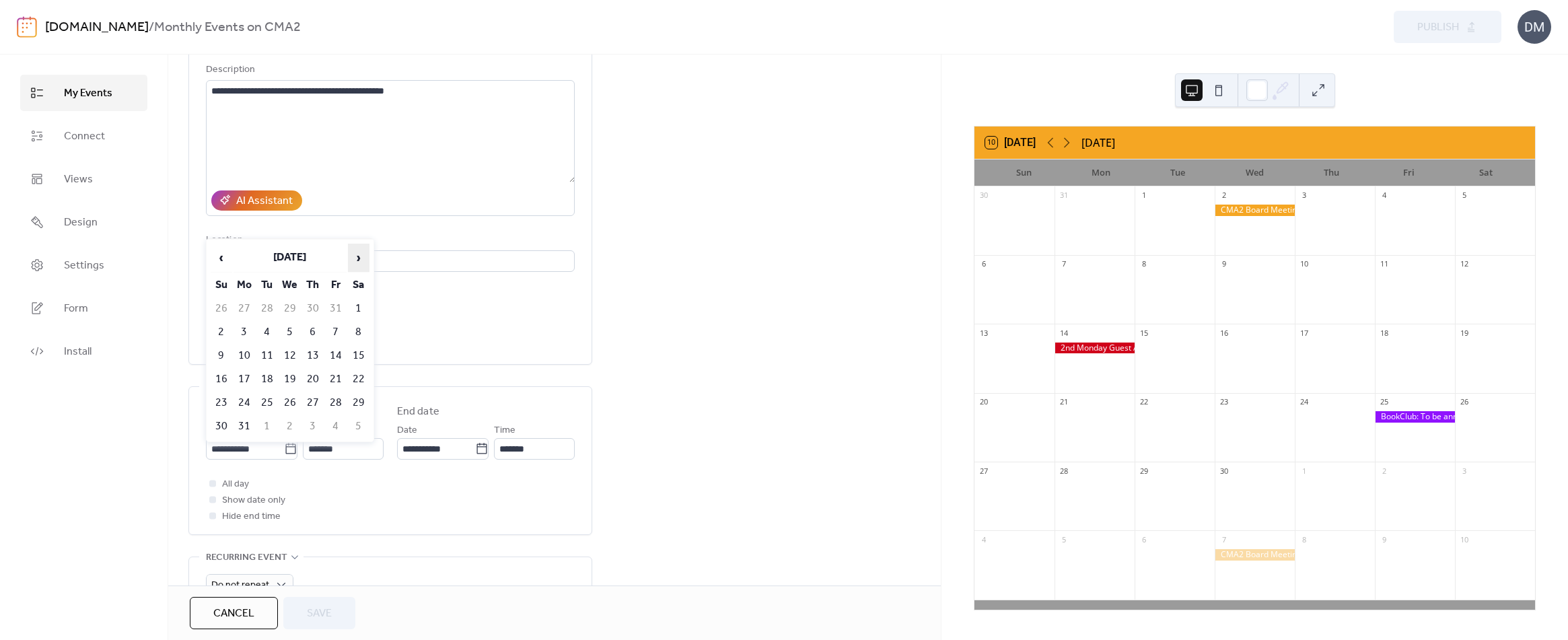
click at [358, 260] on span "›" at bounding box center [359, 257] width 20 height 27
click at [290, 356] on td "16" at bounding box center [290, 355] width 21 height 22
type input "**********"
click at [320, 608] on span "Save" at bounding box center [319, 613] width 25 height 16
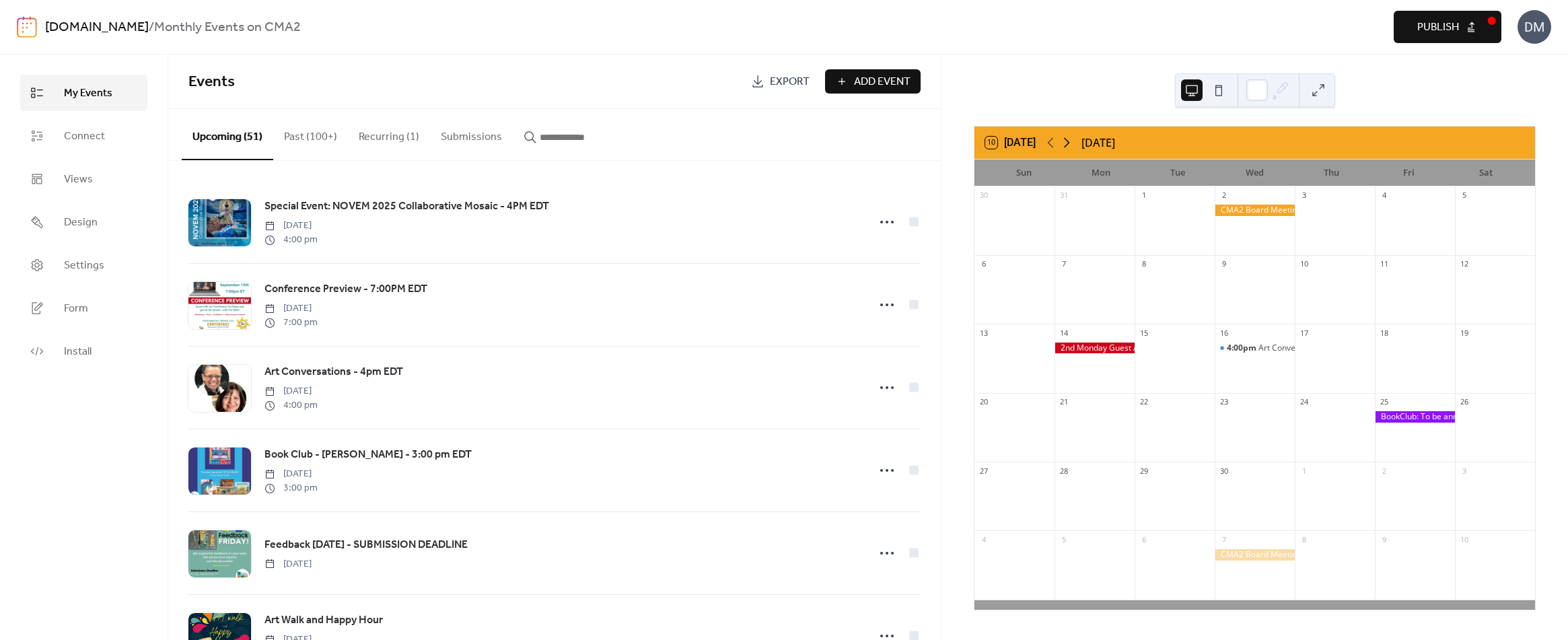
click at [1068, 143] on icon at bounding box center [1066, 142] width 16 height 16
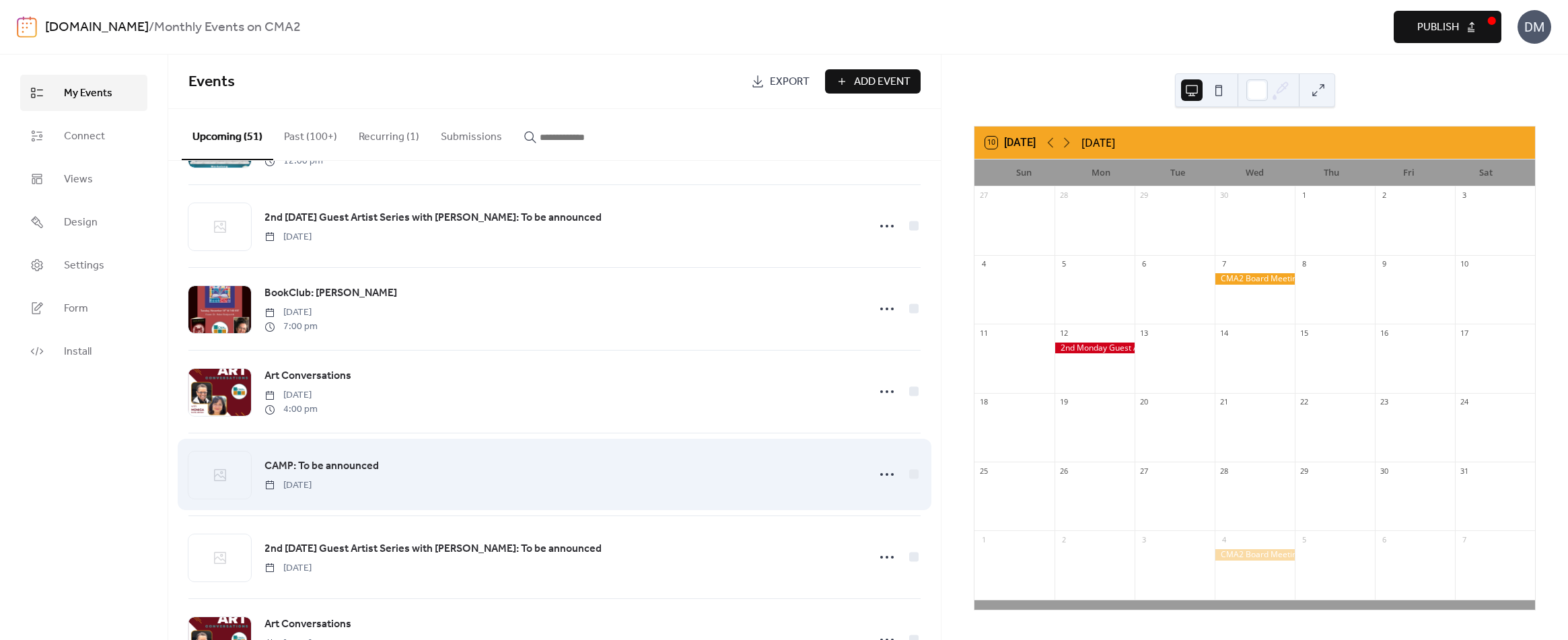
scroll to position [1077, 0]
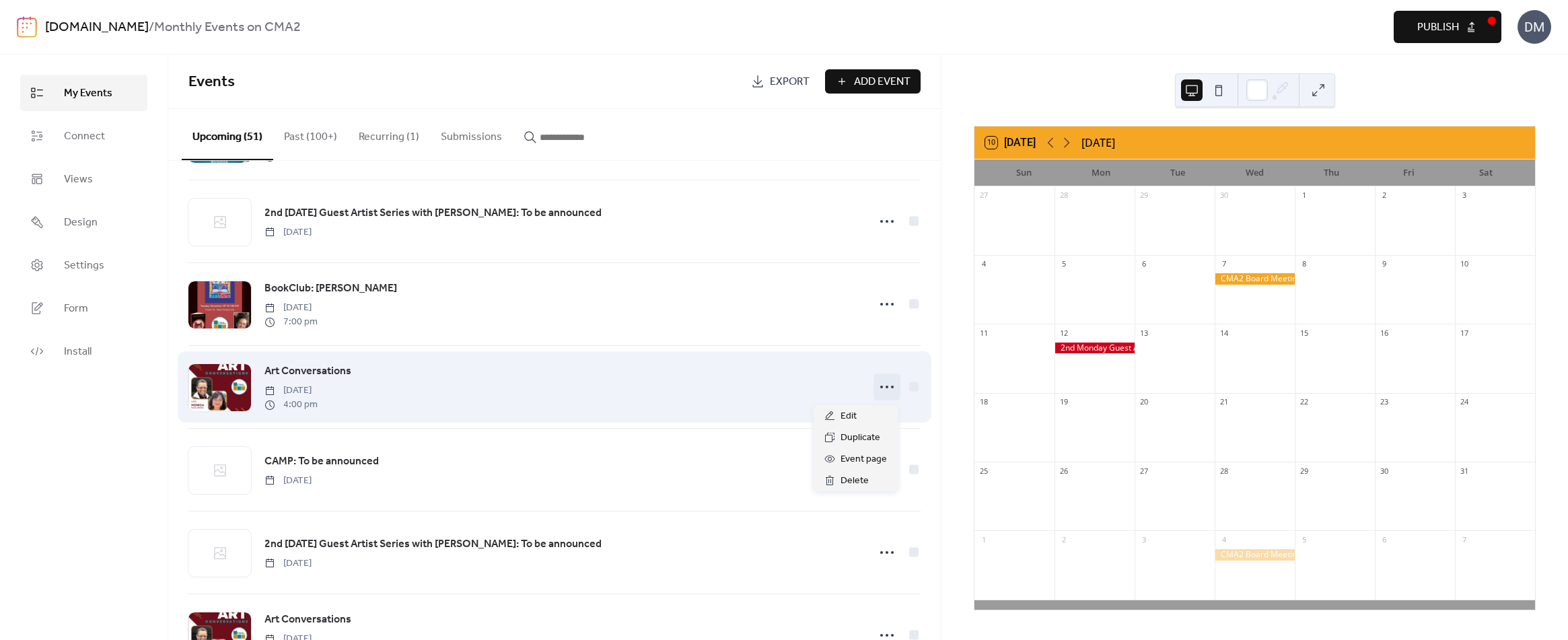
click at [886, 388] on circle at bounding box center [887, 387] width 3 height 3
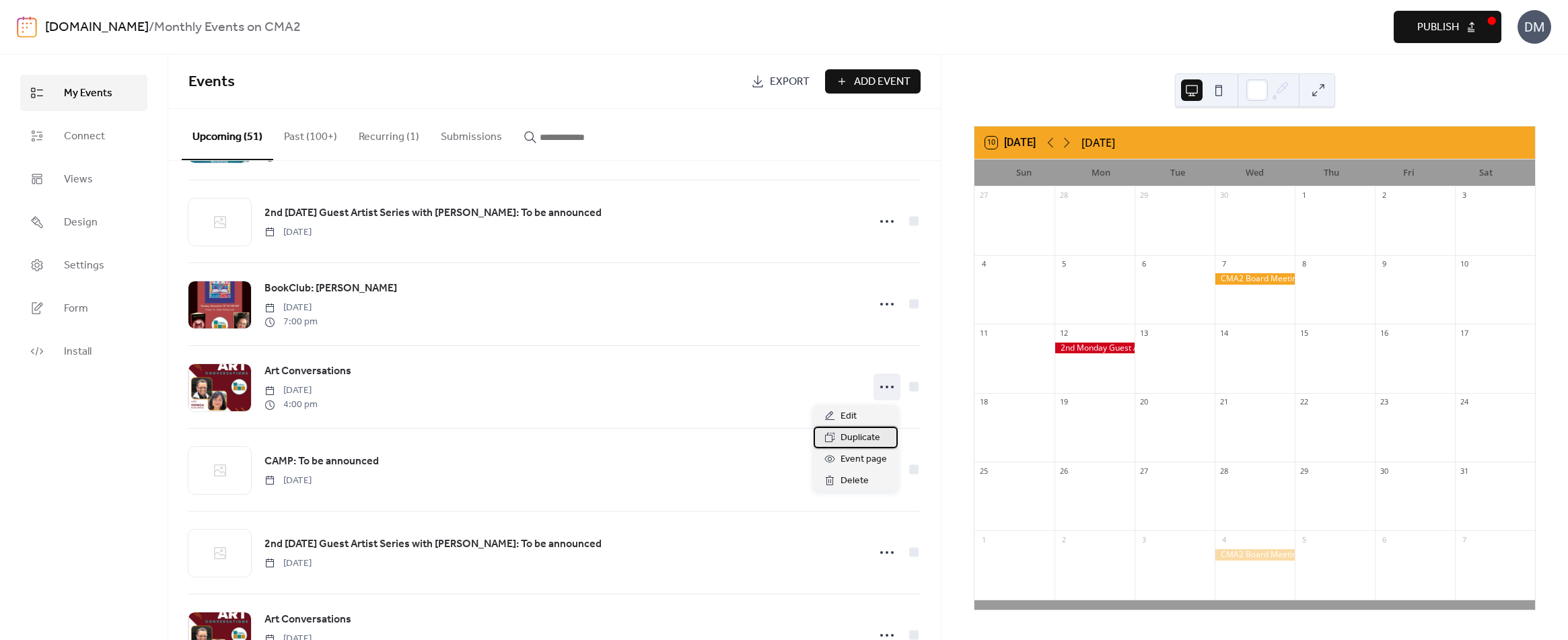
click at [851, 437] on span "Duplicate" at bounding box center [860, 438] width 39 height 16
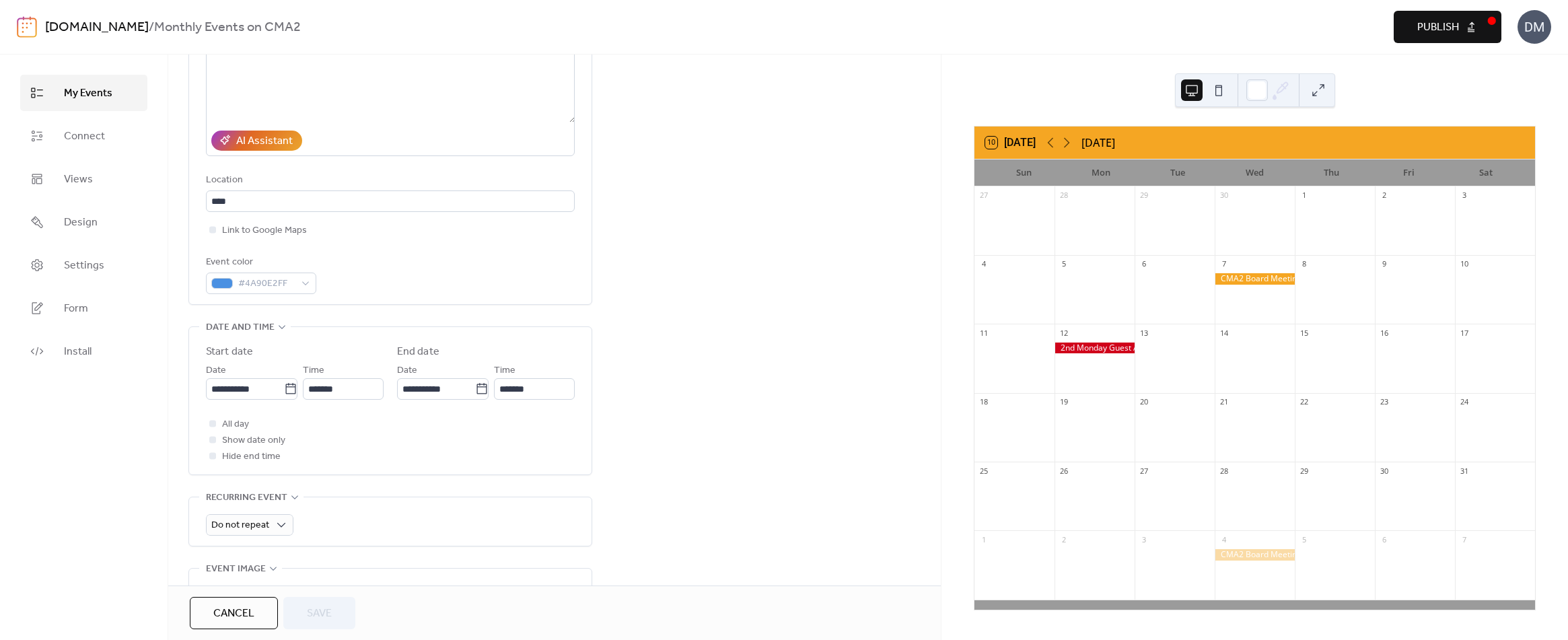
scroll to position [202, 0]
click at [257, 379] on input "**********" at bounding box center [245, 381] width 78 height 21
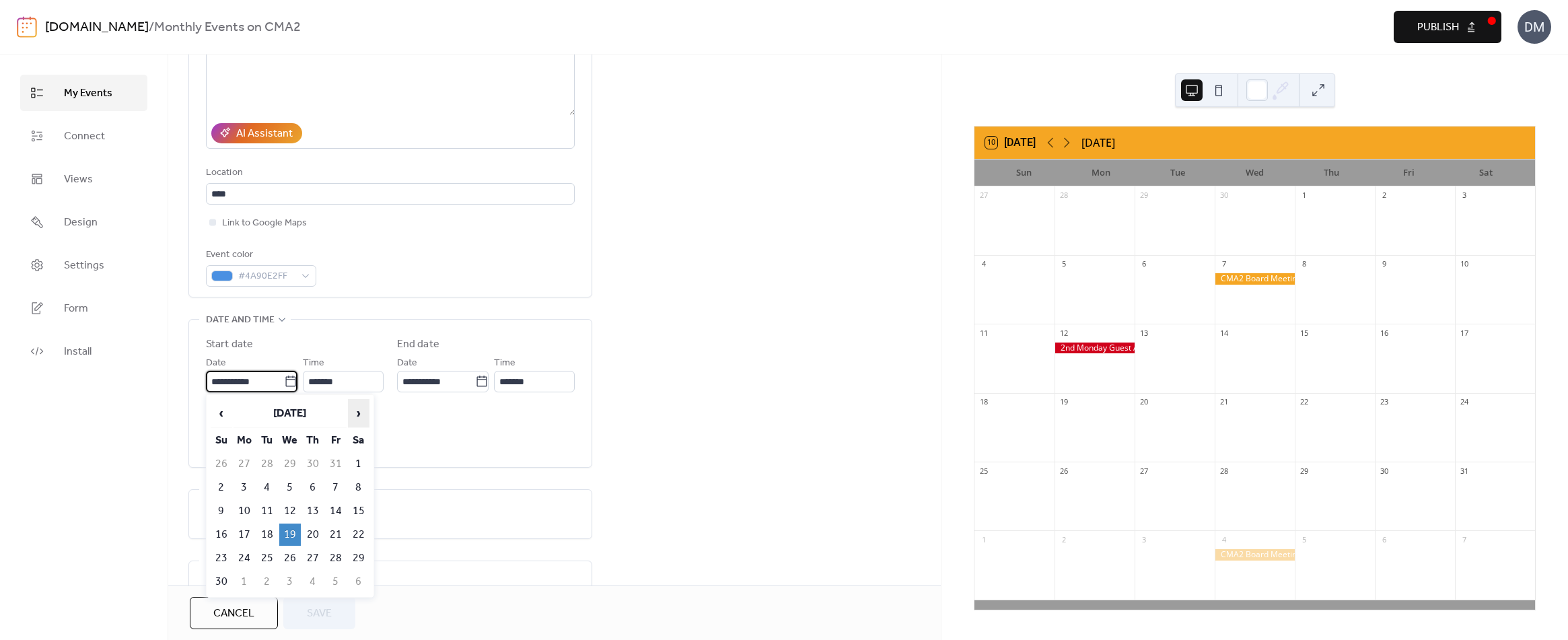
click at [359, 413] on span "›" at bounding box center [359, 413] width 20 height 27
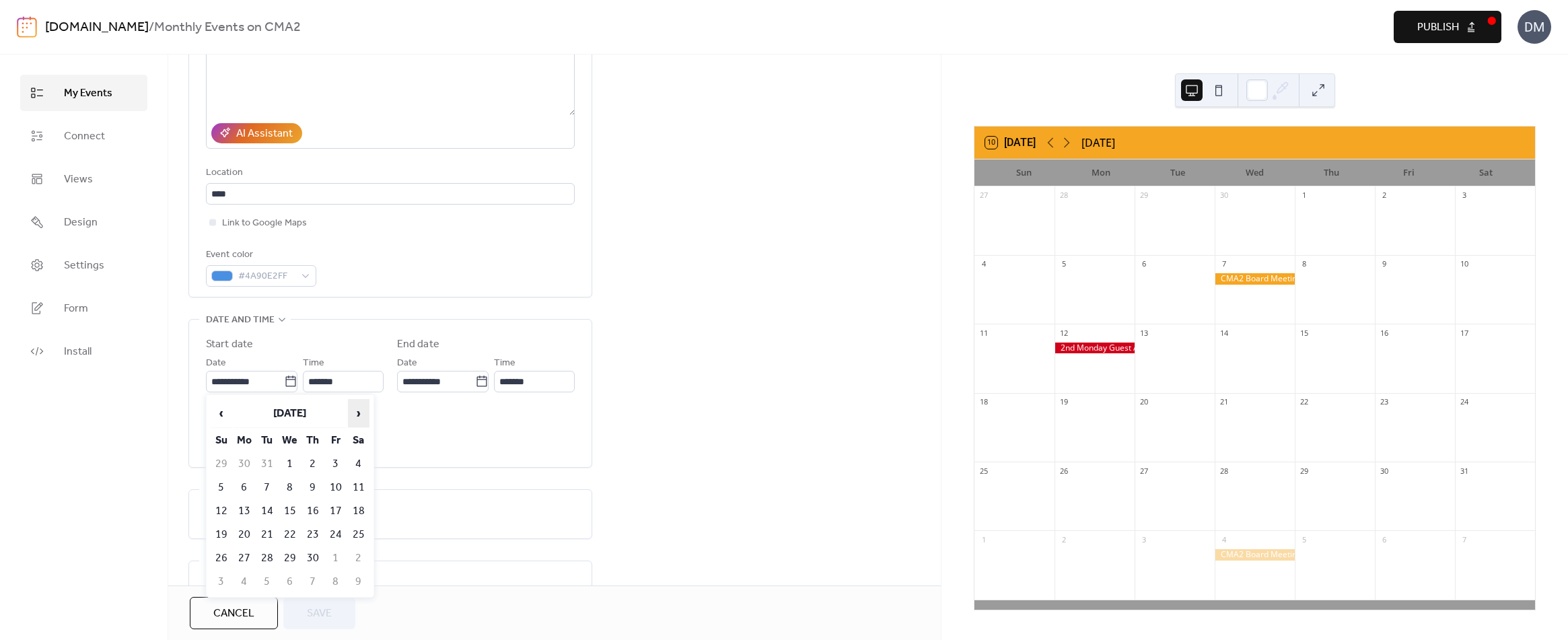
click at [359, 413] on span "›" at bounding box center [359, 413] width 20 height 27
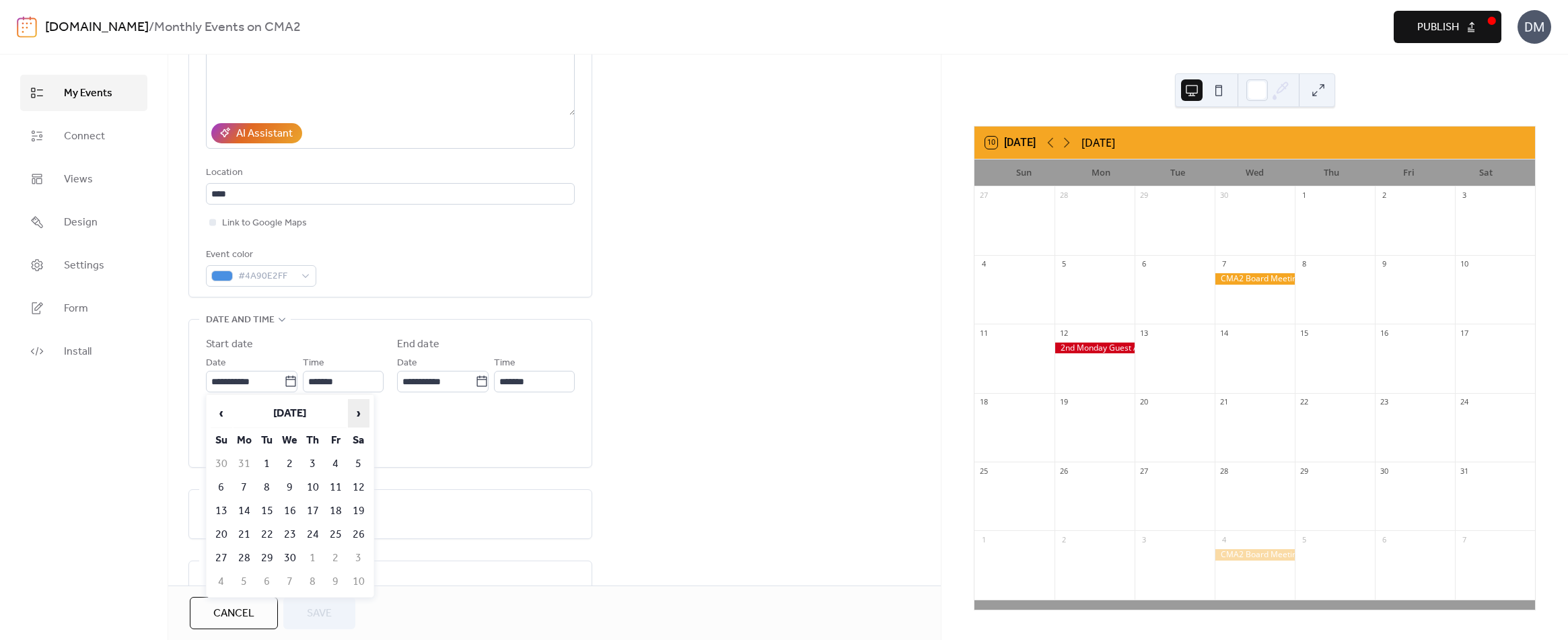
click at [359, 413] on span "›" at bounding box center [359, 413] width 20 height 27
click at [290, 530] on td "21" at bounding box center [290, 534] width 21 height 22
type input "**********"
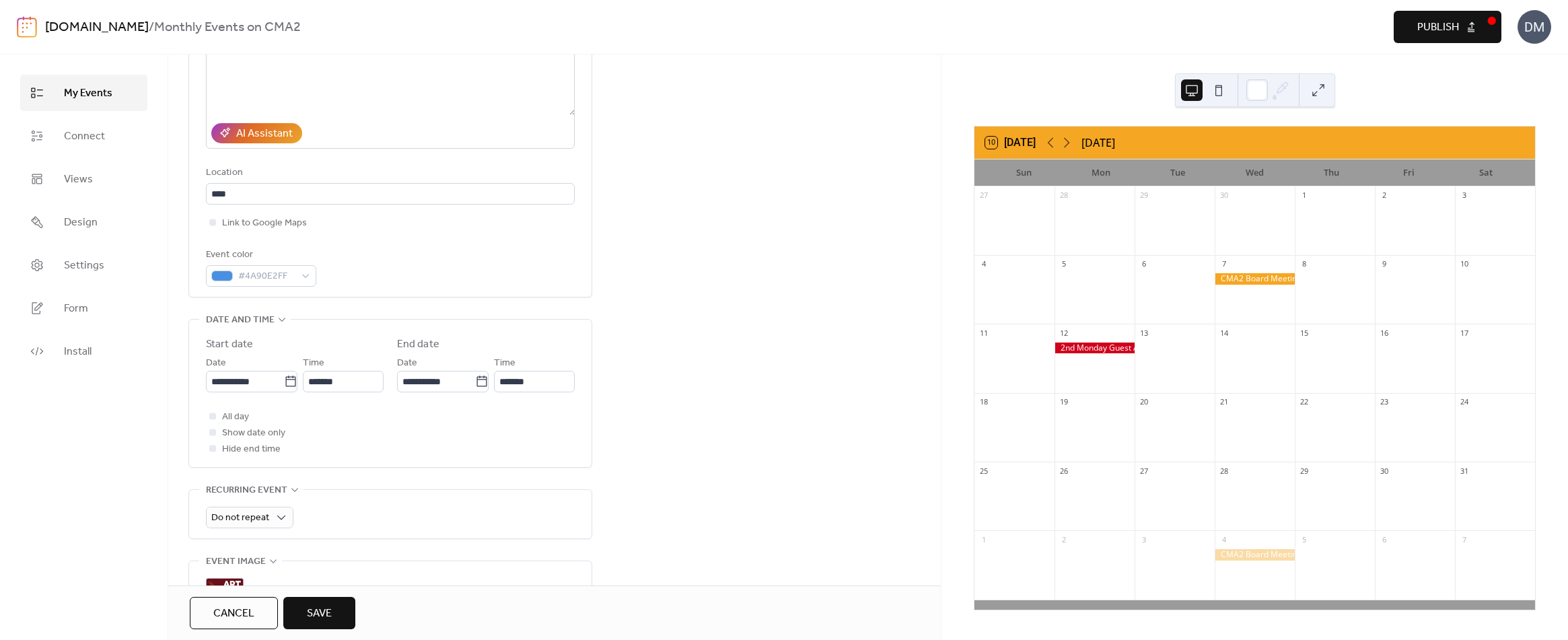
click at [318, 613] on span "Save" at bounding box center [319, 613] width 25 height 16
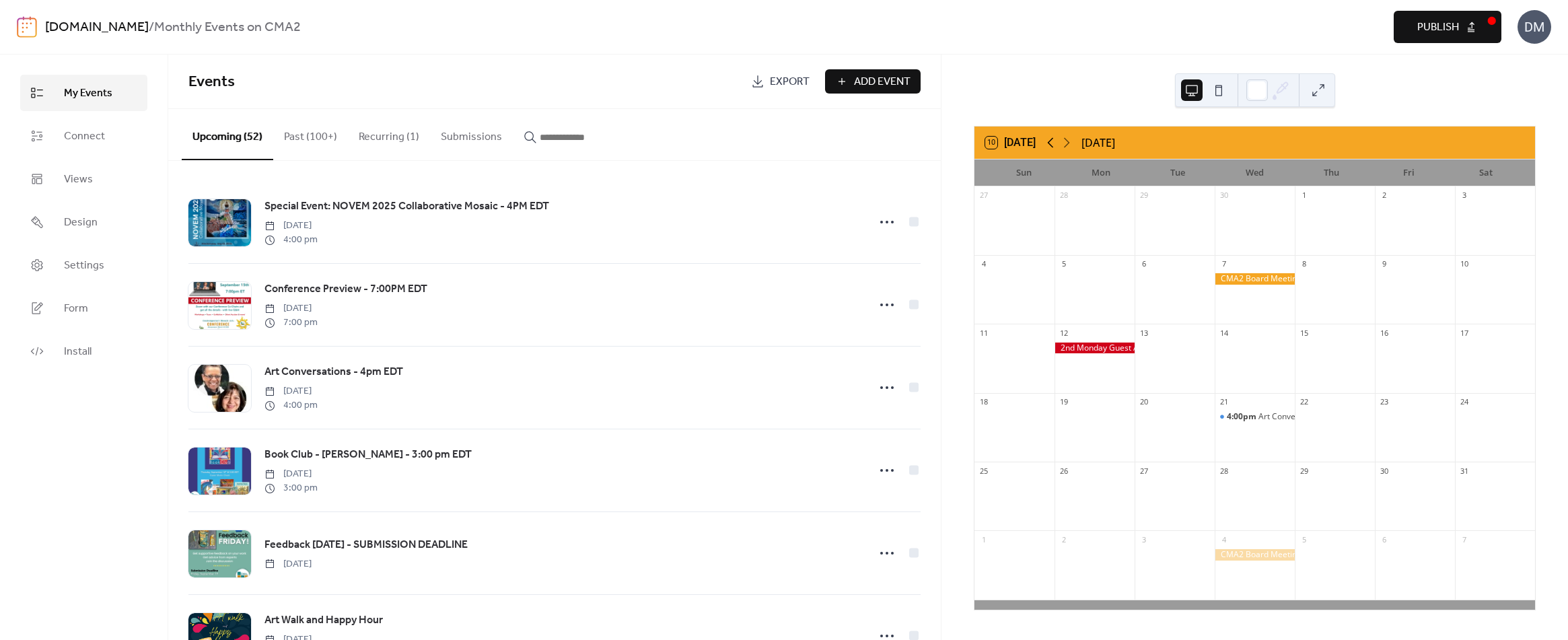
click at [1047, 142] on icon at bounding box center [1050, 142] width 16 height 16
click at [1070, 145] on icon at bounding box center [1066, 142] width 16 height 16
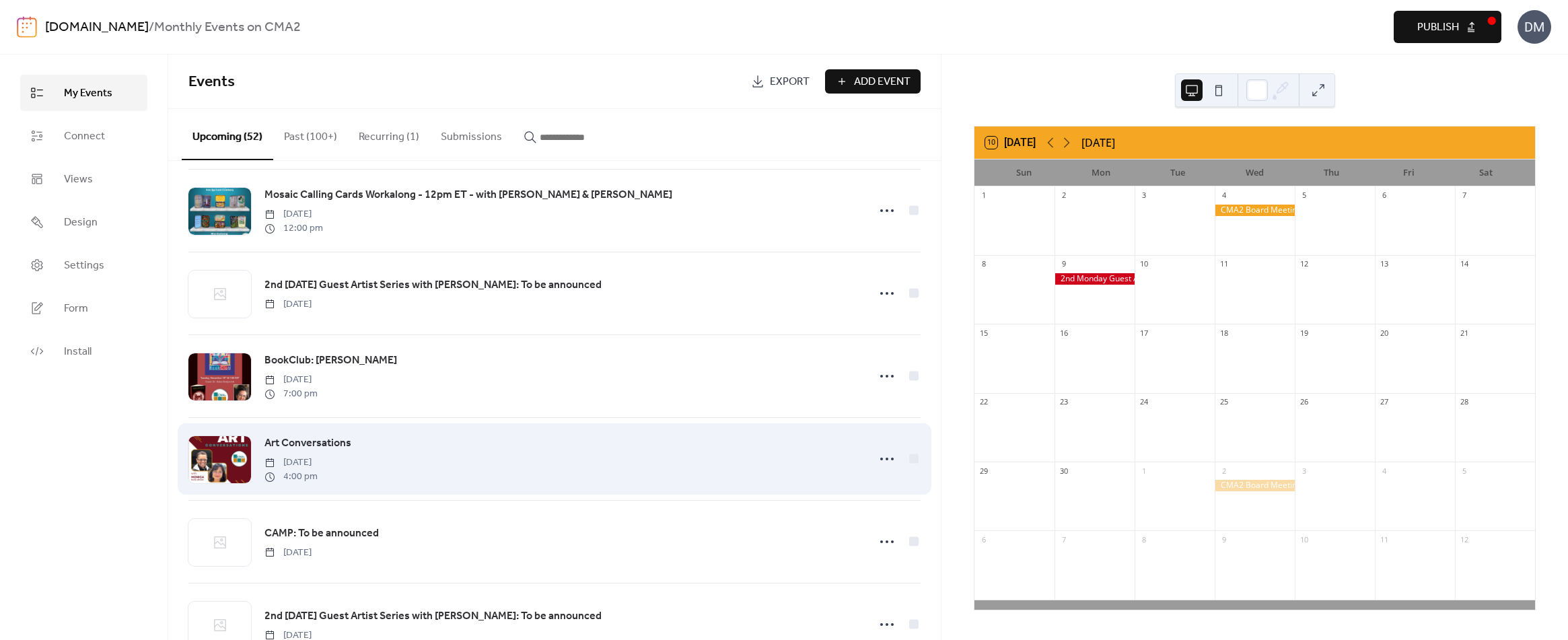
scroll to position [1009, 0]
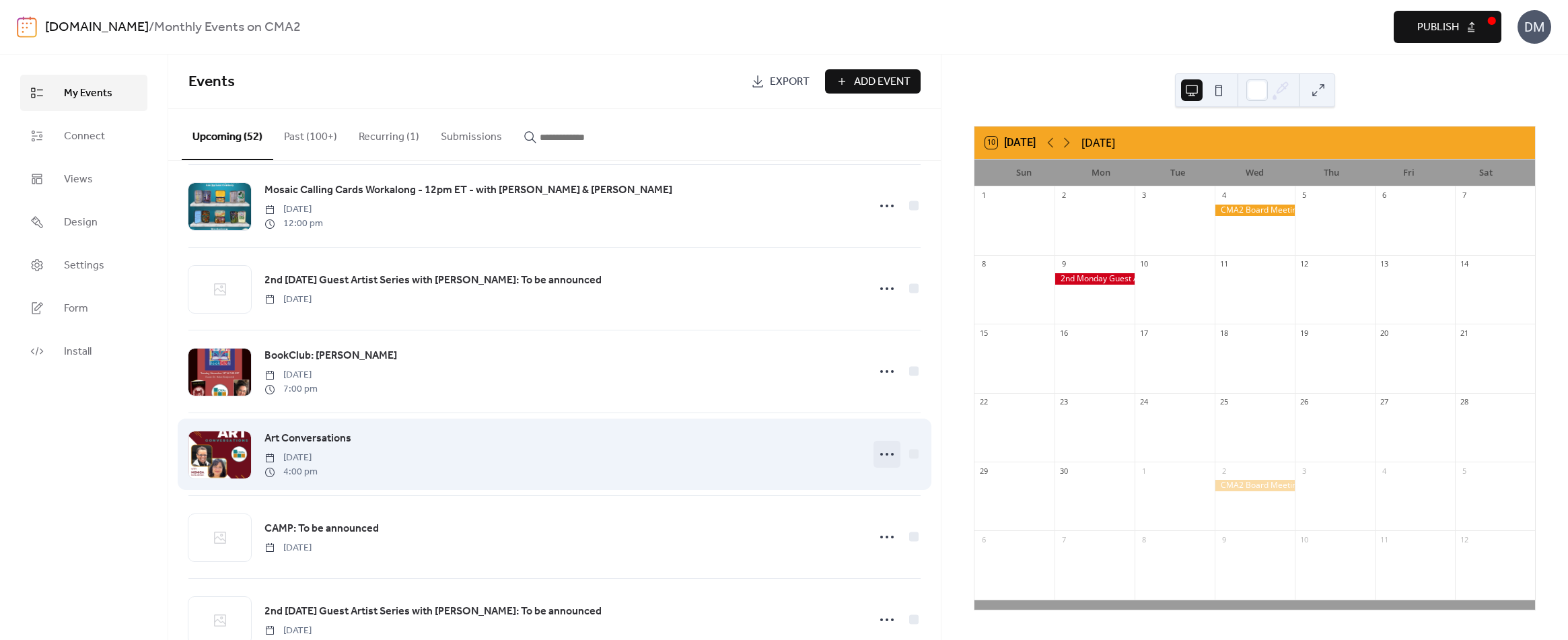
click at [878, 455] on icon at bounding box center [886, 454] width 21 height 21
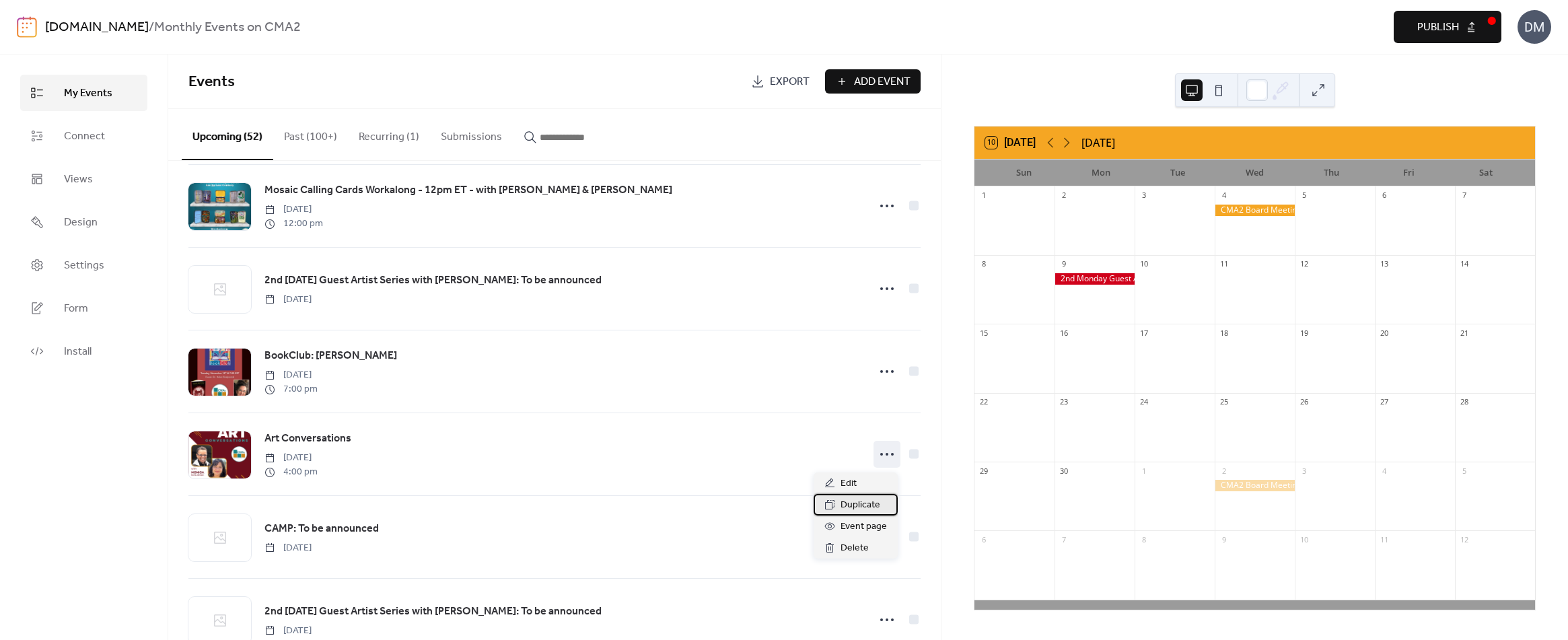
click at [858, 505] on span "Duplicate" at bounding box center [860, 505] width 39 height 16
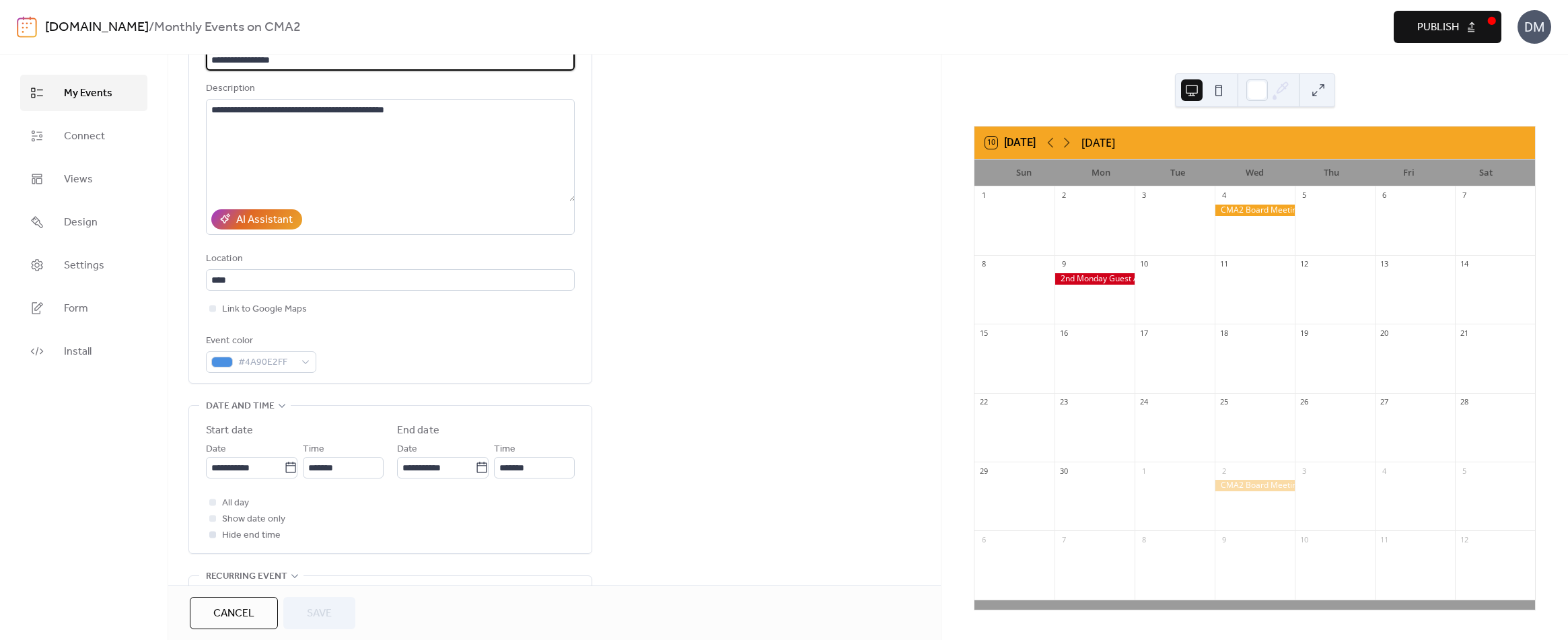
scroll to position [134, 0]
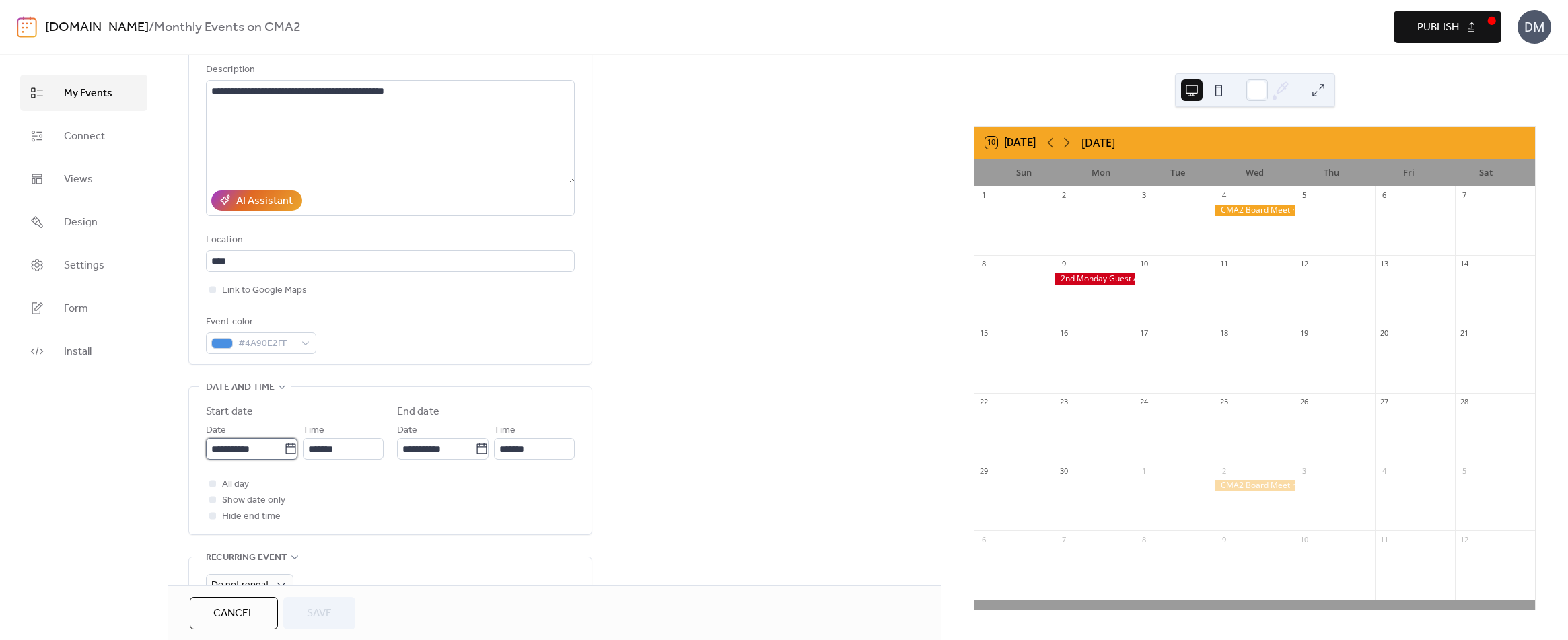
click at [253, 442] on input "**********" at bounding box center [245, 449] width 78 height 21
click at [357, 258] on span "›" at bounding box center [359, 257] width 20 height 27
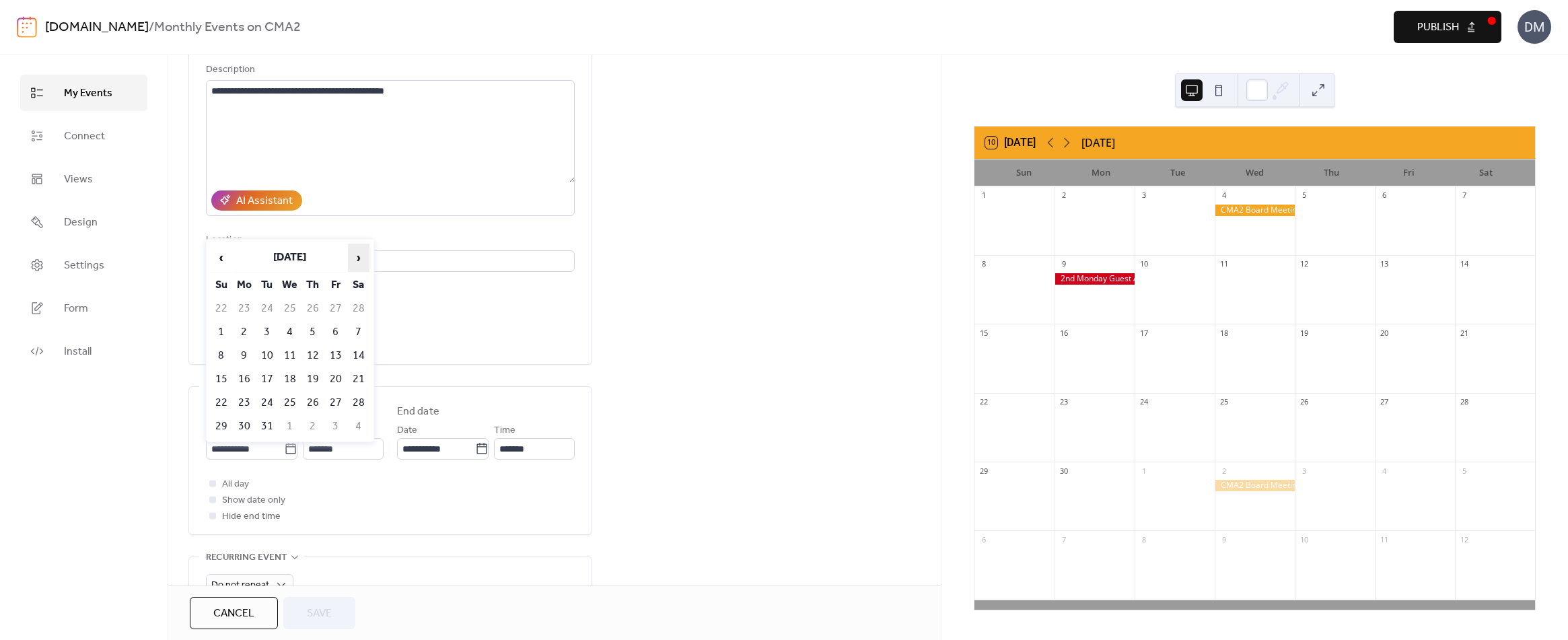
click at [357, 258] on span "›" at bounding box center [359, 257] width 20 height 27
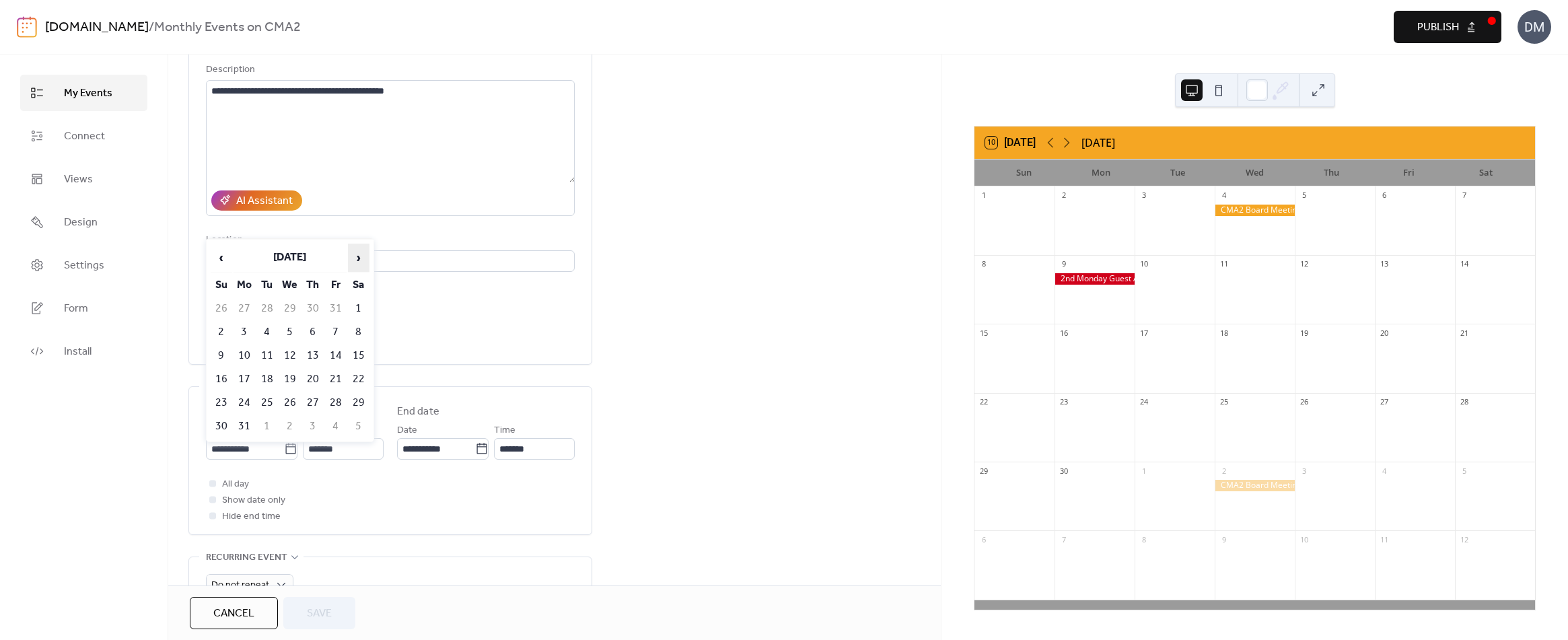
click at [357, 258] on span "›" at bounding box center [359, 257] width 20 height 27
click at [290, 375] on td "18" at bounding box center [290, 378] width 21 height 22
type input "**********"
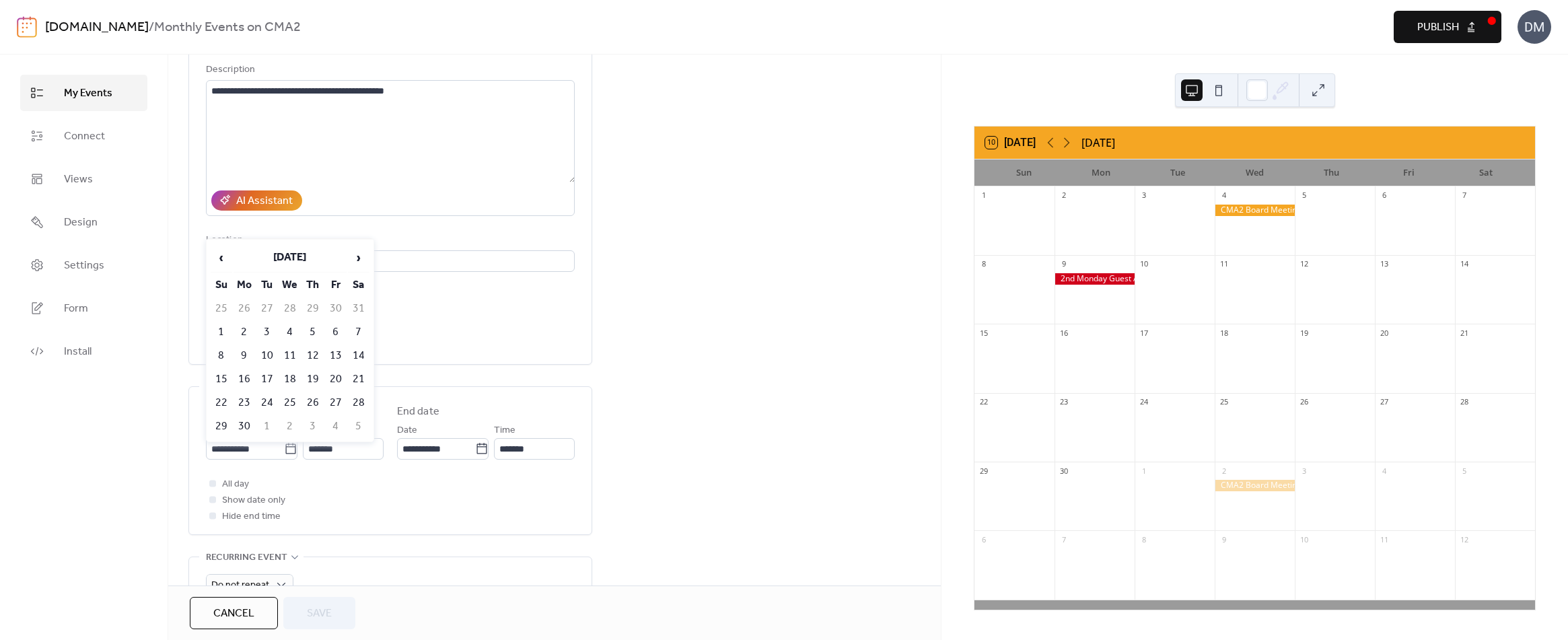
type input "**********"
click at [322, 614] on span "Save" at bounding box center [319, 613] width 25 height 16
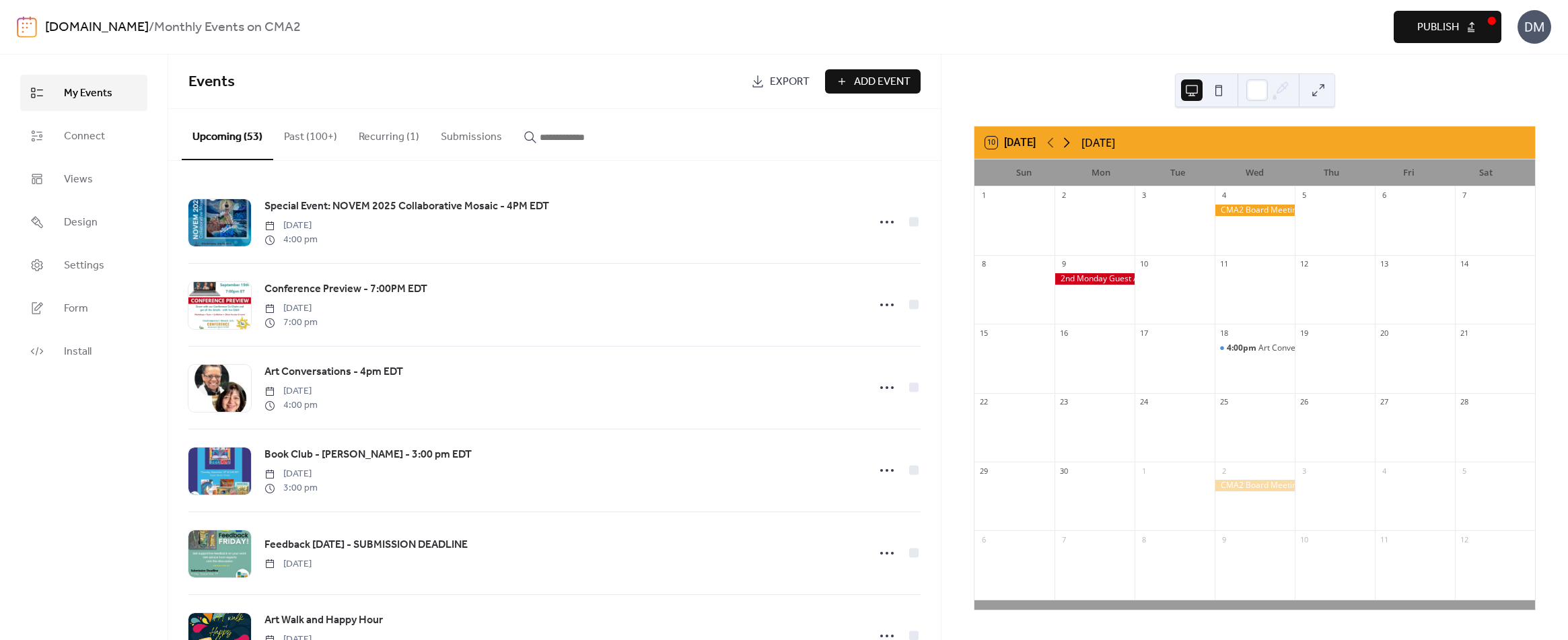
click at [1067, 141] on icon at bounding box center [1066, 142] width 16 height 16
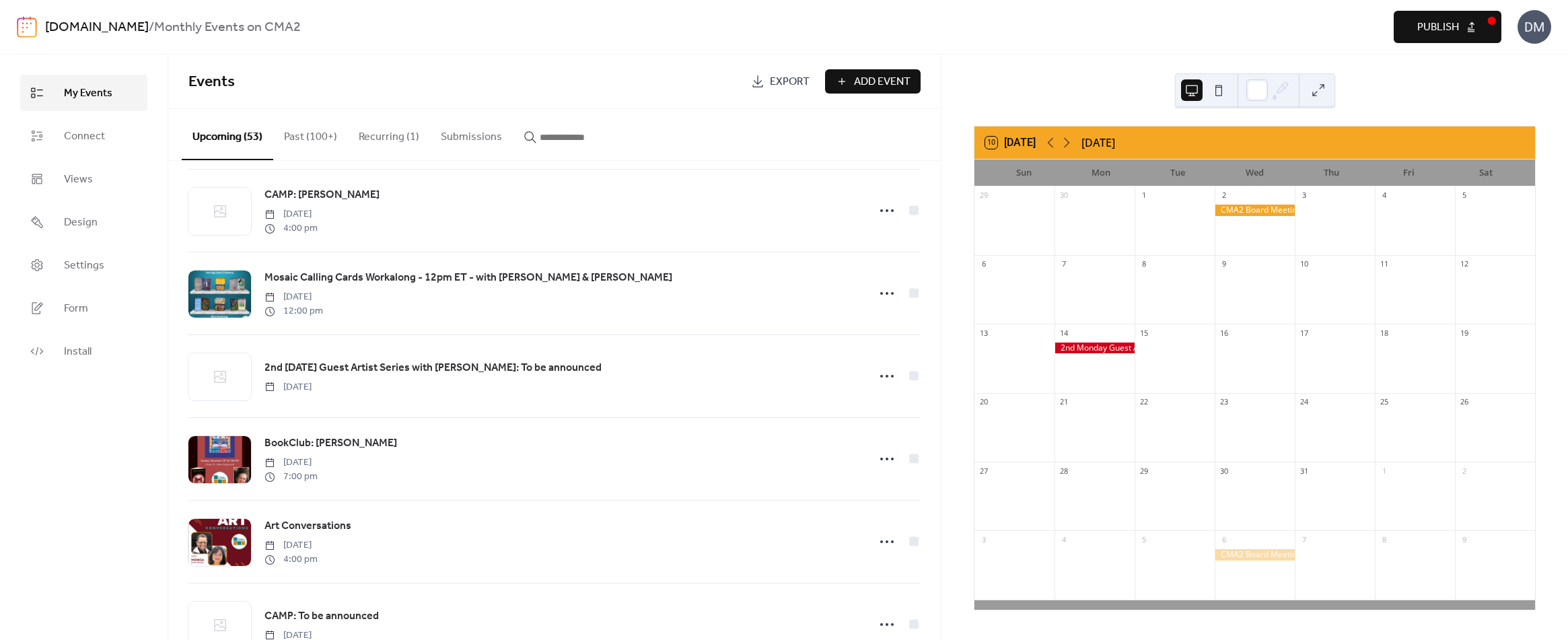
scroll to position [942, 0]
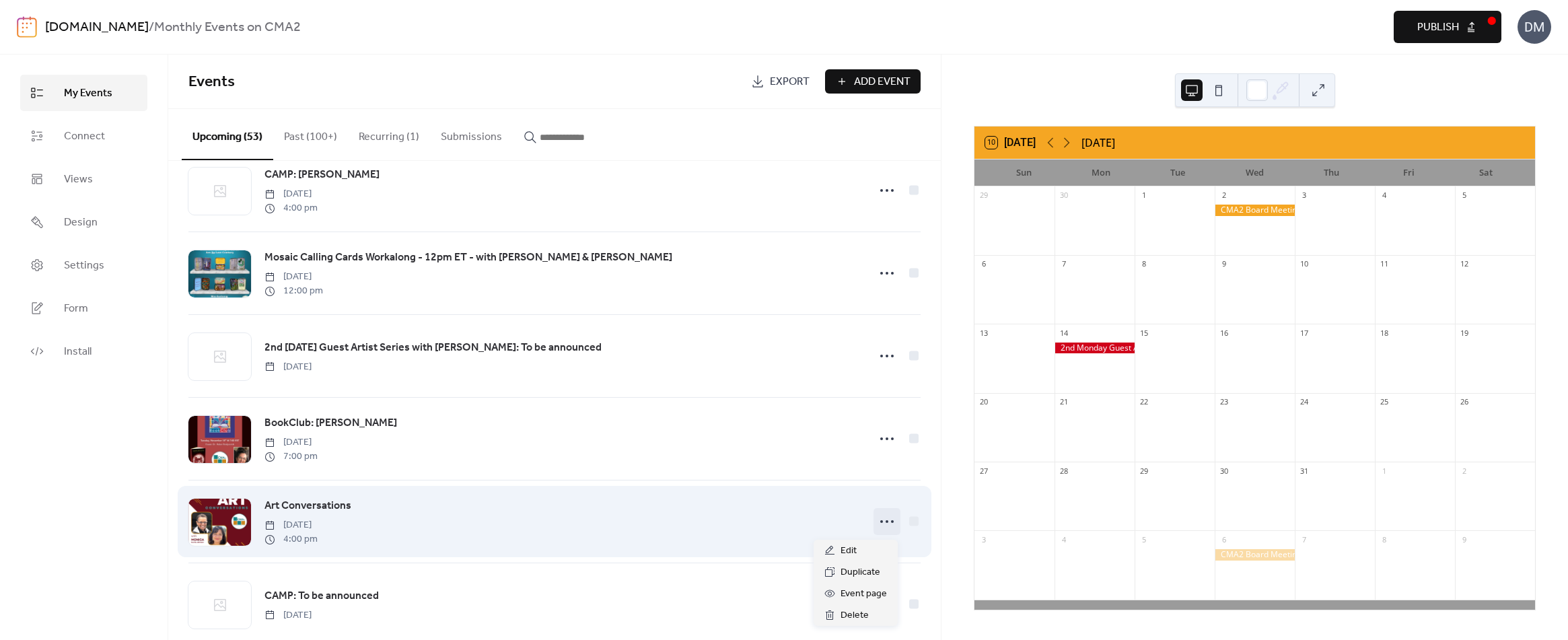
click at [880, 521] on icon at bounding box center [886, 522] width 21 height 21
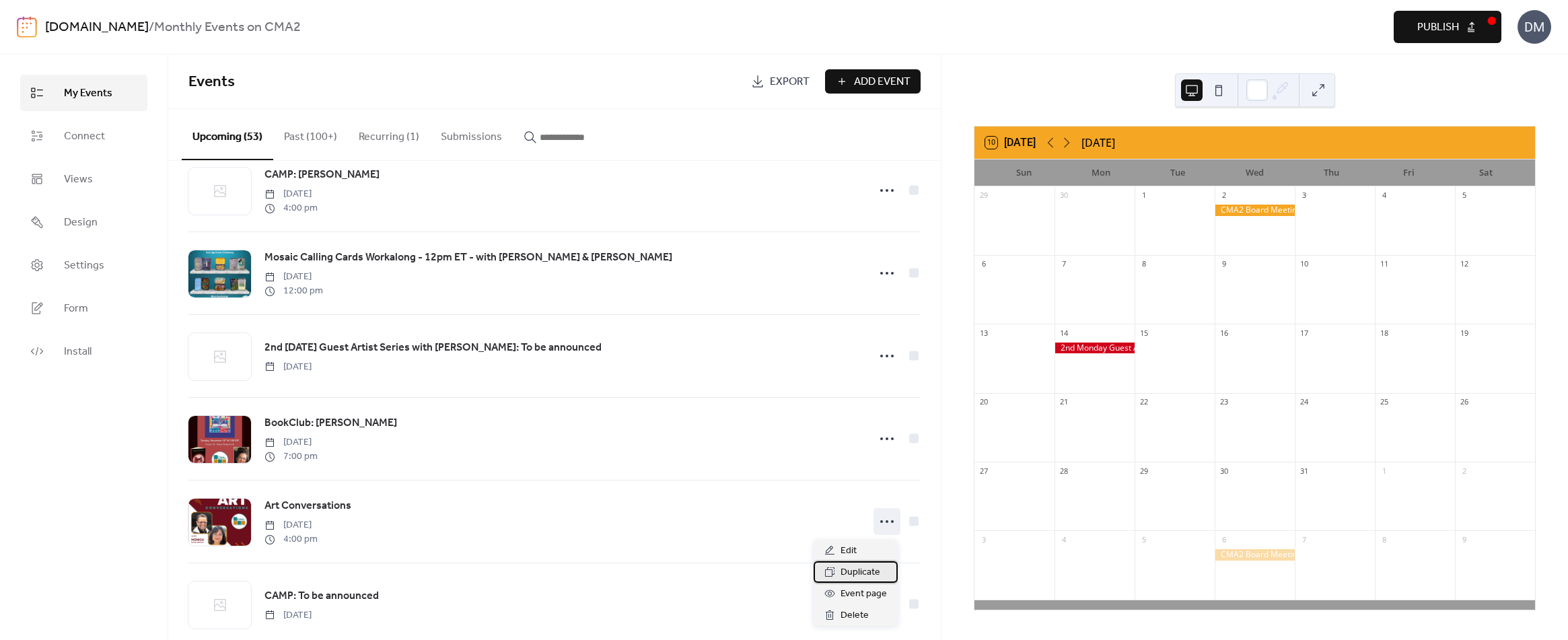
click at [852, 570] on span "Duplicate" at bounding box center [860, 573] width 39 height 16
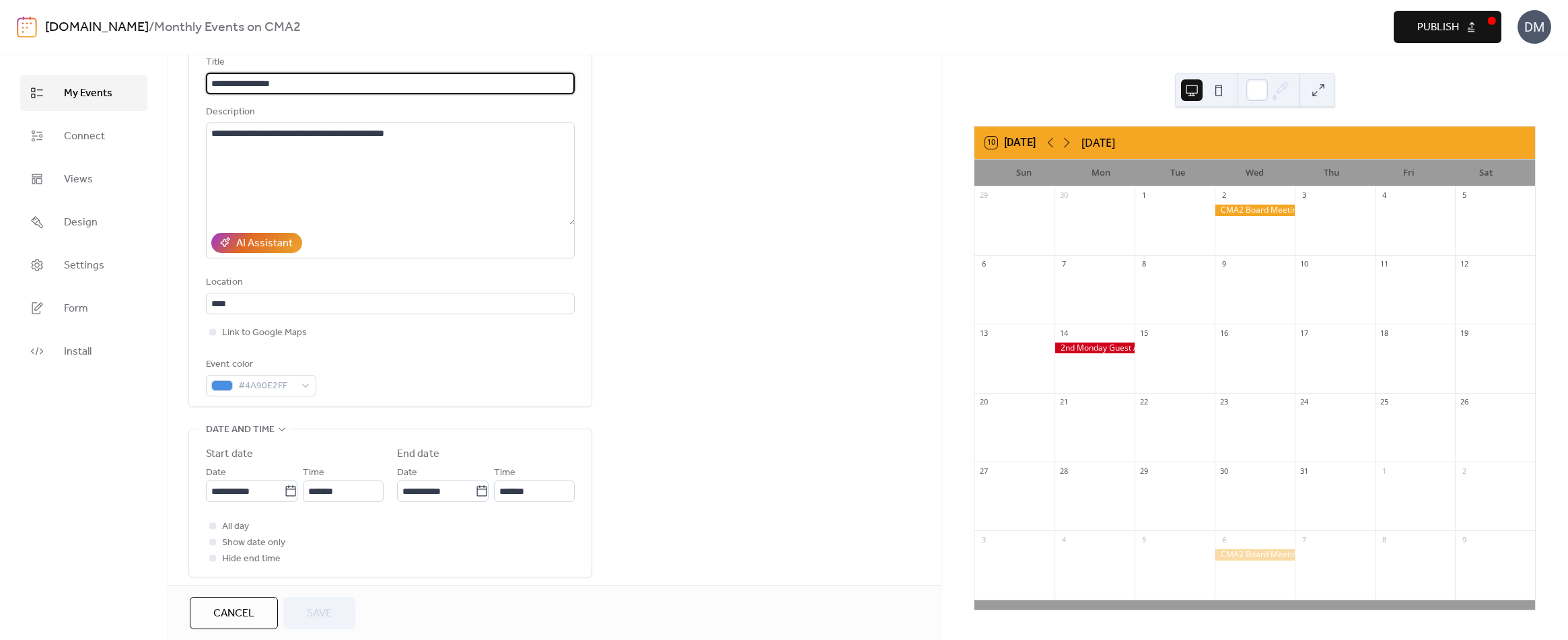
scroll to position [134, 0]
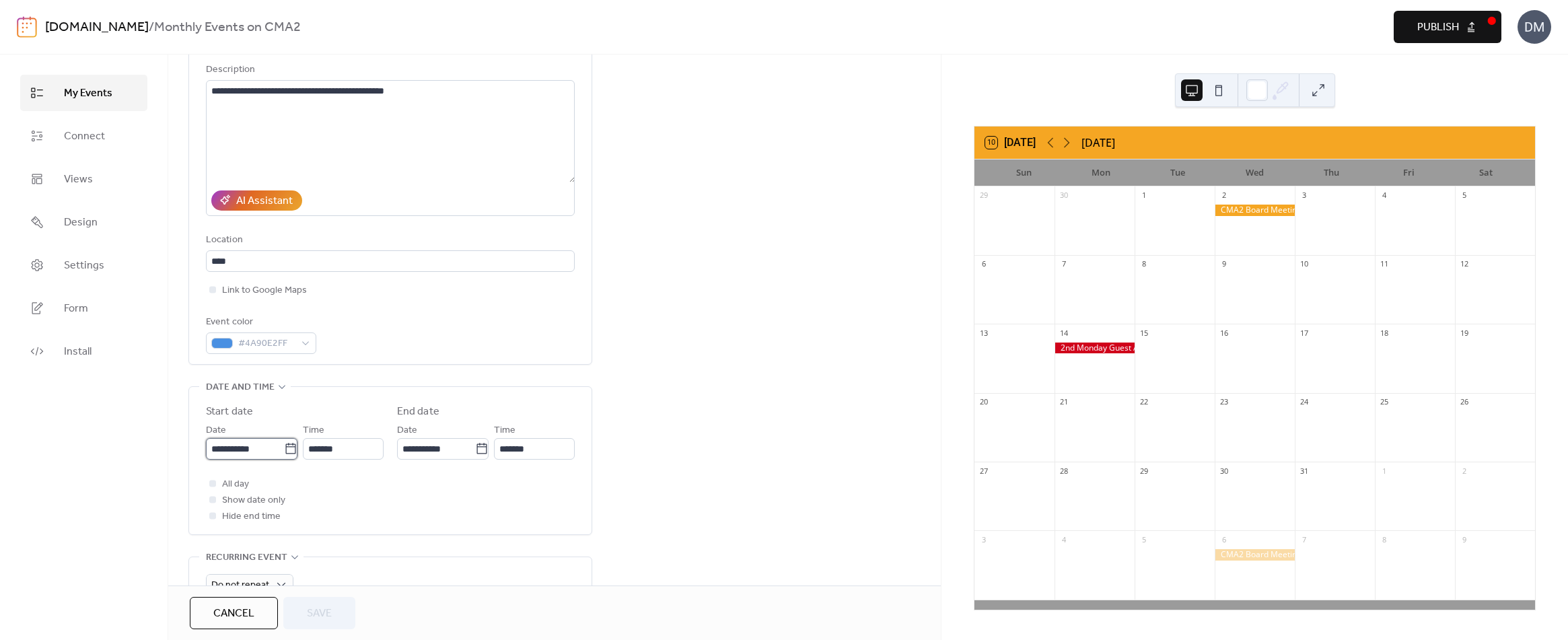
click at [253, 440] on input "**********" at bounding box center [245, 449] width 78 height 21
click at [359, 258] on span "›" at bounding box center [359, 257] width 20 height 27
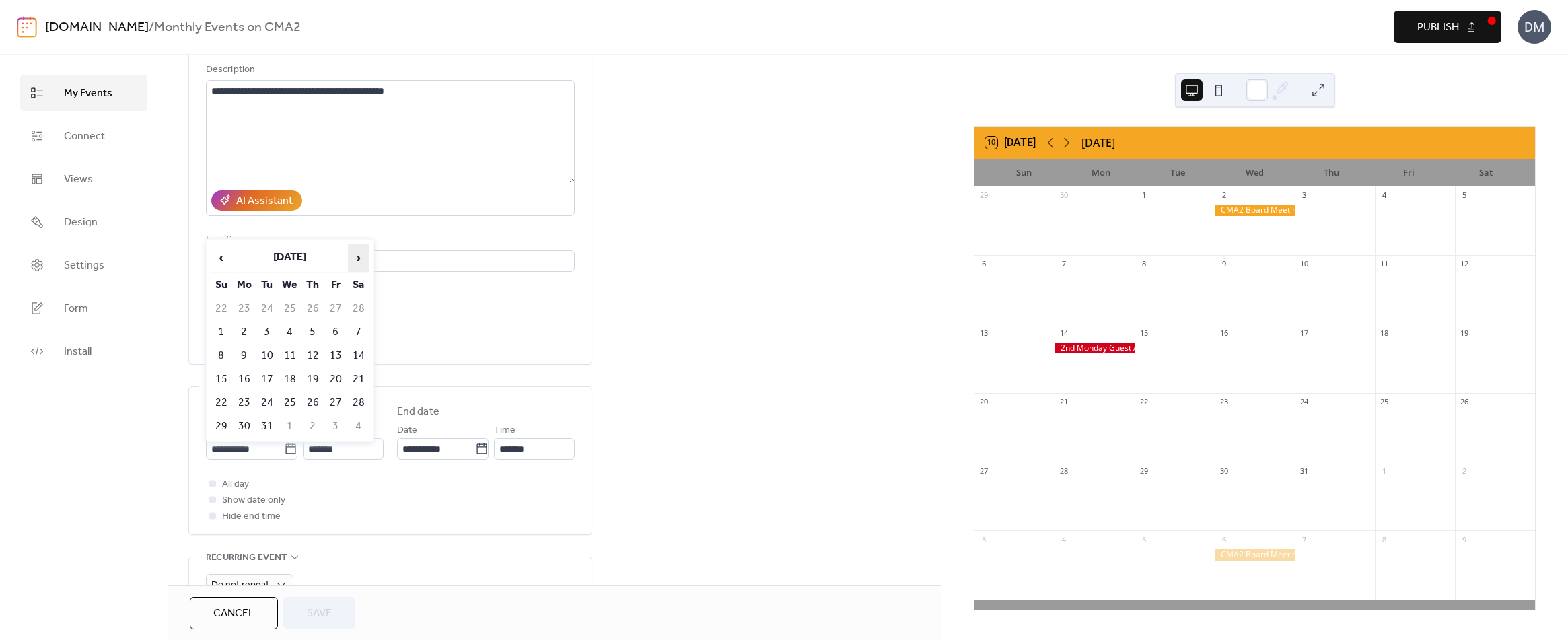
click at [359, 258] on span "›" at bounding box center [359, 257] width 20 height 27
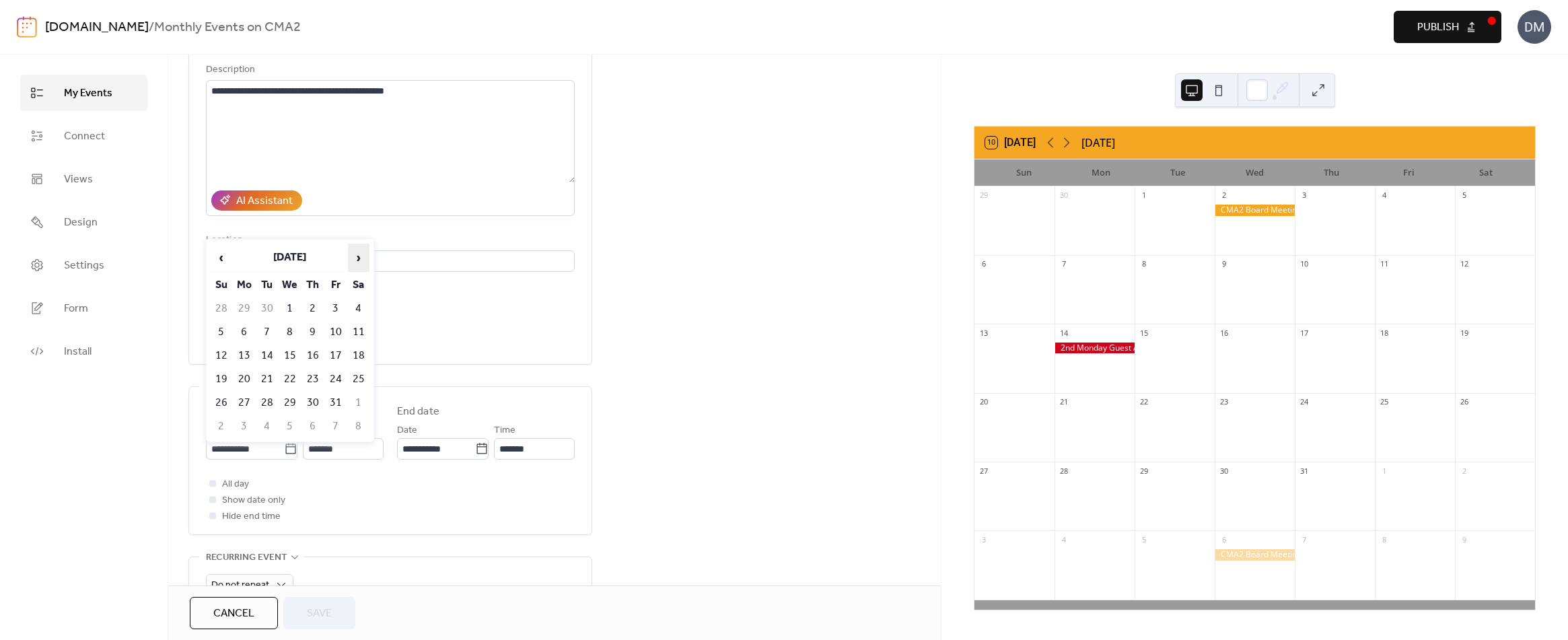
click at [359, 258] on span "›" at bounding box center [359, 257] width 20 height 27
click at [288, 350] on td "16" at bounding box center [290, 355] width 21 height 22
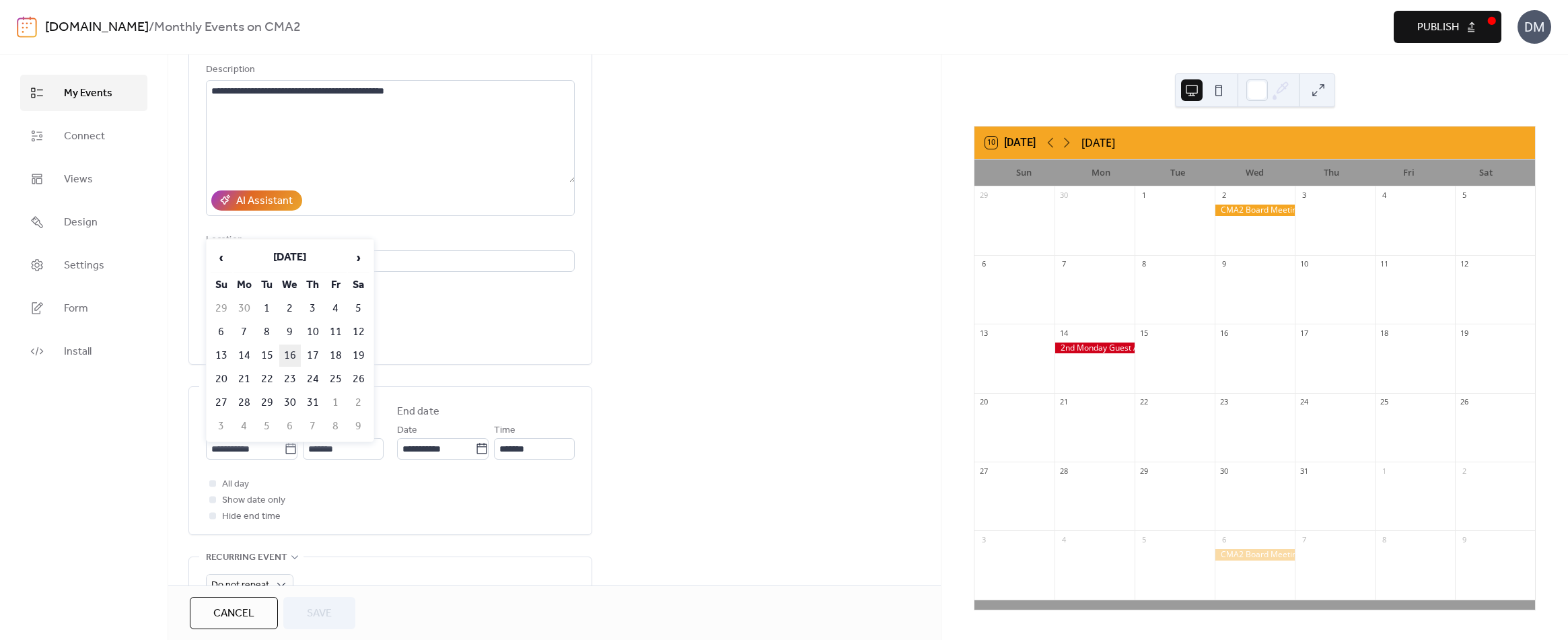
type input "**********"
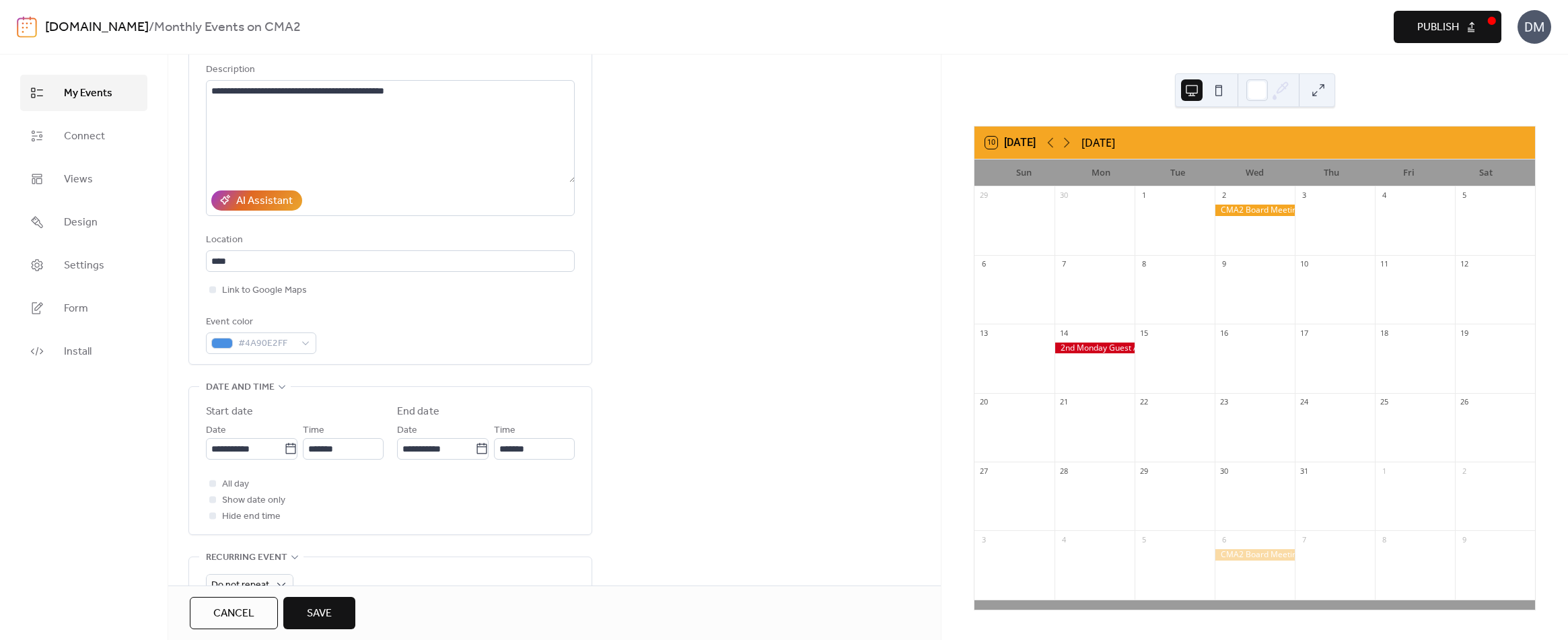
click at [319, 616] on span "Save" at bounding box center [319, 613] width 25 height 16
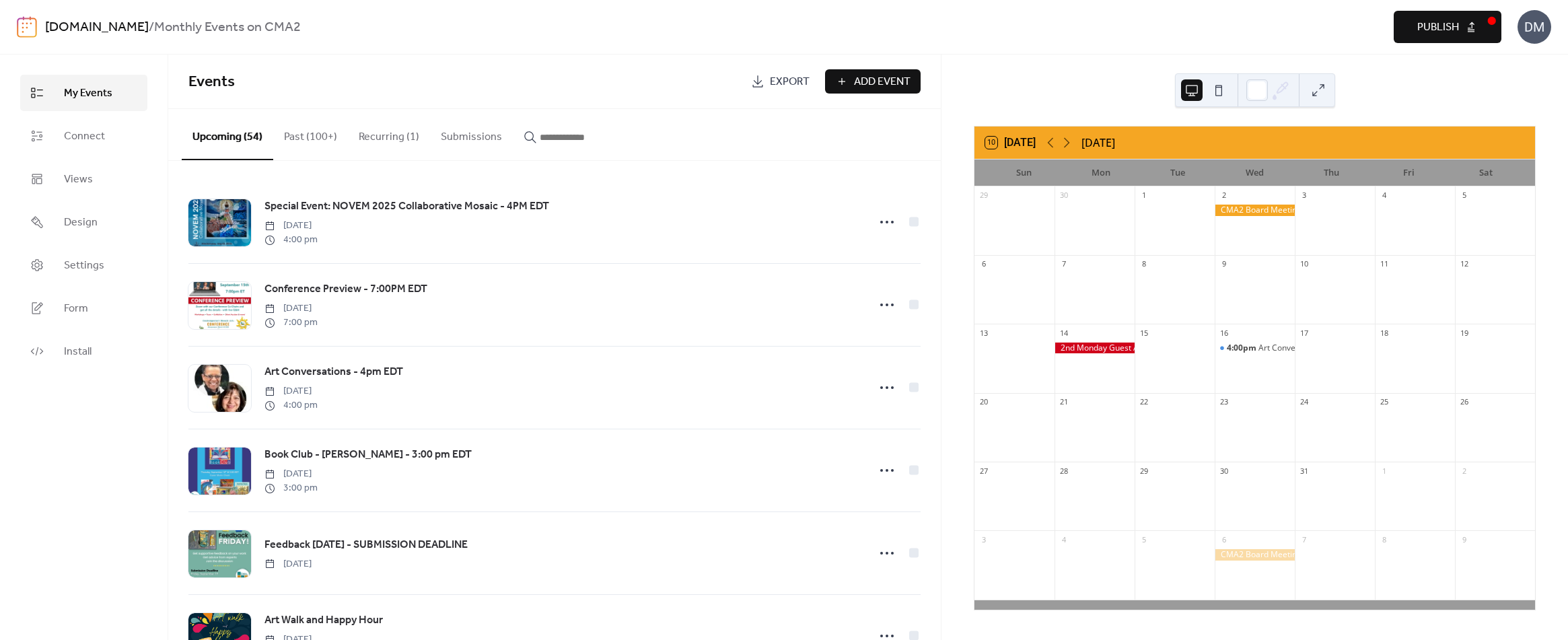
click at [1449, 21] on span "Publish" at bounding box center [1438, 27] width 42 height 16
click at [1051, 143] on icon at bounding box center [1051, 143] width 6 height 10
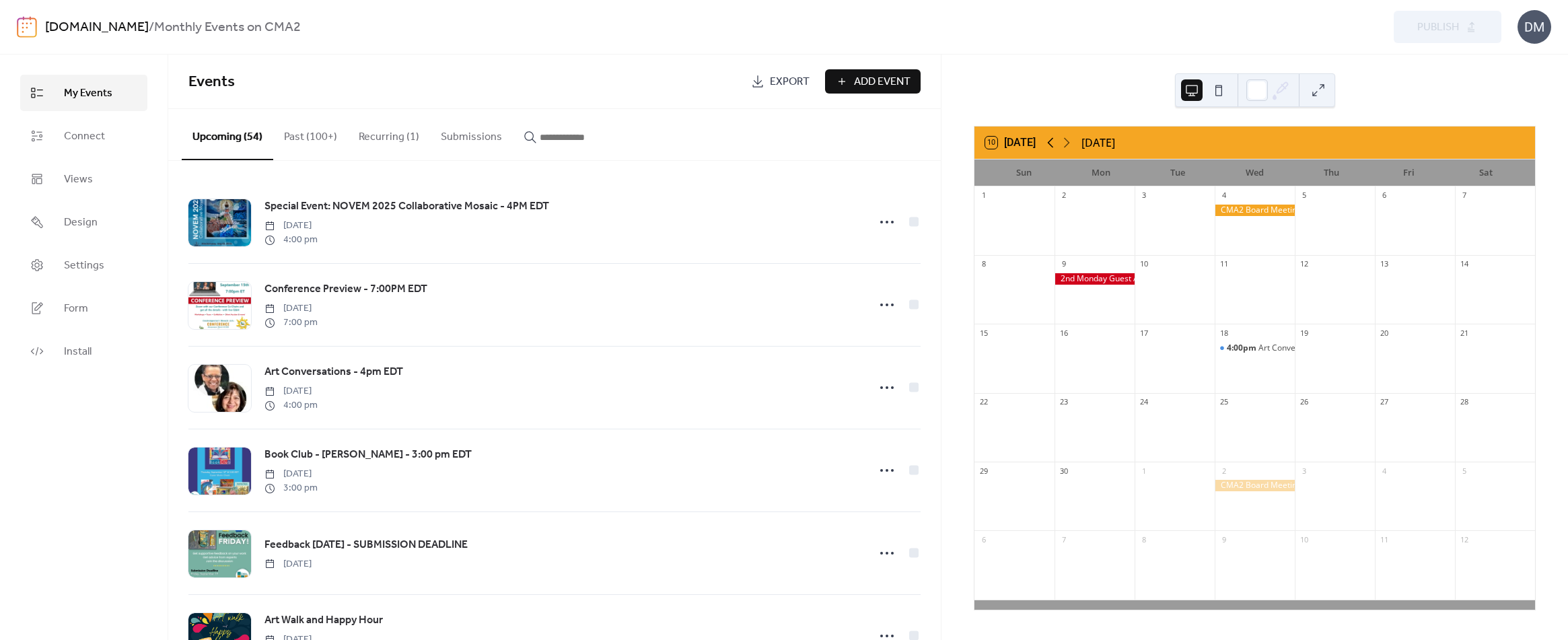
click at [1051, 143] on icon at bounding box center [1051, 143] width 6 height 10
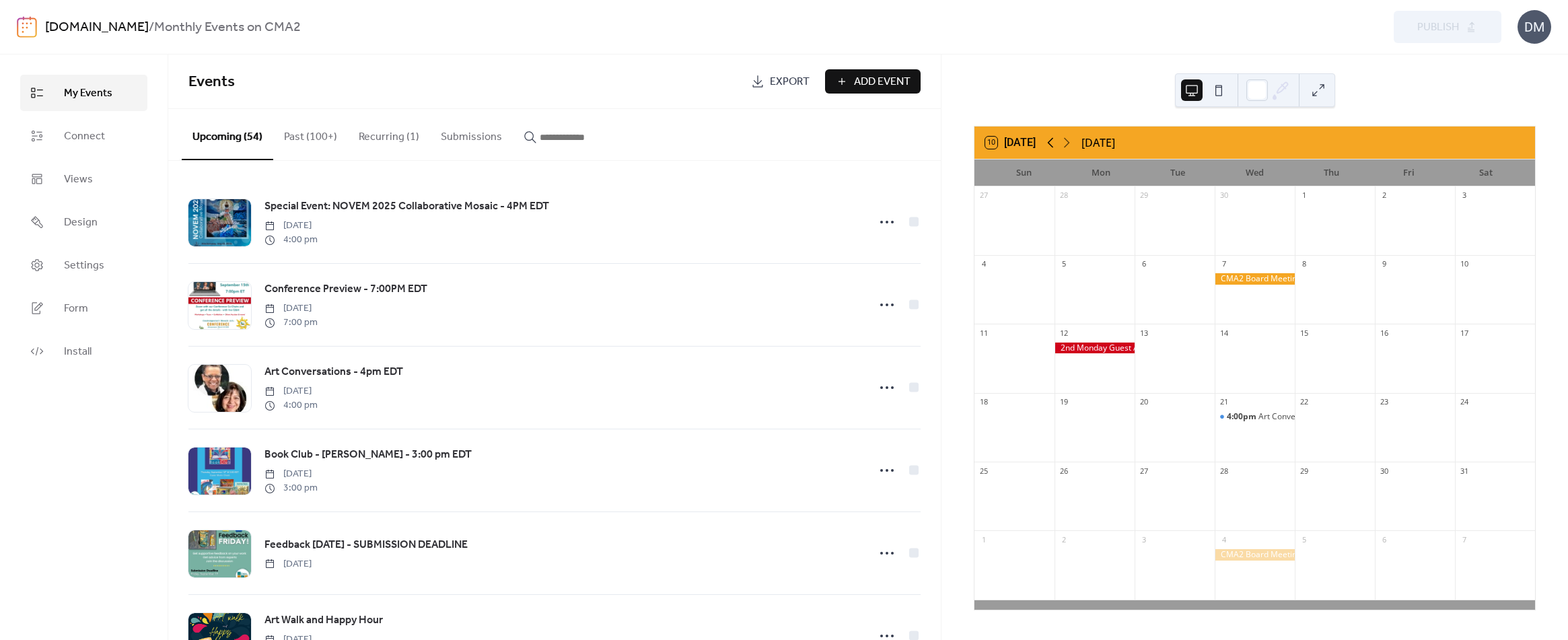
click at [1051, 143] on icon at bounding box center [1051, 143] width 6 height 10
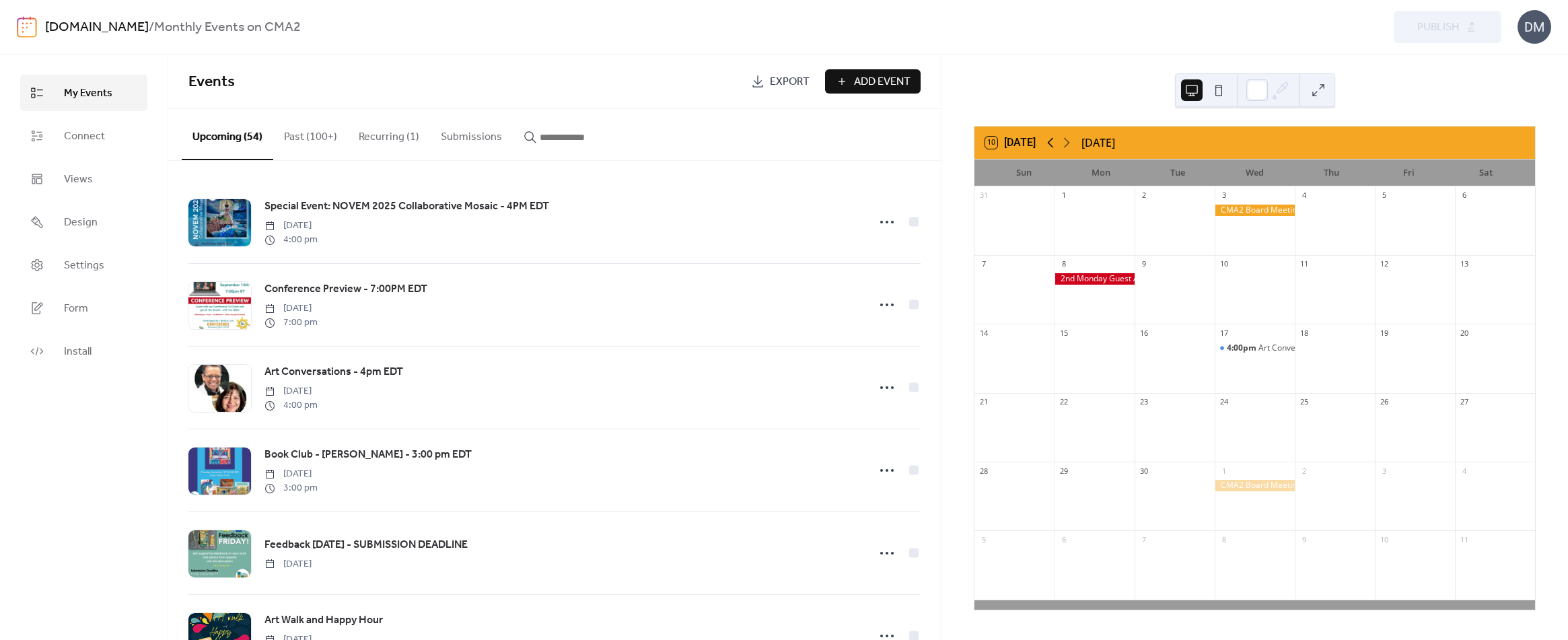
click at [1051, 143] on icon at bounding box center [1051, 143] width 6 height 10
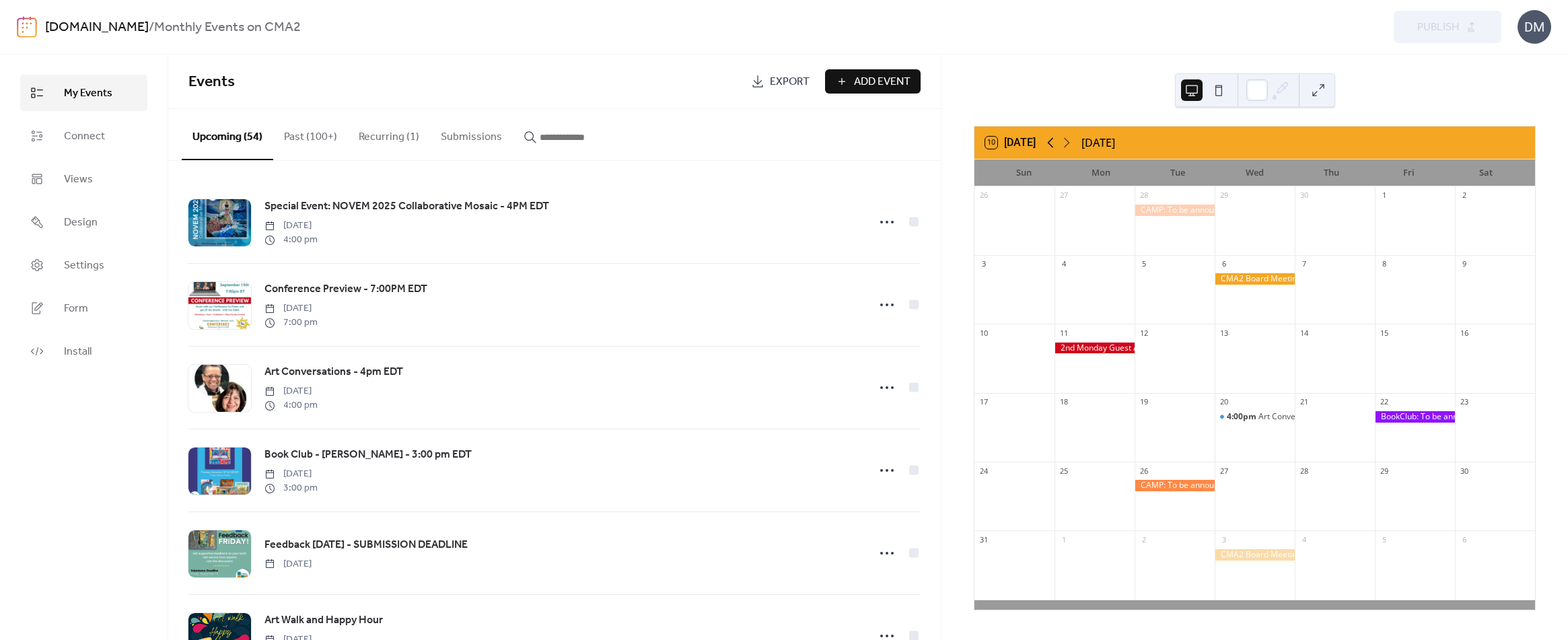
click at [1051, 143] on icon at bounding box center [1051, 143] width 6 height 10
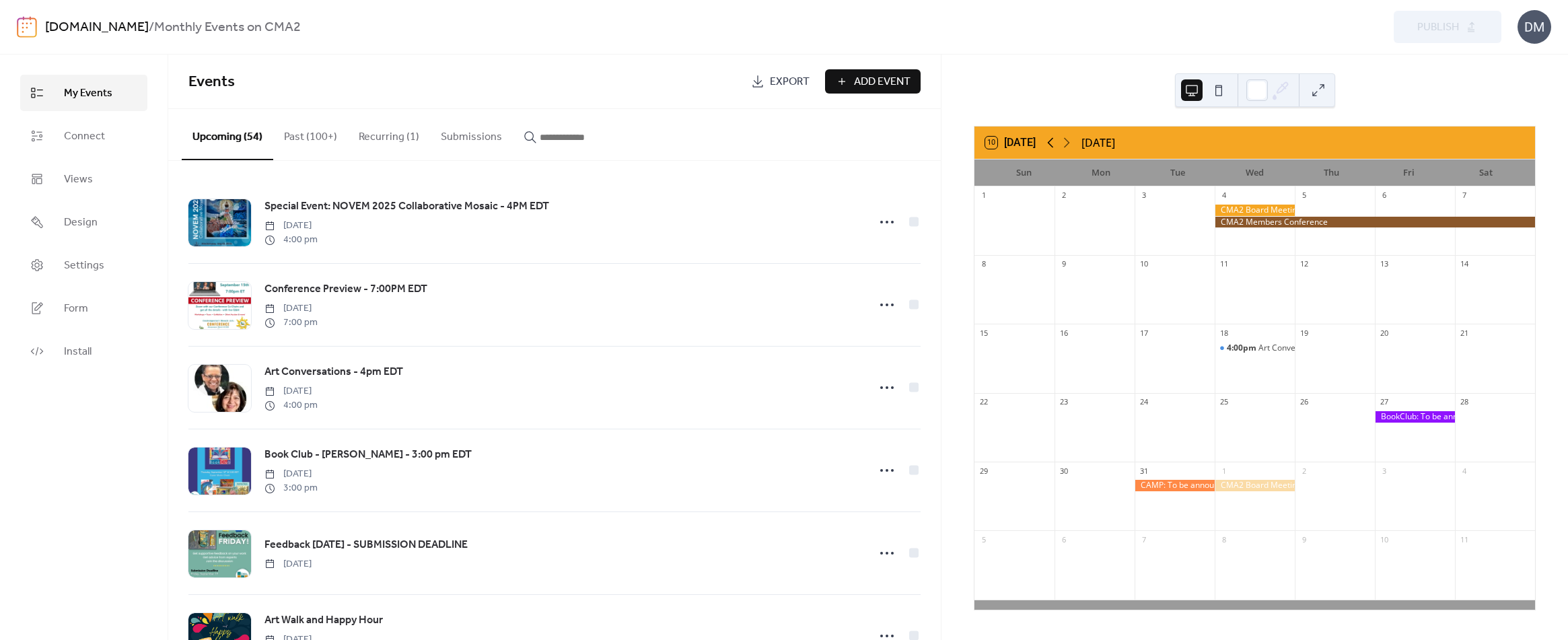
click at [1051, 143] on icon at bounding box center [1051, 143] width 6 height 10
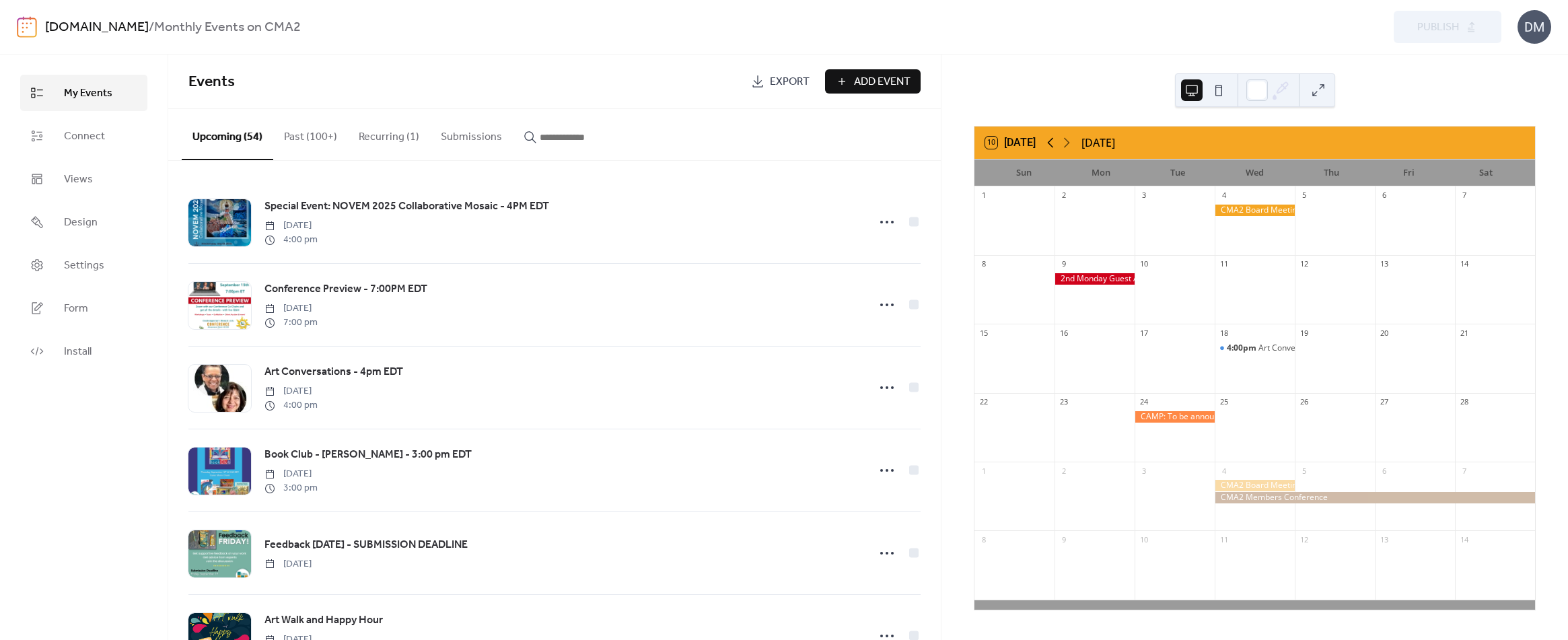
click at [1051, 143] on icon at bounding box center [1051, 143] width 6 height 10
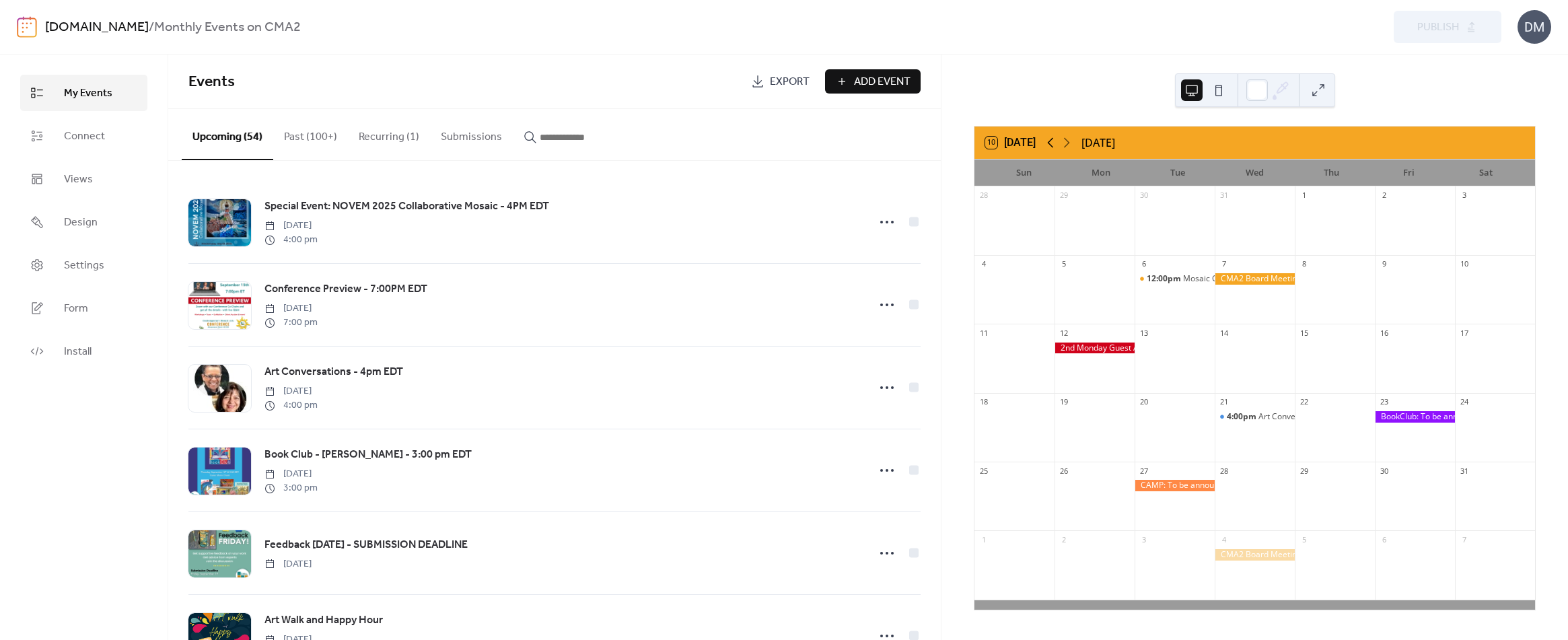
click at [1051, 143] on icon at bounding box center [1051, 143] width 6 height 10
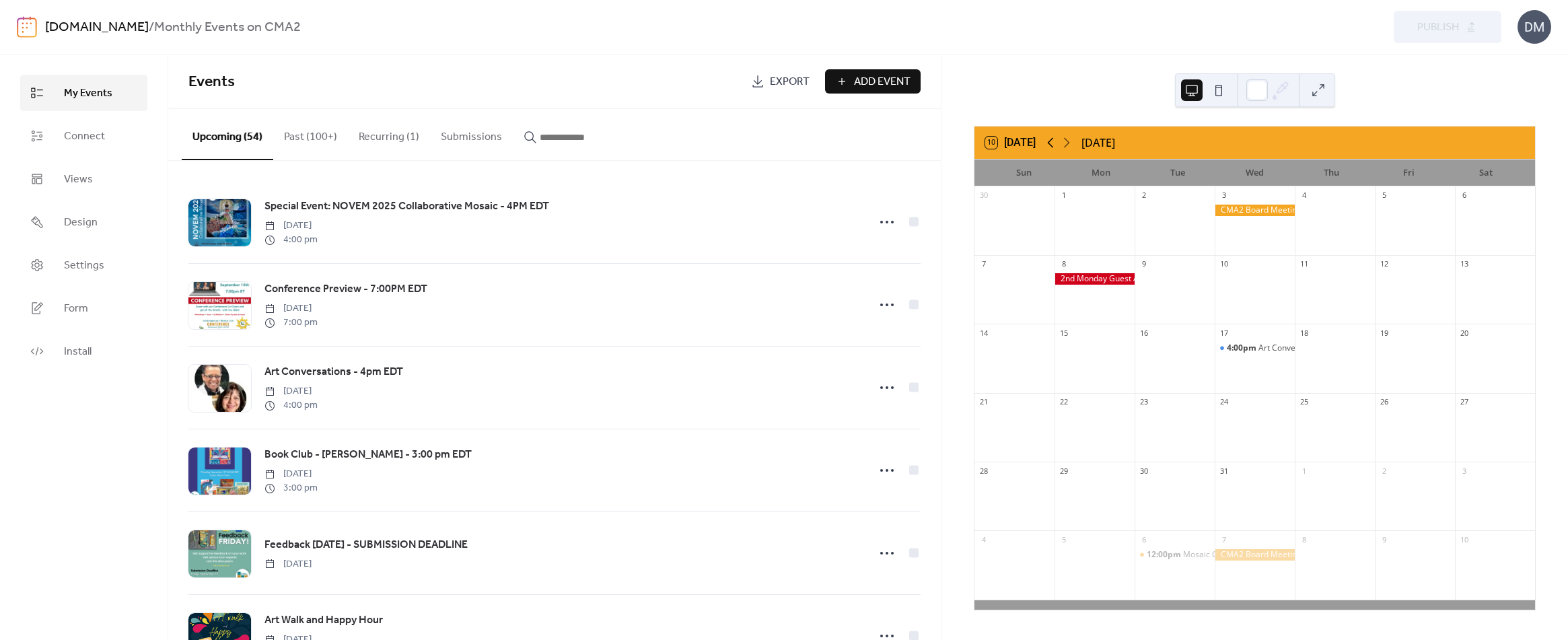
click at [1051, 143] on icon at bounding box center [1051, 143] width 6 height 10
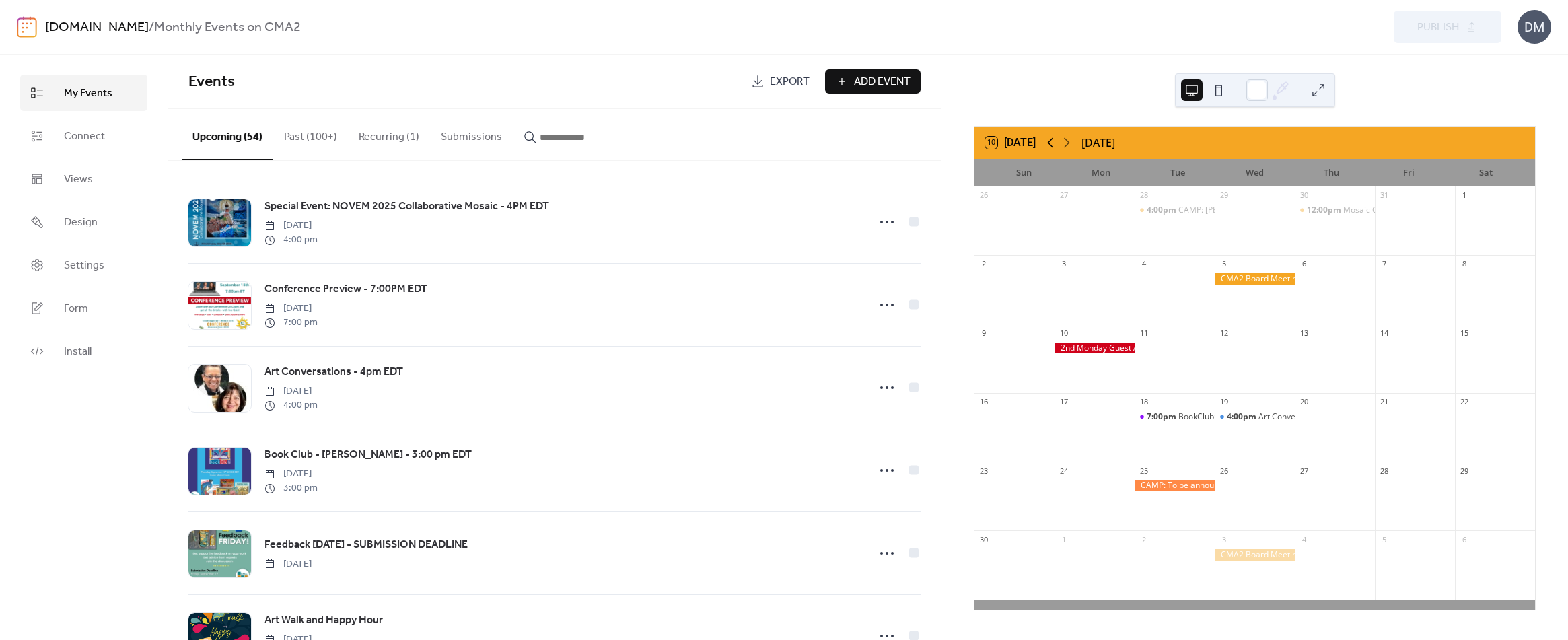
click at [1051, 143] on icon at bounding box center [1051, 143] width 6 height 10
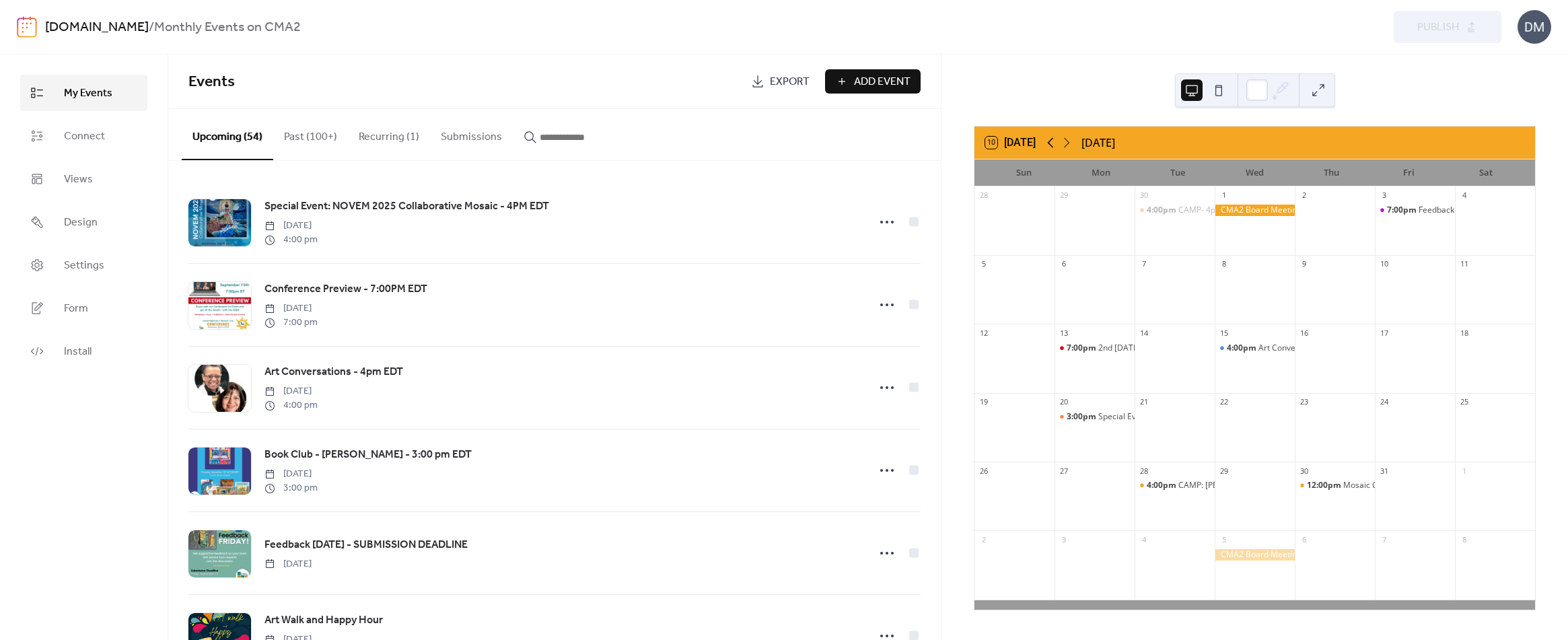
click at [1051, 143] on icon at bounding box center [1051, 143] width 6 height 10
